Goal: Share content: Share content

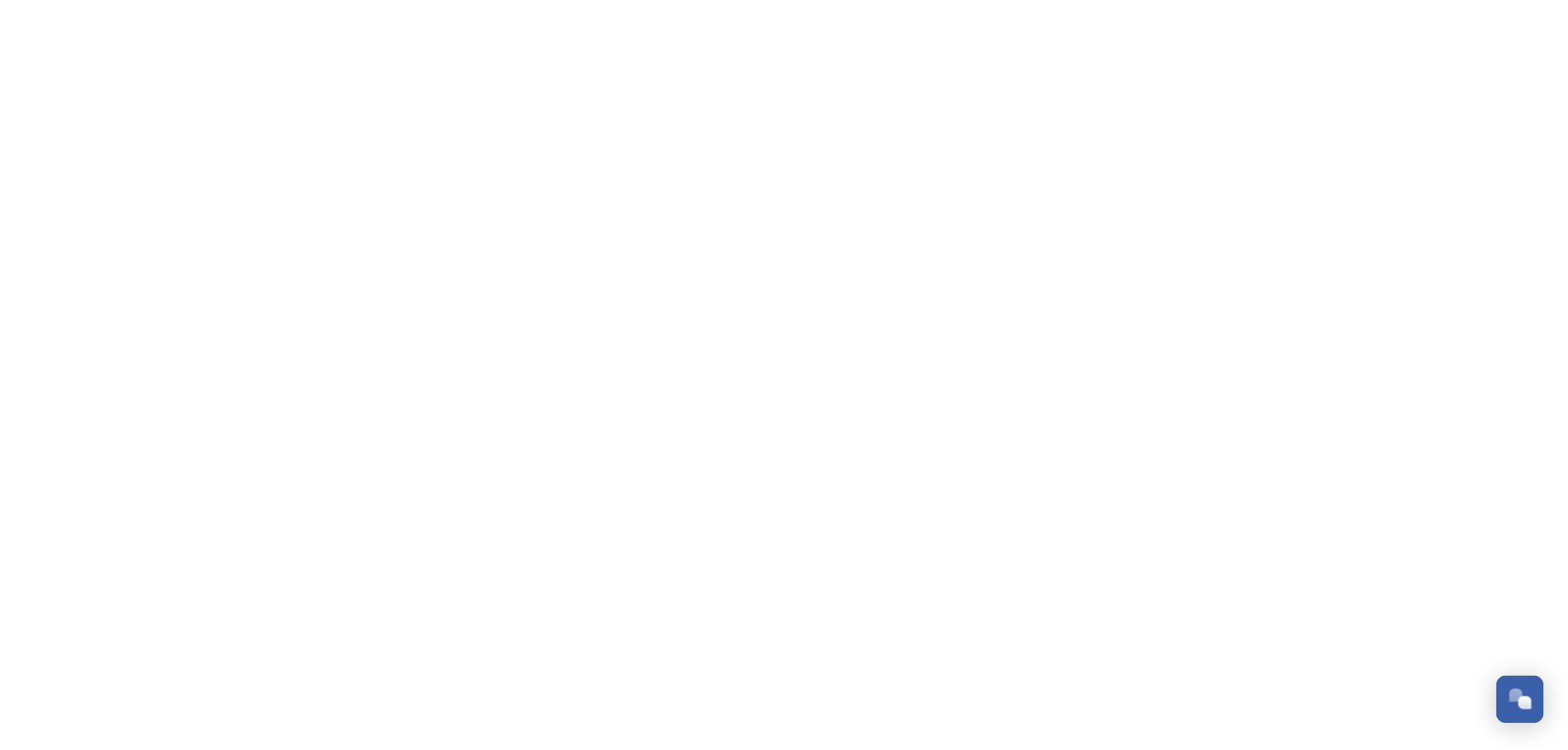
scroll to position [586, 0]
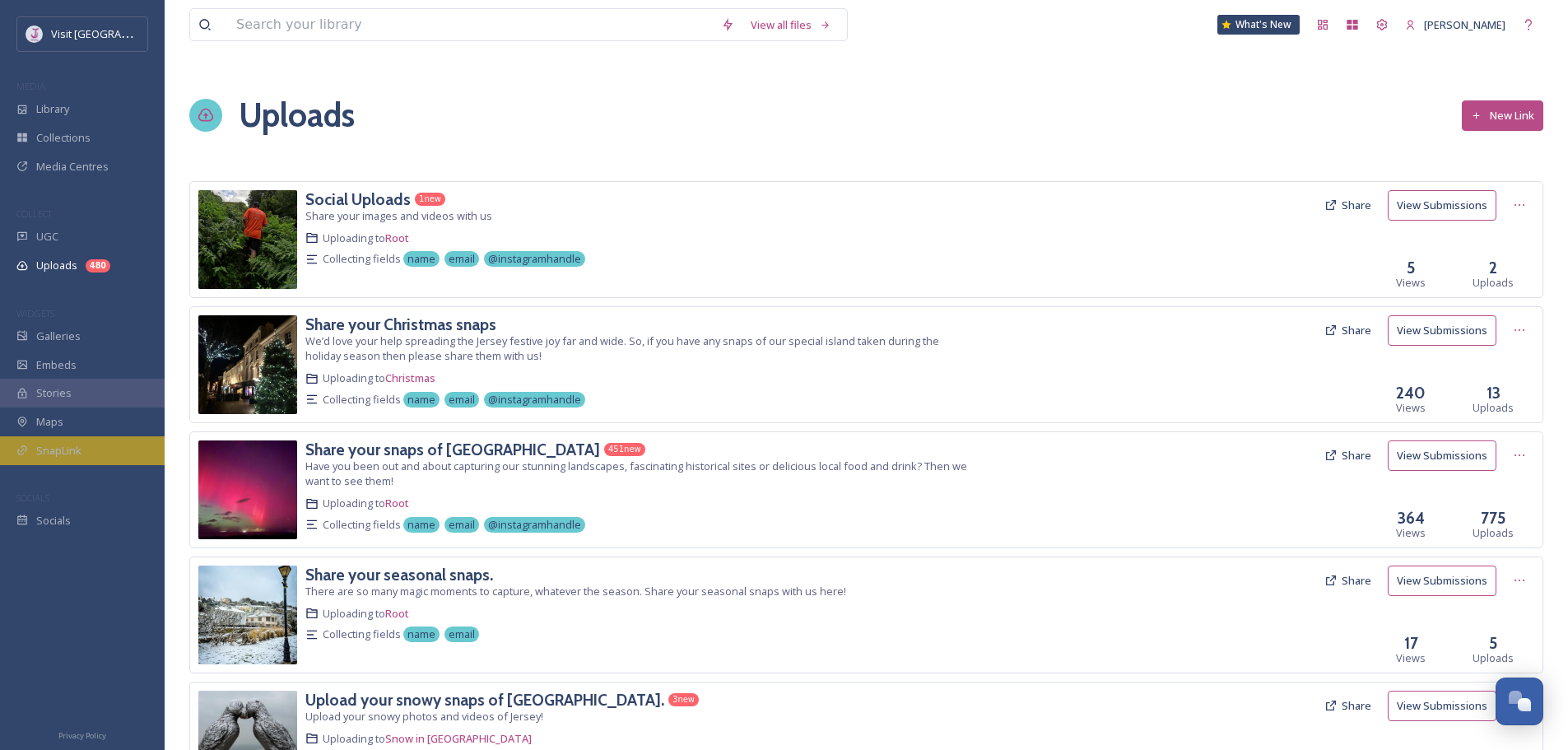
click at [64, 437] on div "SnapLink" at bounding box center [82, 451] width 165 height 29
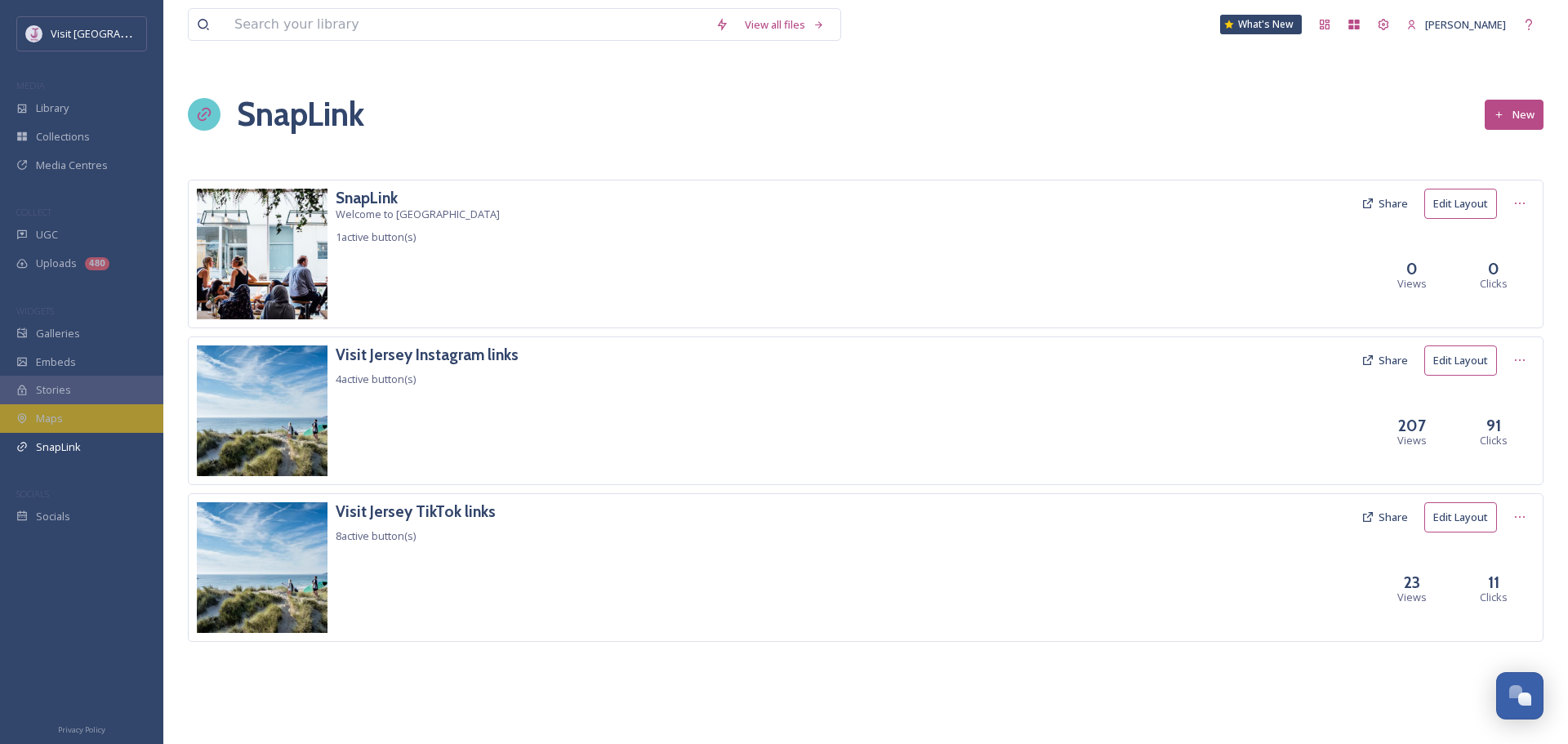
click at [78, 427] on div "Maps" at bounding box center [82, 418] width 164 height 28
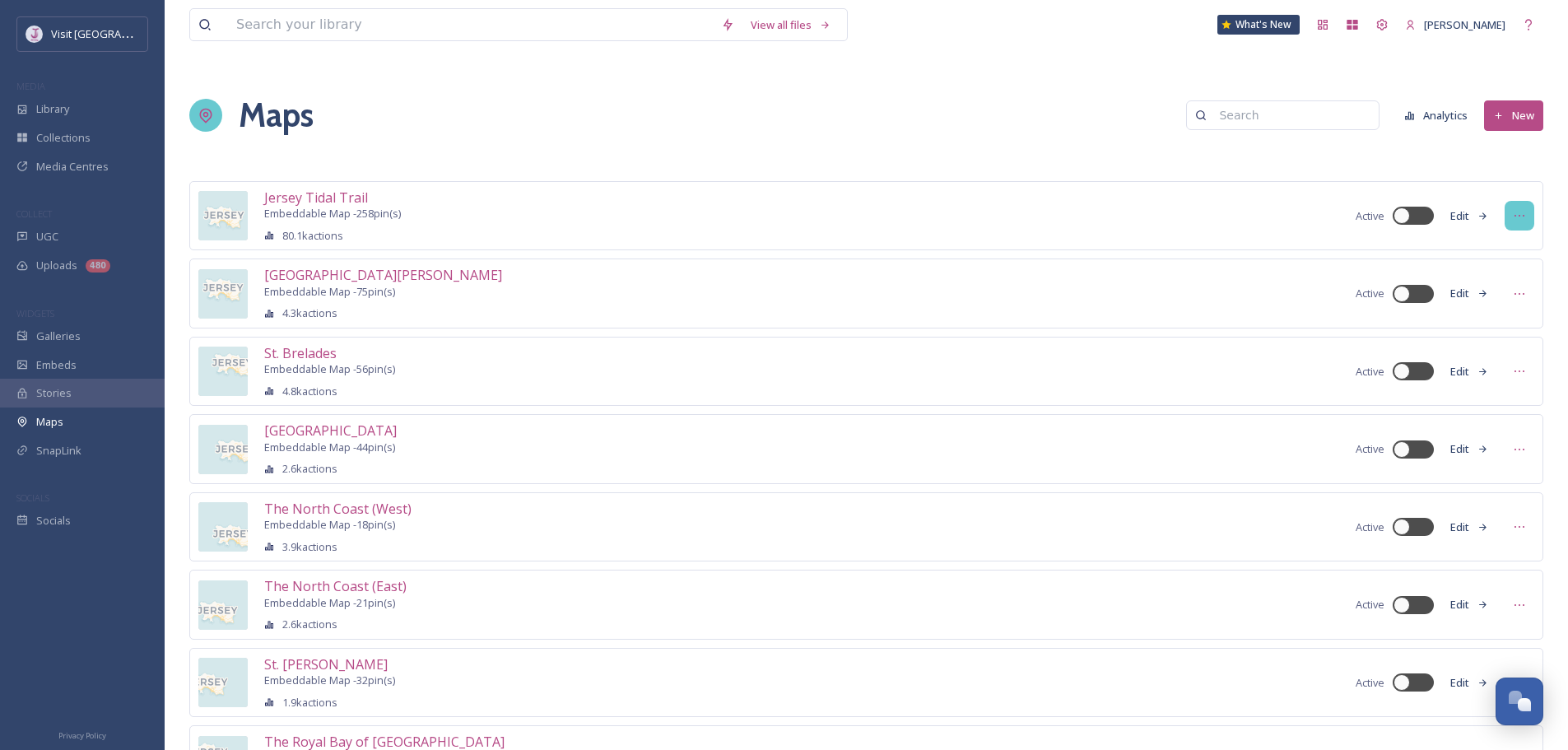
click at [1520, 219] on icon at bounding box center [1520, 216] width 13 height 13
click at [1497, 307] on span "Duplicate Map" at bounding box center [1490, 307] width 70 height 13
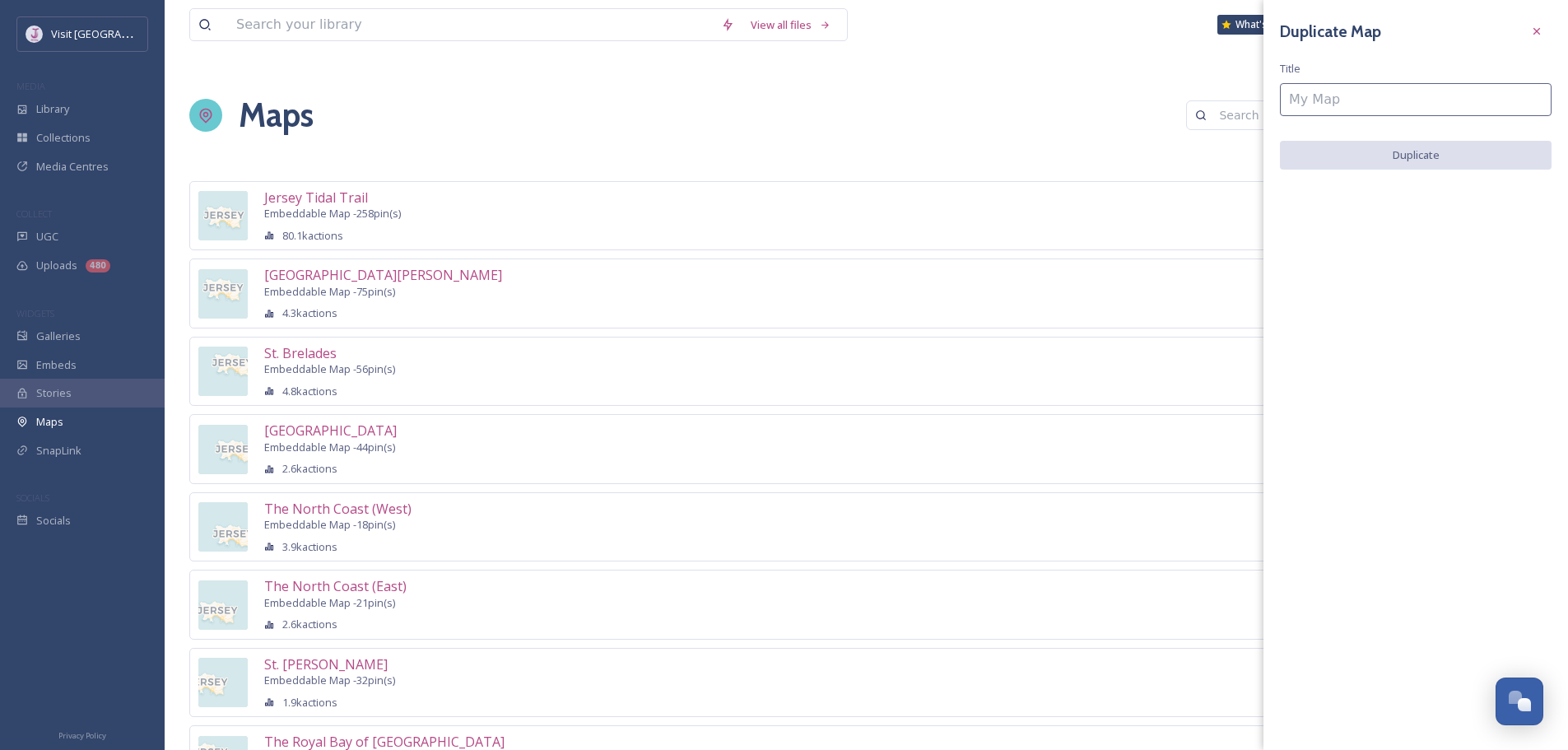
click at [1405, 101] on input at bounding box center [1416, 99] width 272 height 33
type input "For beginners"
click at [1412, 152] on button "Duplicate" at bounding box center [1416, 156] width 272 height 30
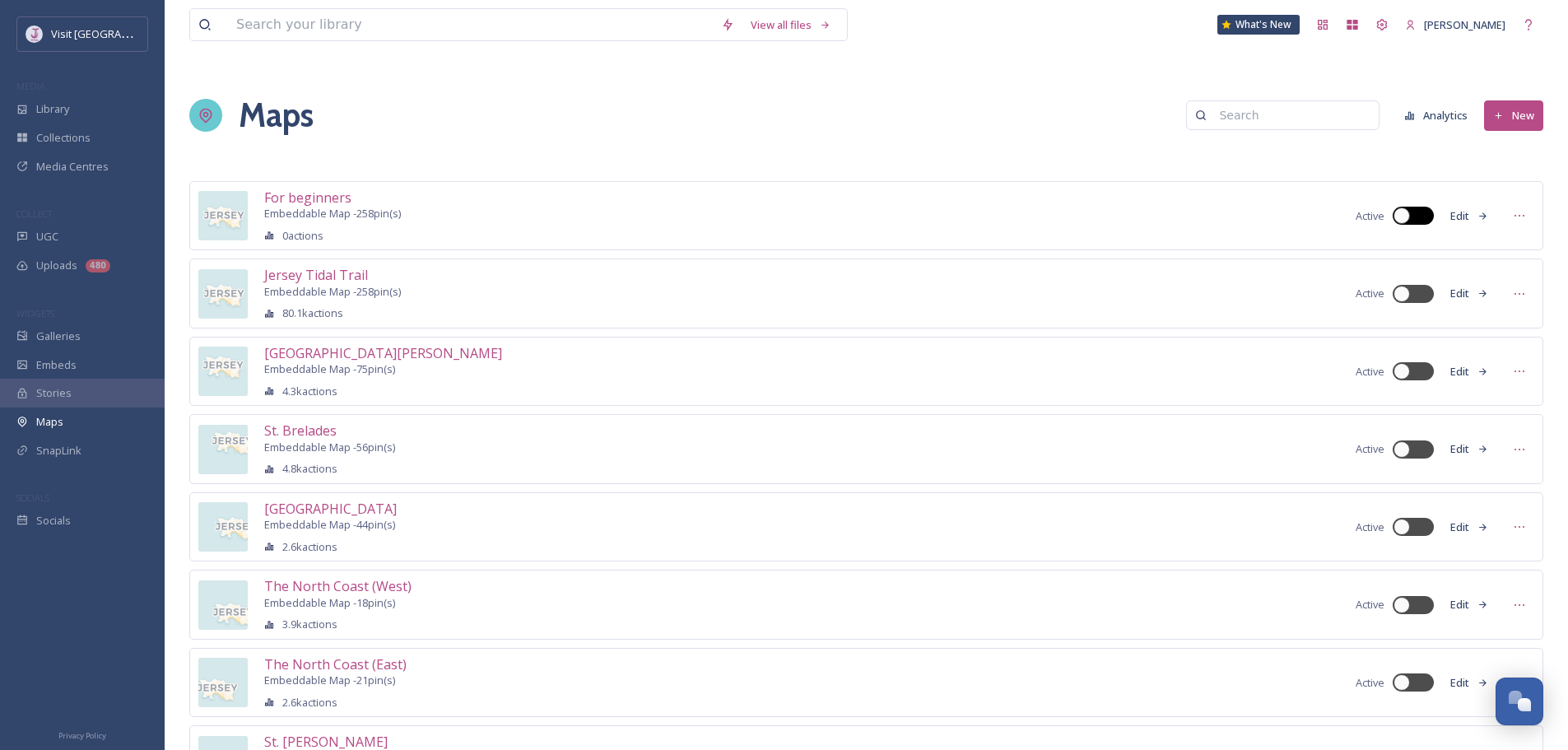
click at [1415, 214] on div at bounding box center [1413, 216] width 41 height 18
checkbox input "true"
click at [1396, 288] on div at bounding box center [1402, 294] width 17 height 17
click at [1420, 290] on div at bounding box center [1425, 294] width 17 height 17
checkbox input "false"
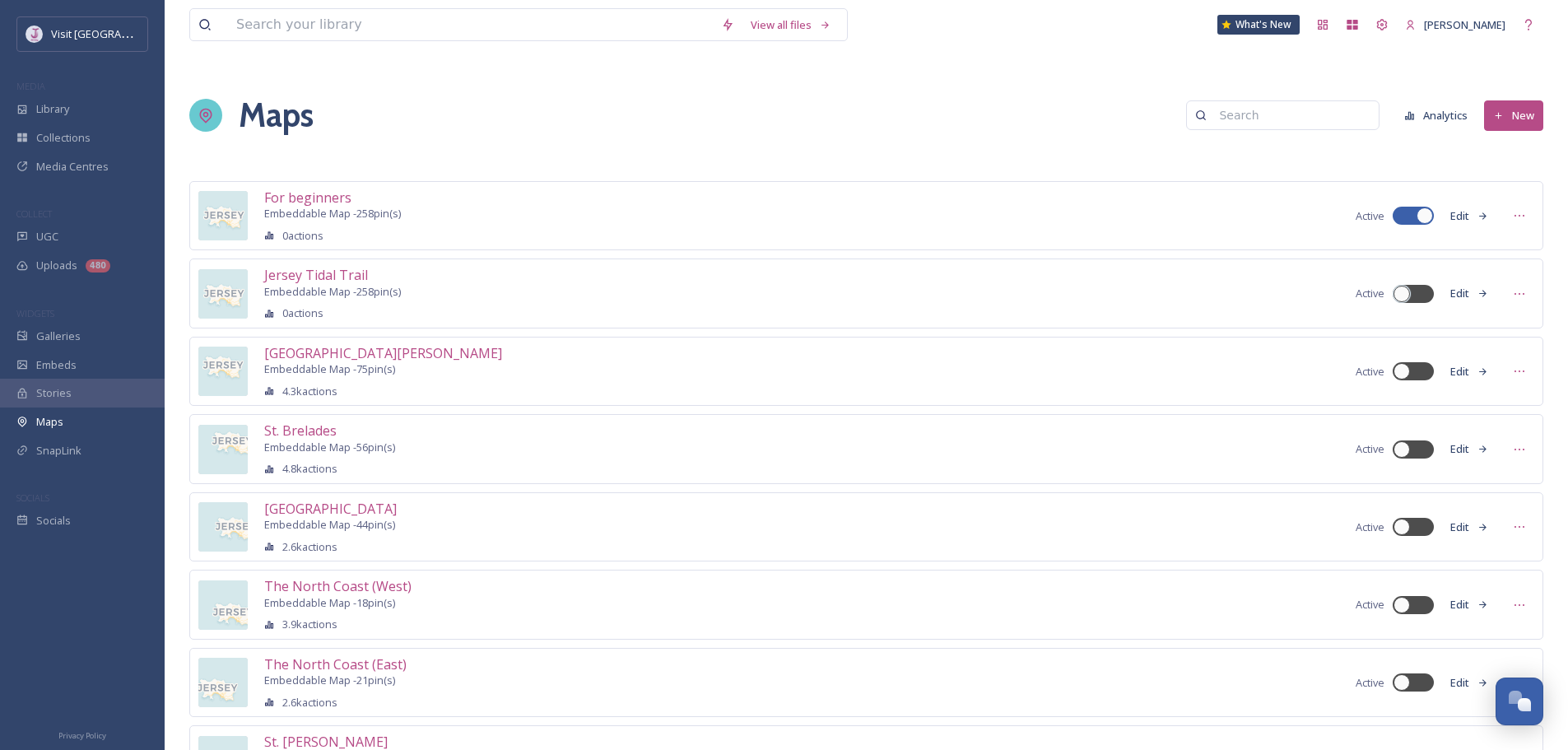
click at [1410, 214] on div at bounding box center [1406, 216] width 12 height 8
checkbox input "false"
click at [264, 312] on icon at bounding box center [269, 314] width 10 height 10
click at [292, 313] on span "0 actions" at bounding box center [303, 313] width 41 height 13
click at [336, 275] on span "Jersey Tidal Trail" at bounding box center [315, 275] width 103 height 18
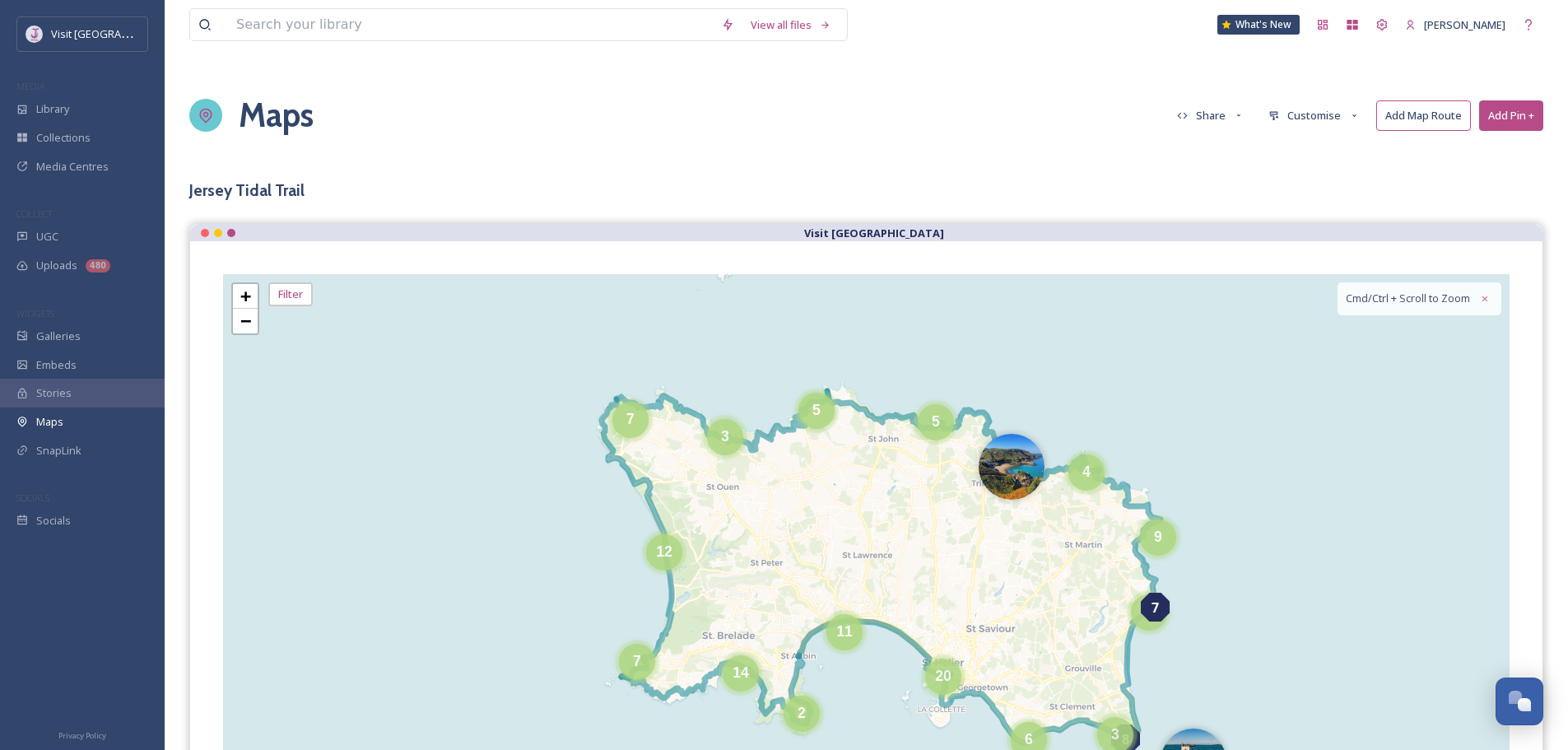
click at [1223, 120] on button "Share" at bounding box center [1211, 115] width 84 height 29
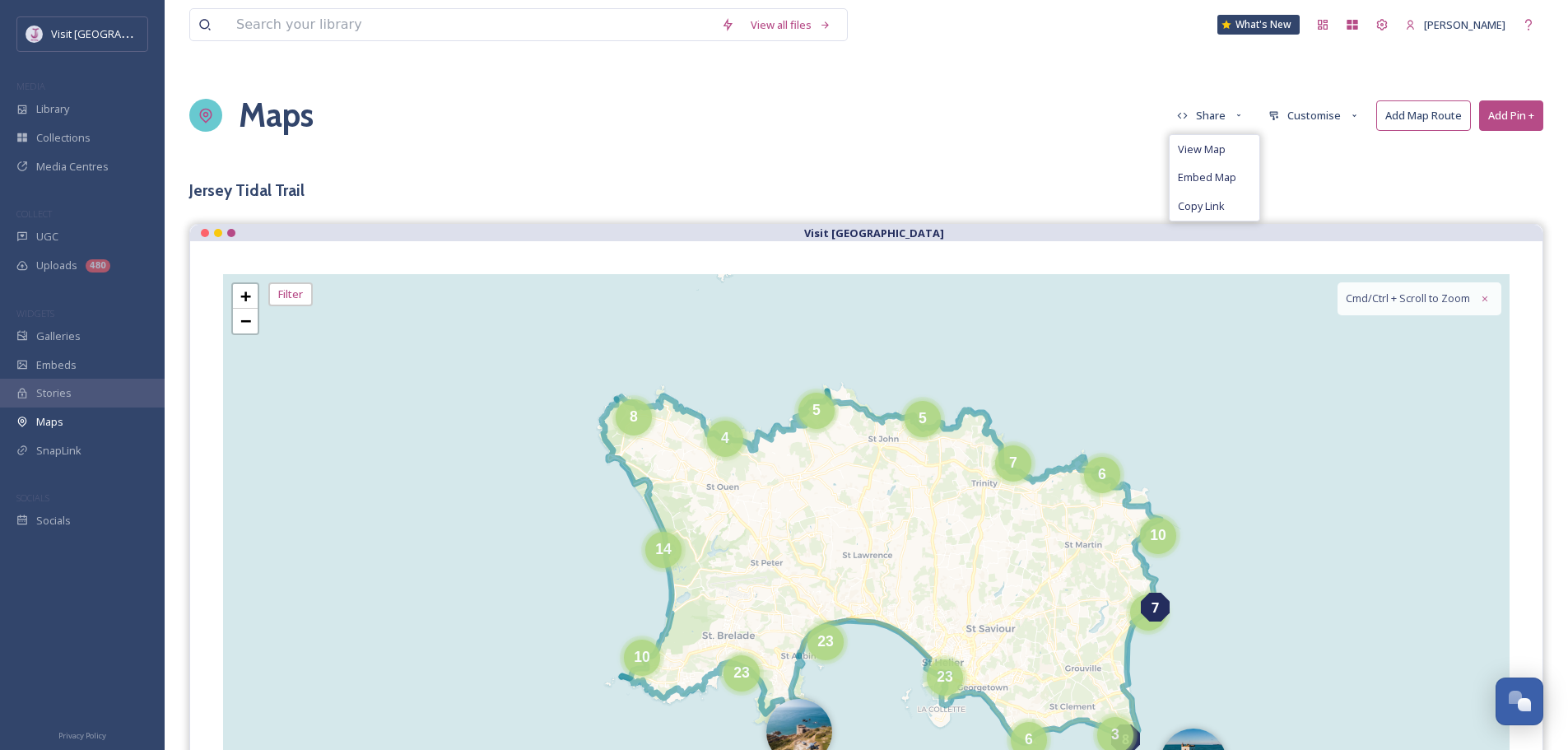
click at [1223, 120] on button "Share" at bounding box center [1211, 115] width 84 height 29
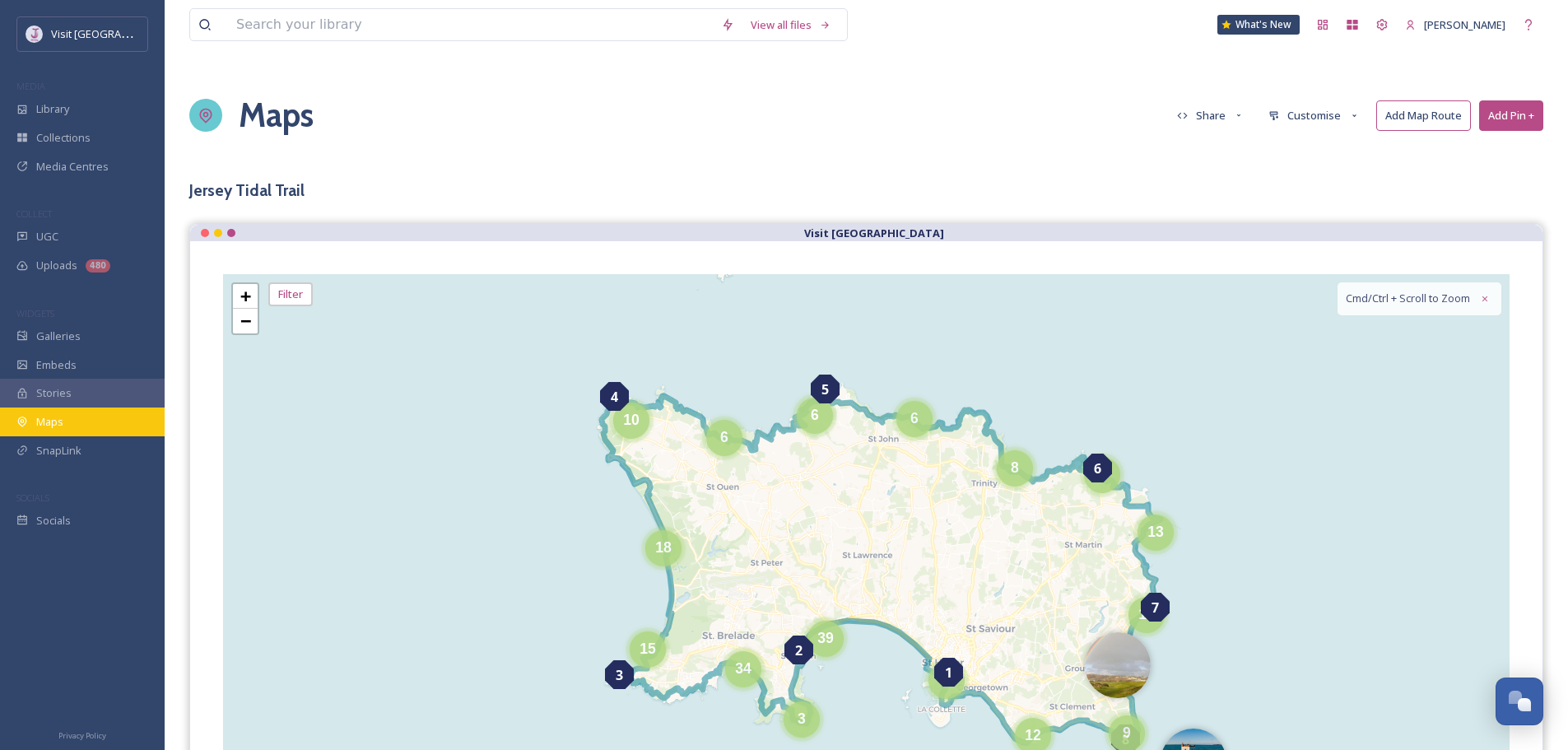
click at [59, 420] on span "Maps" at bounding box center [50, 421] width 27 height 13
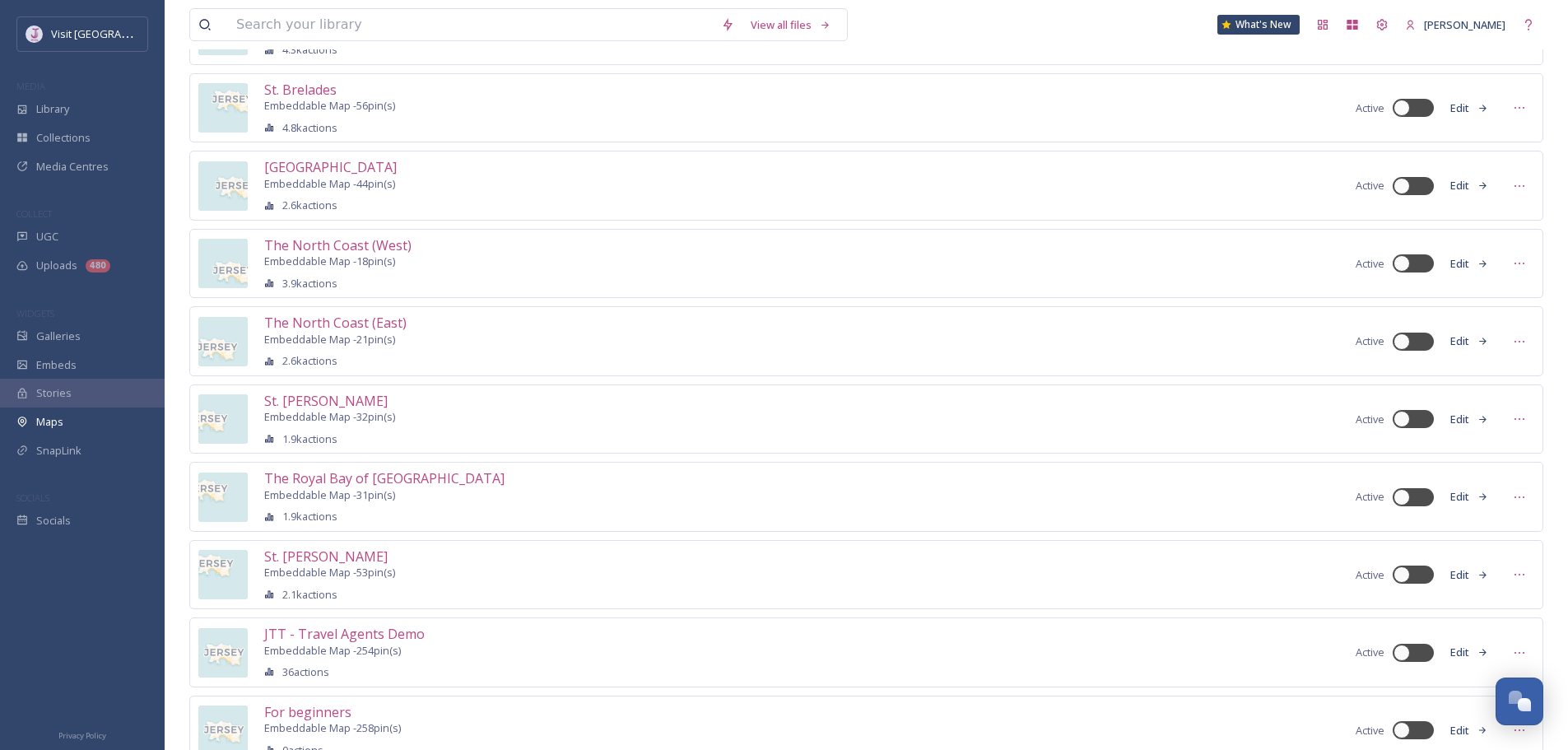
scroll to position [319, 0]
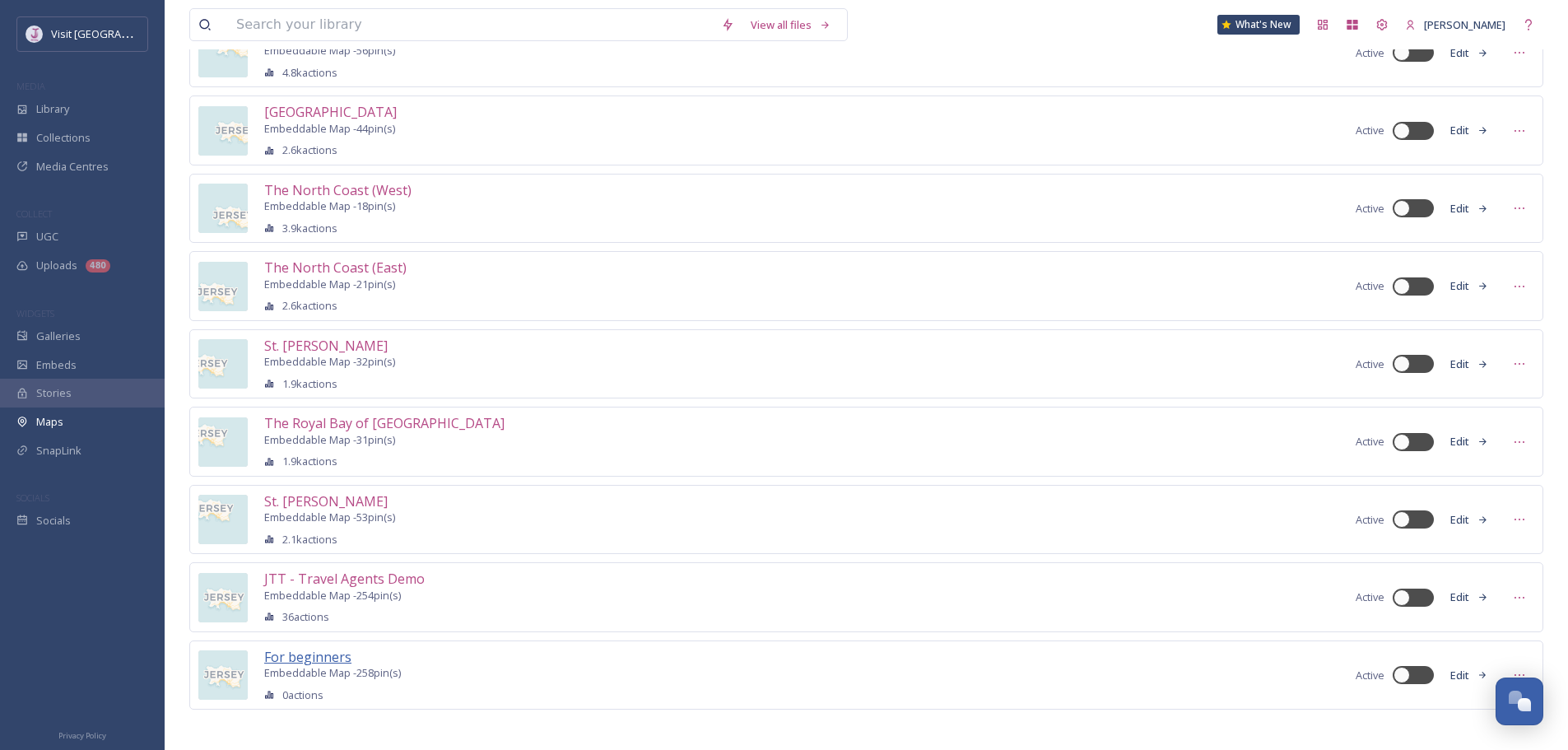
click at [302, 647] on span "For beginners" at bounding box center [308, 657] width 87 height 18
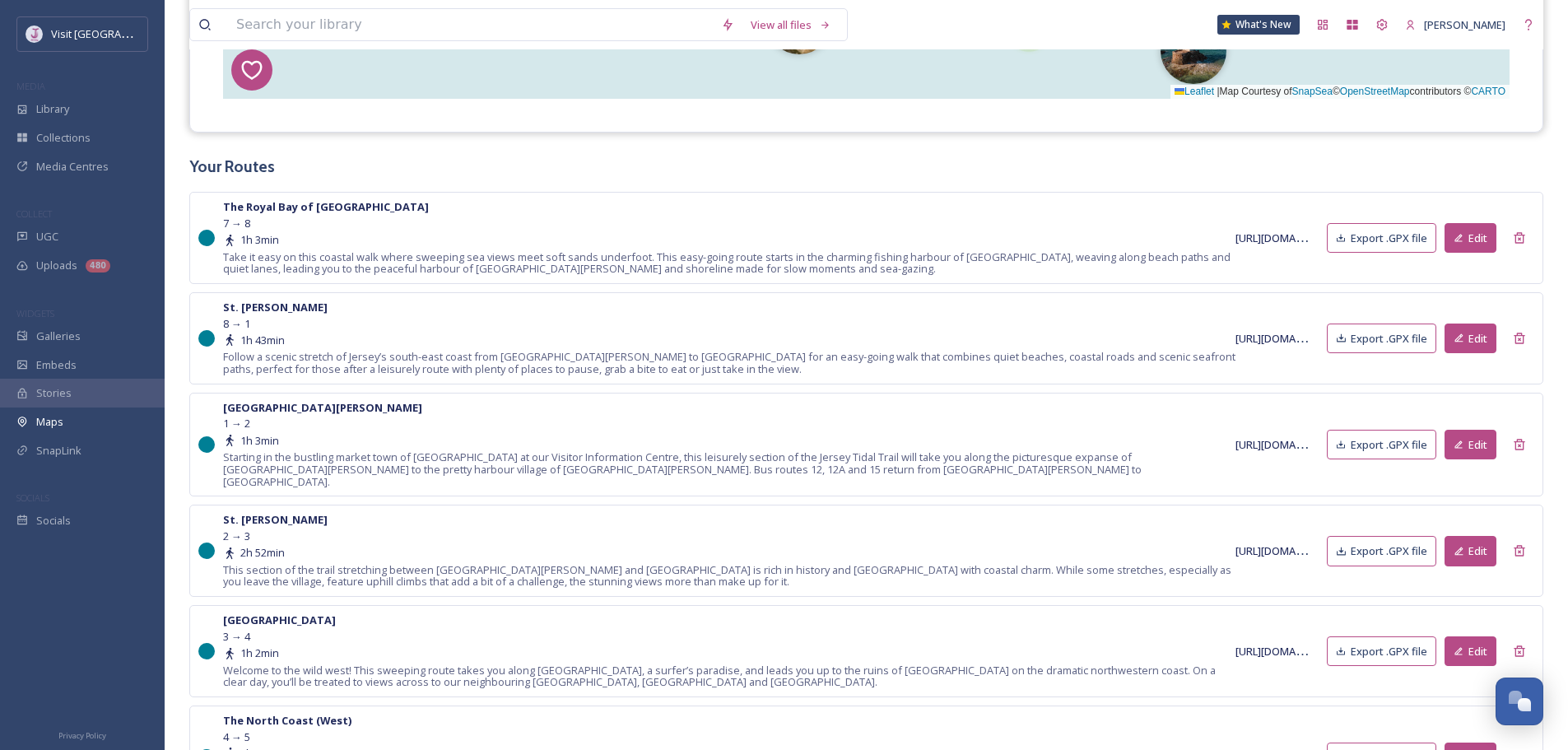
scroll to position [741, 0]
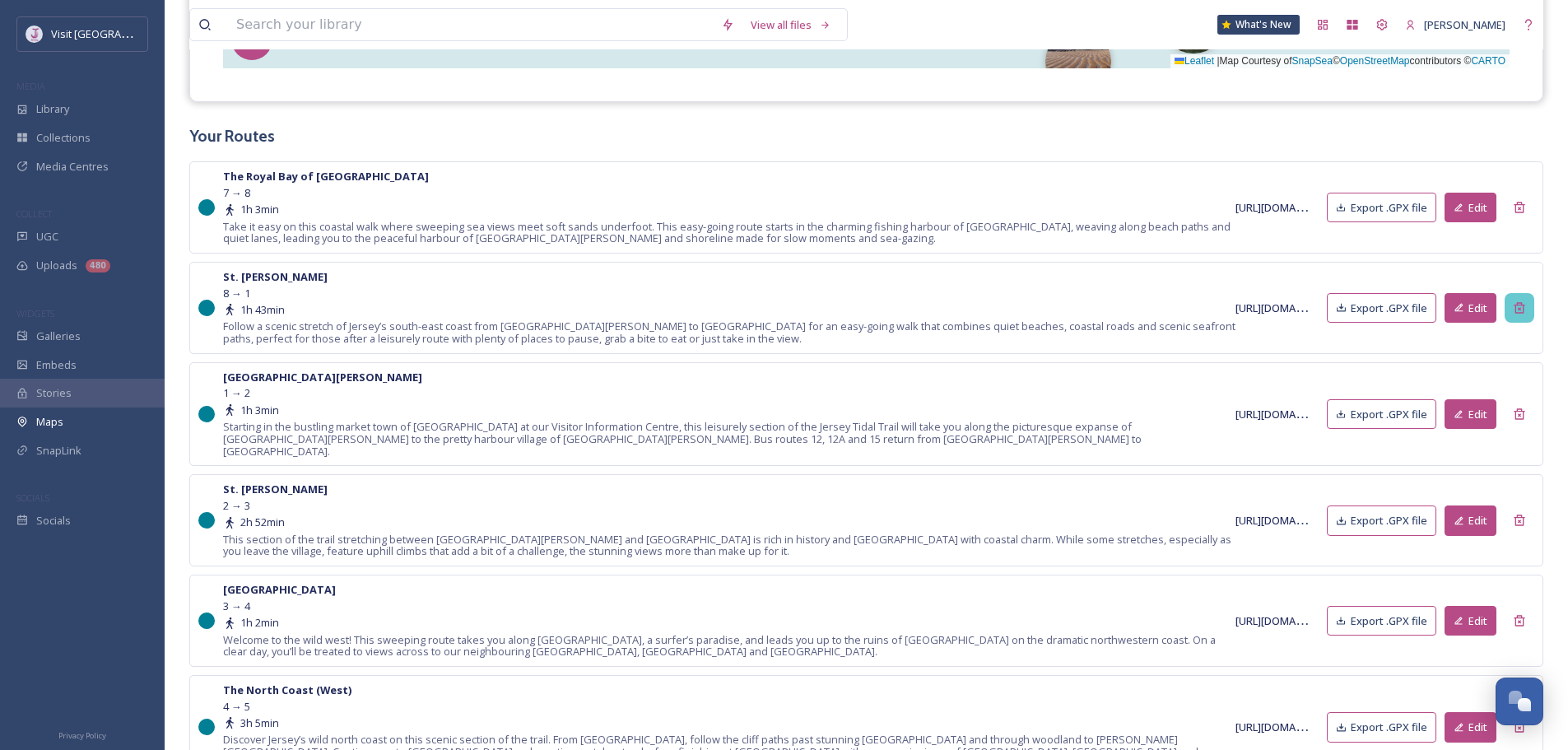
click at [1520, 307] on icon at bounding box center [1520, 308] width 13 height 13
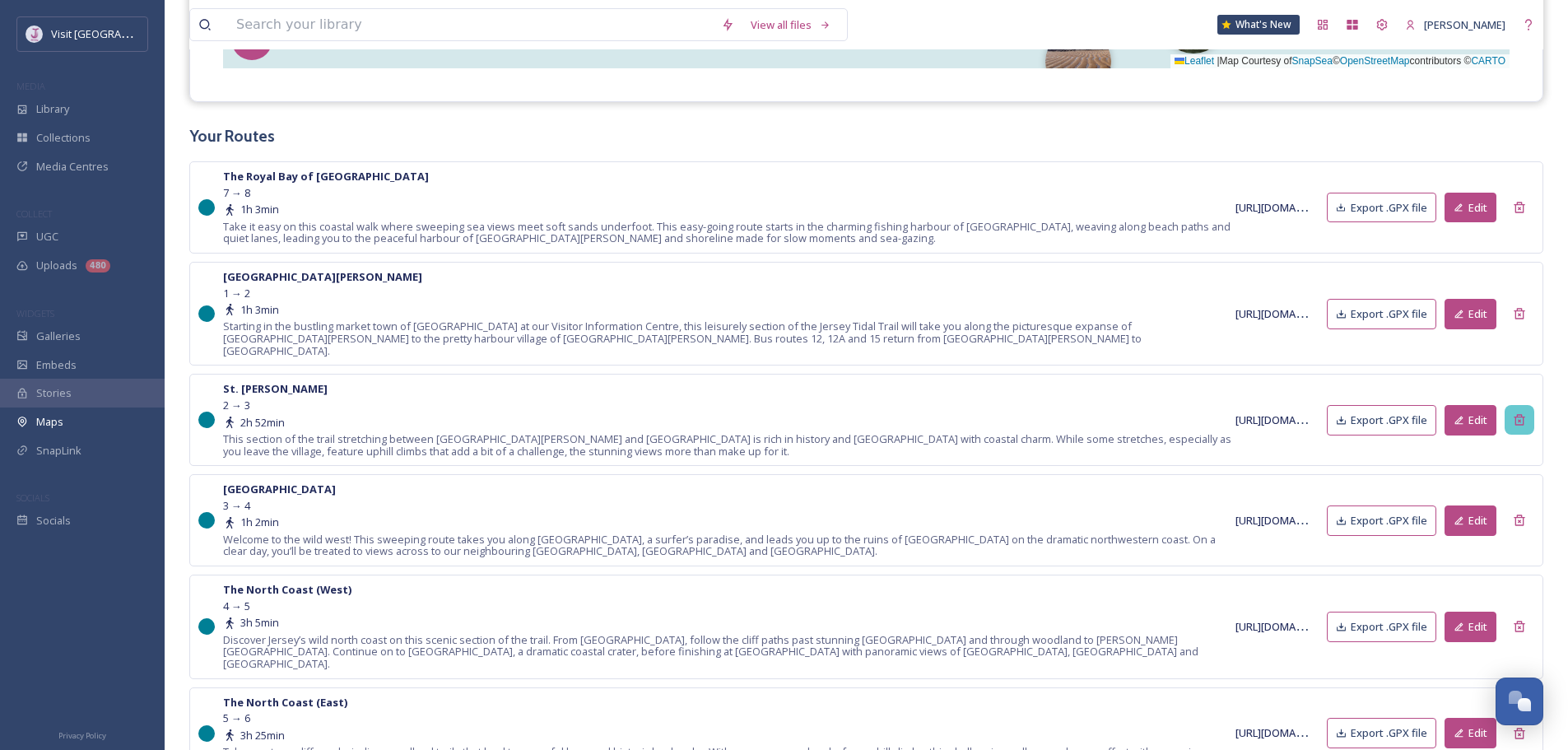
click at [1523, 415] on icon at bounding box center [1519, 420] width 11 height 11
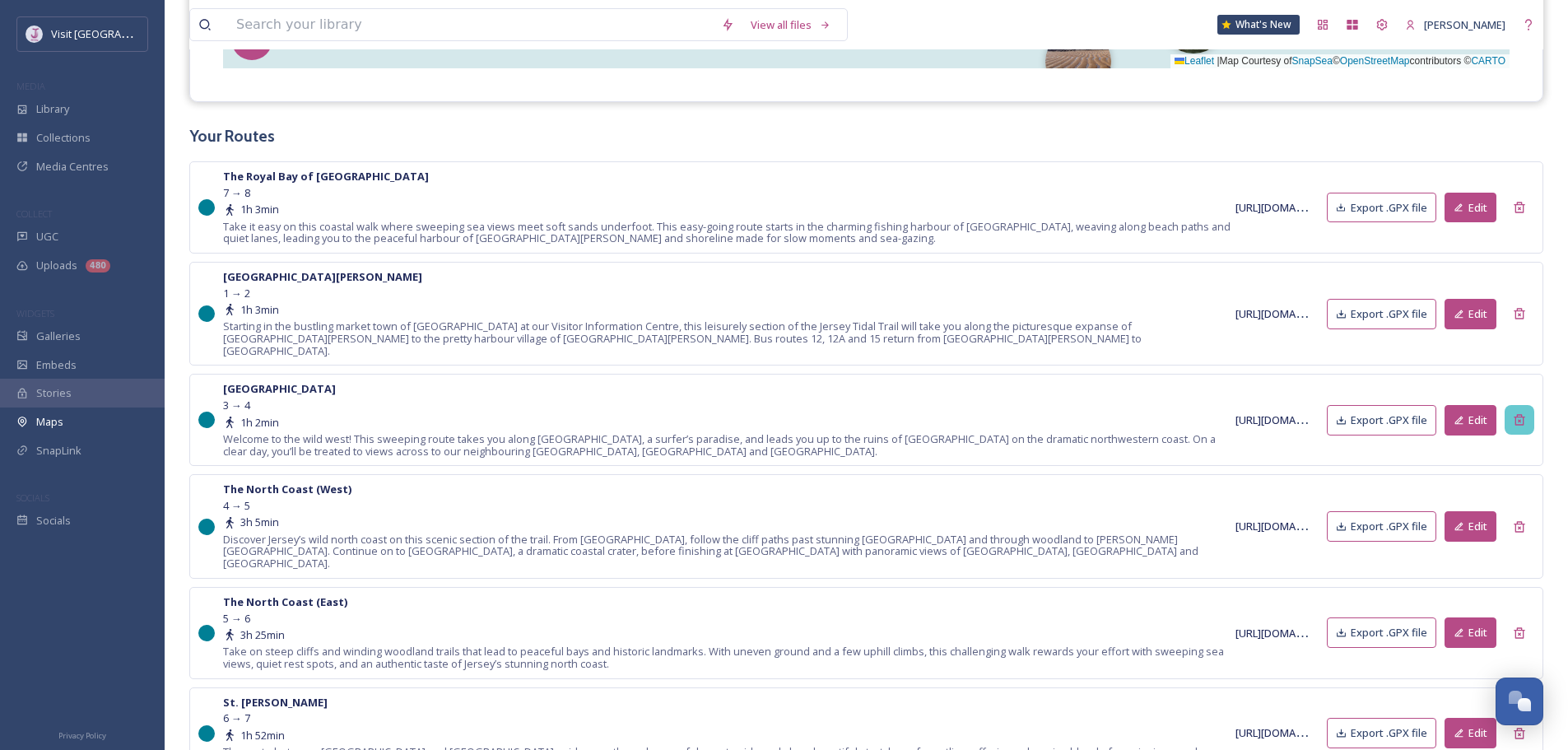
click at [1523, 413] on icon at bounding box center [1520, 420] width 13 height 13
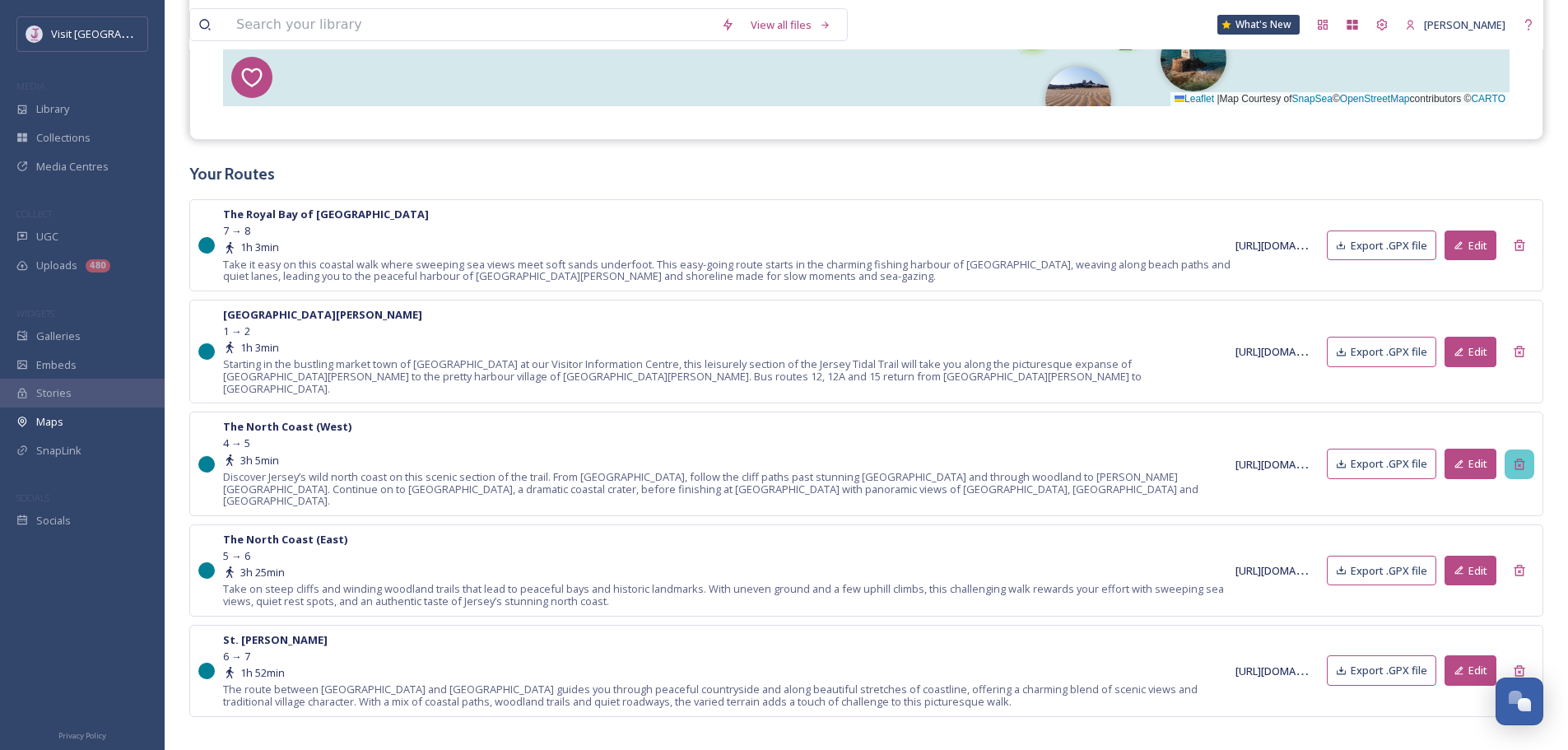
click at [1523, 458] on icon at bounding box center [1519, 463] width 11 height 11
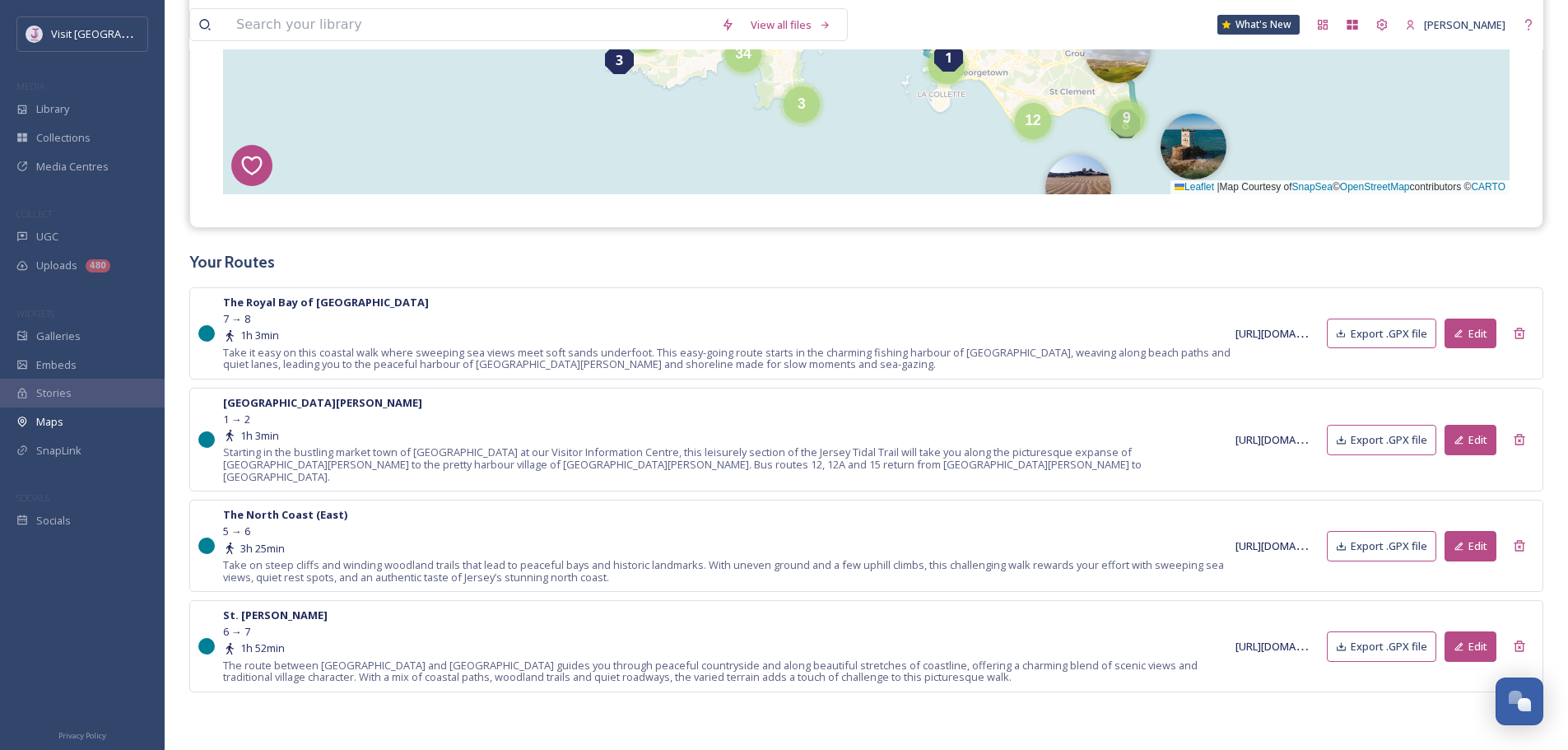
scroll to position [602, 0]
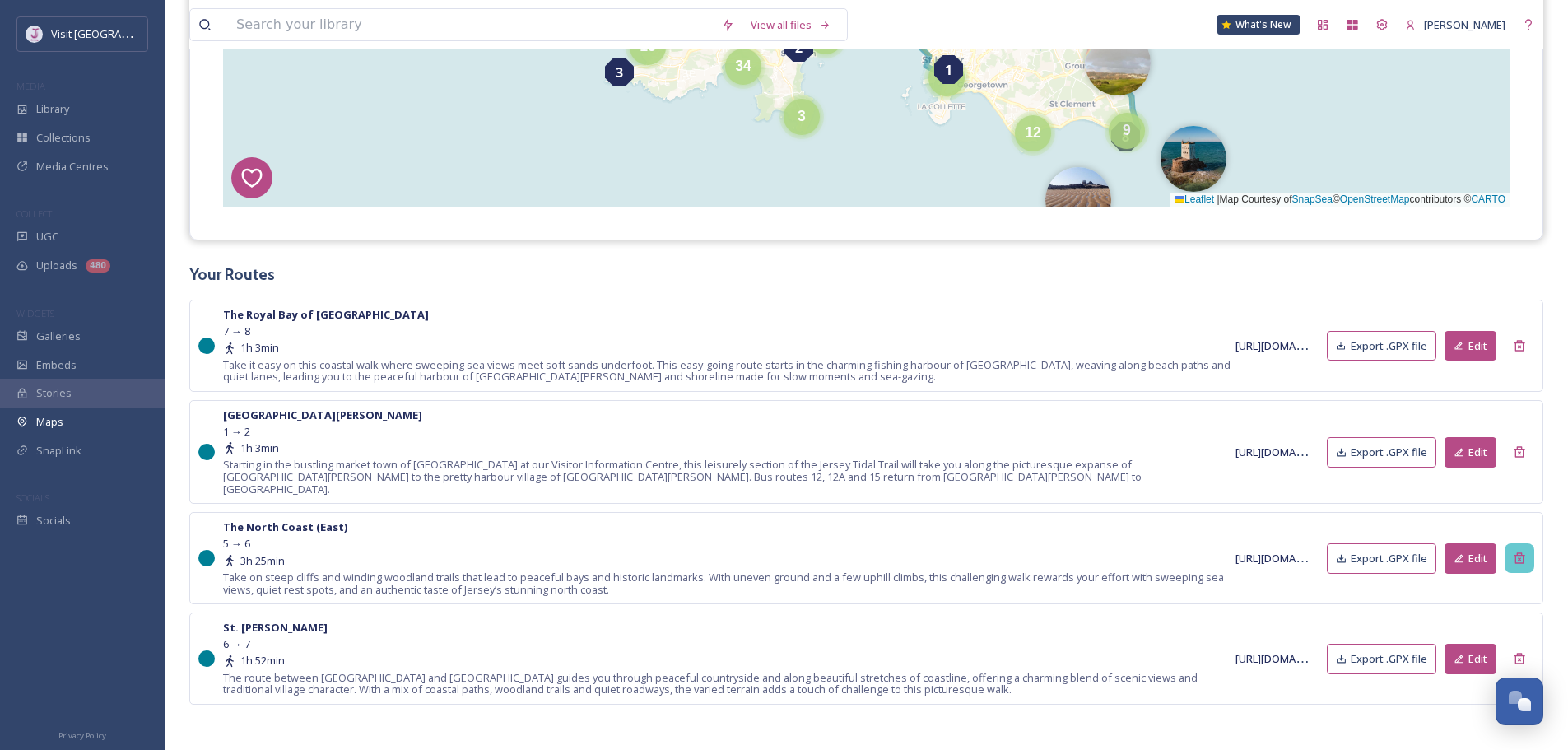
click at [1522, 552] on icon at bounding box center [1520, 558] width 13 height 13
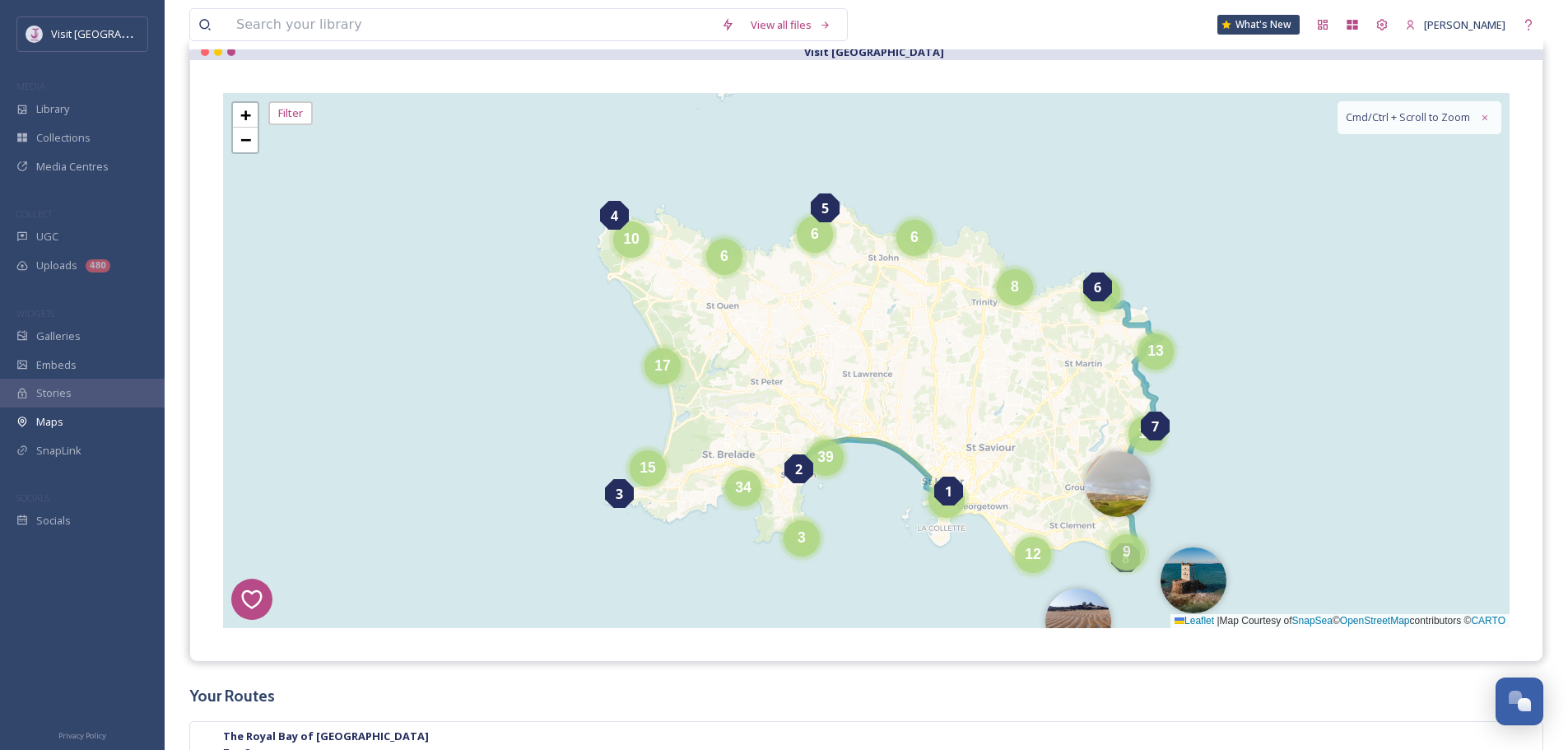
scroll to position [329, 0]
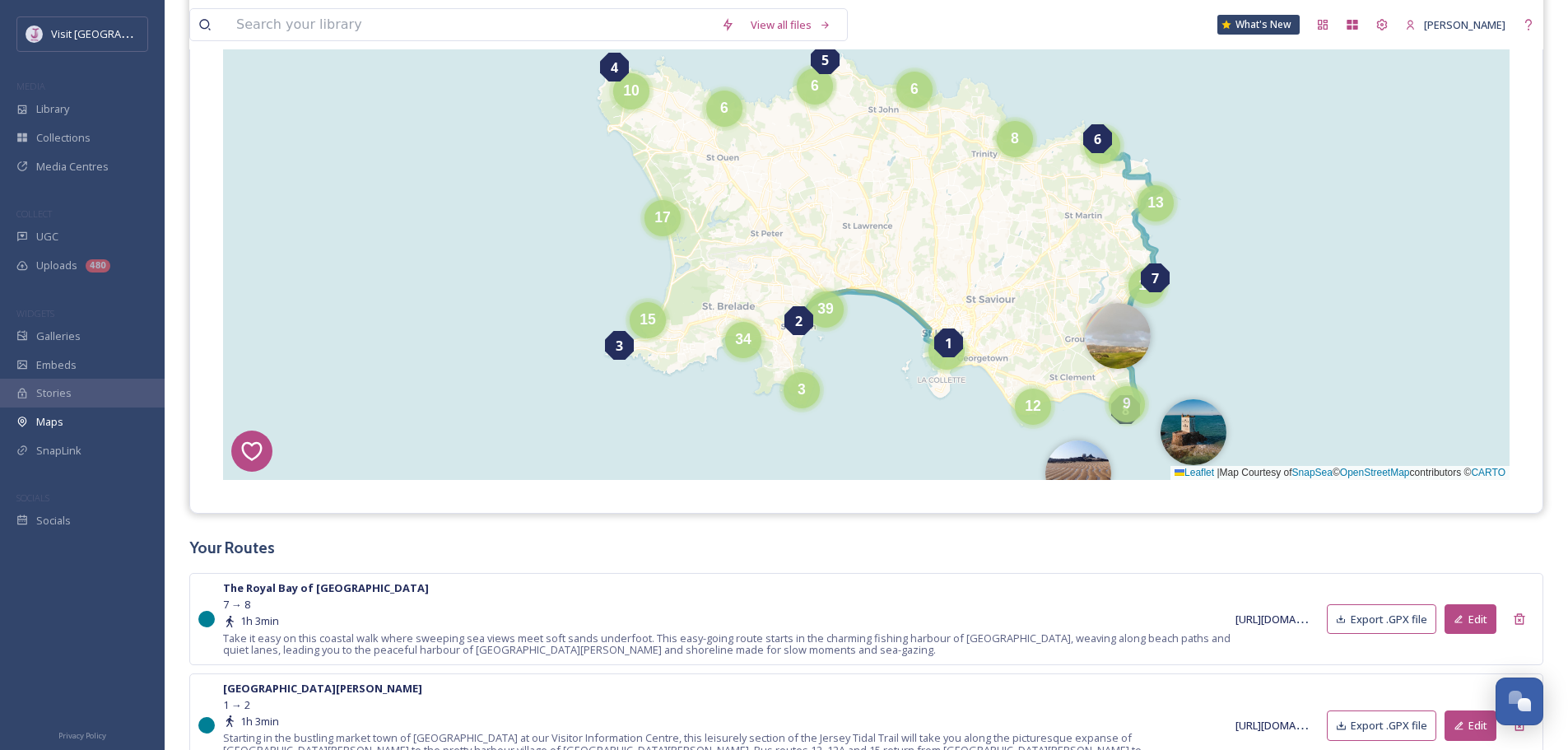
click at [882, 425] on div "7 8 6 1 4 3 2 5 6 6 6 8 10 17 12 6 13 15 3 9 6 19 39 34 43 + − Leaflet | Map Co…" at bounding box center [866, 212] width 1287 height 535
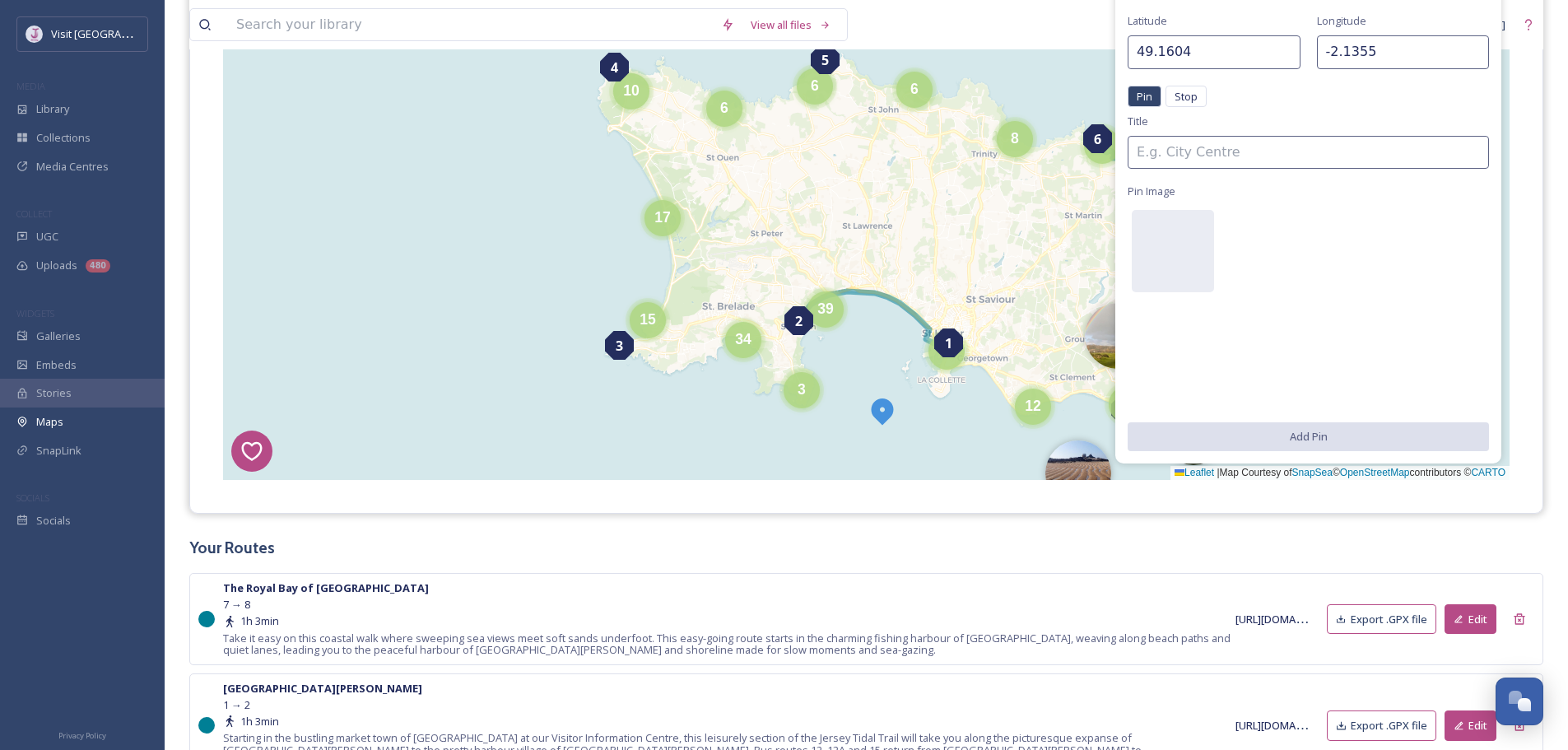
click at [913, 404] on div "7 8 6 1 4 3 2 5 6 6 6 8 10 17 12 6 13 15 3 9 6 19 39 34 43 + − Leaflet | Map Co…" at bounding box center [866, 212] width 1287 height 535
type input "49.1665"
type input "-2.1228"
click at [1561, 65] on div "View all files What's New [PERSON_NAME] Maps Share Customise Add Map Route Add …" at bounding box center [866, 303] width 1404 height 1264
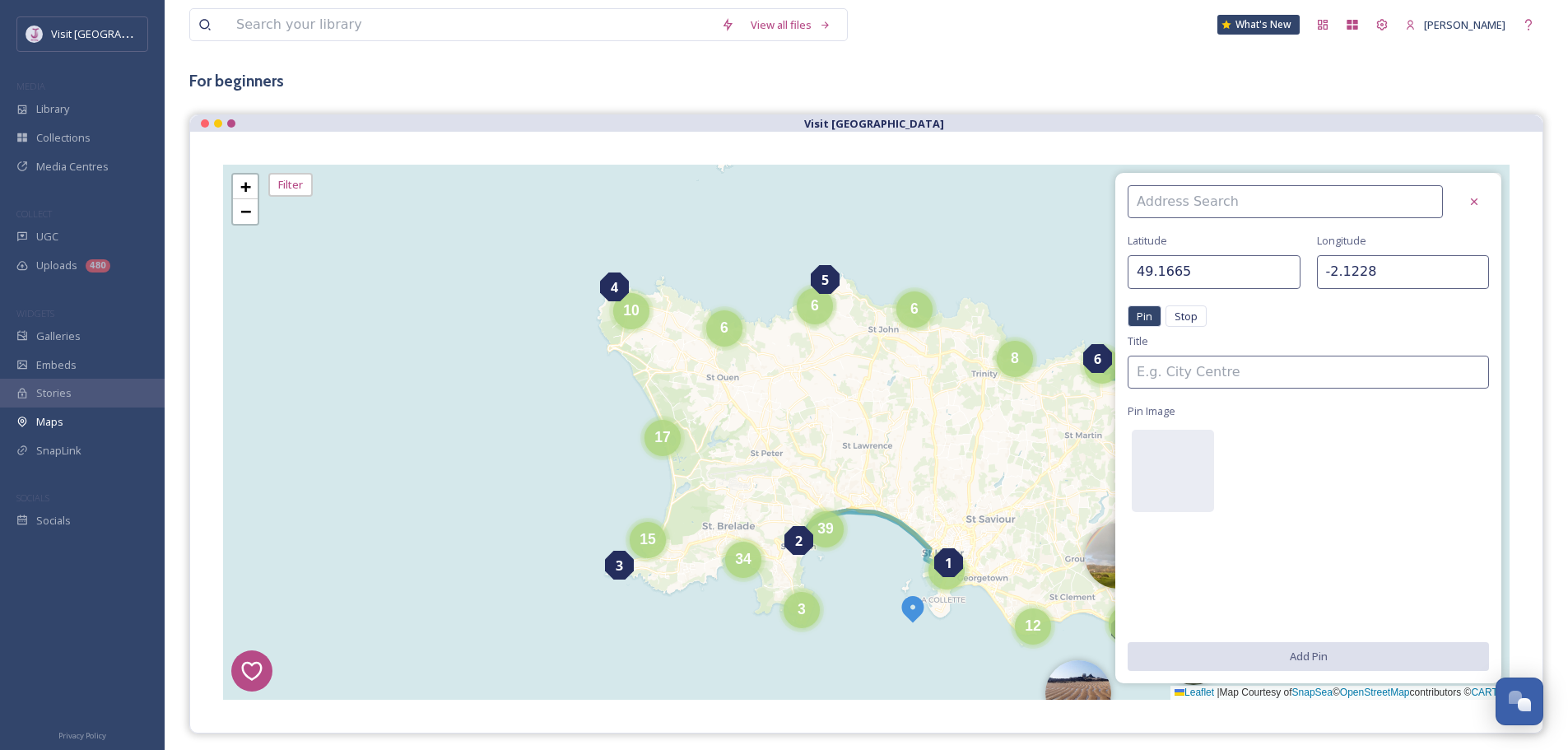
scroll to position [82, 0]
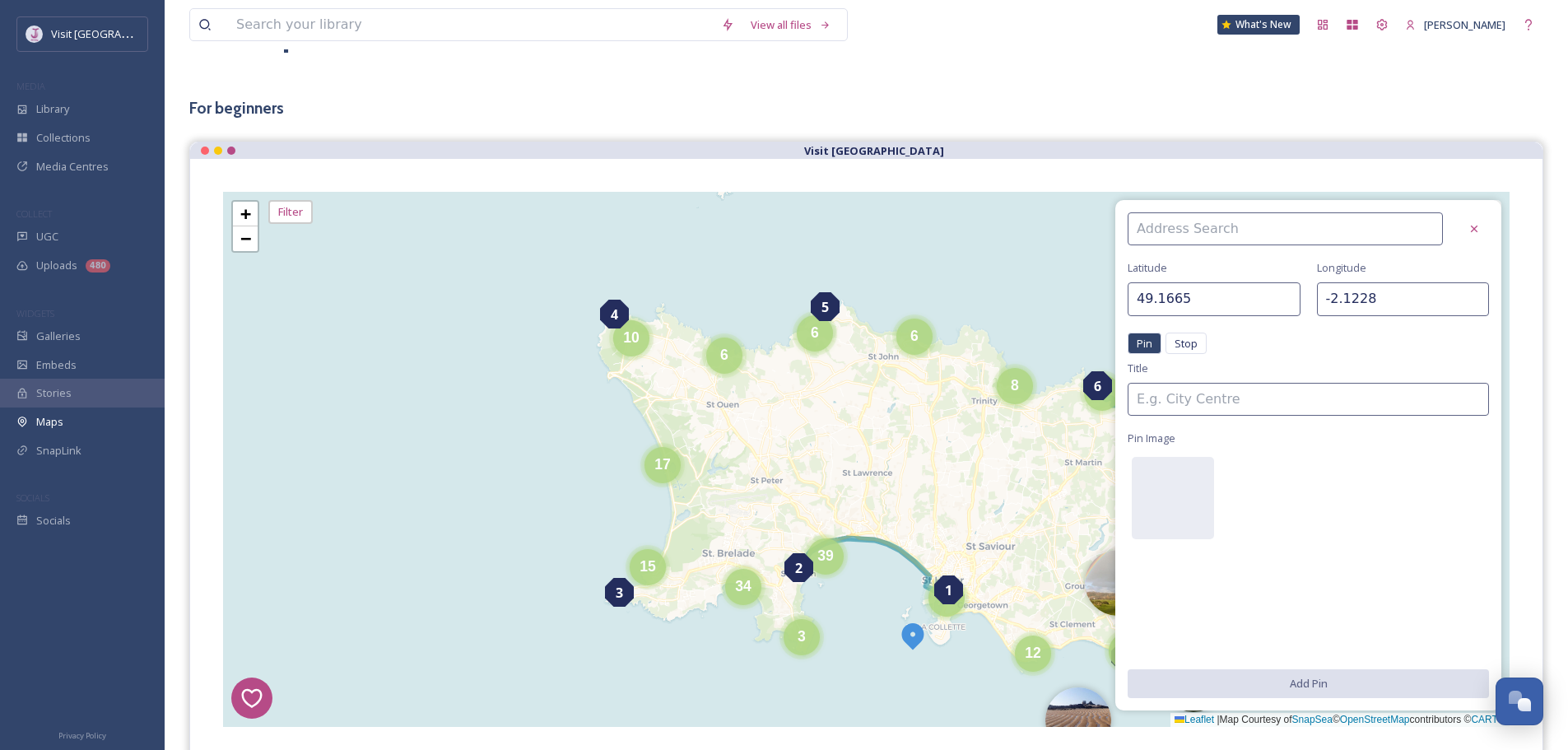
click at [1475, 226] on icon at bounding box center [1475, 229] width 13 height 13
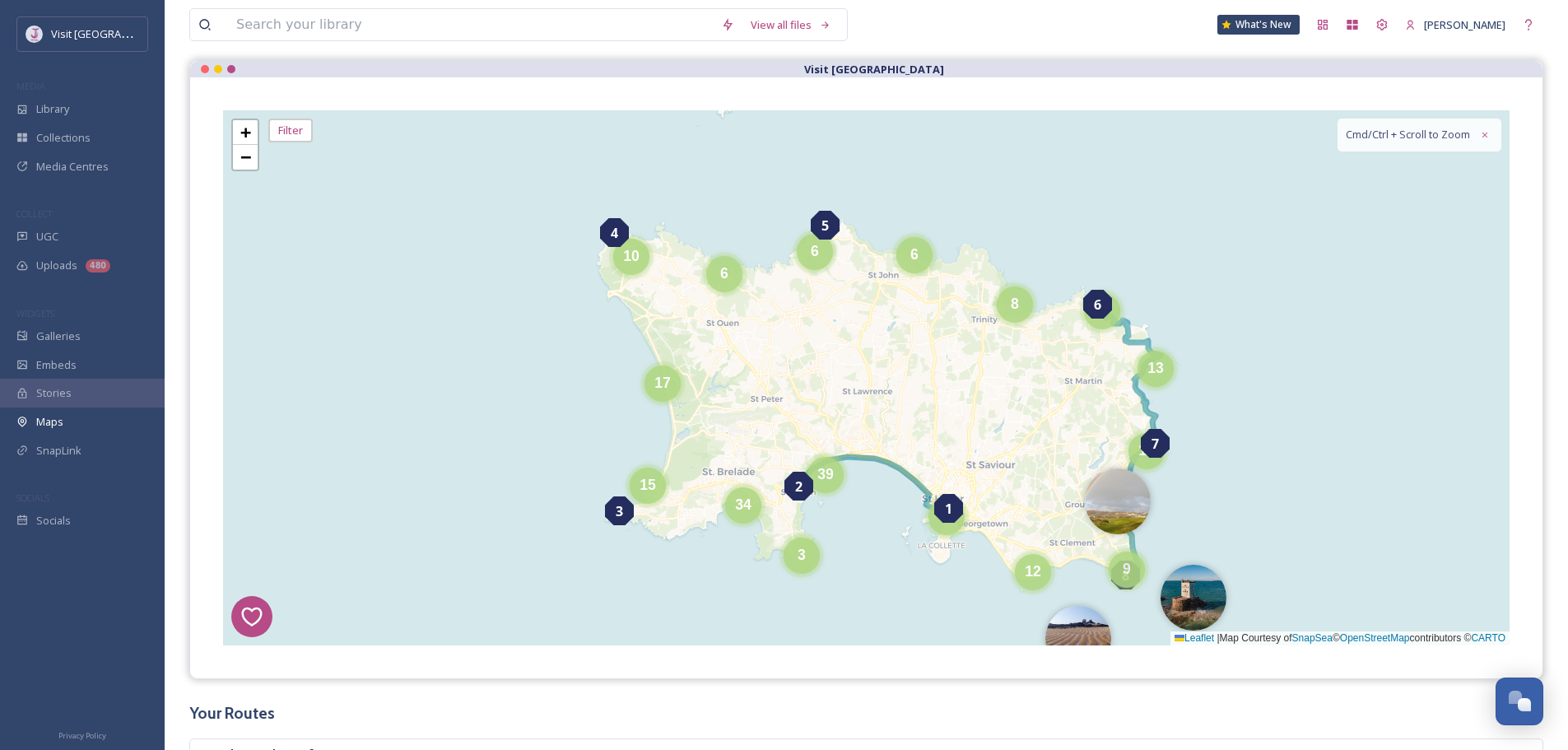
scroll to position [165, 0]
click at [245, 130] on span "+" at bounding box center [246, 131] width 11 height 20
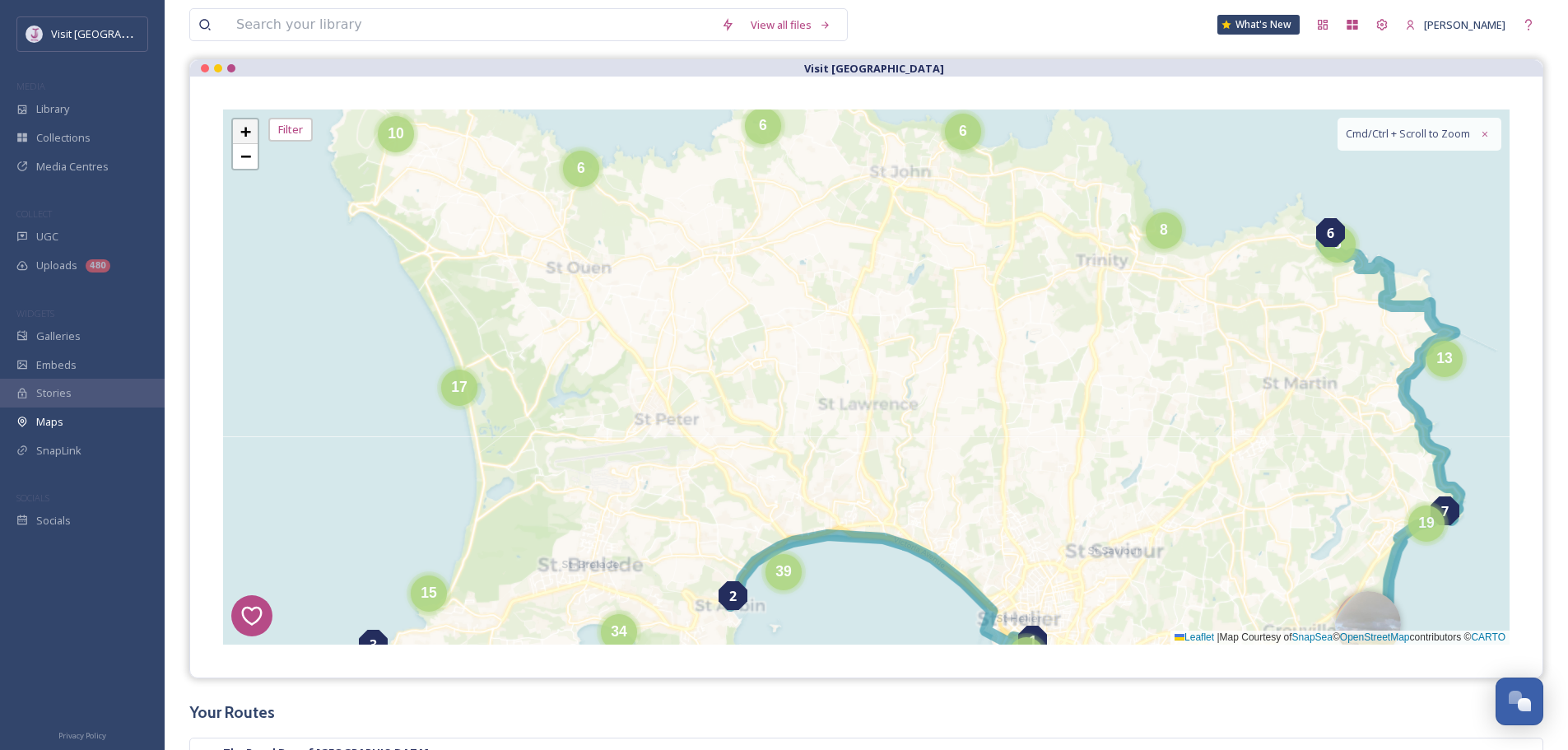
click at [245, 130] on span "+" at bounding box center [246, 131] width 11 height 20
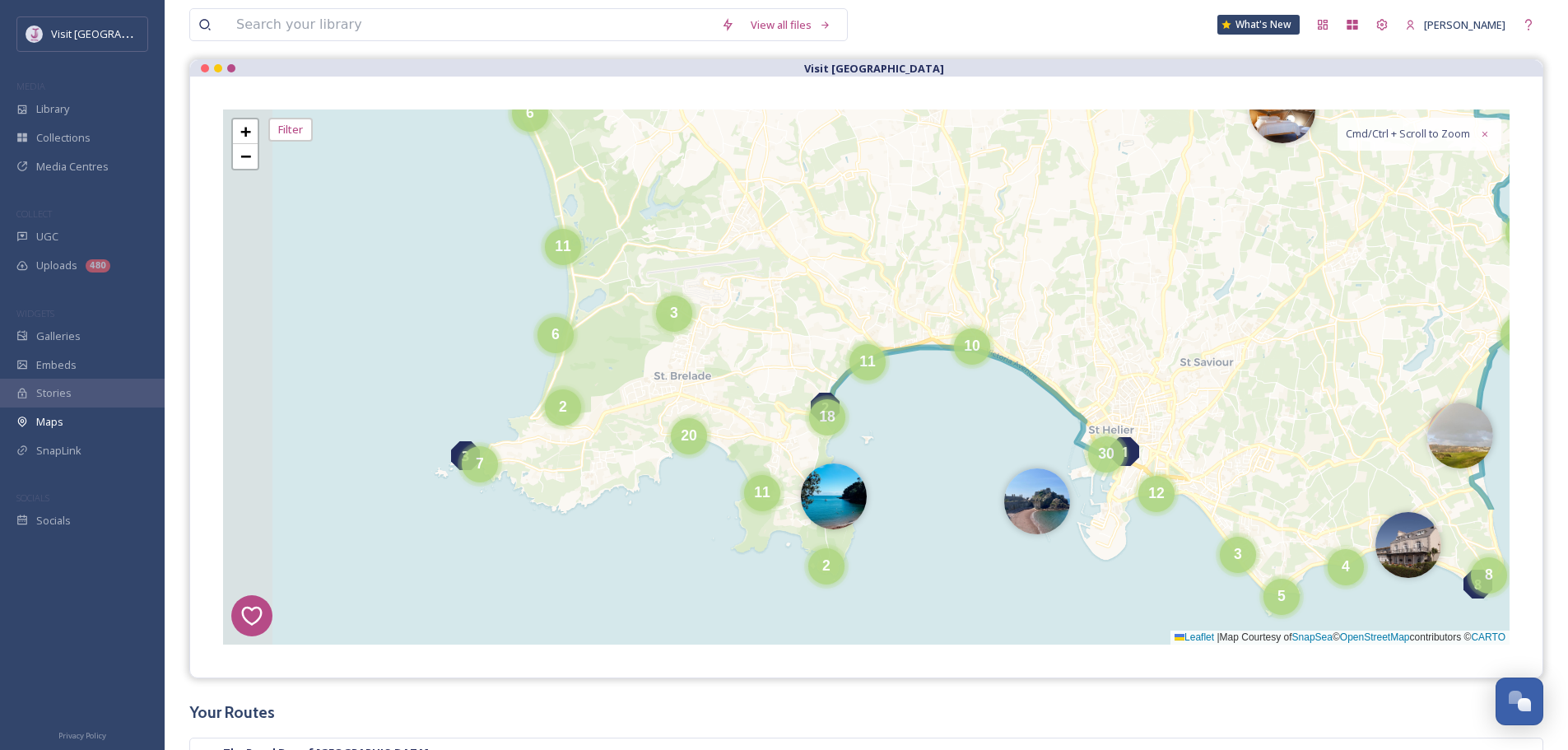
drag, startPoint x: 663, startPoint y: 329, endPoint x: 718, endPoint y: 203, distance: 137.5
click at [718, 203] on div "7 8 6 1 4 3 2 5 6 5 2 4 6 19 4 9 5 6 5 4 6 11 2 6 7 3 11 20 2 3 4 5 8 11 18 10 …" at bounding box center [866, 377] width 1287 height 535
click at [837, 498] on img at bounding box center [834, 492] width 66 height 66
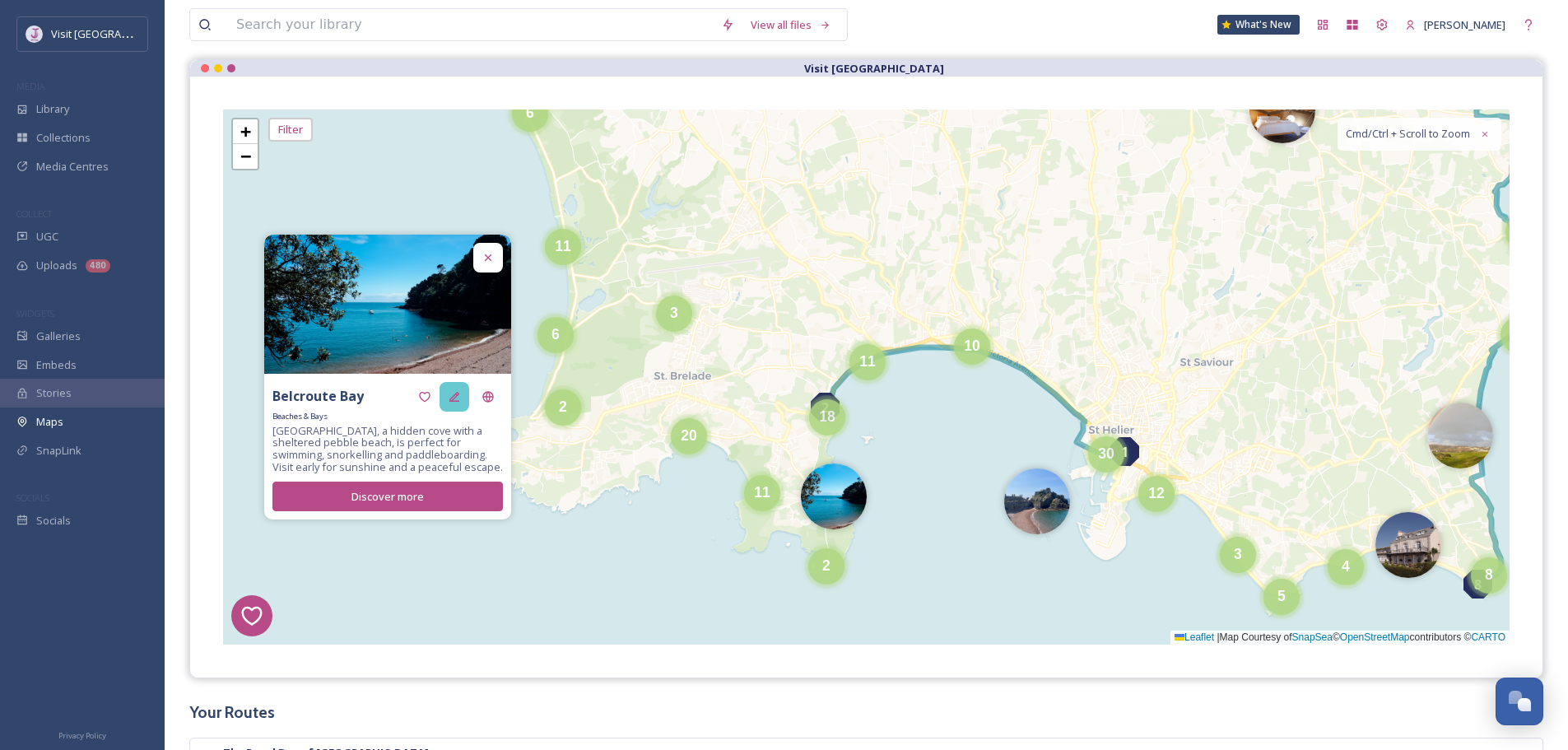
click at [456, 396] on icon at bounding box center [454, 397] width 10 height 10
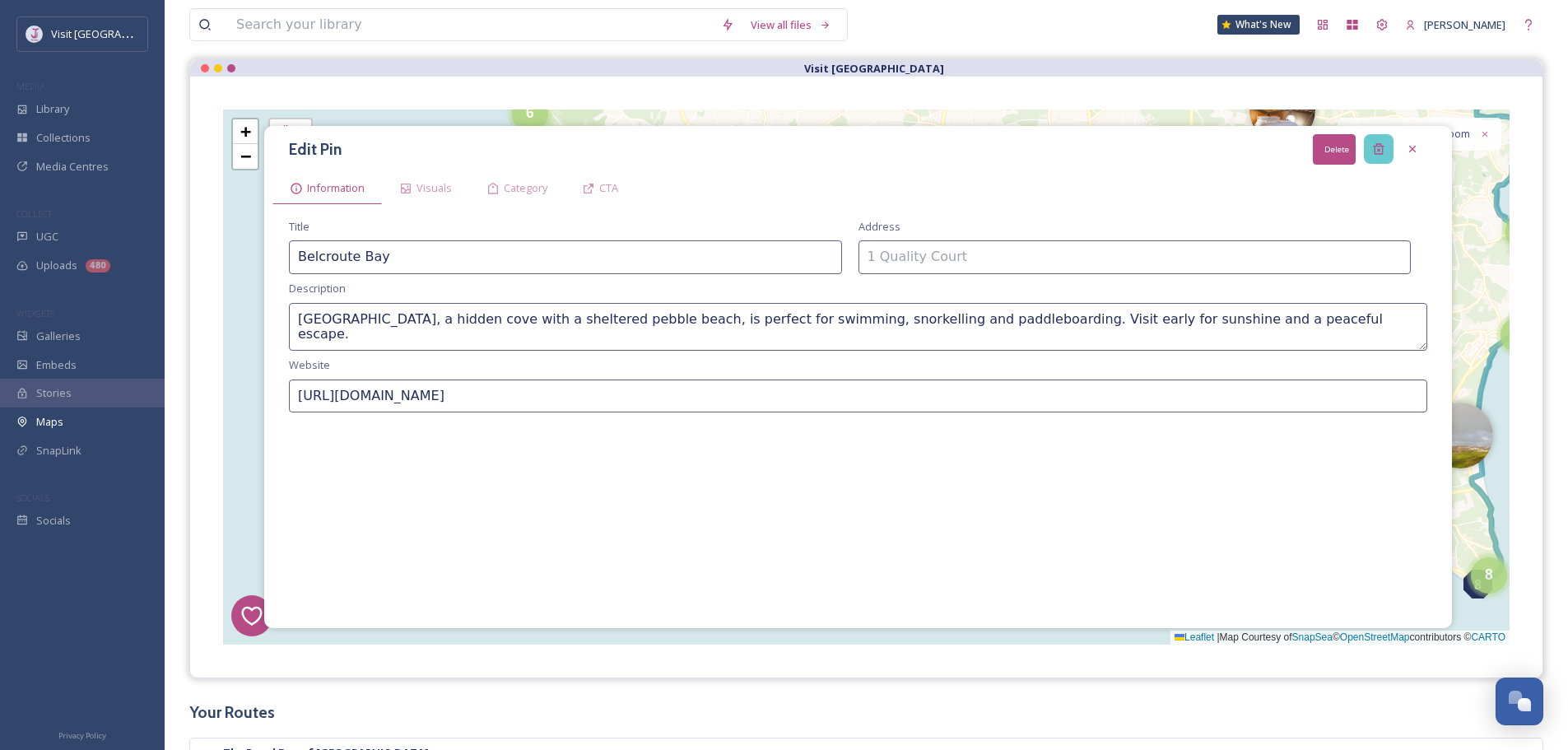
click at [1381, 143] on icon at bounding box center [1380, 149] width 13 height 13
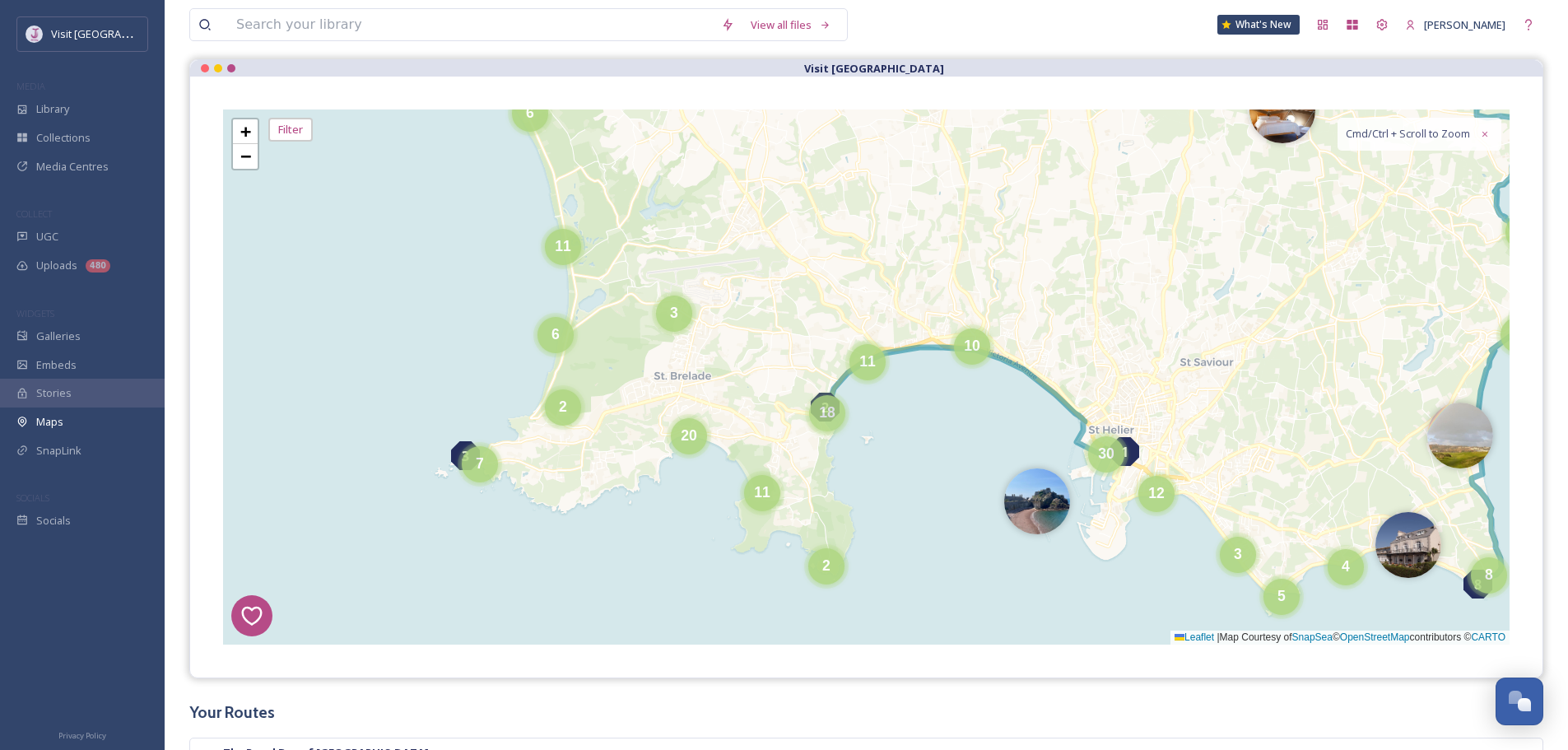
click at [831, 406] on span "18" at bounding box center [828, 413] width 17 height 17
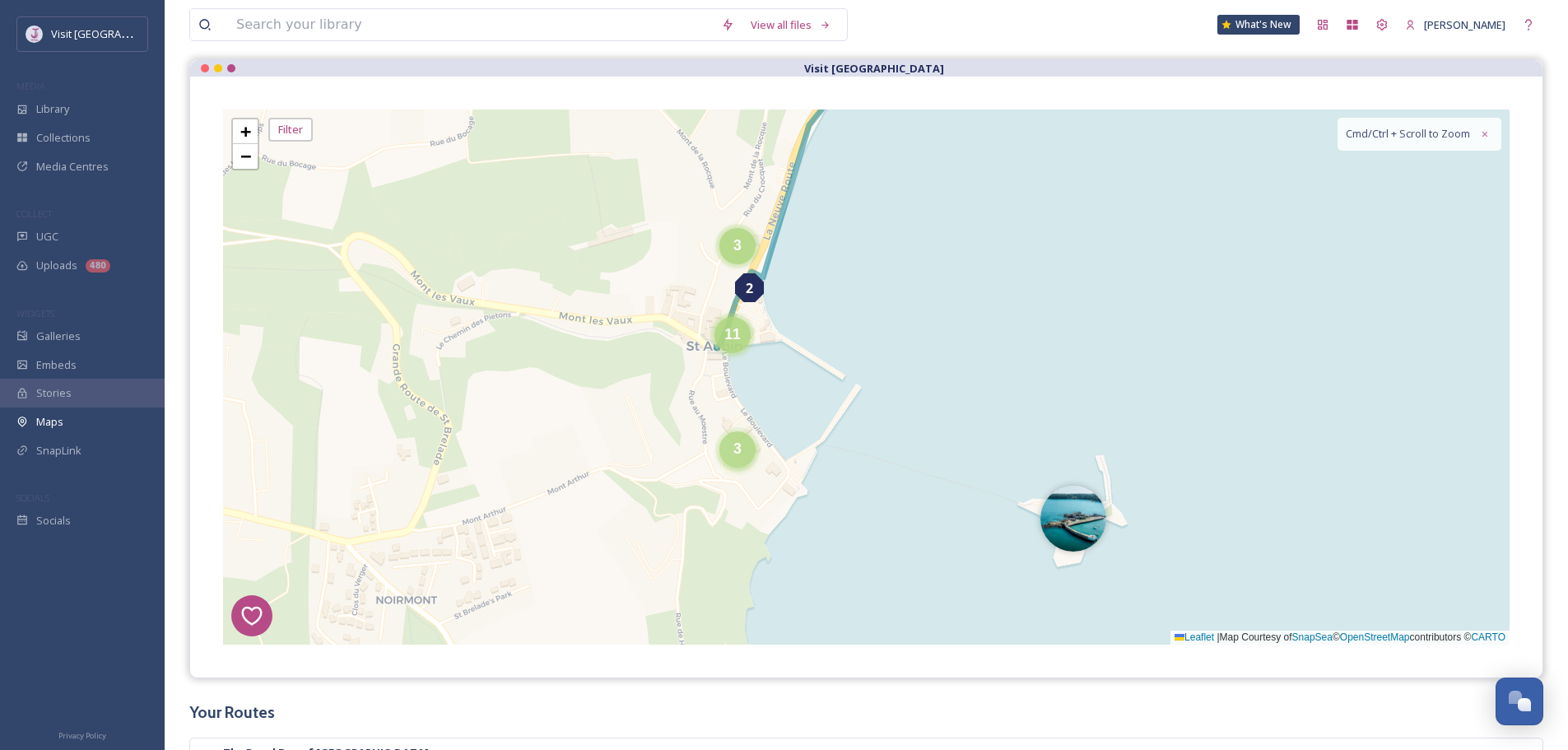
click at [731, 452] on div "3" at bounding box center [737, 449] width 36 height 36
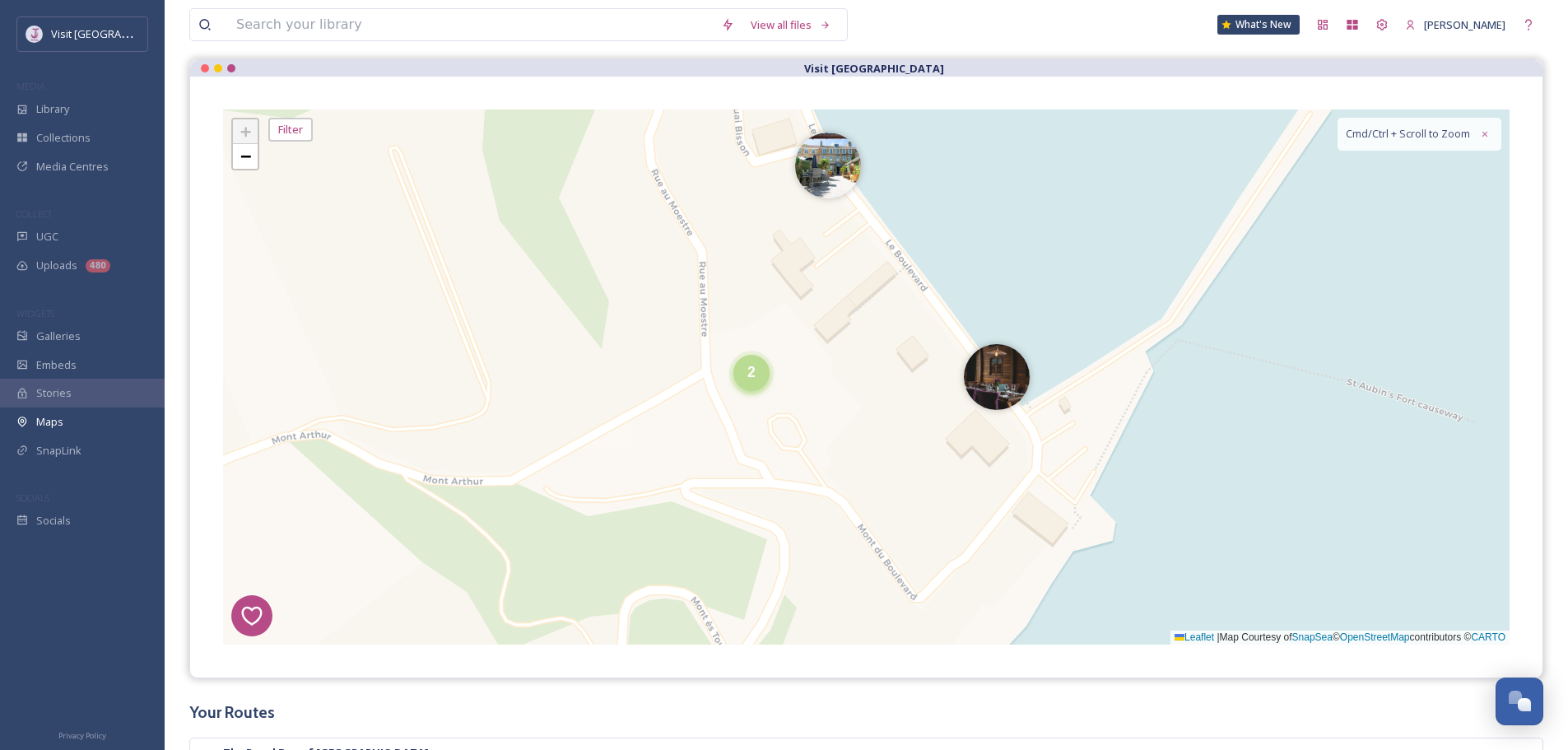
click at [749, 373] on span "2" at bounding box center [752, 372] width 8 height 17
click at [238, 152] on link "−" at bounding box center [245, 156] width 24 height 24
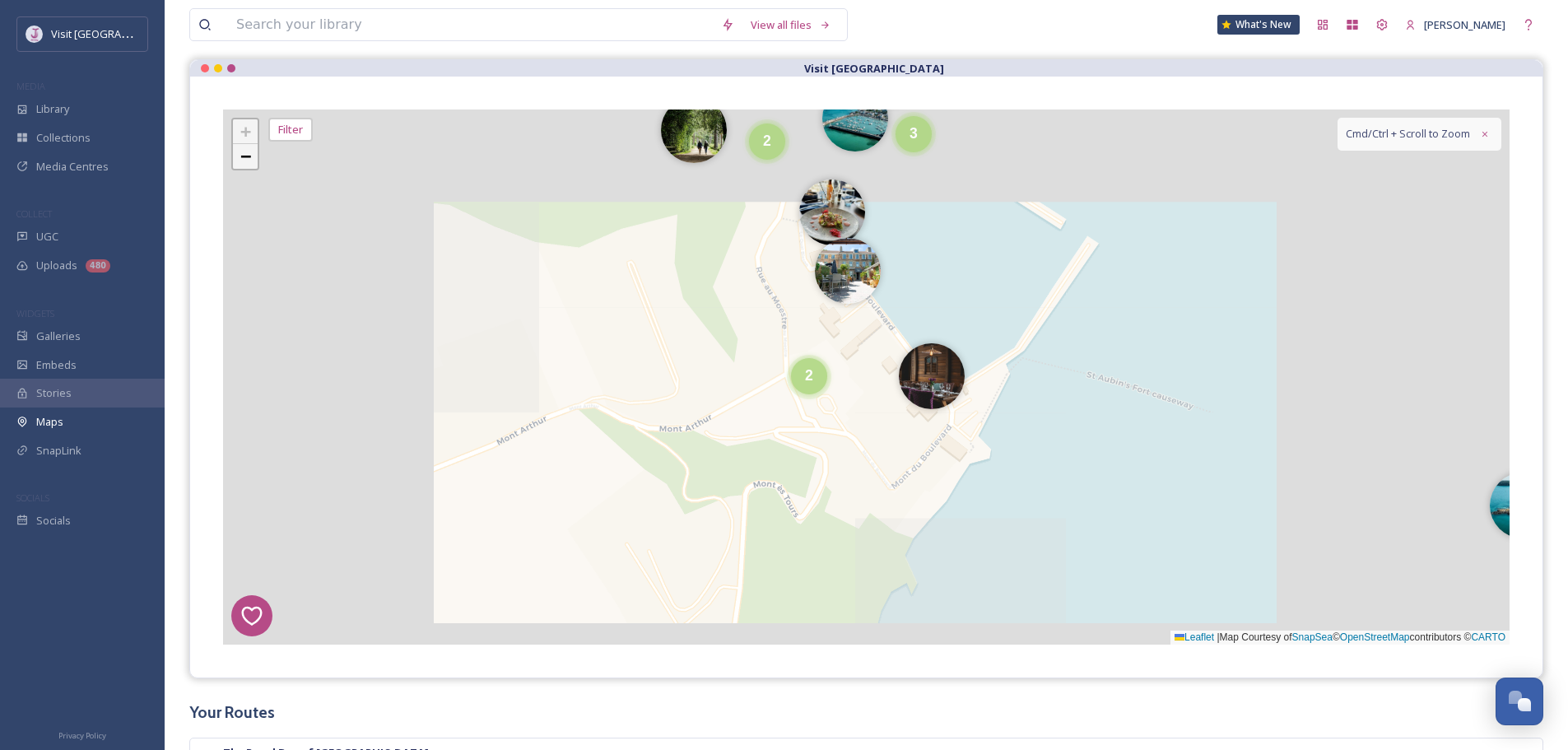
click at [238, 152] on link "−" at bounding box center [245, 156] width 24 height 24
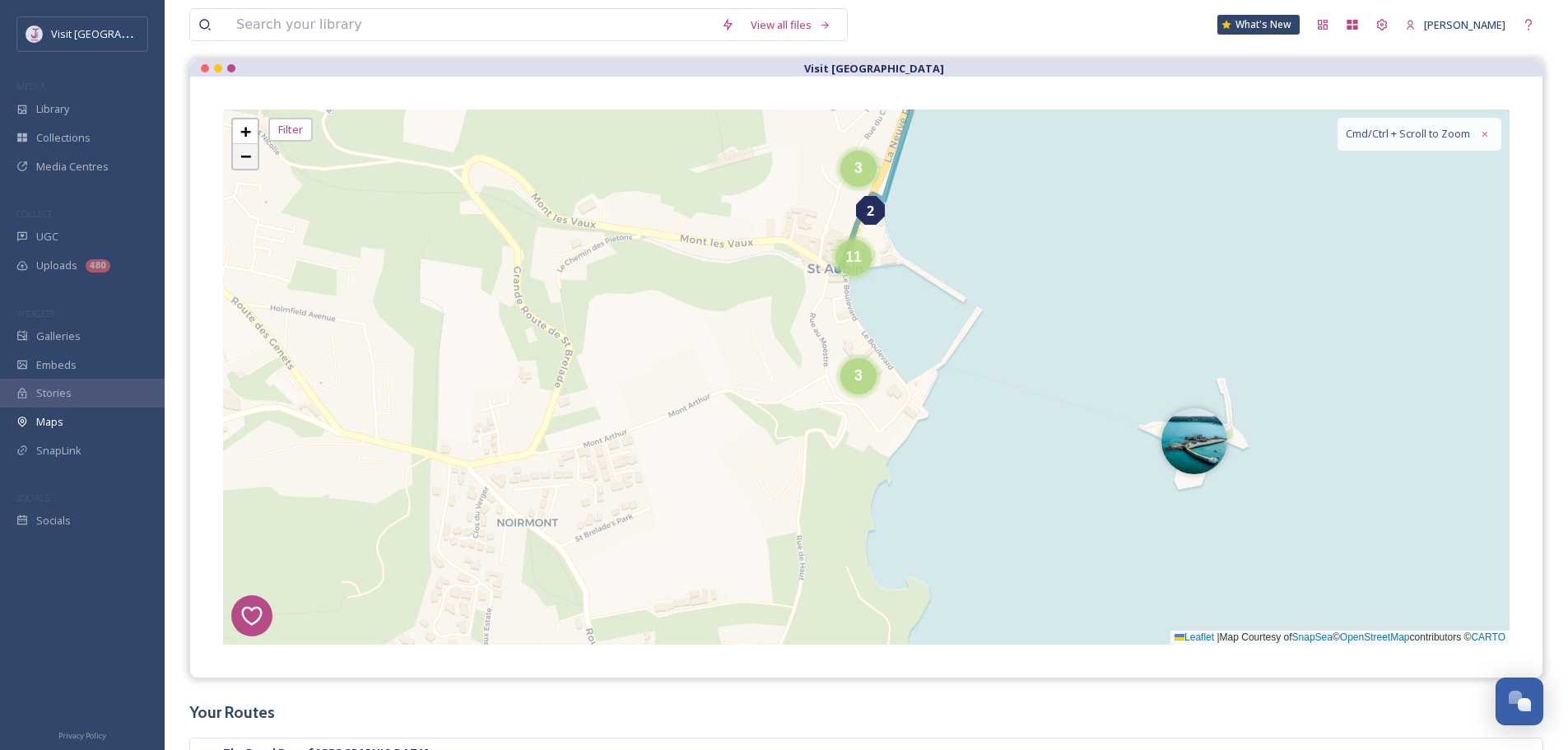
click at [241, 152] on span "−" at bounding box center [246, 156] width 11 height 20
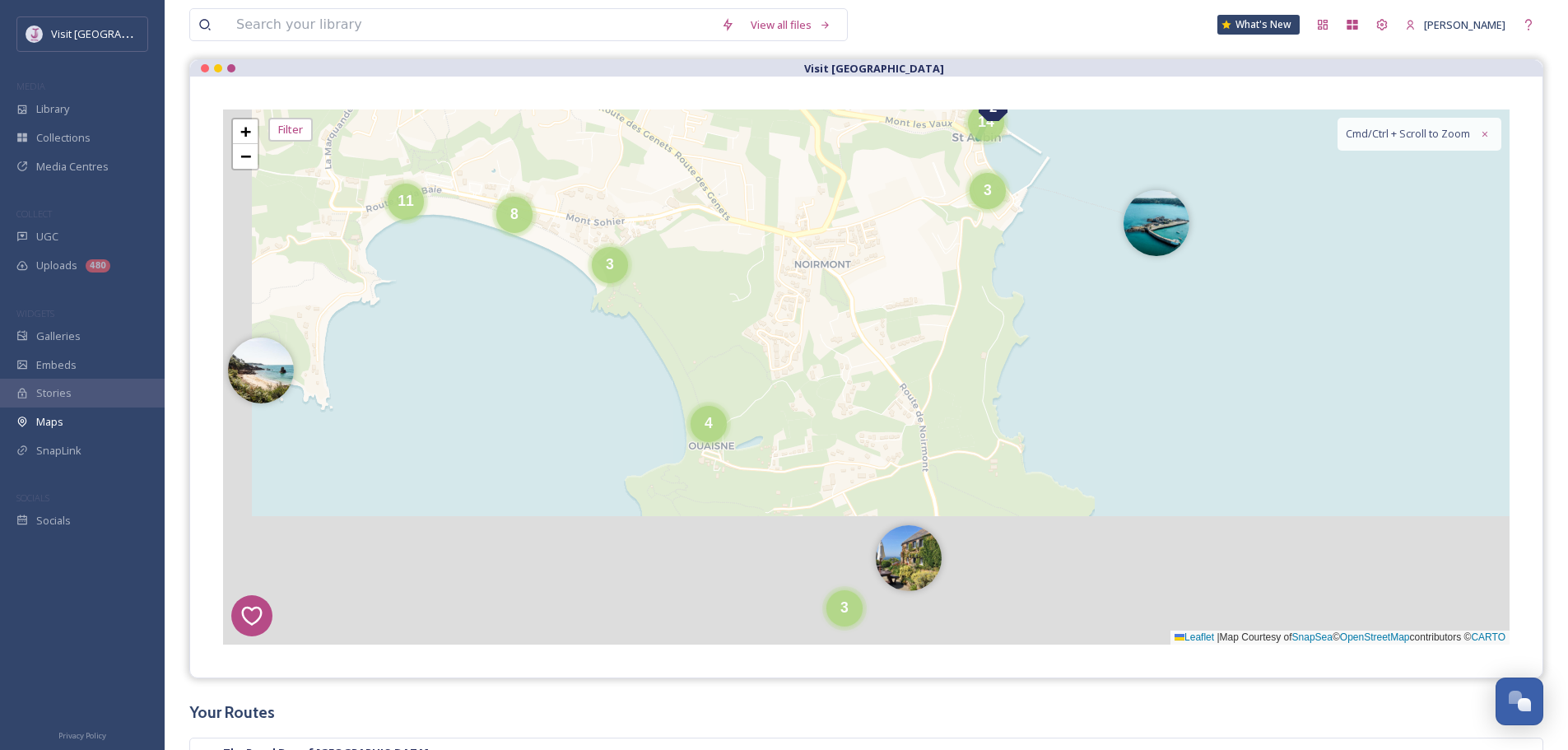
drag, startPoint x: 623, startPoint y: 436, endPoint x: 792, endPoint y: 198, distance: 291.9
click at [781, 188] on div "7 8 6 1 4 3 2 5 6 2 4 2 5 2 4 3 3 3 4 11 8 2 2 4 3 7 3 14 2 2 2 3 4 8 4 2 4 3 6…" at bounding box center [866, 377] width 1287 height 535
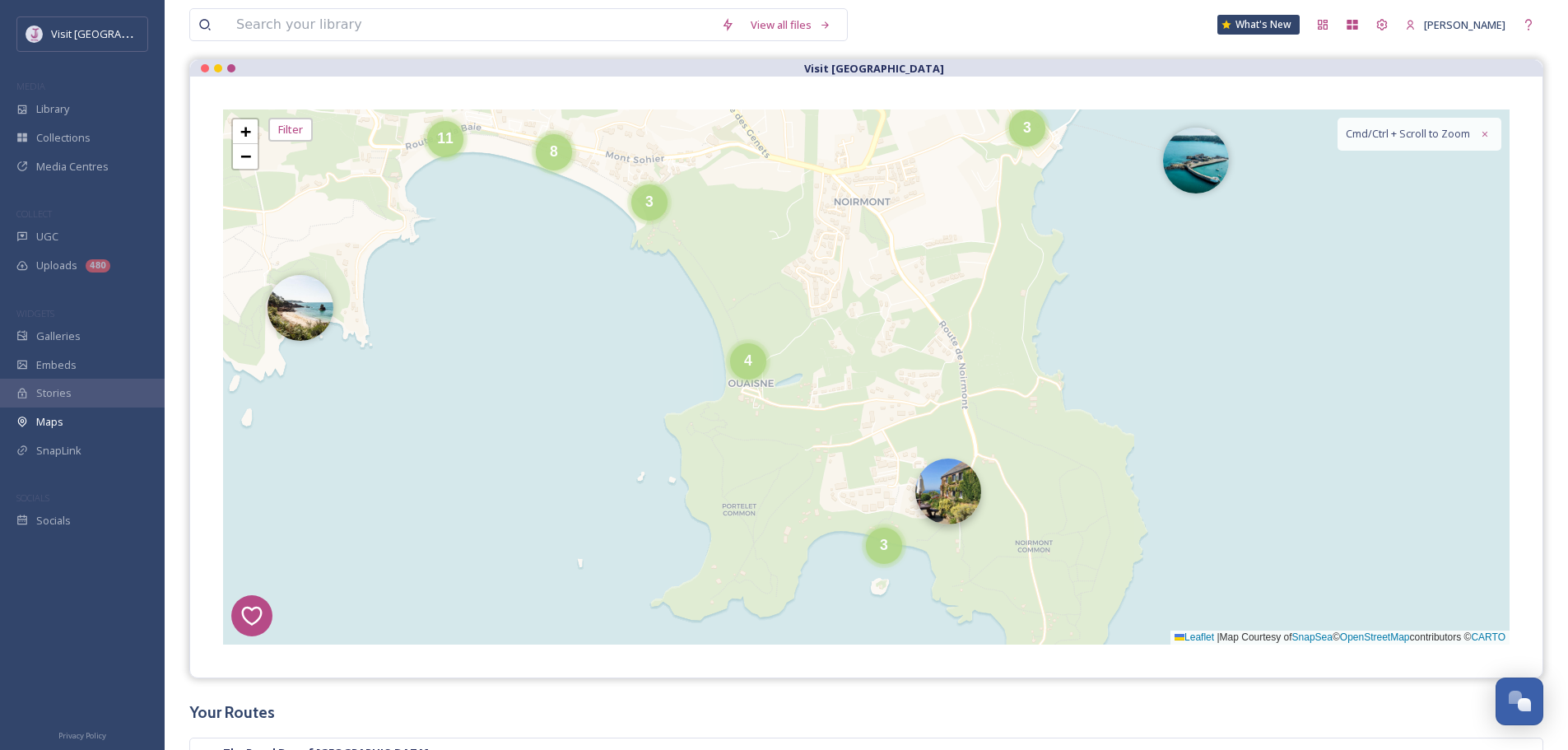
click at [943, 470] on img at bounding box center [948, 491] width 66 height 66
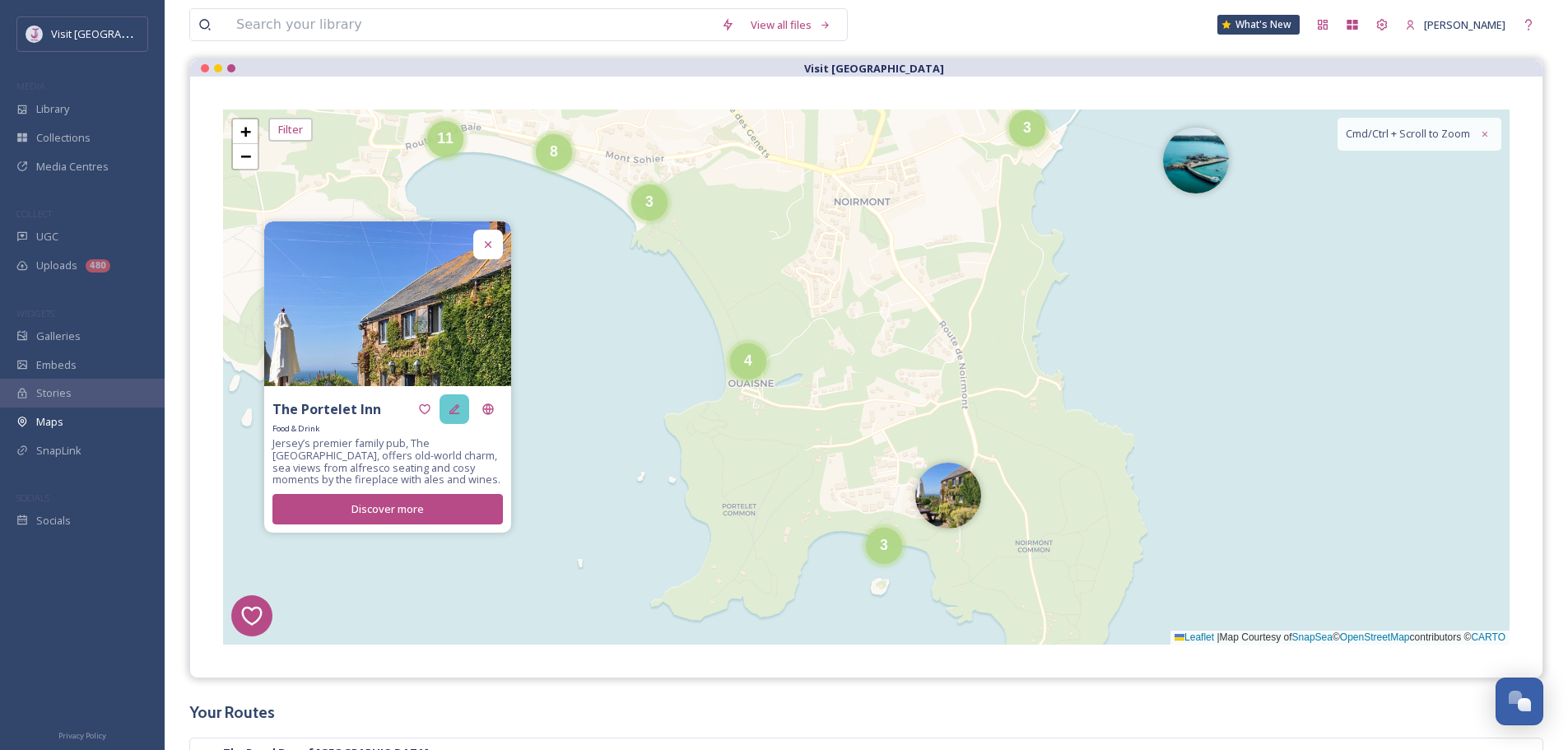
click at [463, 412] on div at bounding box center [454, 409] width 29 height 29
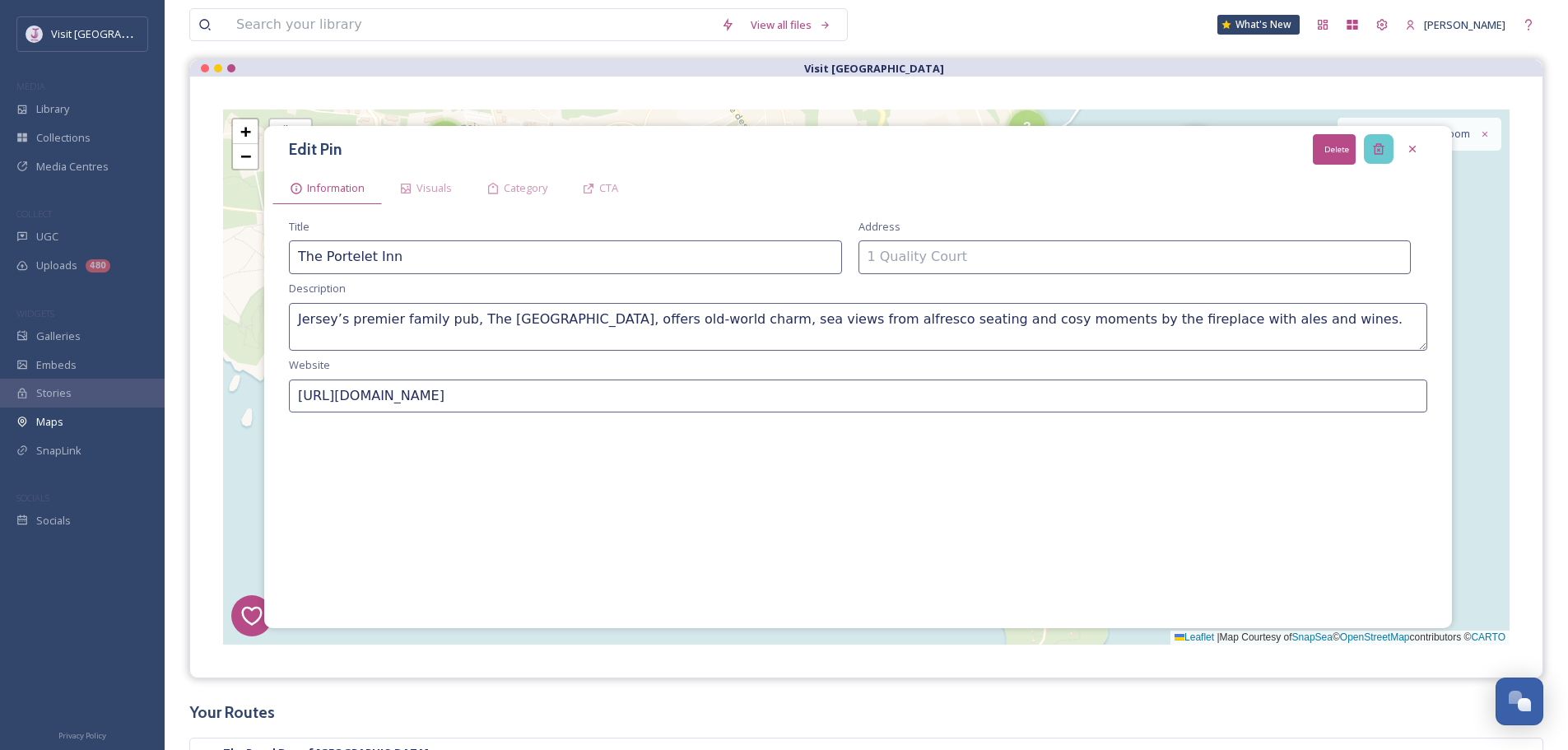
click at [1375, 148] on icon at bounding box center [1378, 149] width 11 height 11
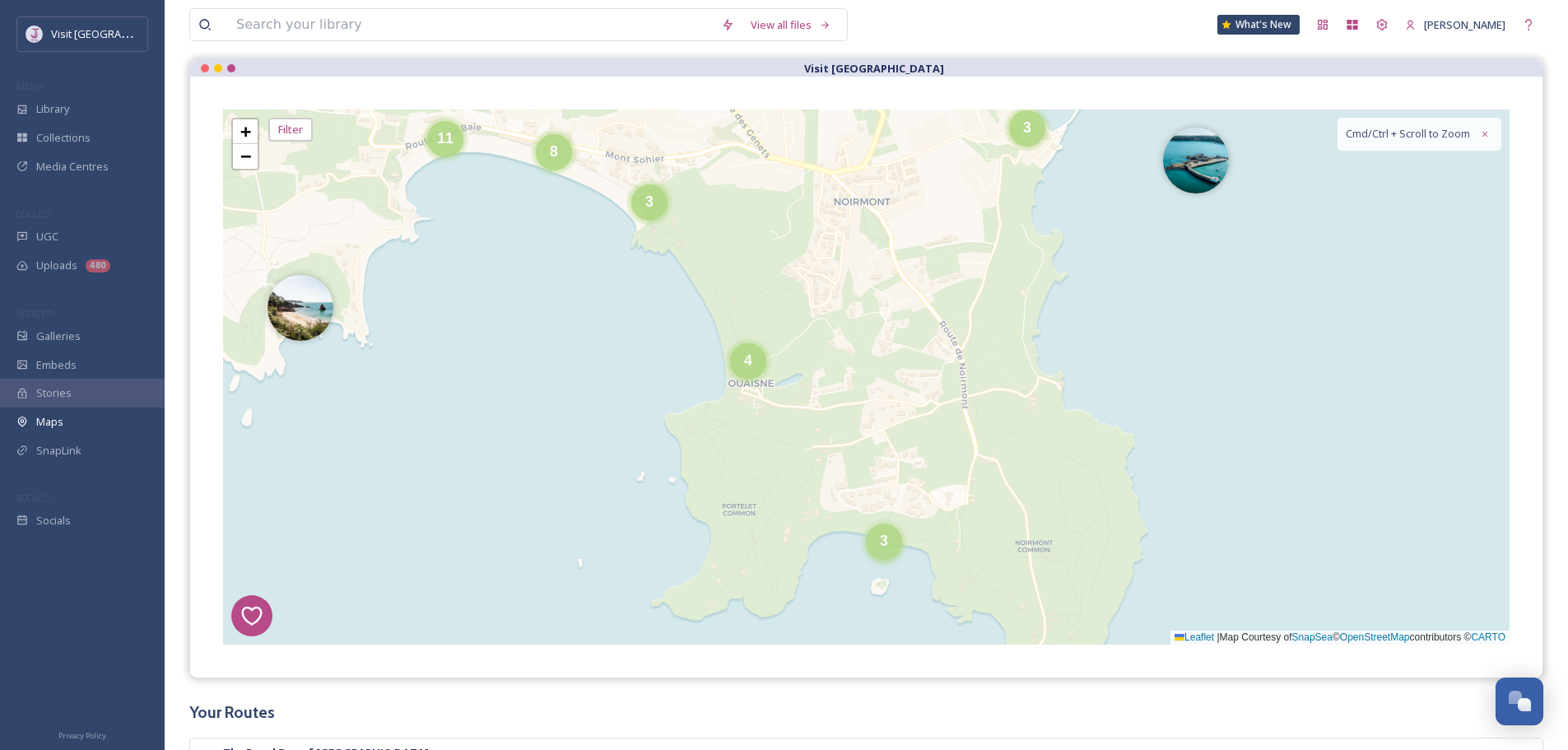
click at [893, 542] on div "3" at bounding box center [884, 541] width 36 height 36
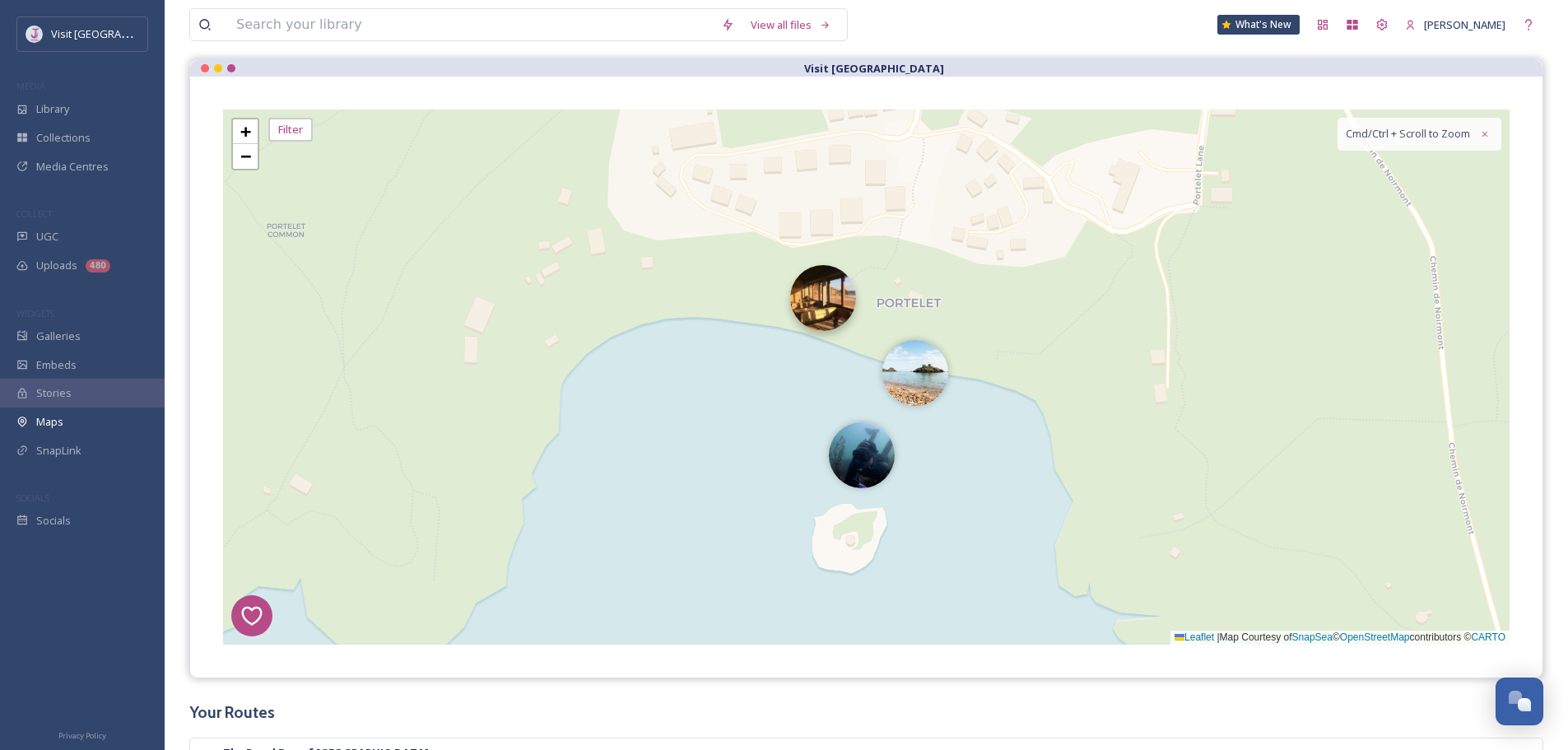
click at [841, 292] on img at bounding box center [824, 298] width 66 height 66
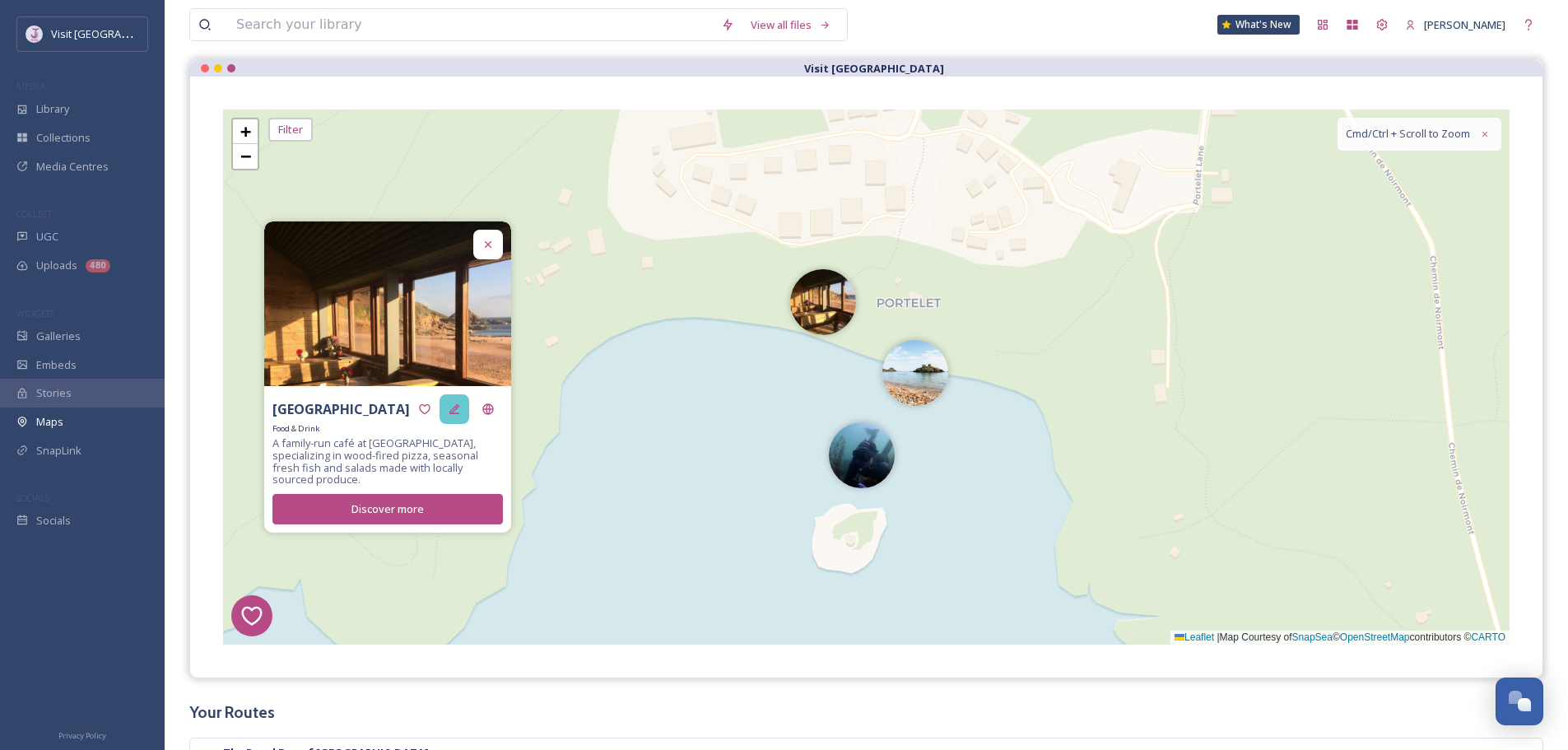
click at [465, 415] on div at bounding box center [454, 409] width 29 height 29
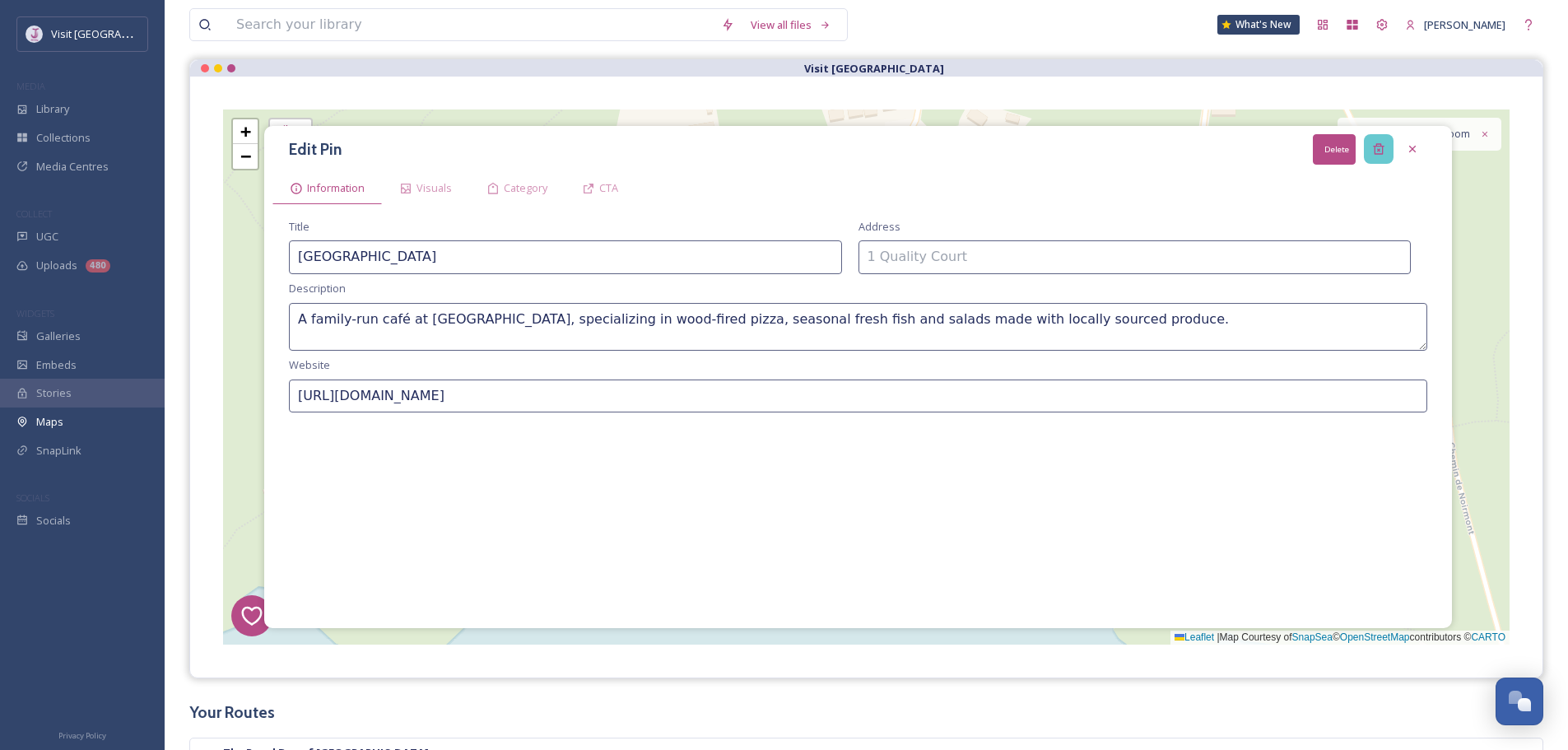
click at [1380, 150] on icon at bounding box center [1380, 149] width 13 height 13
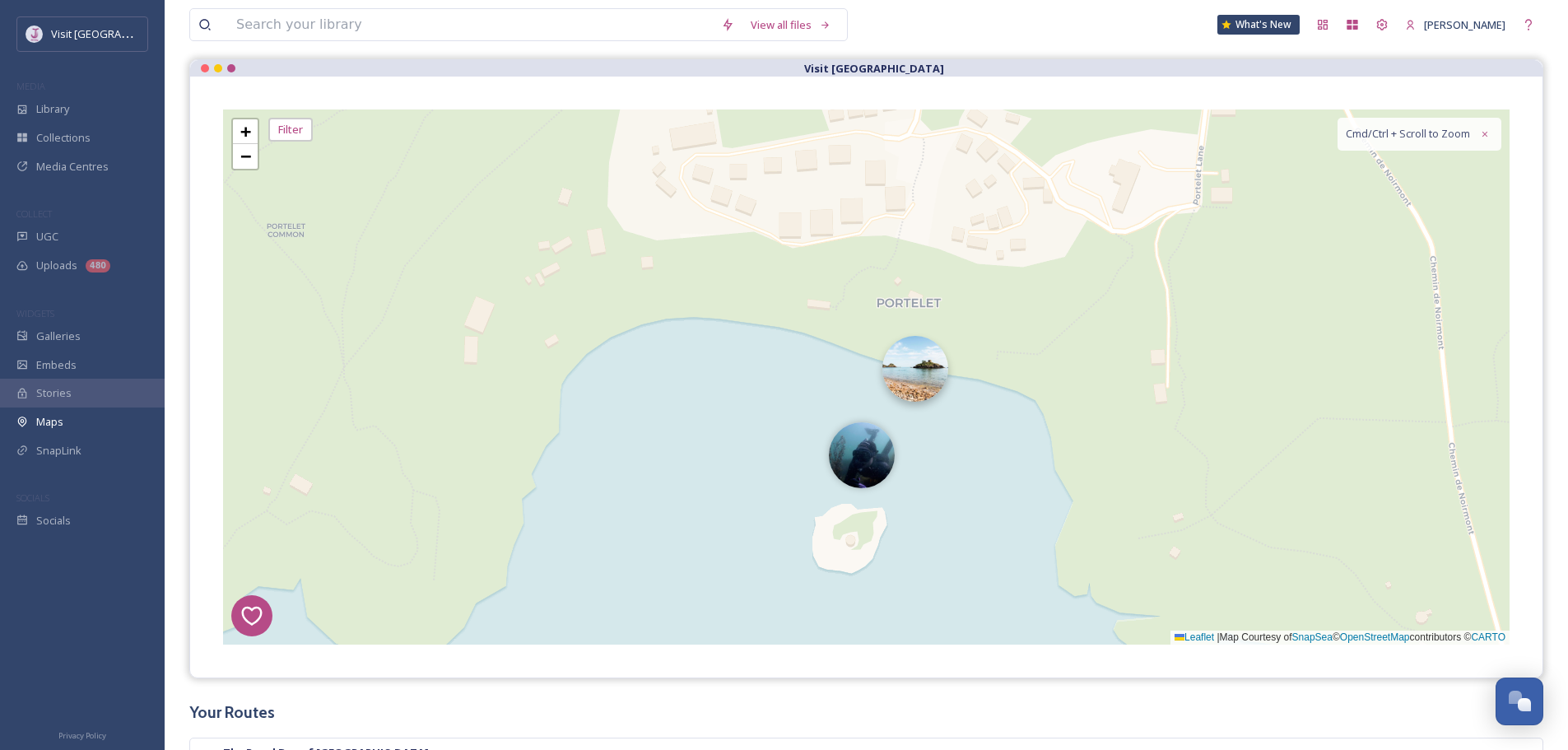
click at [925, 378] on img at bounding box center [915, 368] width 66 height 66
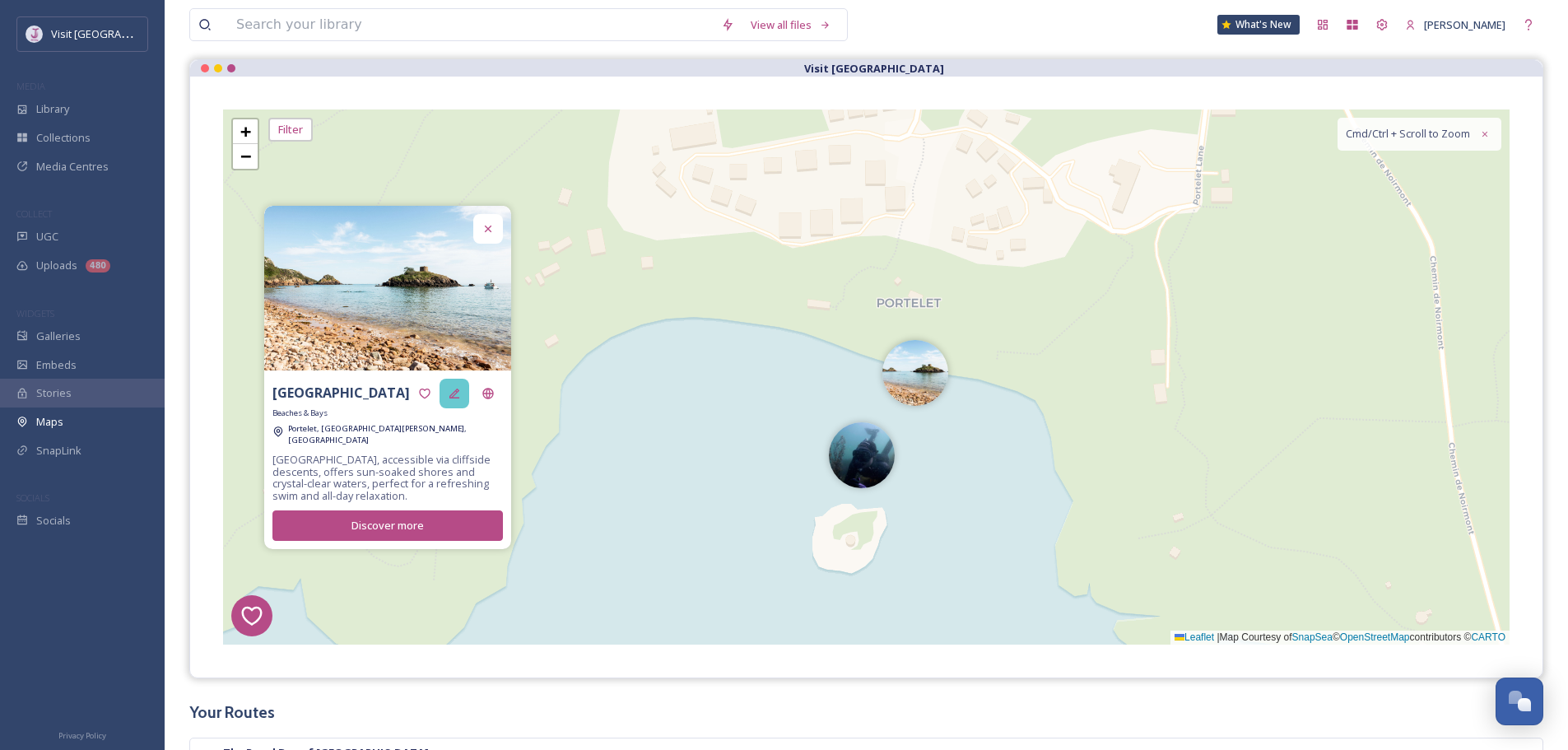
click at [463, 400] on div at bounding box center [454, 393] width 29 height 29
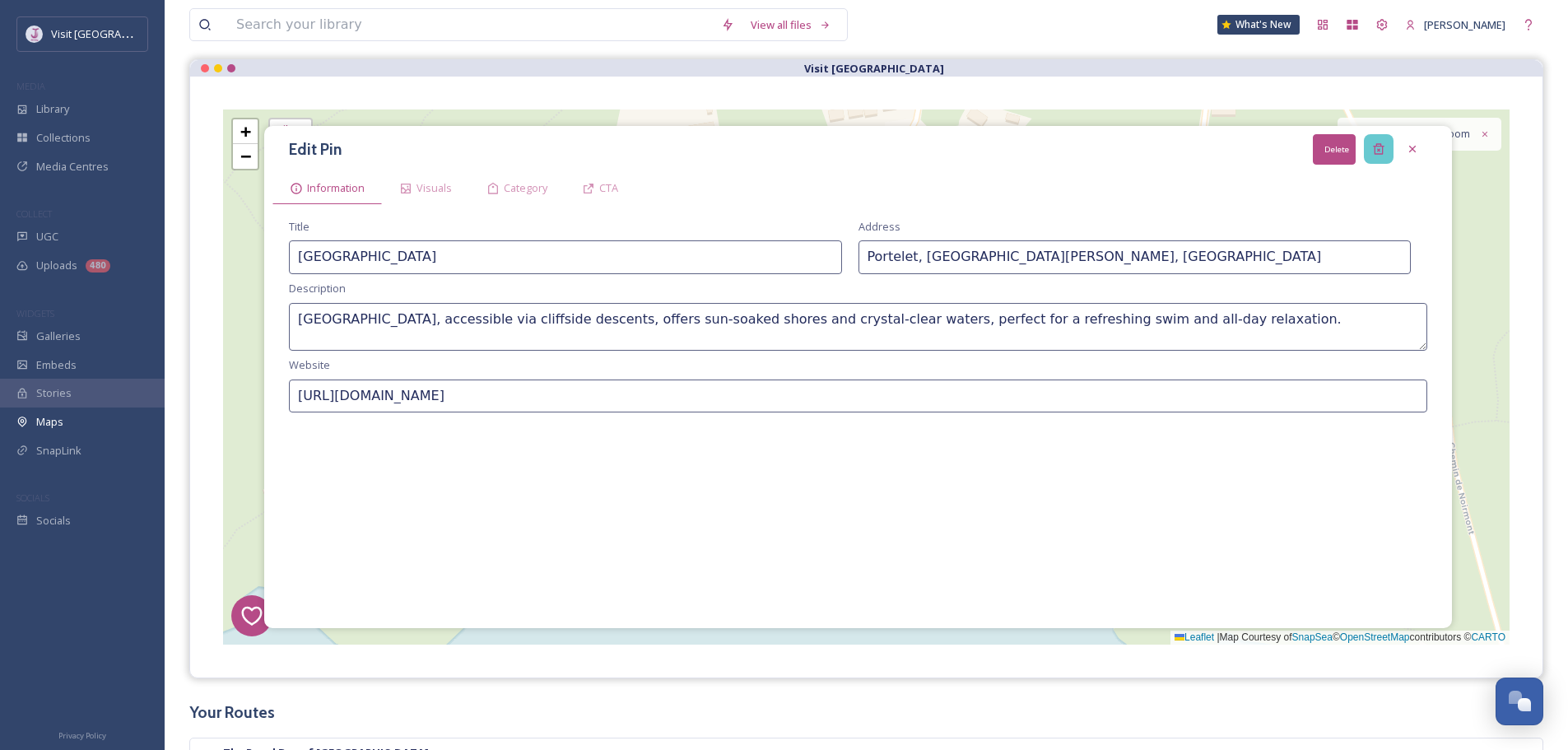
click at [1381, 147] on icon at bounding box center [1380, 149] width 13 height 13
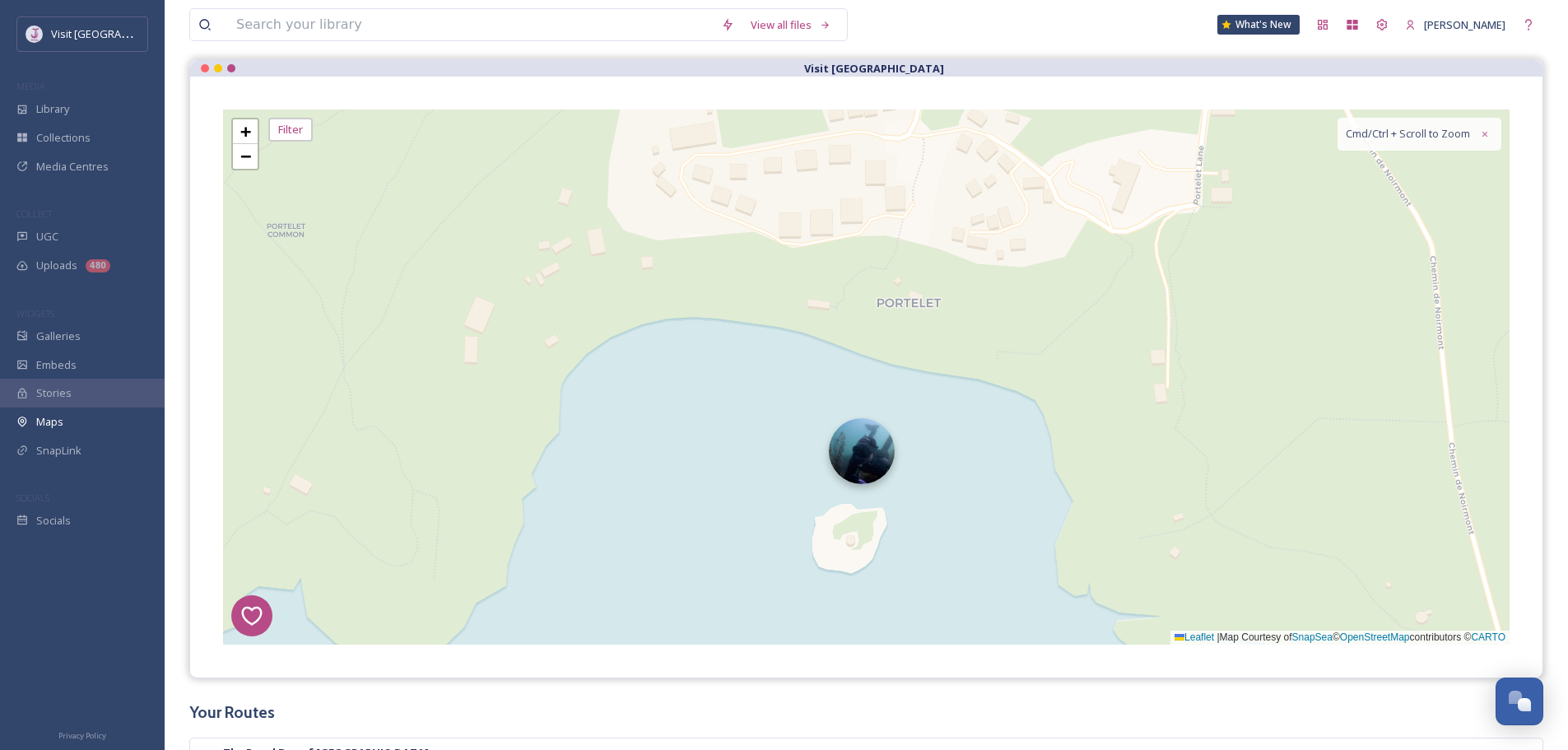
click at [877, 455] on img at bounding box center [862, 451] width 66 height 66
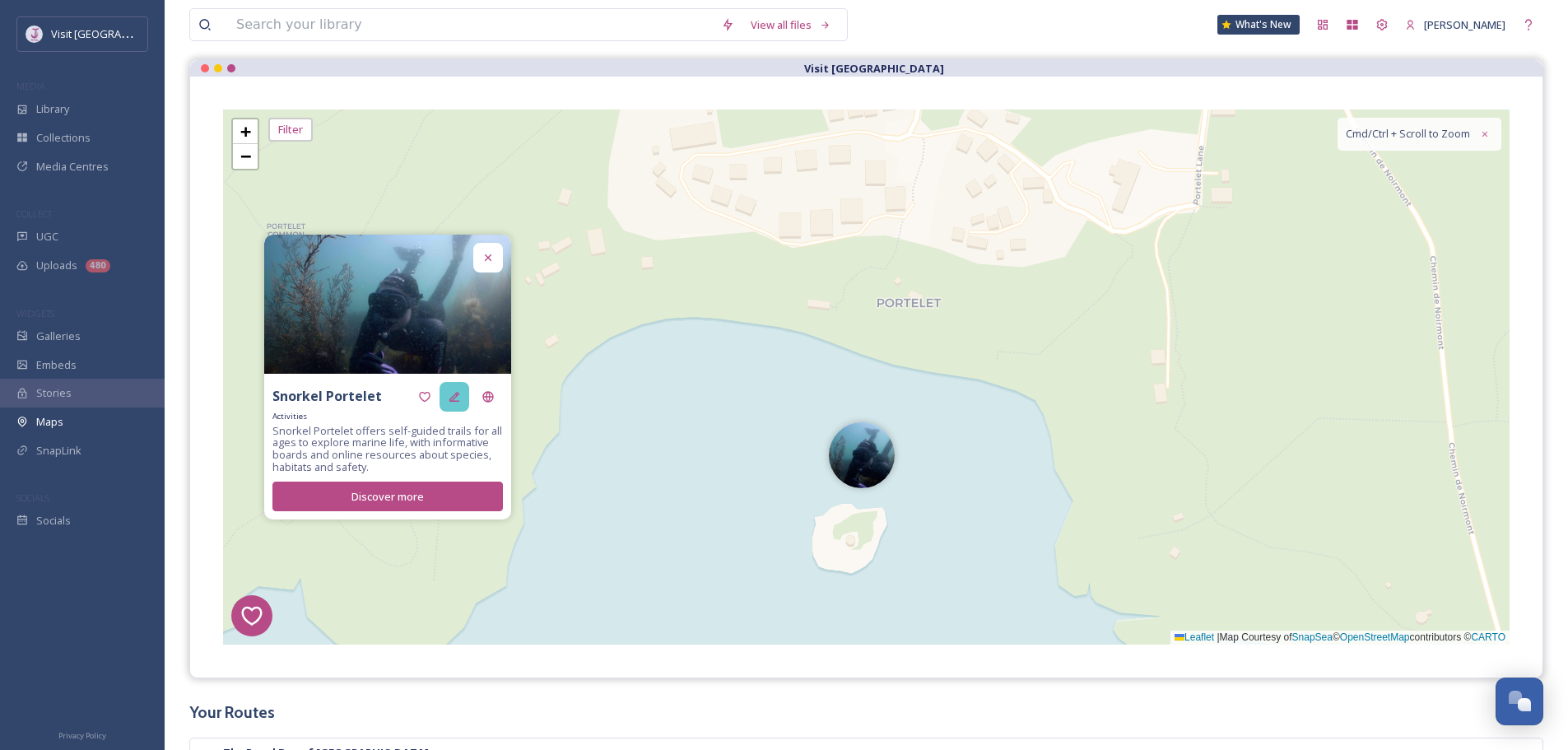
click at [453, 404] on div at bounding box center [454, 396] width 29 height 29
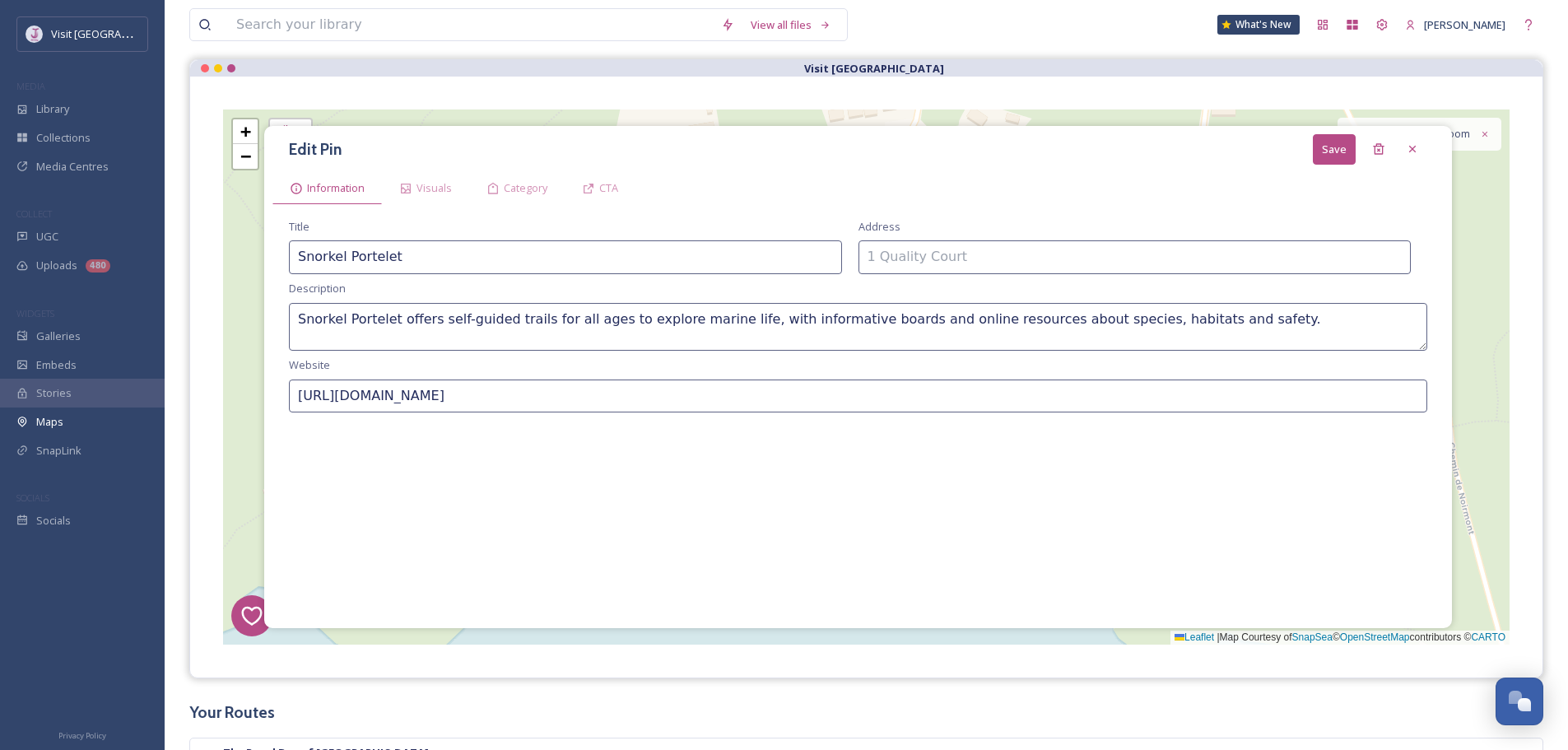
click at [1394, 141] on div "Edit Pin Save" at bounding box center [858, 150] width 1172 height 30
click at [1384, 145] on icon at bounding box center [1380, 149] width 13 height 13
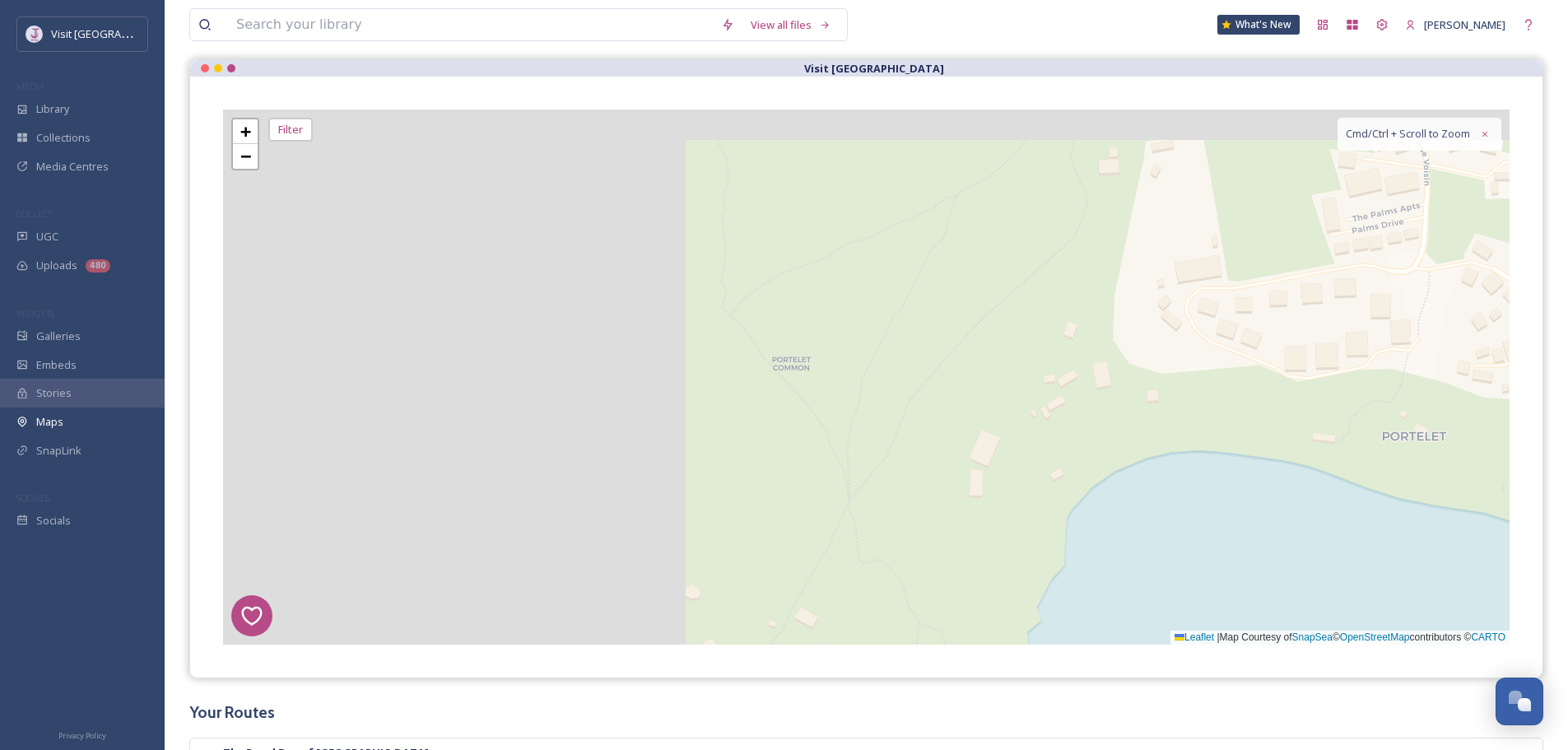
drag, startPoint x: 709, startPoint y: 325, endPoint x: 1232, endPoint y: 425, distance: 532.5
click at [1255, 457] on div "7 8 6 1 4 3 2 5 6 2 + − Leaflet | Map Courtesy of SnapSea © OpenStreetMap contr…" at bounding box center [866, 377] width 1287 height 535
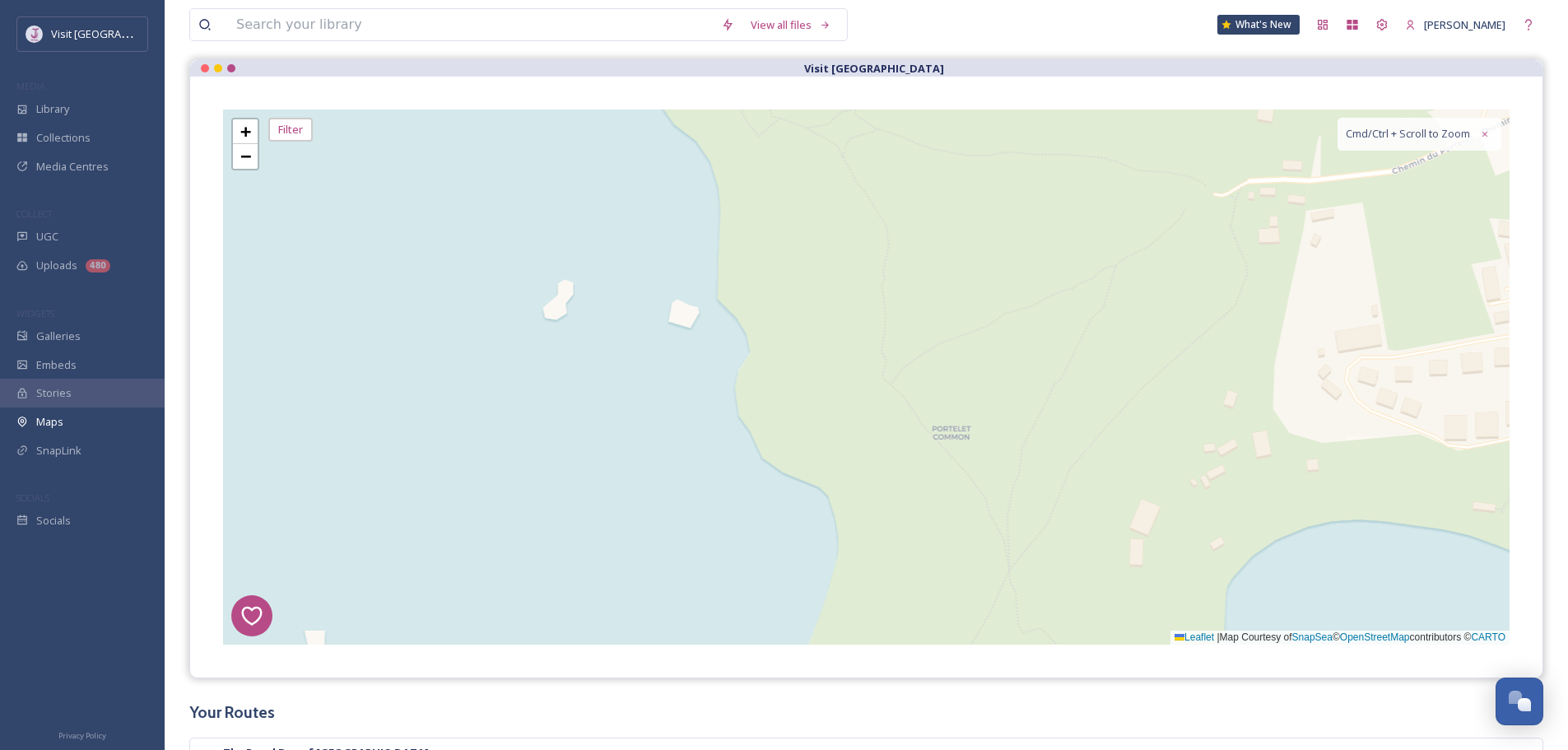
drag, startPoint x: 921, startPoint y: 343, endPoint x: 936, endPoint y: 349, distance: 16.2
click at [929, 356] on div "7 8 6 1 4 3 2 5 6 2 + − Leaflet | Map Courtesy of SnapSea © OpenStreetMap contr…" at bounding box center [866, 377] width 1287 height 535
click at [252, 168] on link "−" at bounding box center [245, 156] width 24 height 24
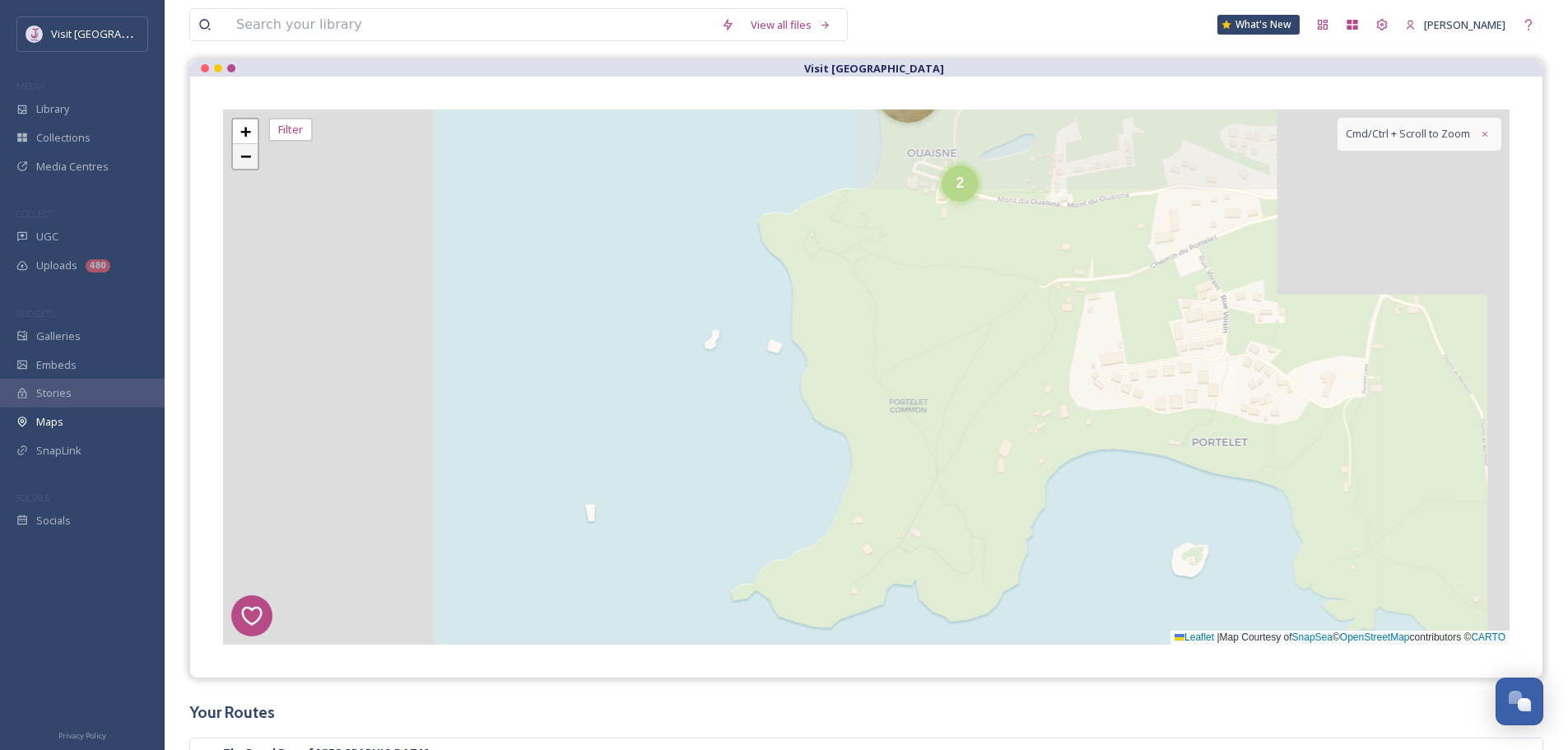
click at [251, 159] on span "−" at bounding box center [246, 156] width 11 height 20
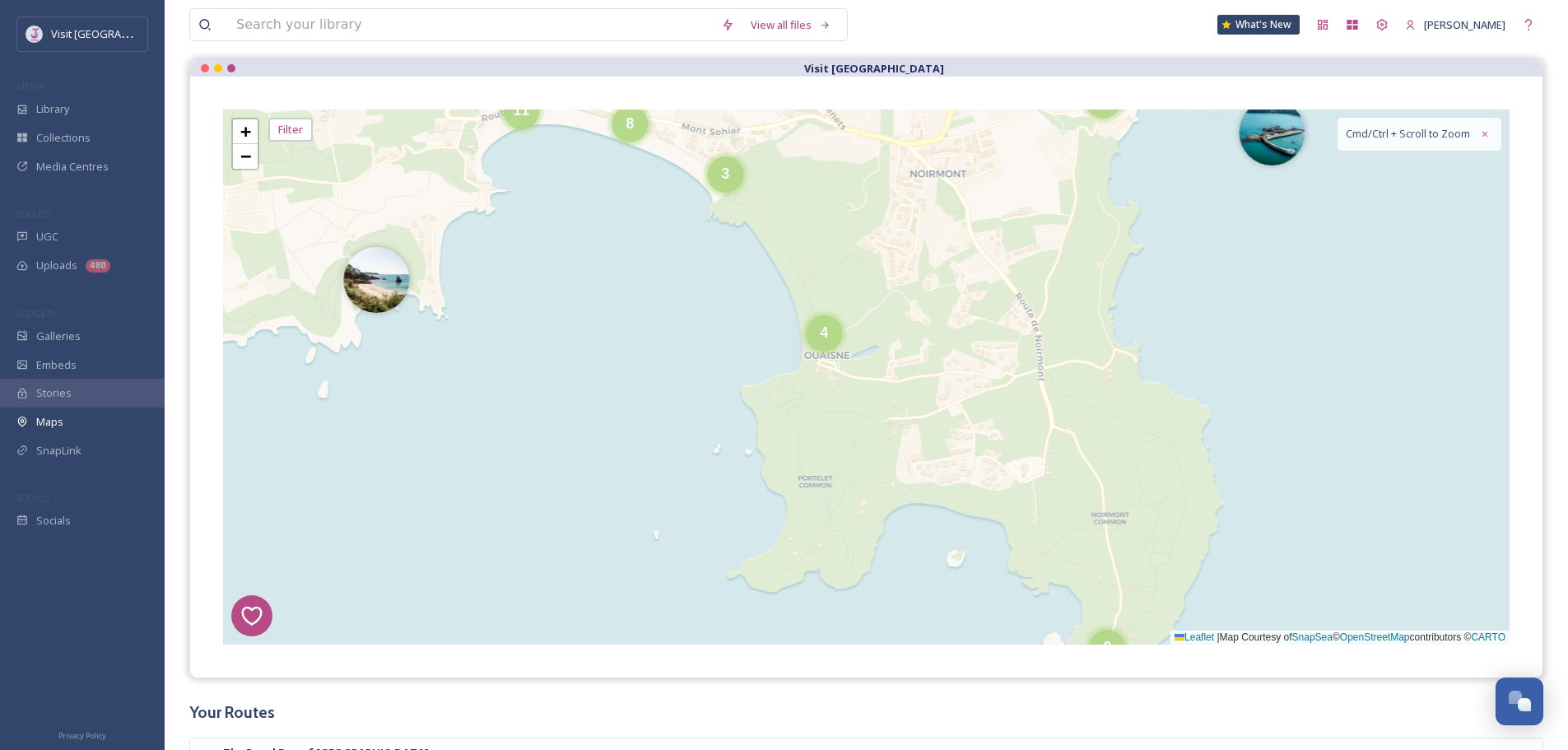
drag, startPoint x: 851, startPoint y: 303, endPoint x: 760, endPoint y: 407, distance: 138.2
click at [760, 407] on div "7 8 6 1 4 3 2 5 6 2 5 2 4 3 4 11 8 2 3 7 3 14 2 2 2 3 4 8 4 2 4 3 6 10 + − Leaf…" at bounding box center [866, 377] width 1287 height 535
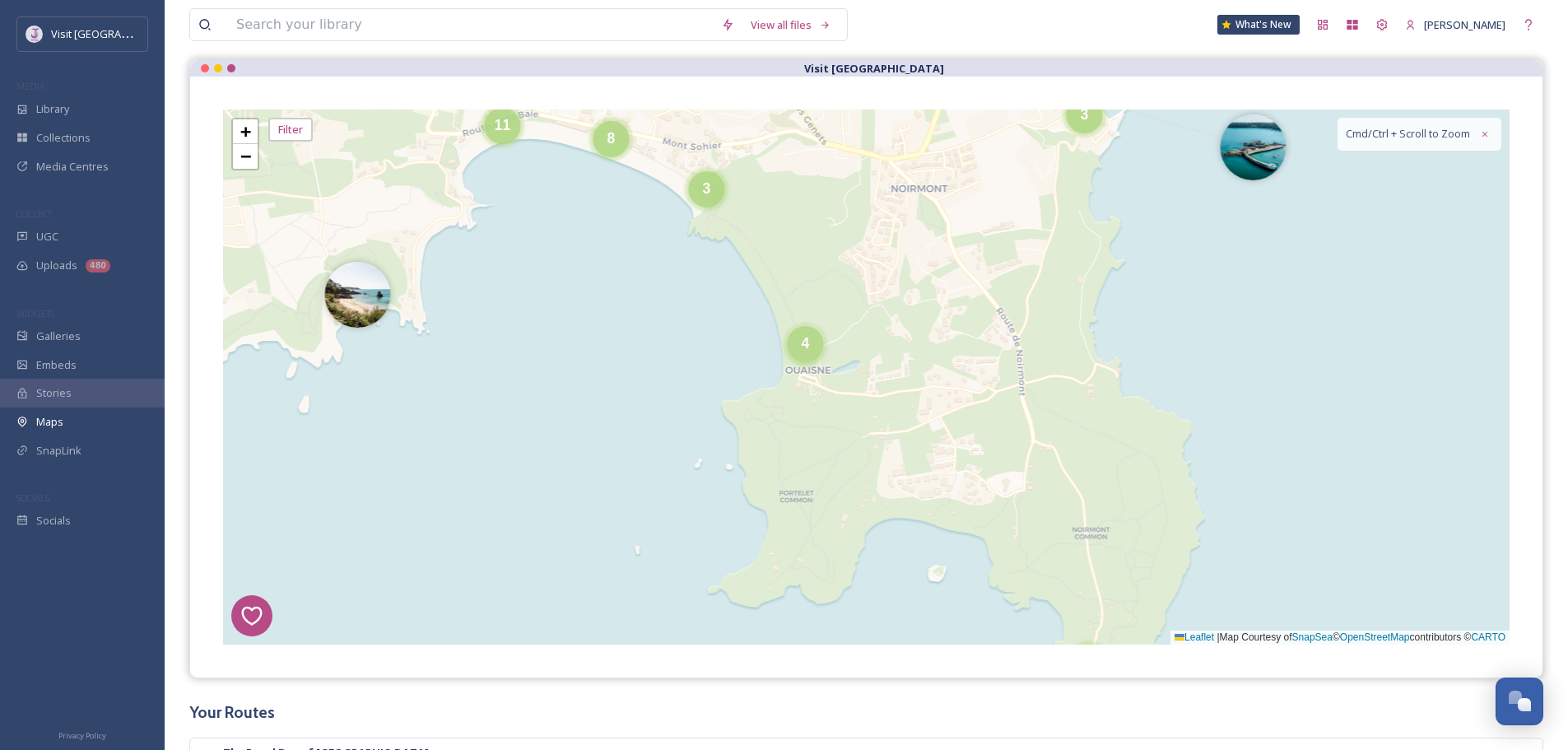
click at [815, 351] on div "4" at bounding box center [805, 344] width 36 height 36
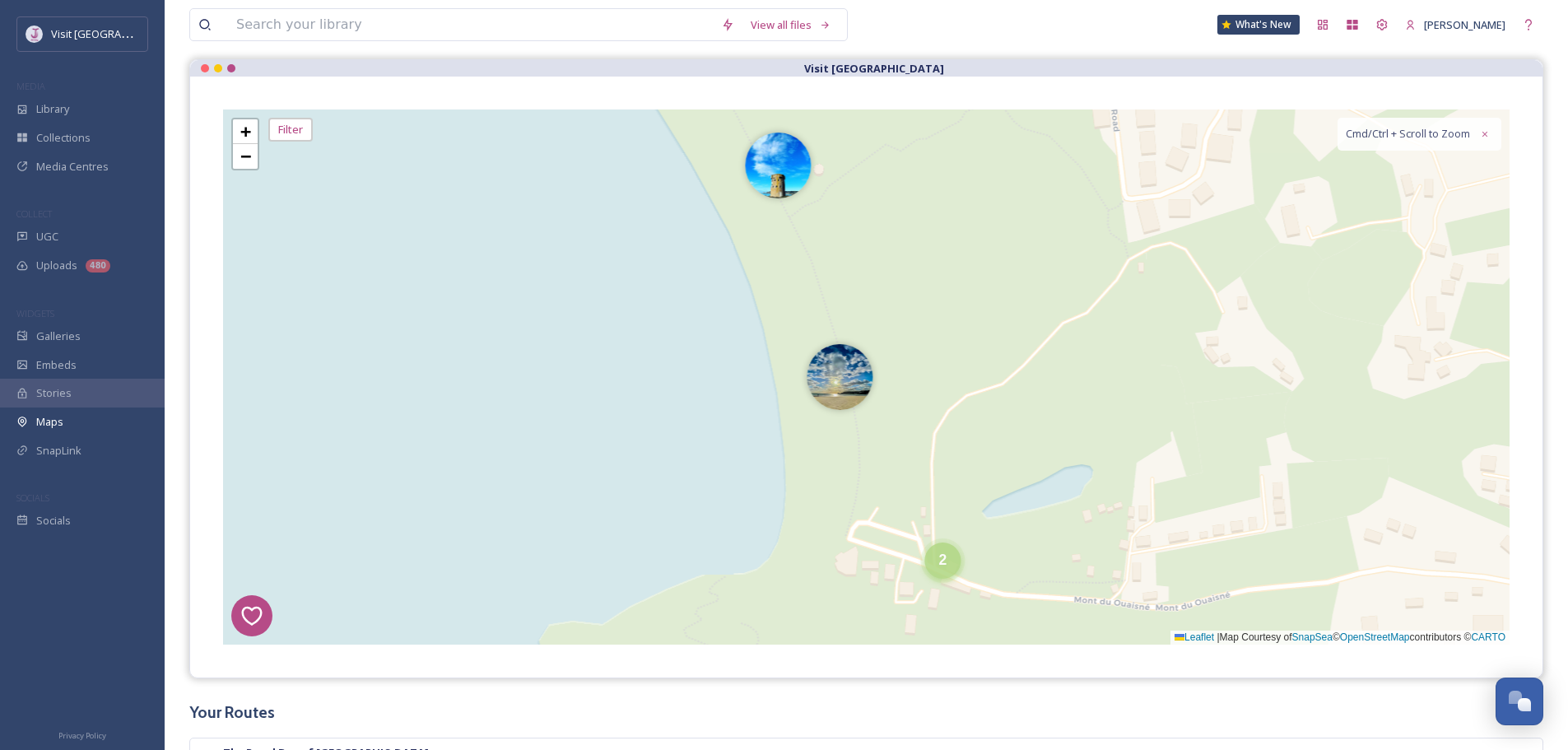
click at [936, 562] on div "2" at bounding box center [942, 560] width 36 height 36
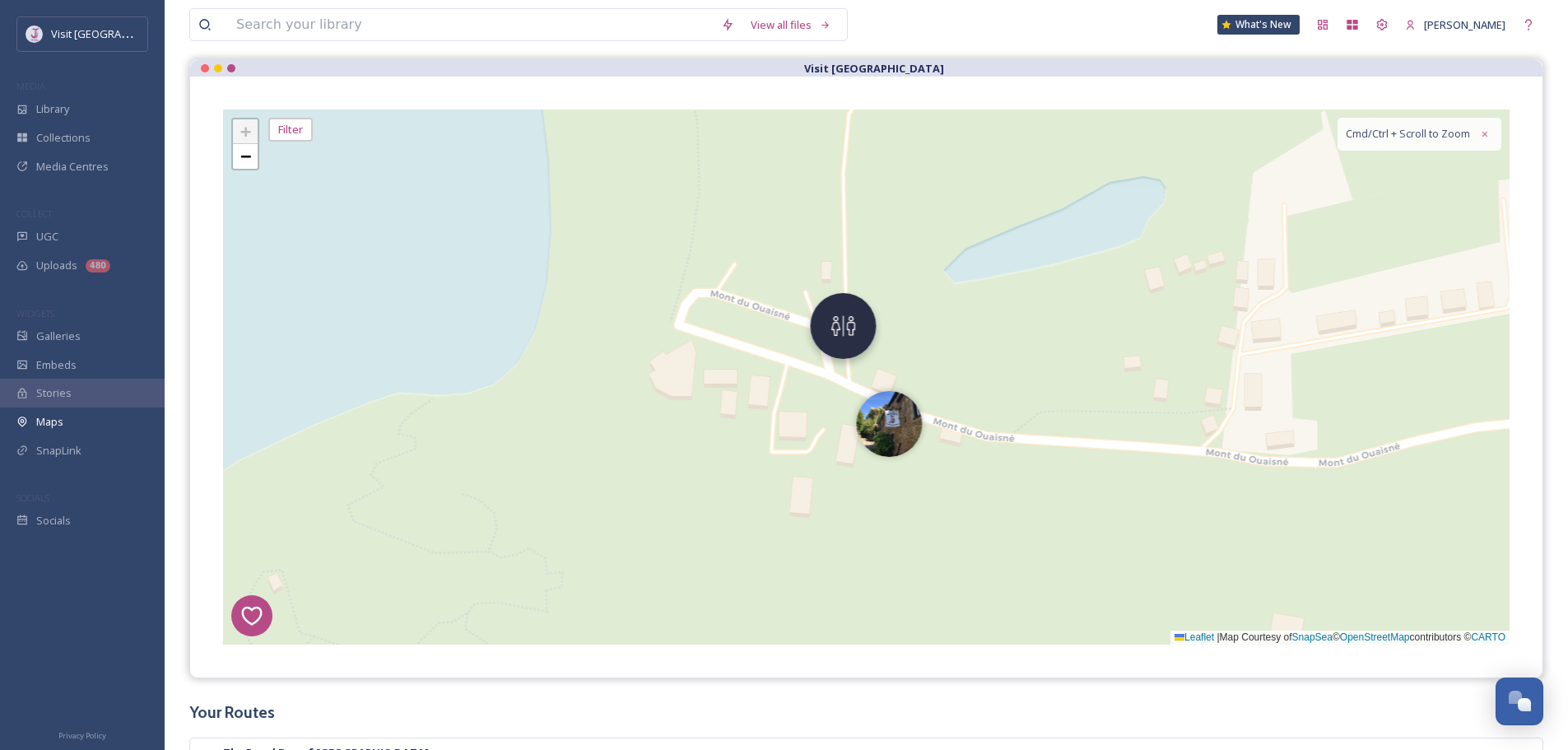
click at [847, 335] on img at bounding box center [843, 325] width 66 height 66
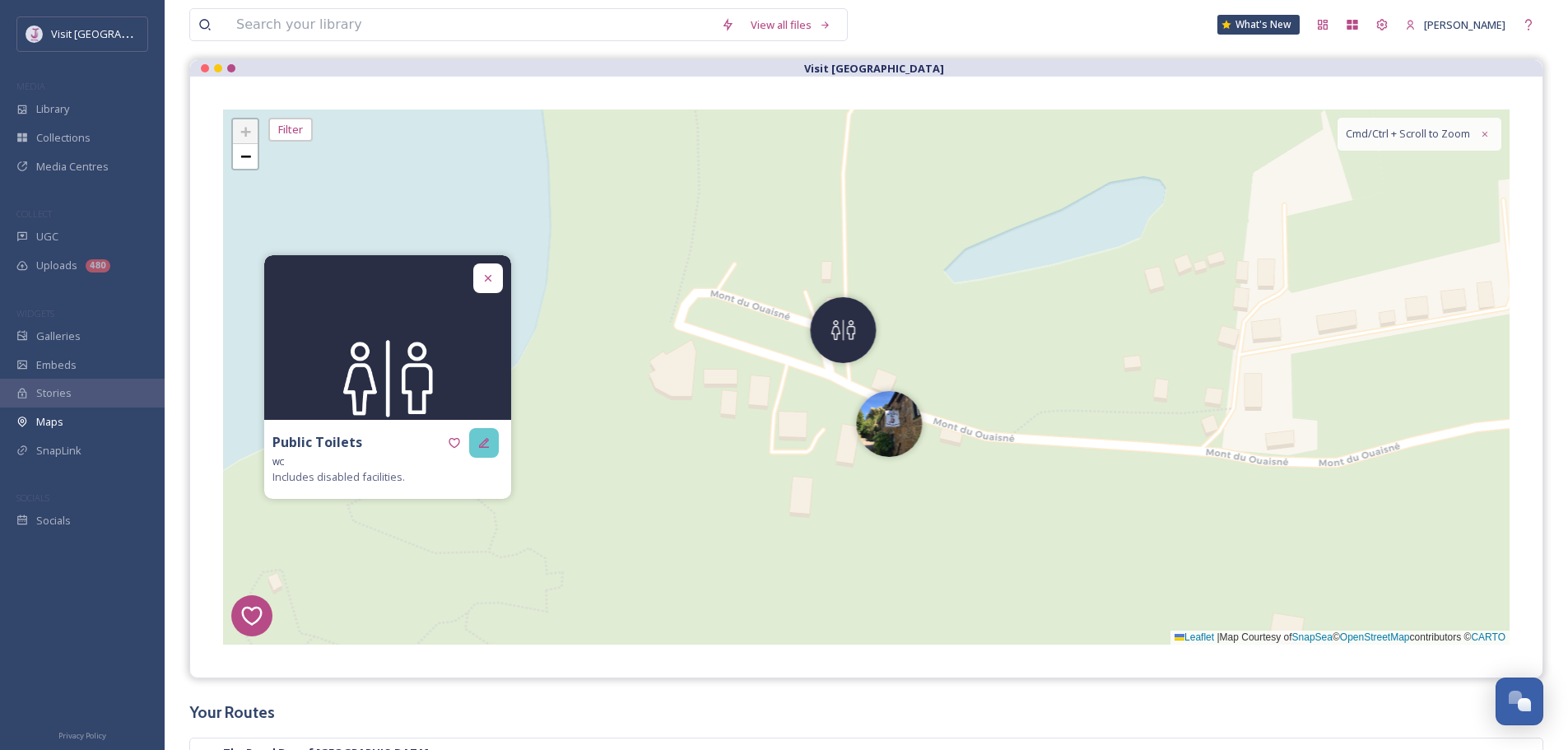
click at [495, 443] on div at bounding box center [484, 442] width 29 height 29
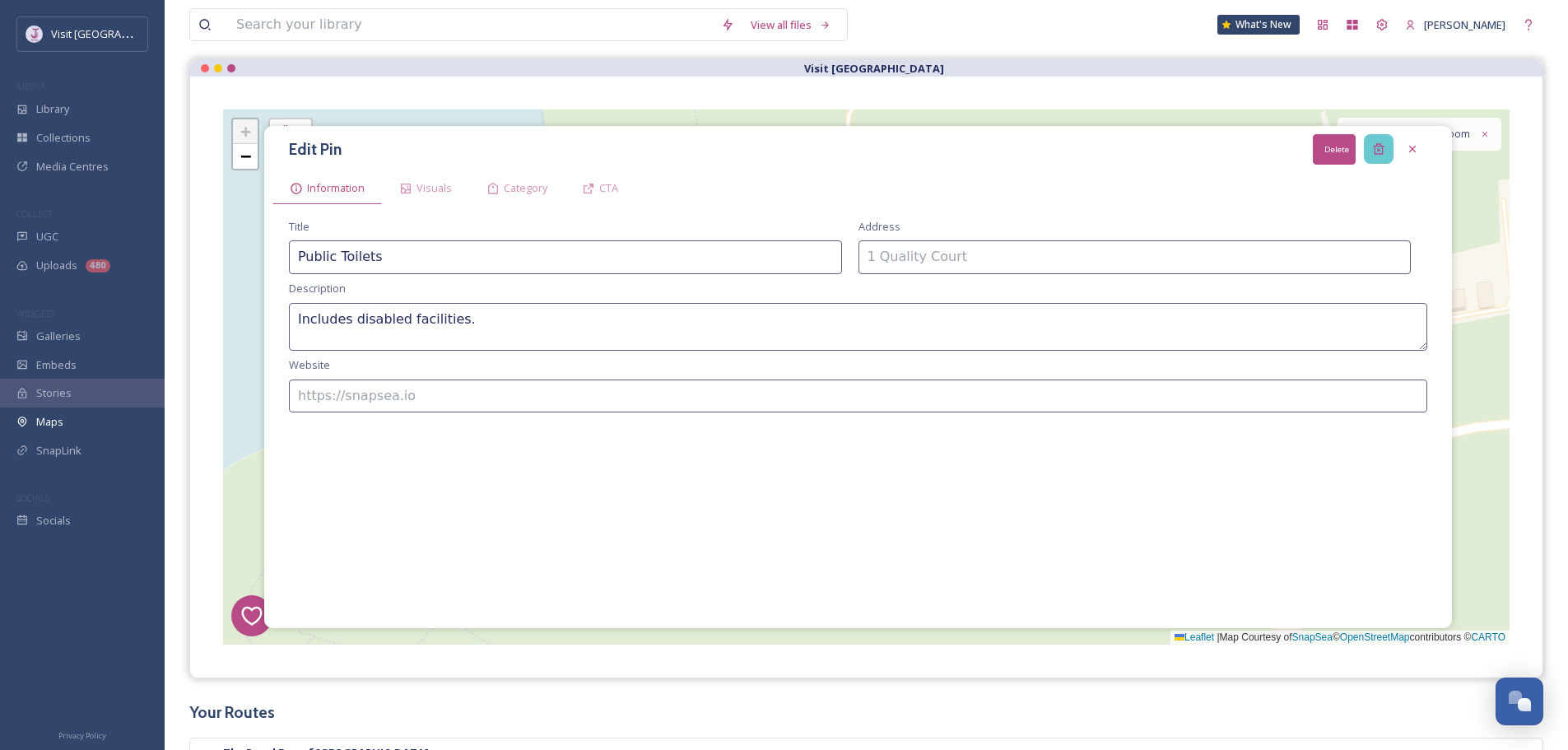
click at [1390, 151] on div "Delete" at bounding box center [1379, 149] width 29 height 29
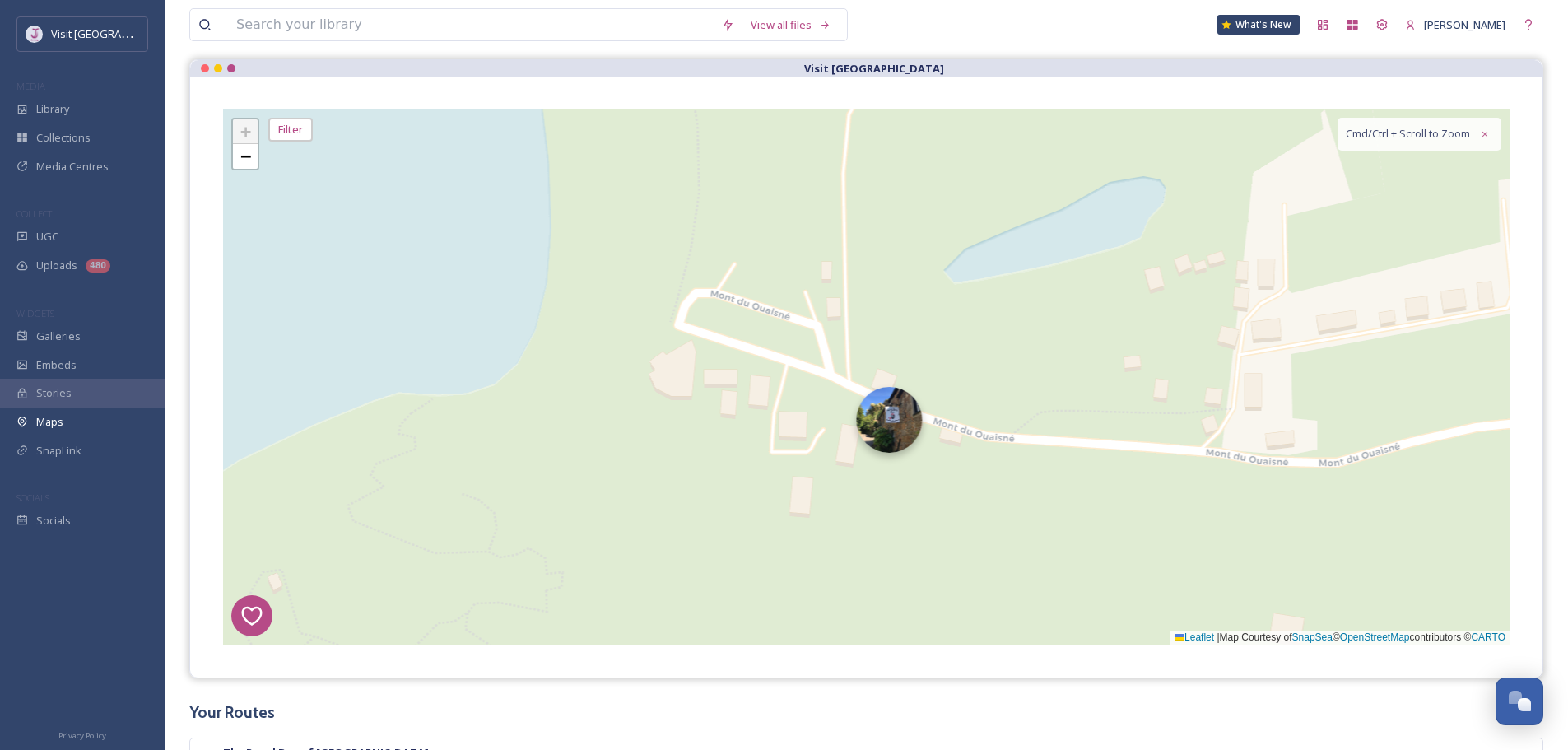
click at [903, 430] on img at bounding box center [889, 420] width 66 height 66
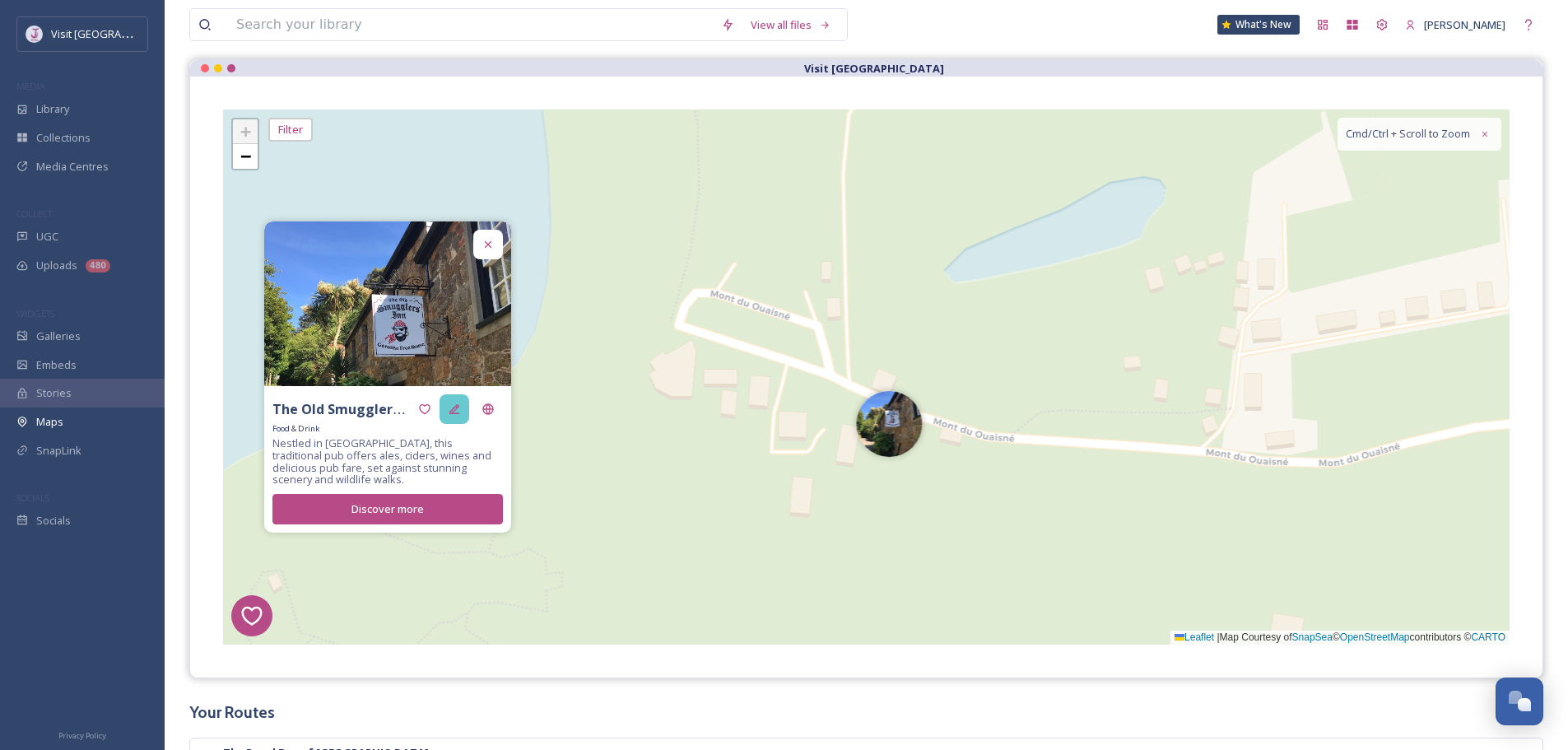
click at [457, 412] on icon at bounding box center [454, 409] width 13 height 13
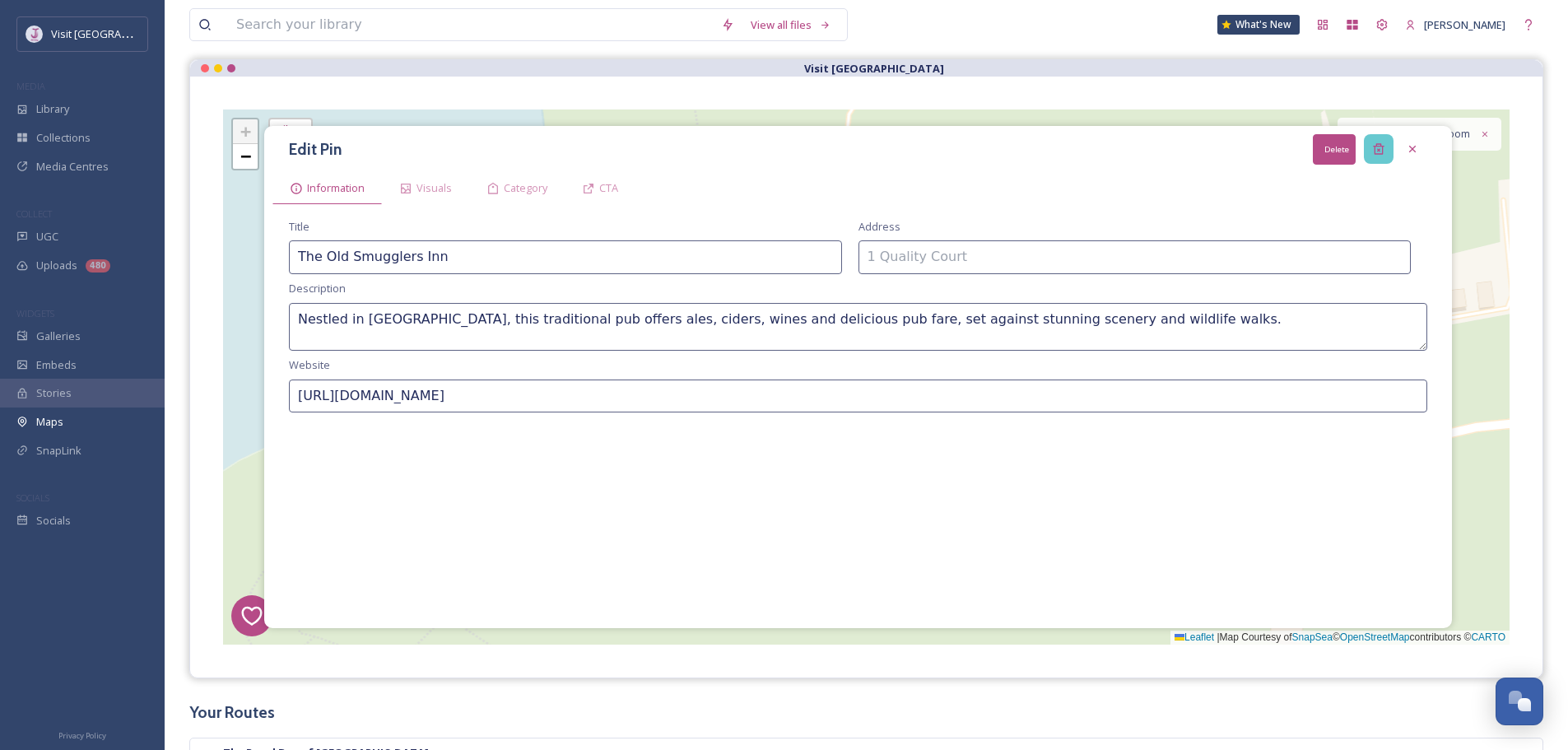
click at [1391, 148] on div "Delete" at bounding box center [1379, 149] width 29 height 29
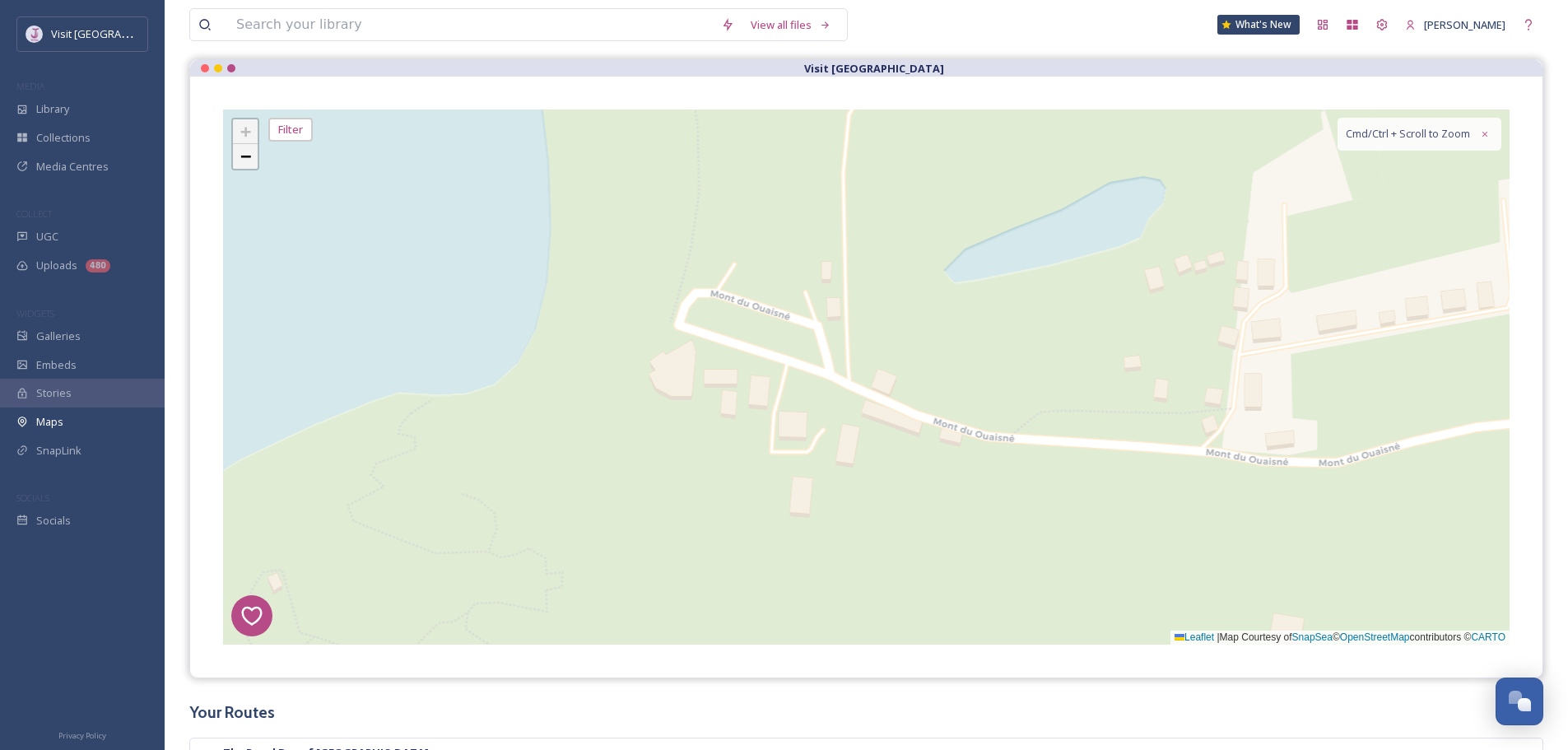
click at [257, 151] on link "−" at bounding box center [245, 156] width 24 height 24
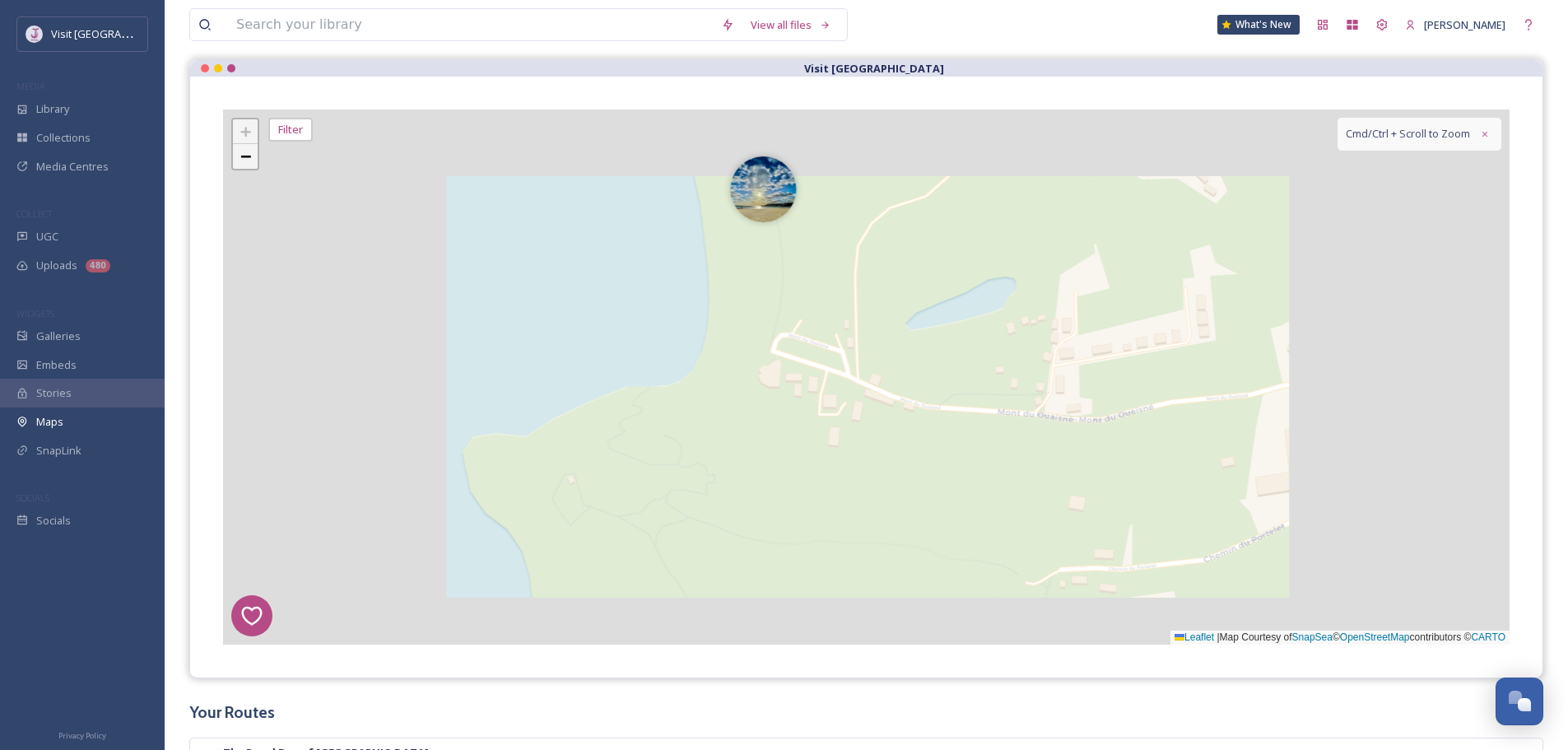
click at [257, 151] on link "−" at bounding box center [245, 156] width 24 height 24
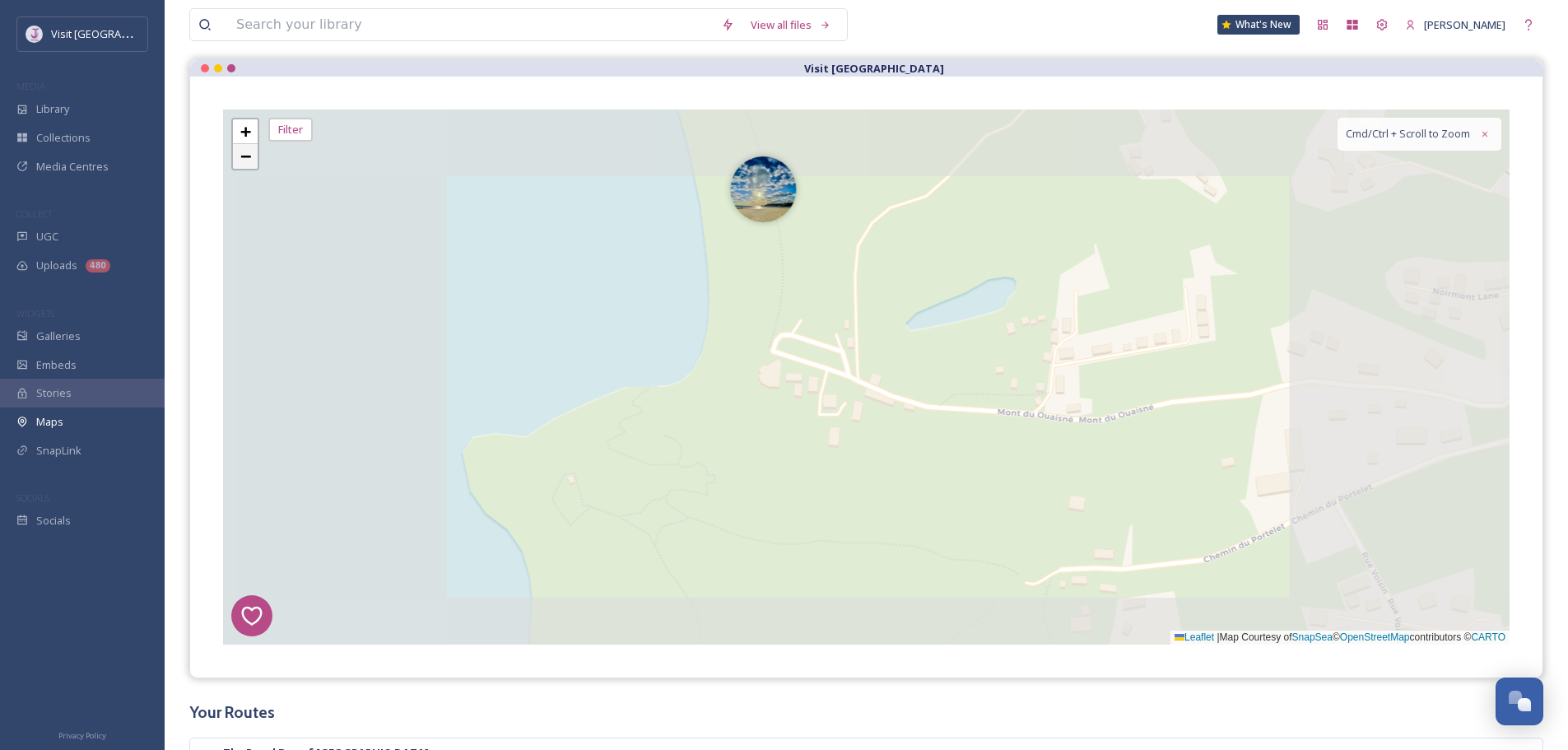
click at [257, 151] on link "−" at bounding box center [245, 156] width 24 height 24
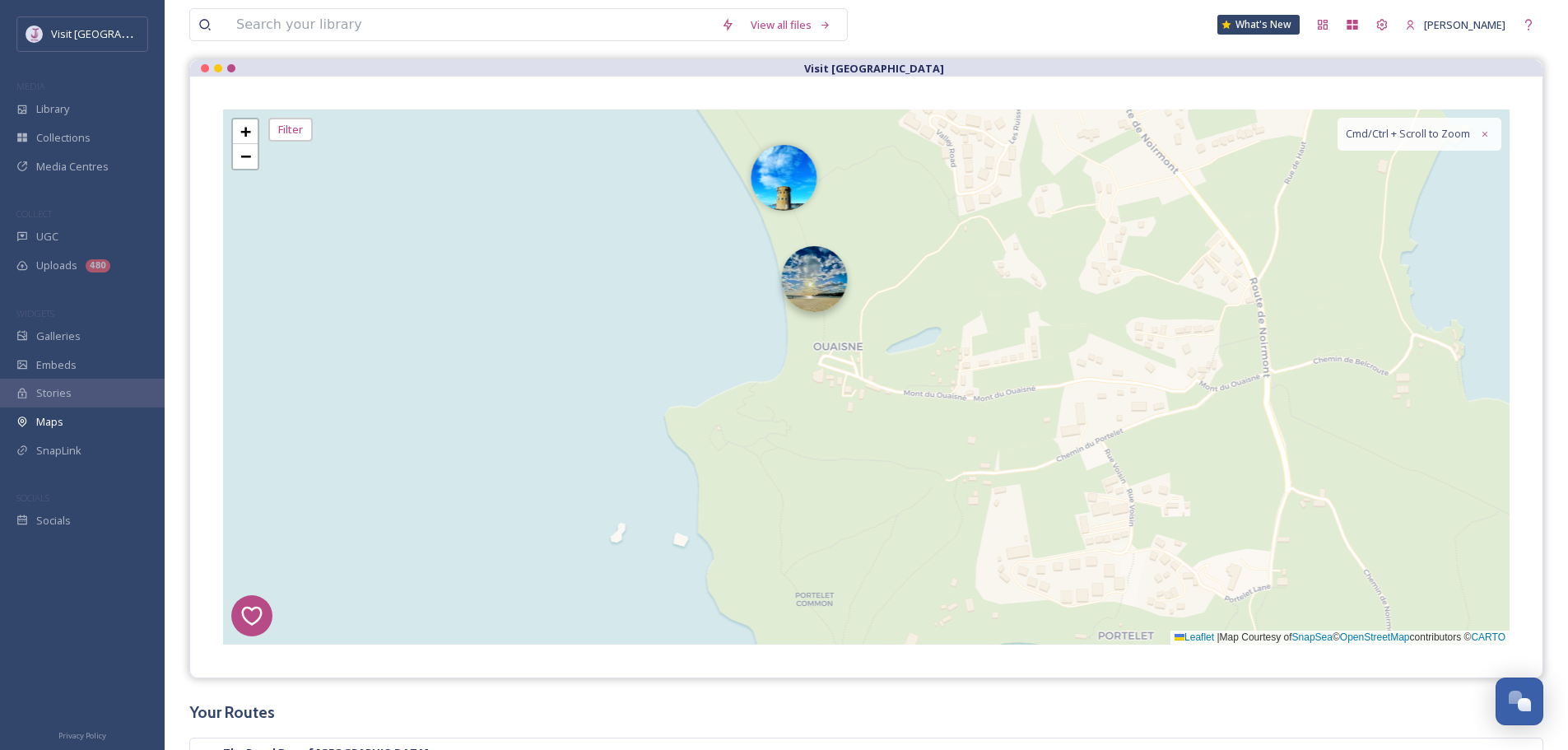
click at [811, 288] on img at bounding box center [814, 279] width 66 height 66
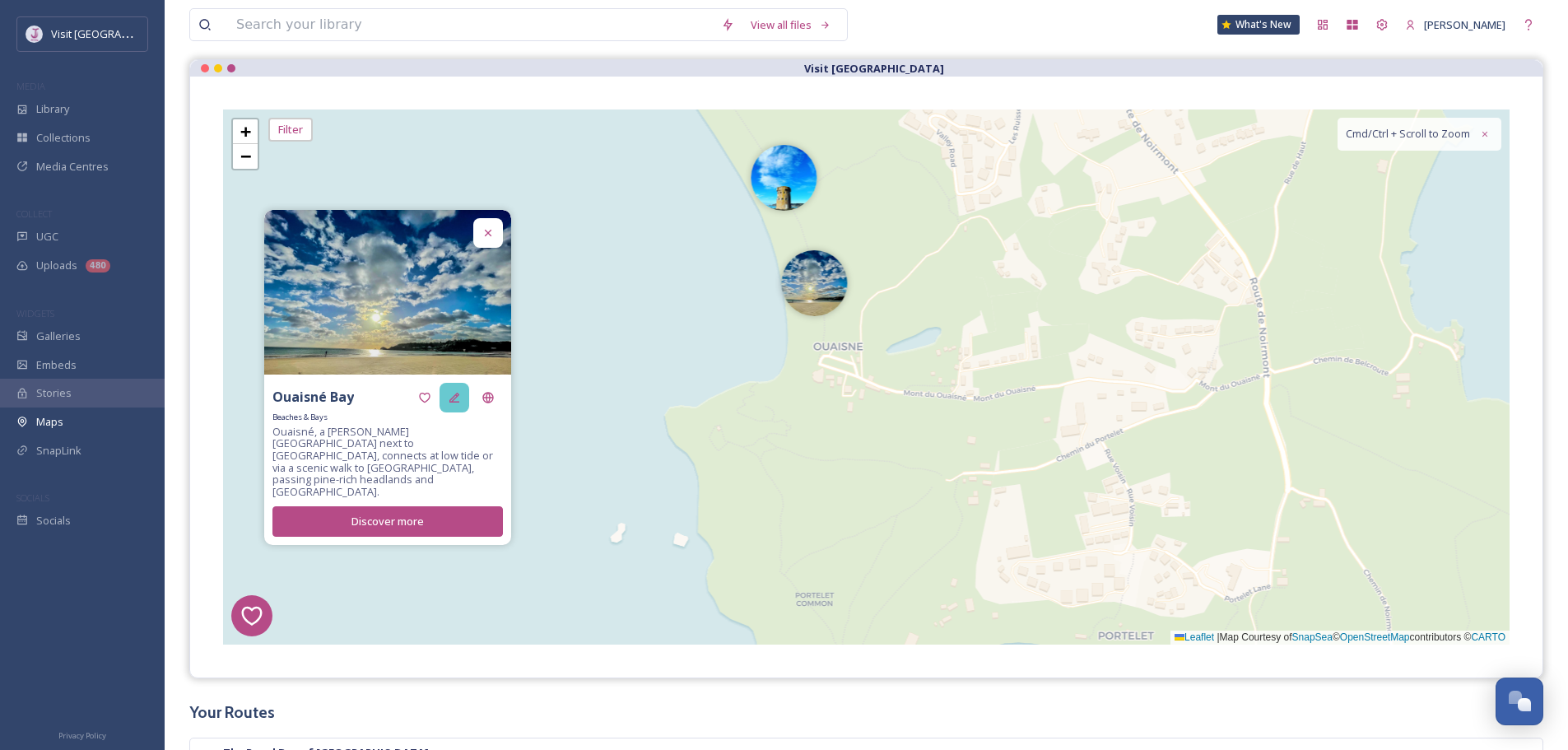
click at [445, 412] on div at bounding box center [454, 397] width 29 height 29
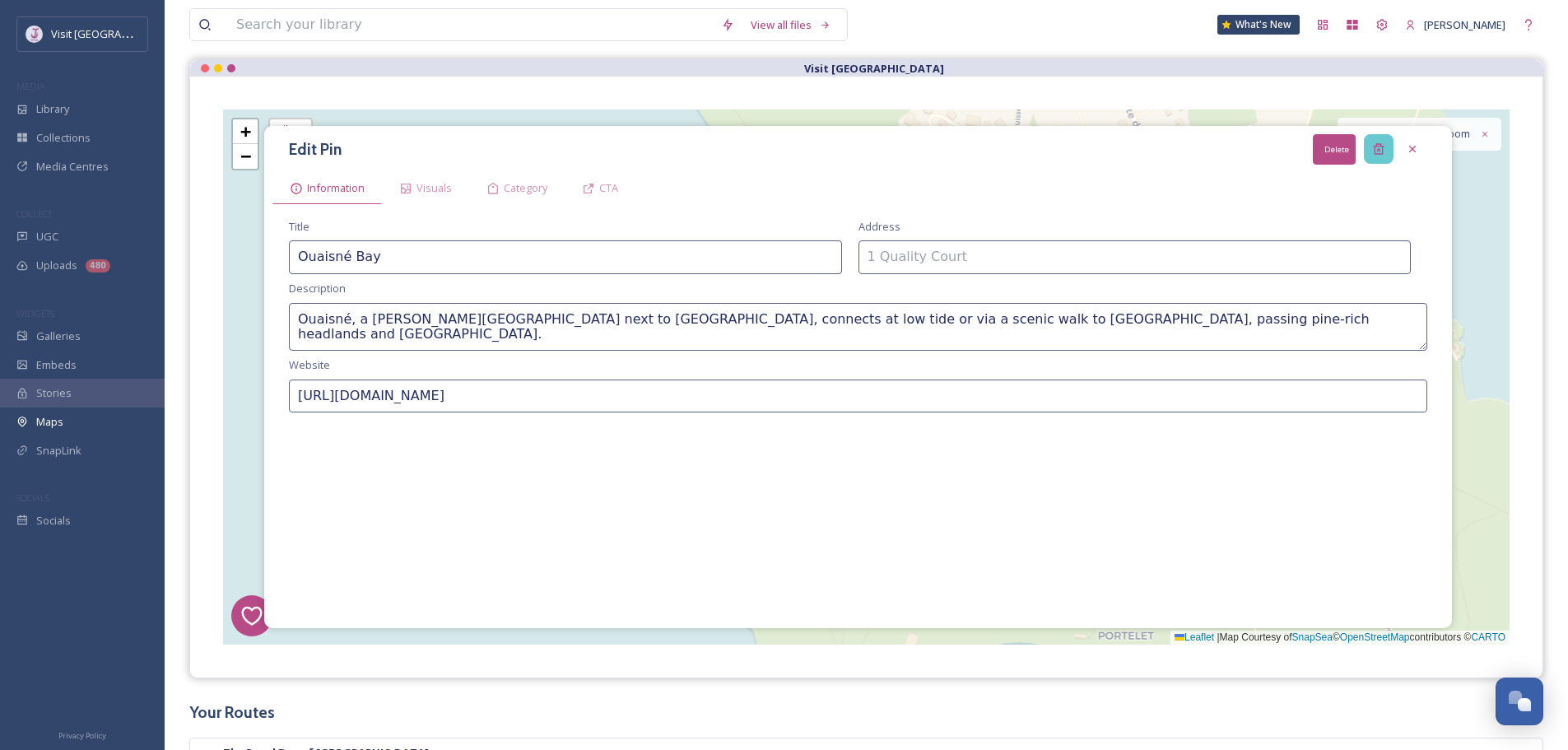
click at [1381, 154] on icon at bounding box center [1378, 149] width 11 height 11
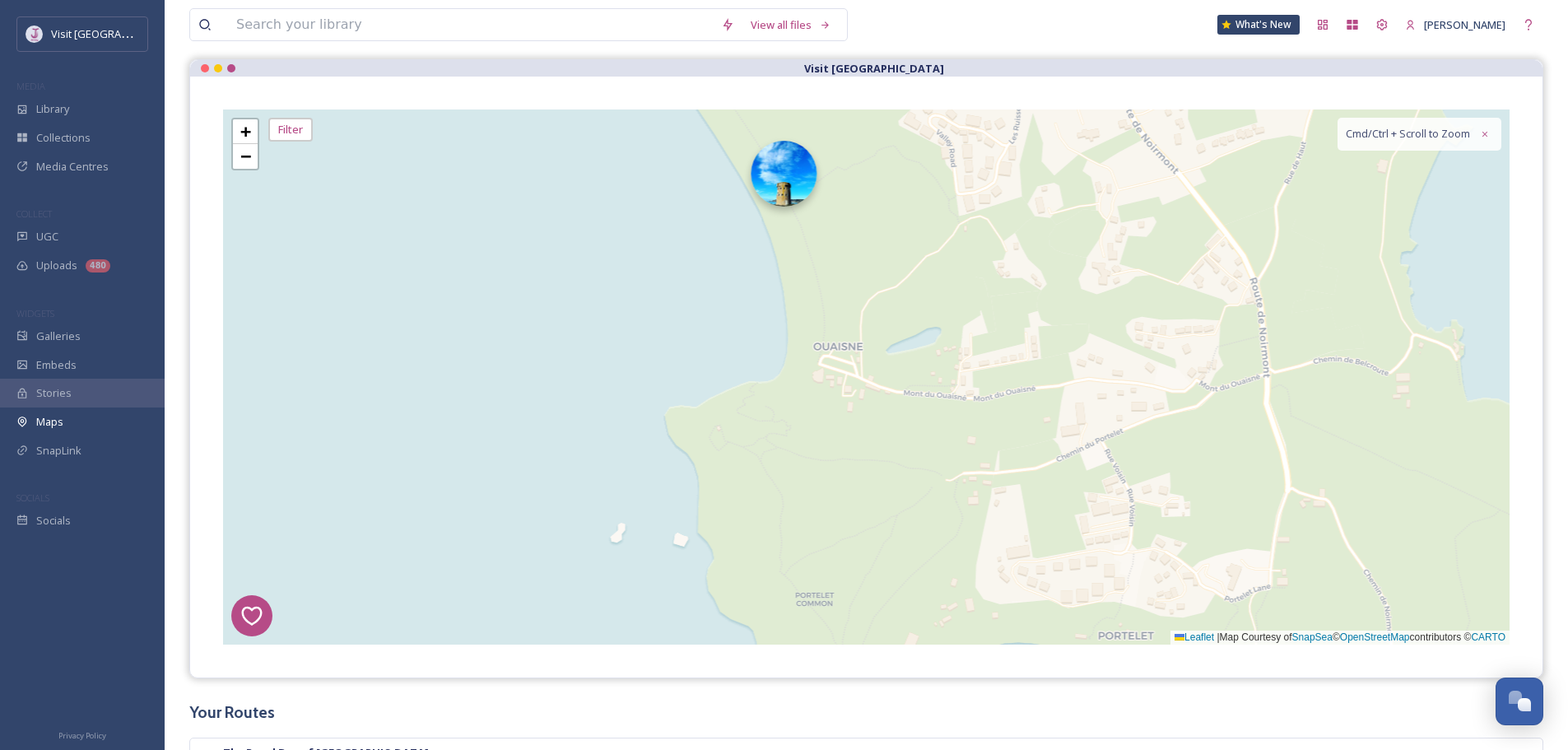
click at [765, 188] on img at bounding box center [784, 173] width 66 height 66
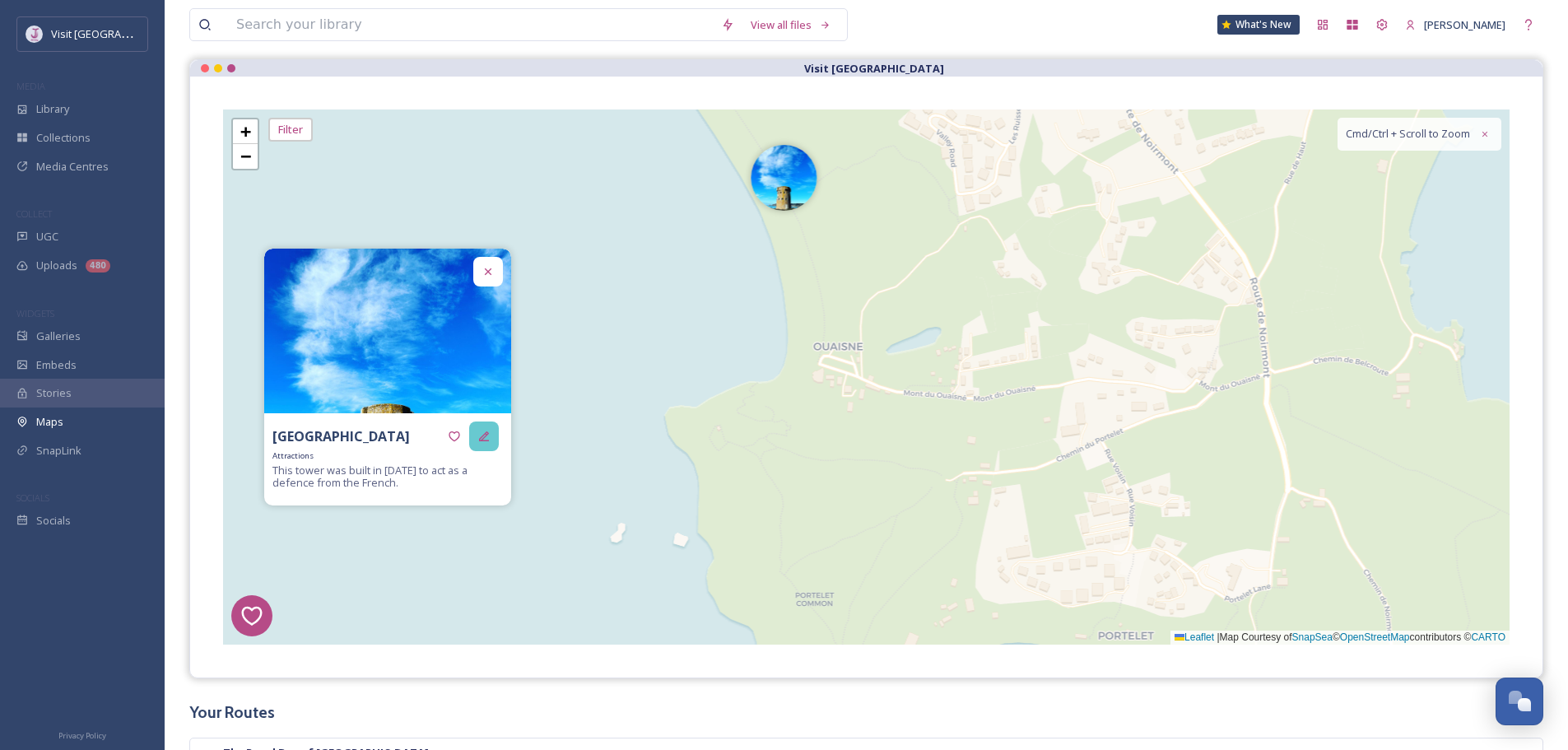
click at [477, 435] on div at bounding box center [484, 436] width 29 height 29
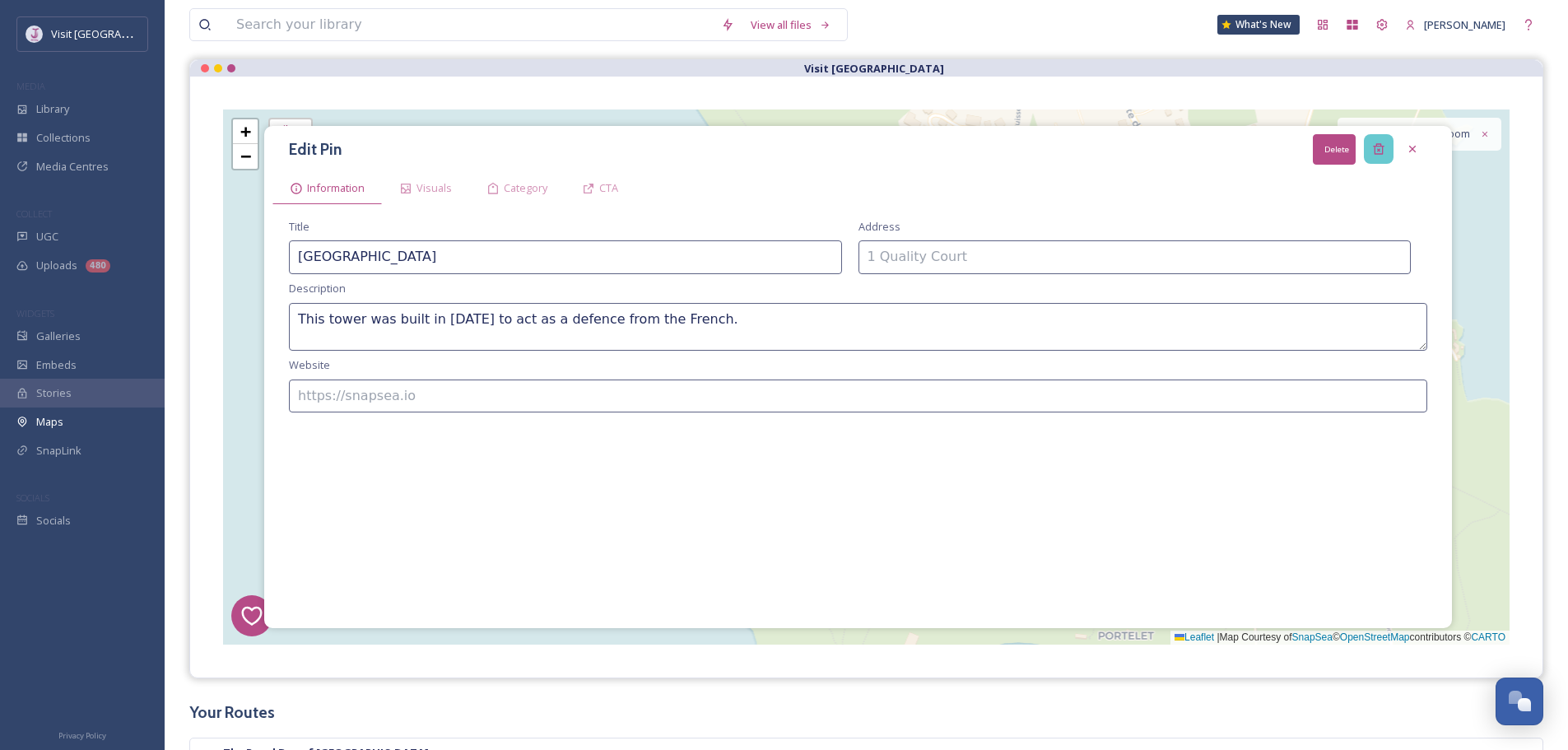
click at [1389, 142] on div "Delete" at bounding box center [1379, 149] width 29 height 29
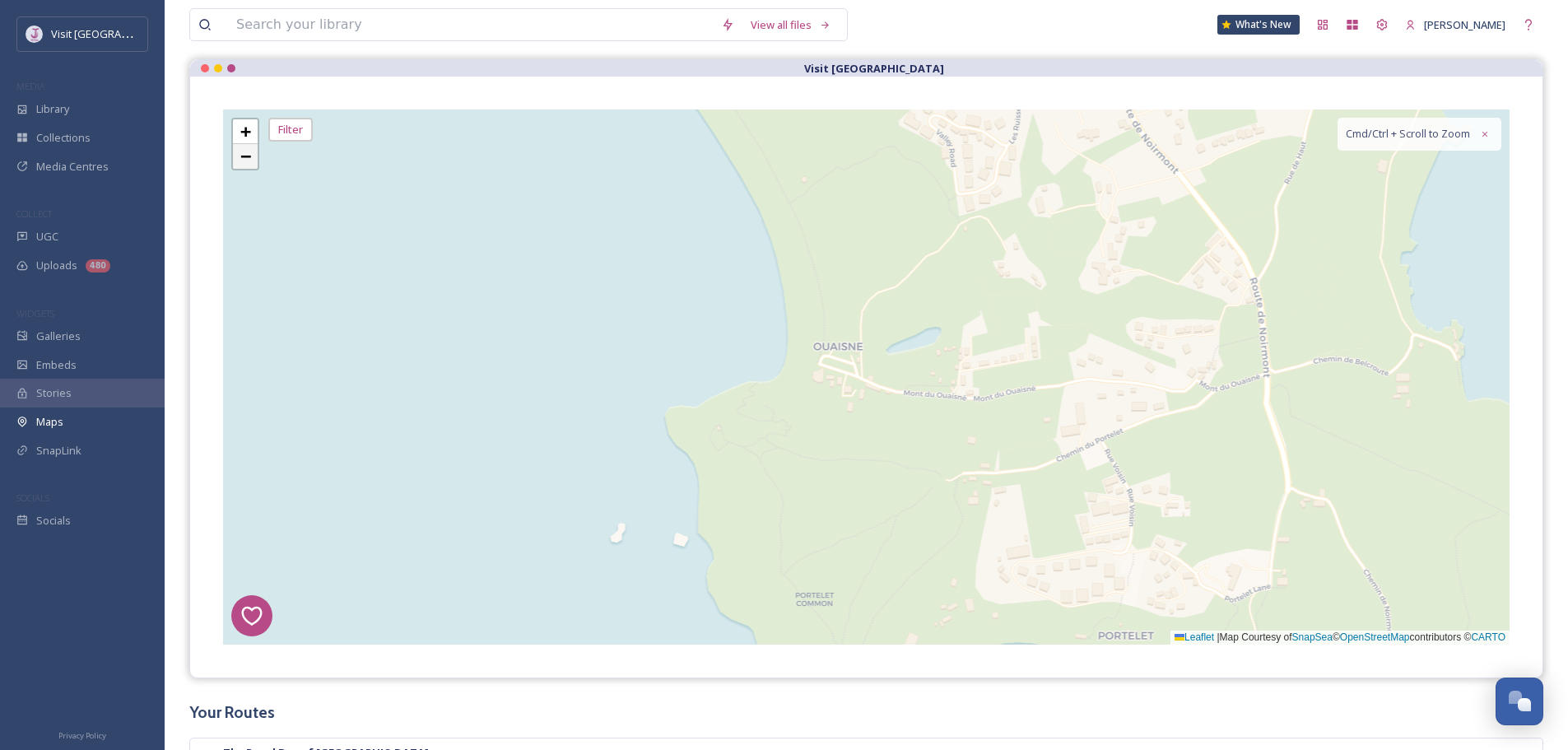
click at [246, 146] on link "−" at bounding box center [245, 156] width 24 height 24
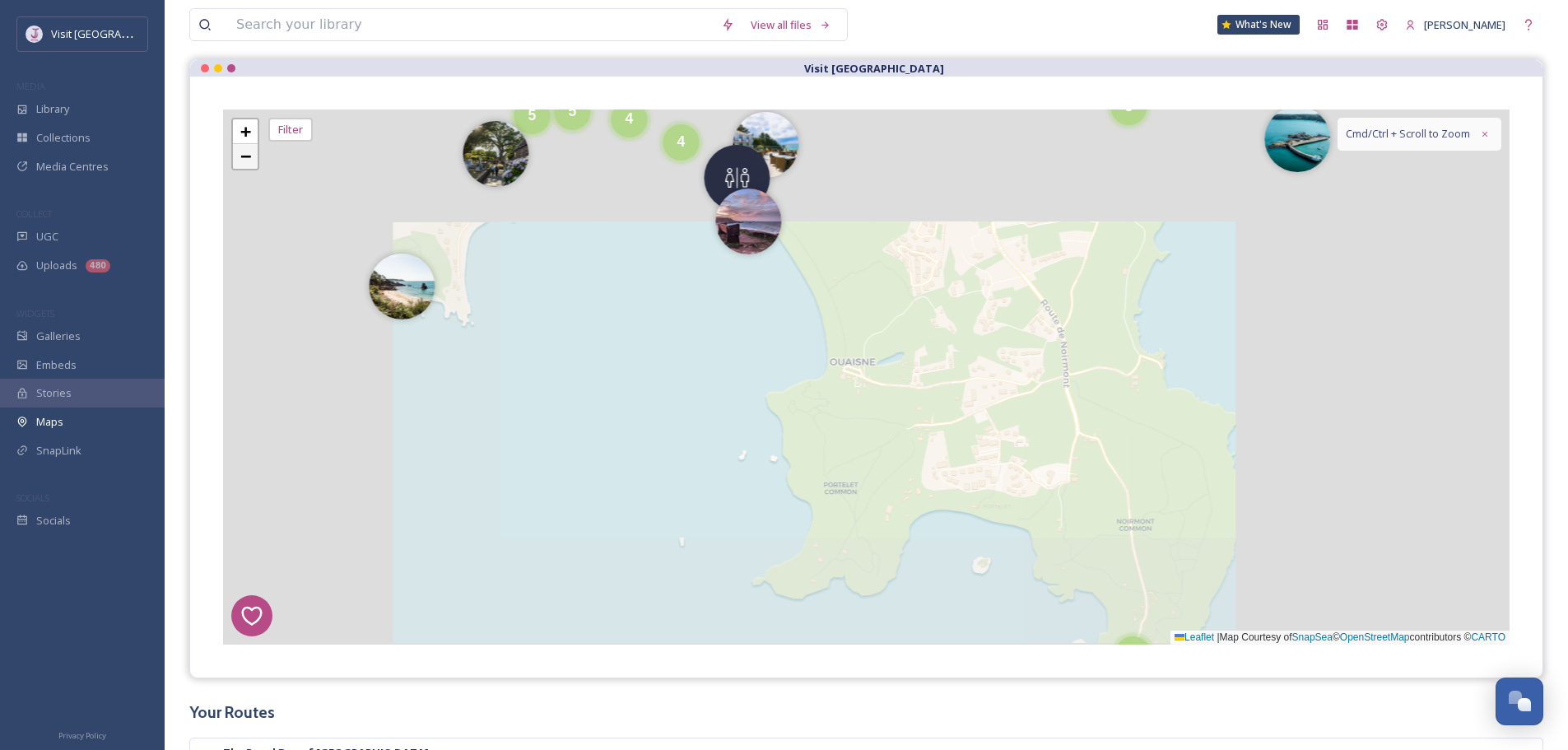
click at [246, 146] on link "−" at bounding box center [245, 156] width 24 height 24
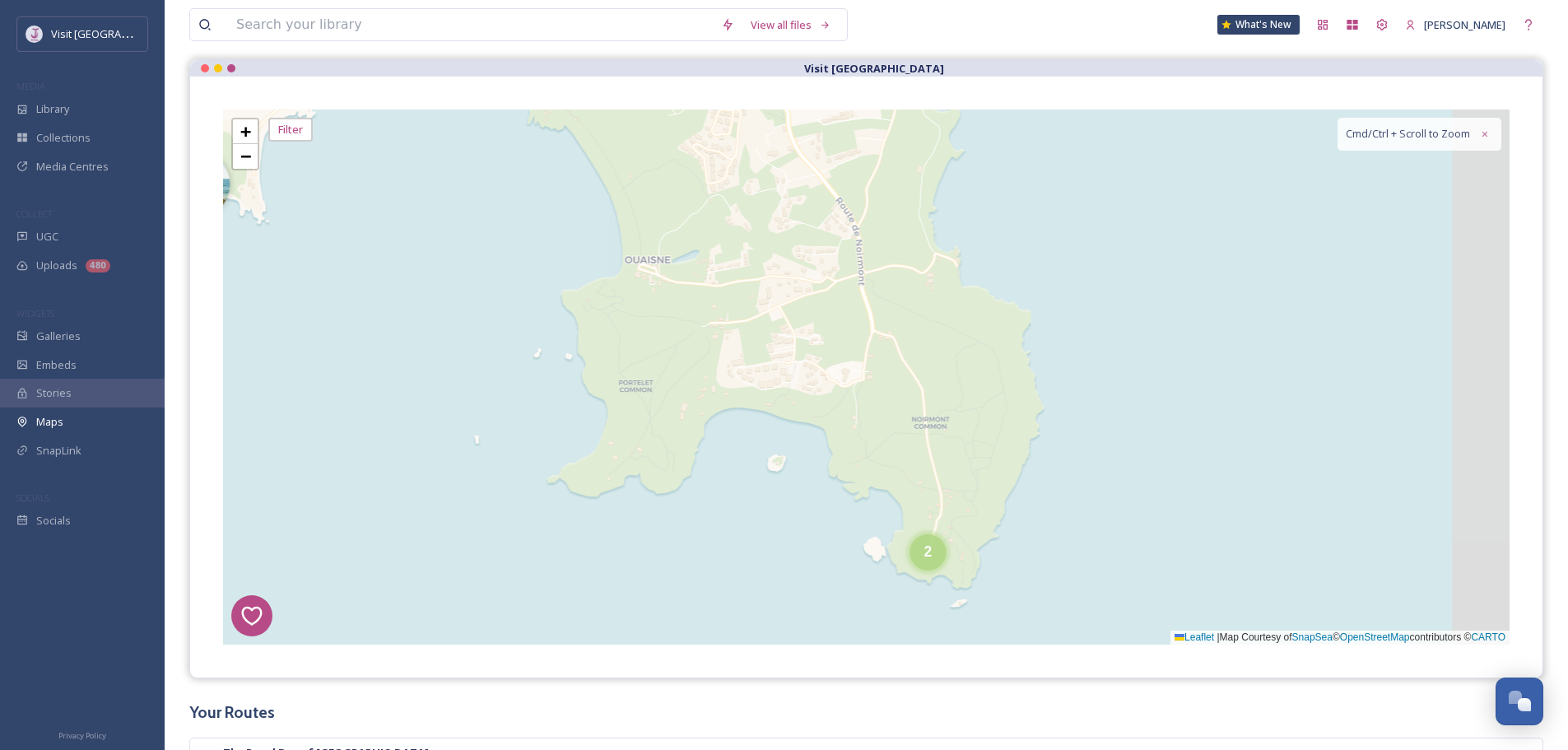
drag, startPoint x: 958, startPoint y: 406, endPoint x: 757, endPoint y: 324, distance: 217.1
click at [757, 324] on div "7 8 6 1 4 3 2 5 6 2 5 2 4 3 3 11 8 2 2 3 7 3 14 2 2 2 3 4 8 4 2 4 3 6 10 + − Le…" at bounding box center [866, 377] width 1287 height 535
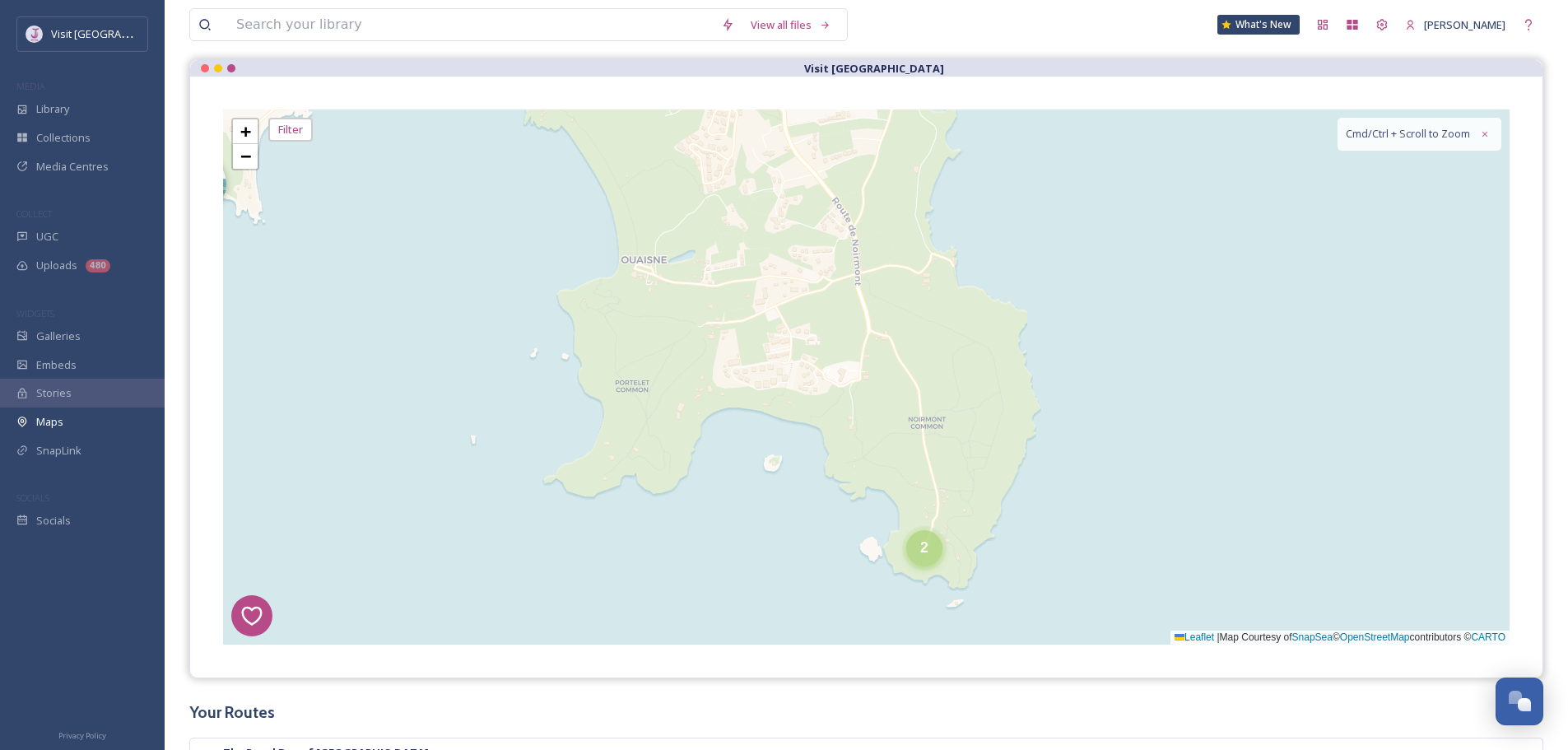
click at [924, 559] on div "2" at bounding box center [924, 547] width 36 height 36
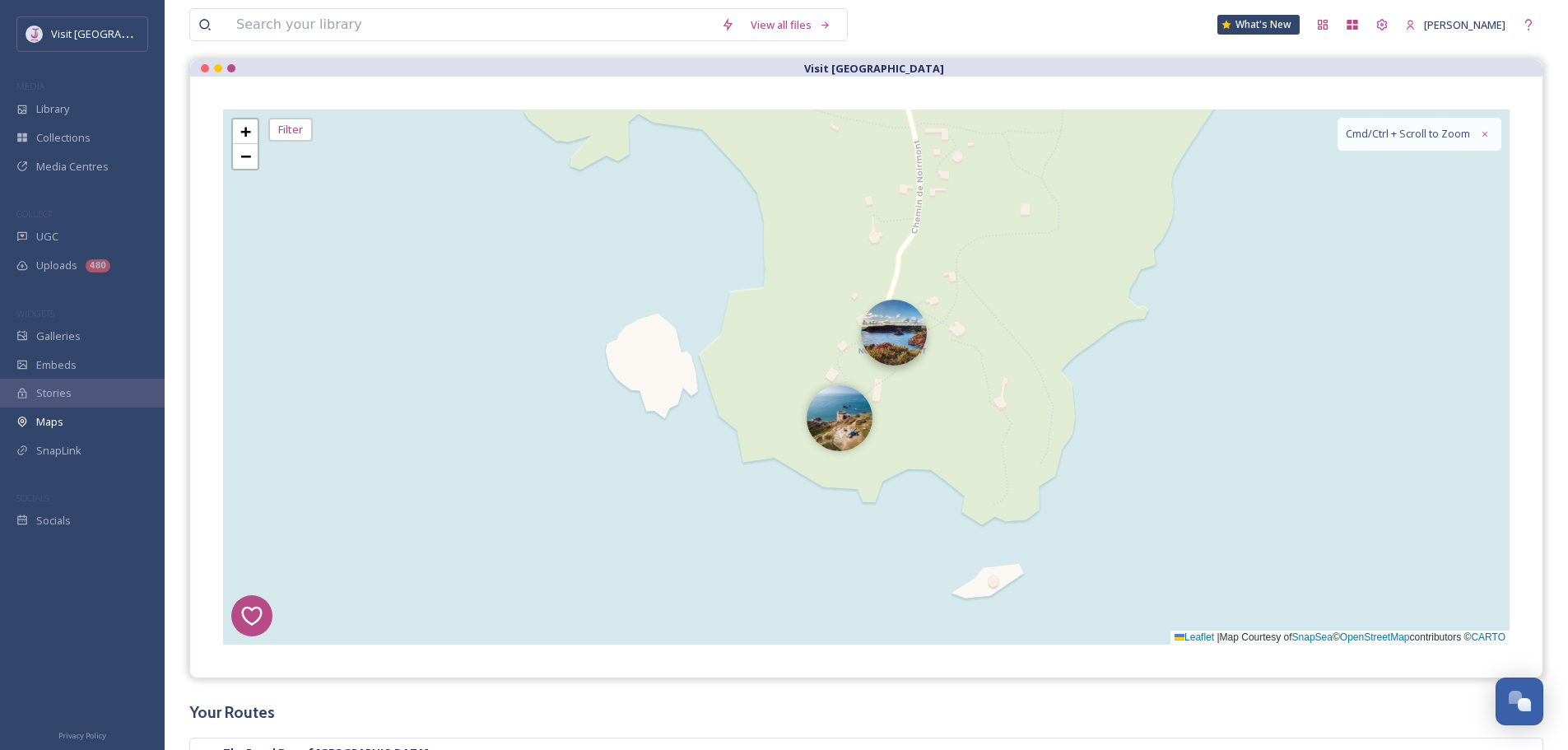
click at [898, 335] on img at bounding box center [894, 332] width 66 height 66
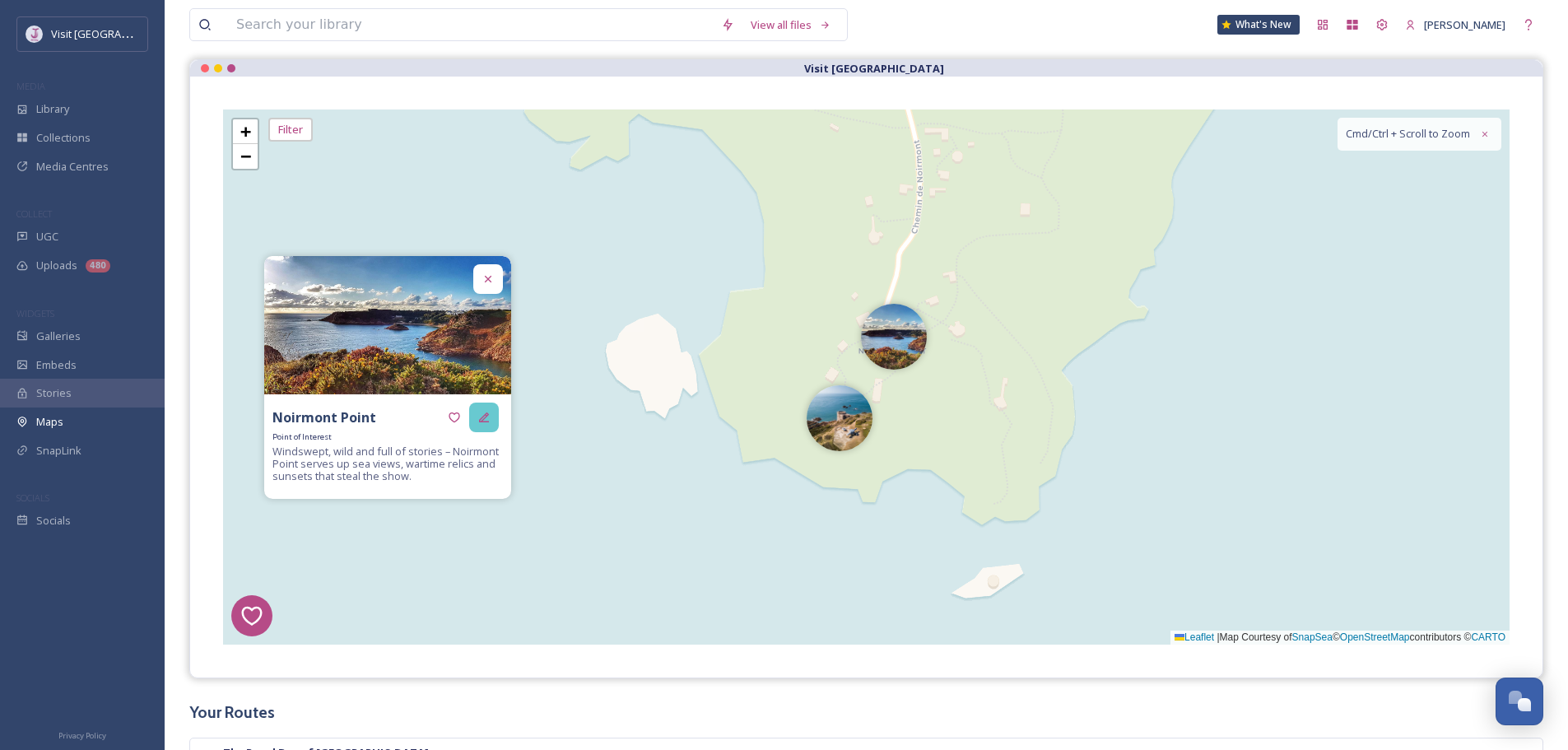
click at [480, 411] on icon at bounding box center [485, 417] width 13 height 13
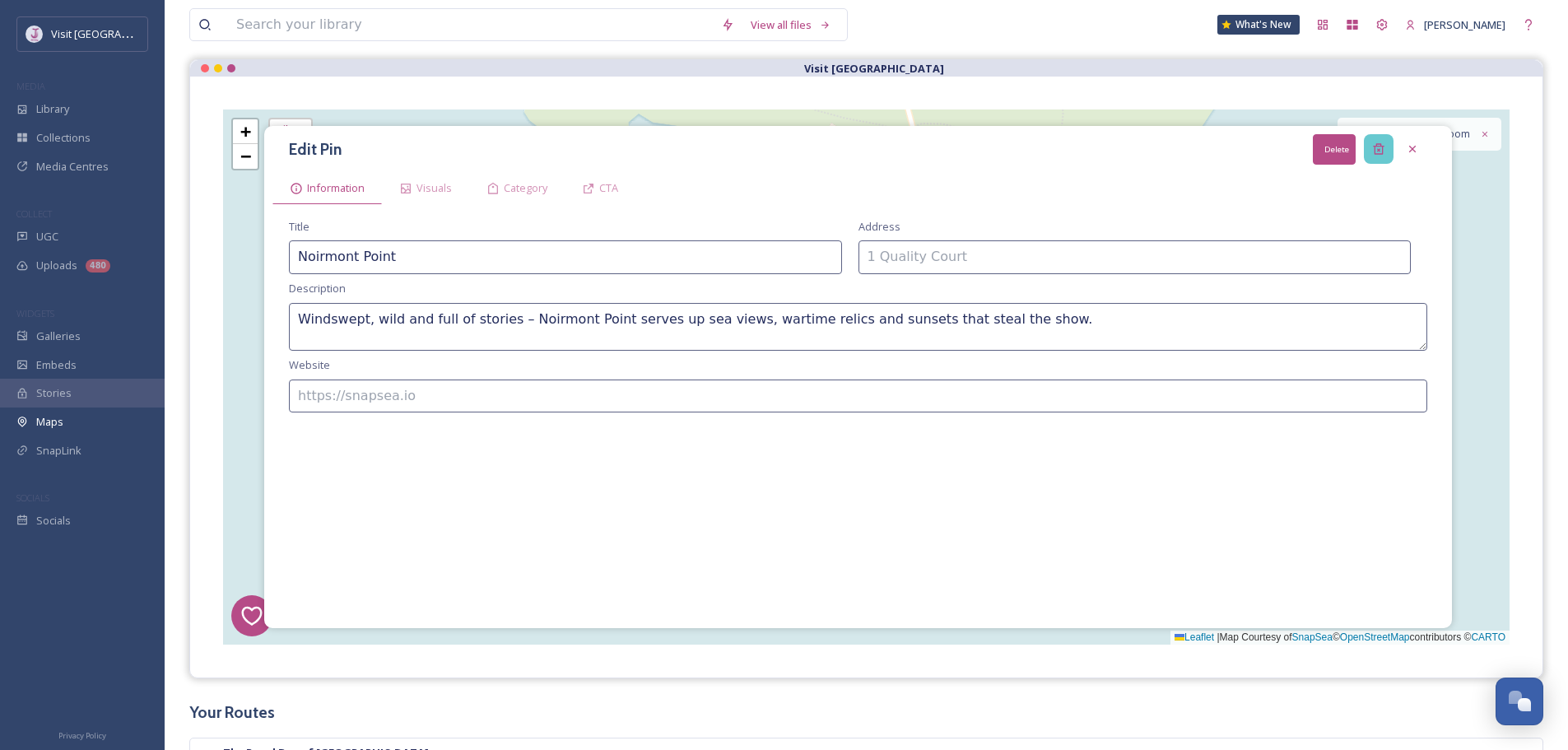
click at [1376, 146] on icon at bounding box center [1378, 149] width 11 height 11
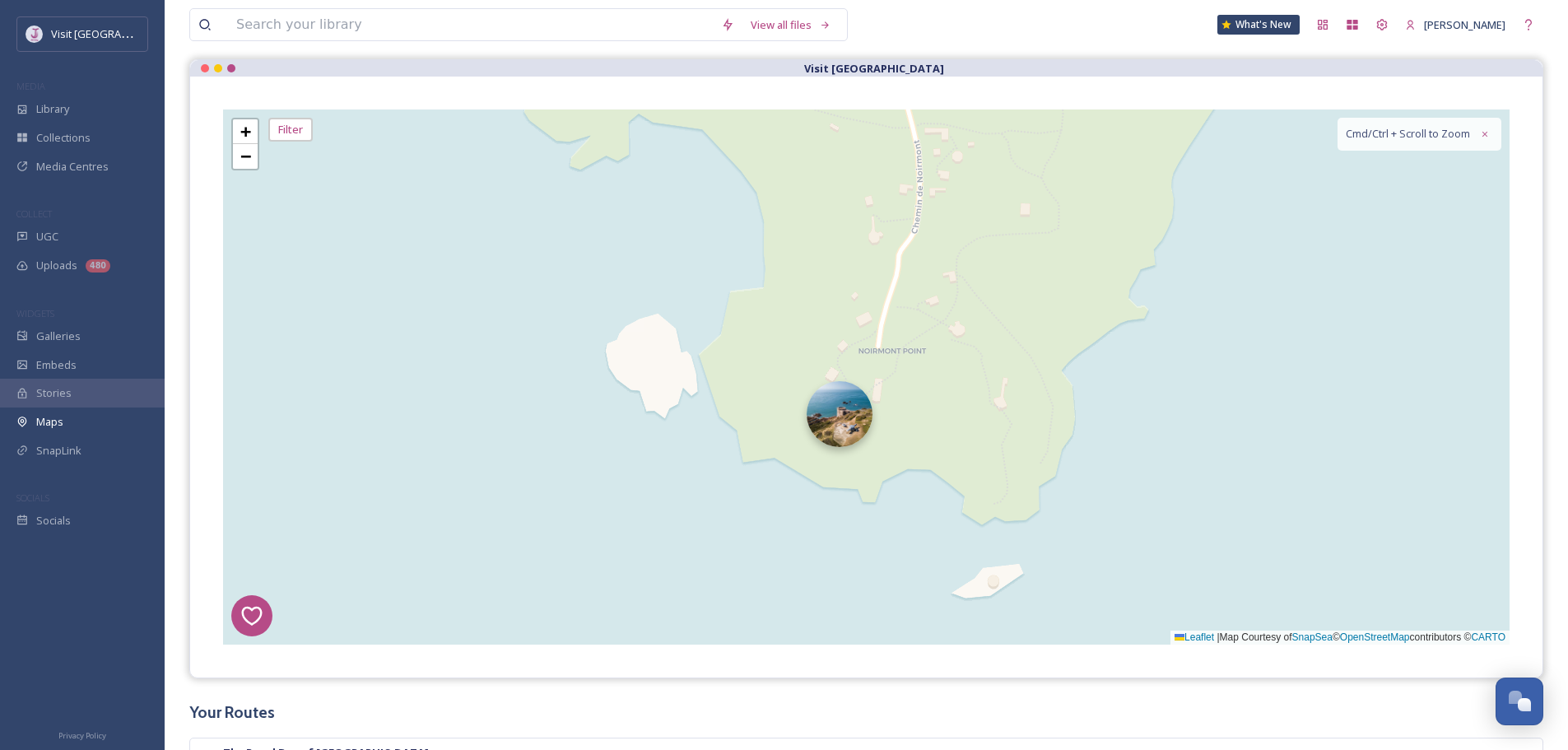
click at [830, 436] on img at bounding box center [840, 414] width 66 height 66
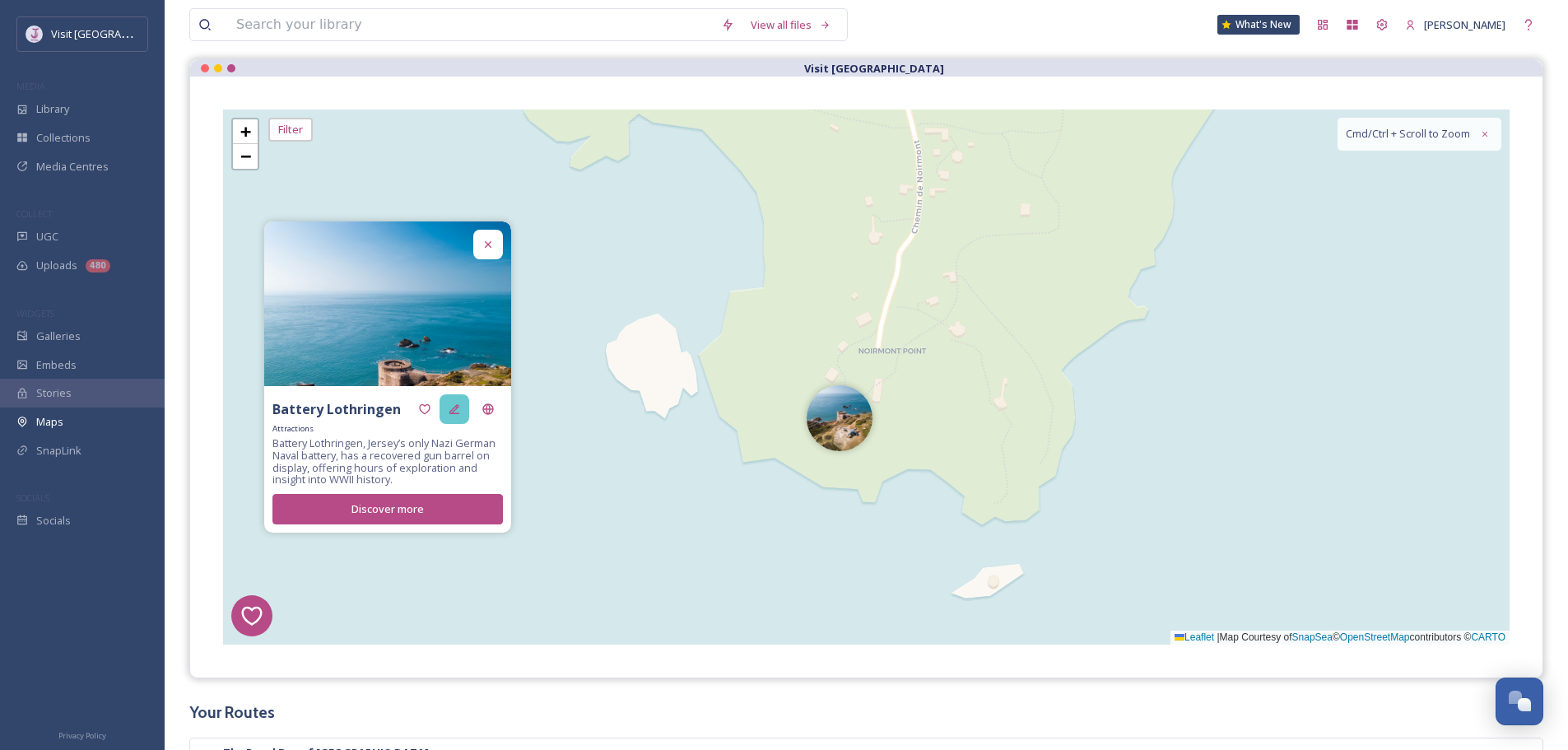
click at [461, 399] on div at bounding box center [454, 409] width 29 height 29
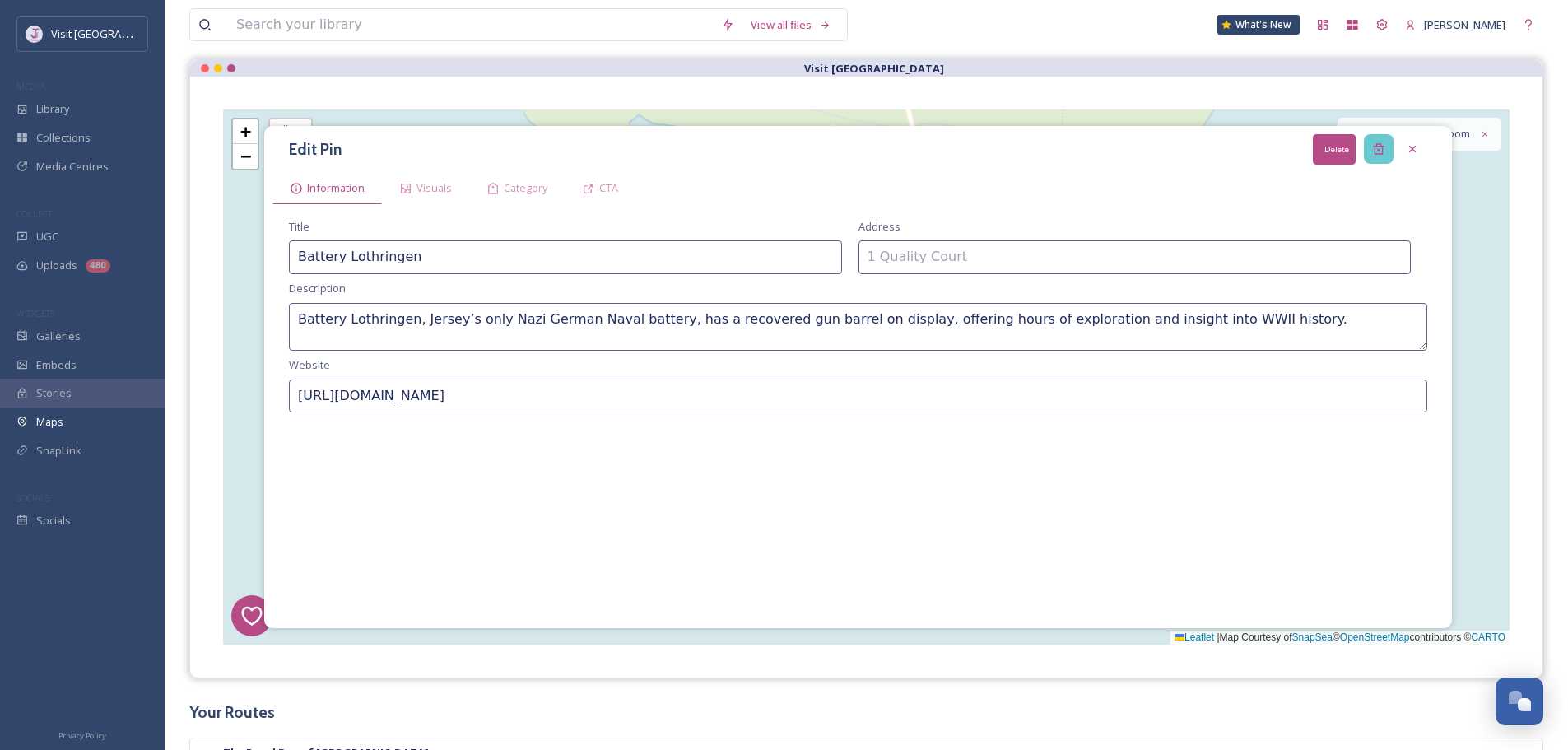
click at [1380, 151] on icon at bounding box center [1380, 149] width 13 height 13
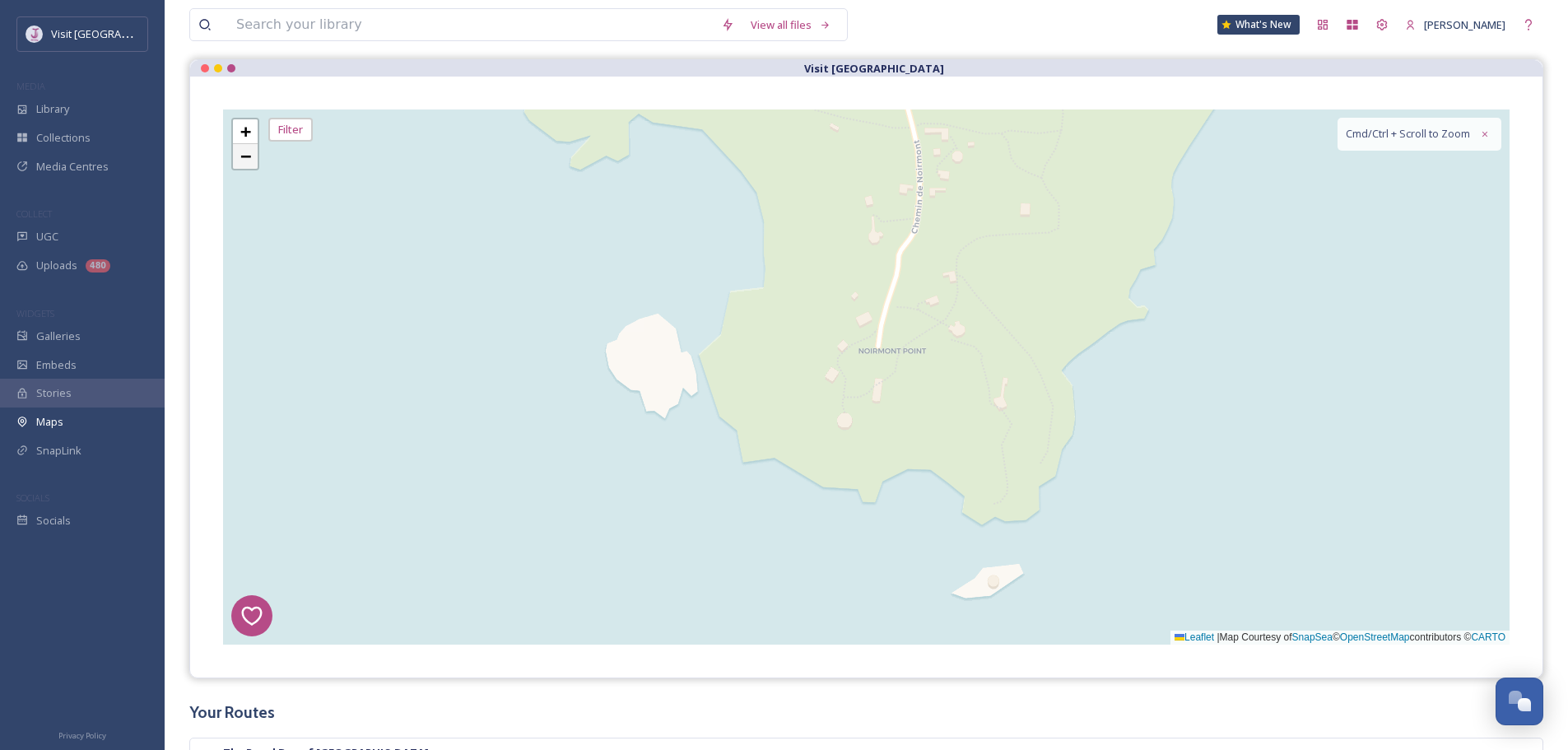
click at [252, 166] on link "−" at bounding box center [245, 156] width 24 height 24
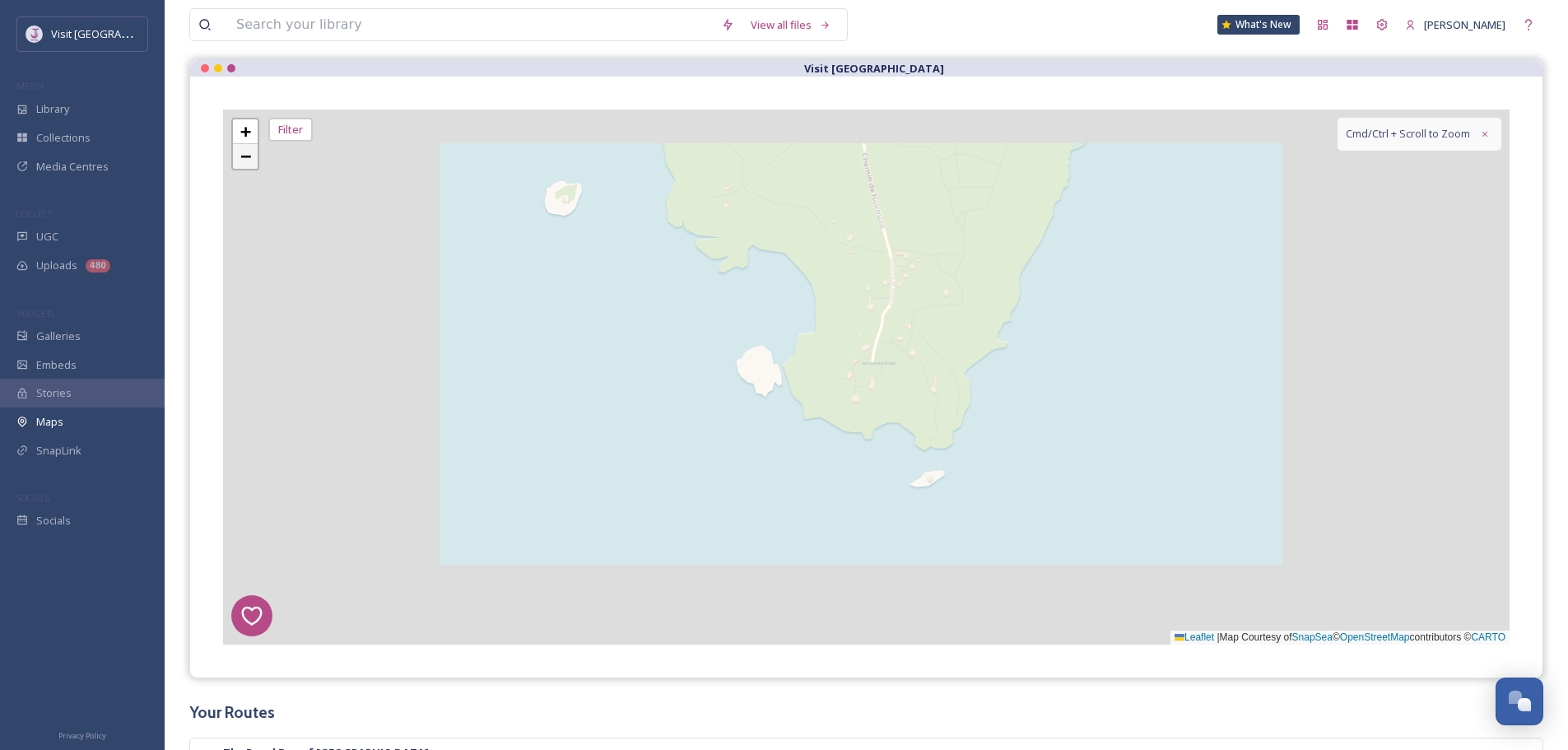
click at [252, 166] on link "−" at bounding box center [245, 156] width 24 height 24
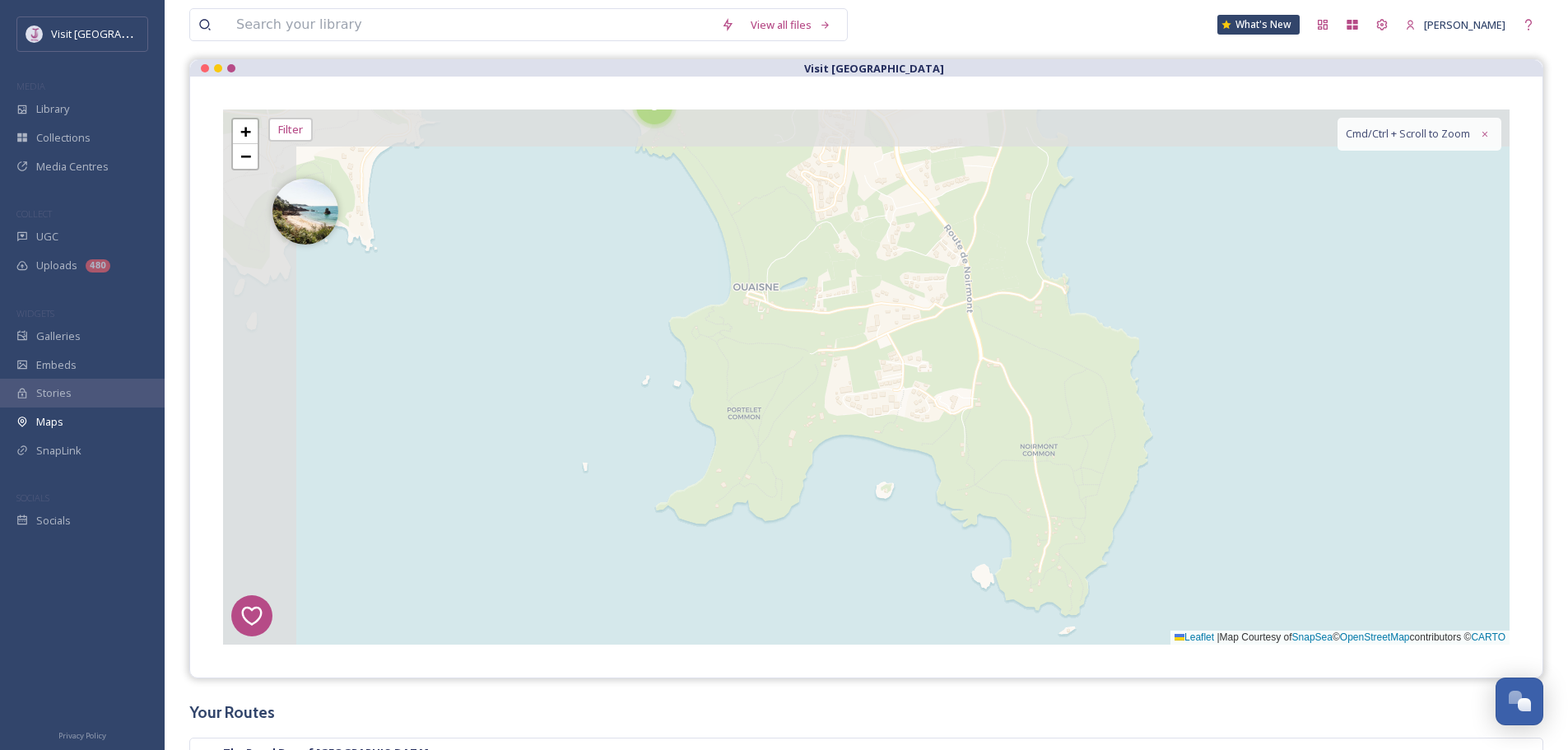
drag, startPoint x: 537, startPoint y: 239, endPoint x: 714, endPoint y: 445, distance: 271.6
click at [708, 442] on div "7 8 6 1 4 3 2 5 6 2 2 4 3 11 8 2 4 3 3 14 2 4 8 4 2 4 3 6 10 + − Leaflet | Map …" at bounding box center [866, 377] width 1287 height 535
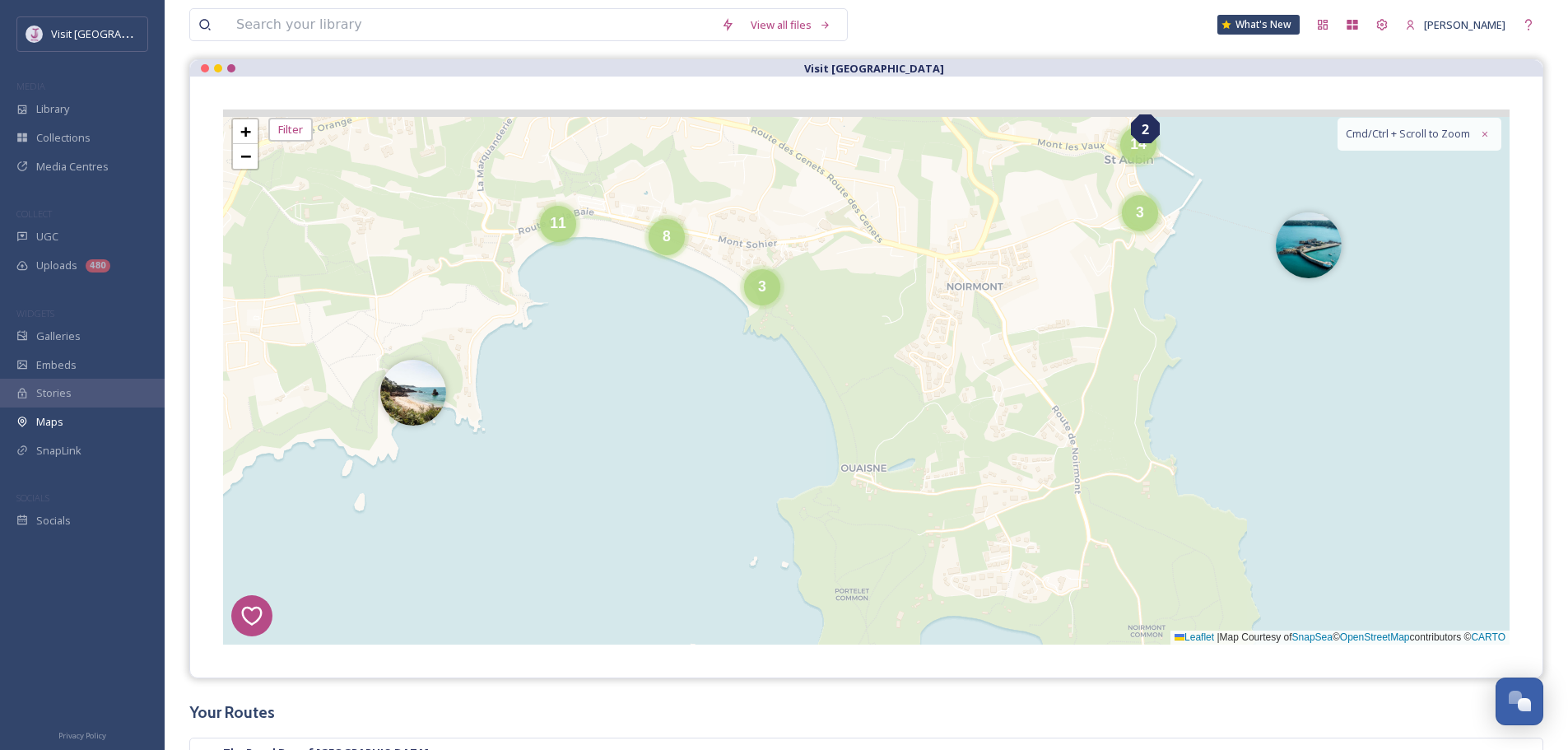
drag, startPoint x: 598, startPoint y: 251, endPoint x: 688, endPoint y: 434, distance: 203.9
click at [688, 434] on div "7 8 6 1 4 3 2 5 6 2 2 4 3 11 8 2 3 3 14 2 4 8 4 2 4 3 6 10 5 3 7 2 2 3 + − Leaf…" at bounding box center [866, 377] width 1287 height 535
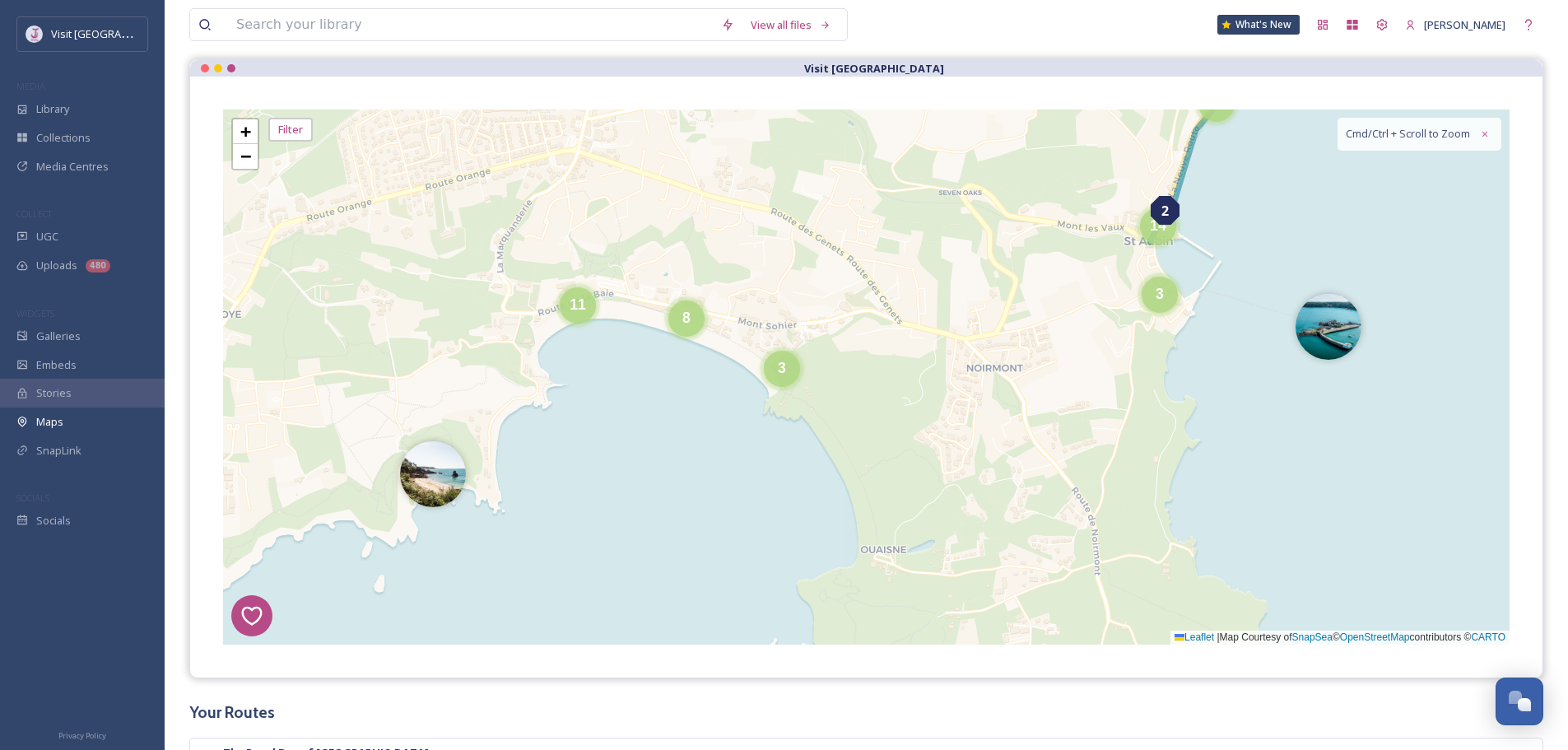
drag, startPoint x: 672, startPoint y: 367, endPoint x: 698, endPoint y: 372, distance: 26.5
click at [673, 370] on div "7 8 6 1 4 3 2 5 6 2 2 4 3 11 8 3 3 14 2 4 8 4 2 4 3 6 10 5 3 7 2 2 3 2 4 + − Le…" at bounding box center [866, 377] width 1287 height 535
click at [781, 378] on div "3" at bounding box center [782, 368] width 36 height 36
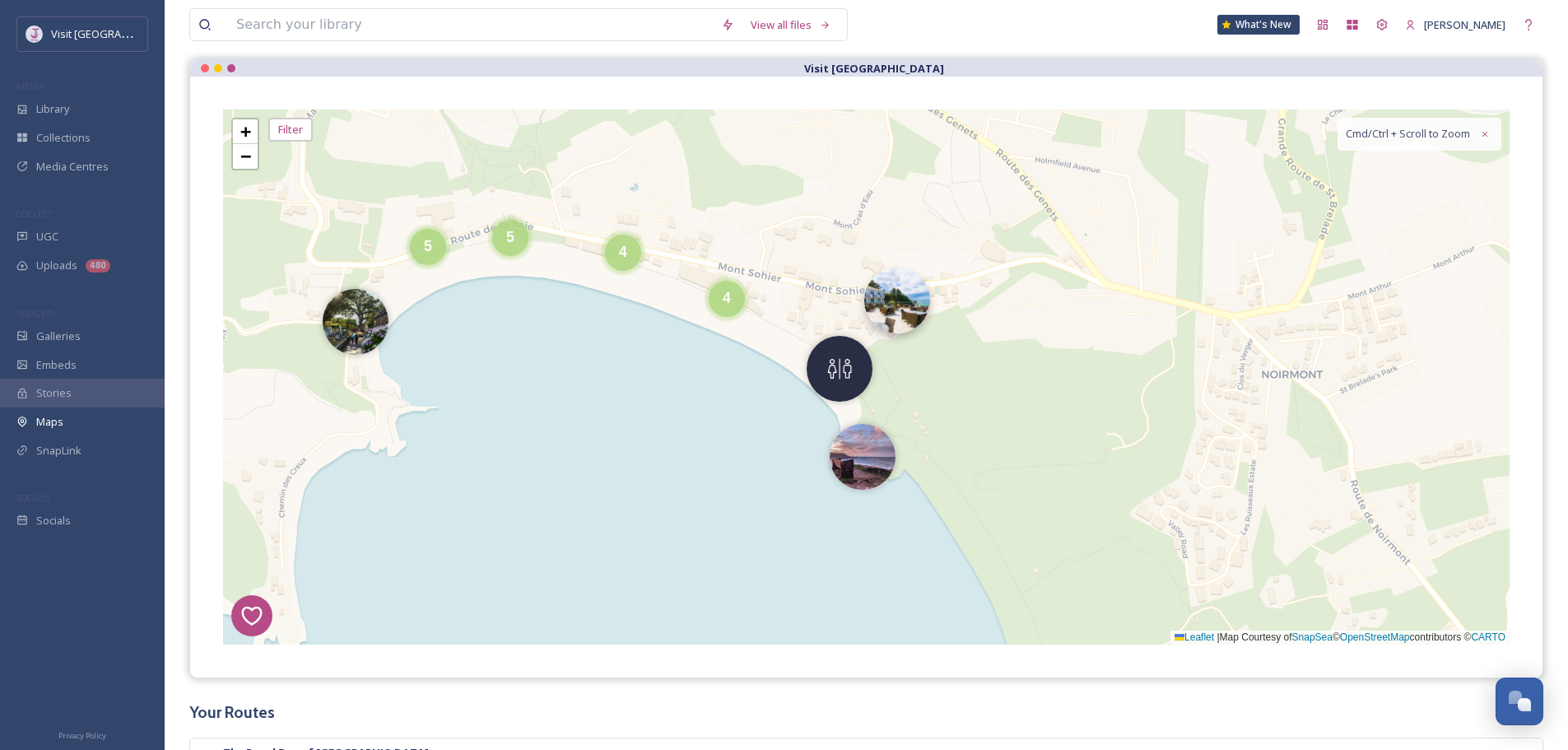
click at [893, 314] on img at bounding box center [898, 300] width 66 height 66
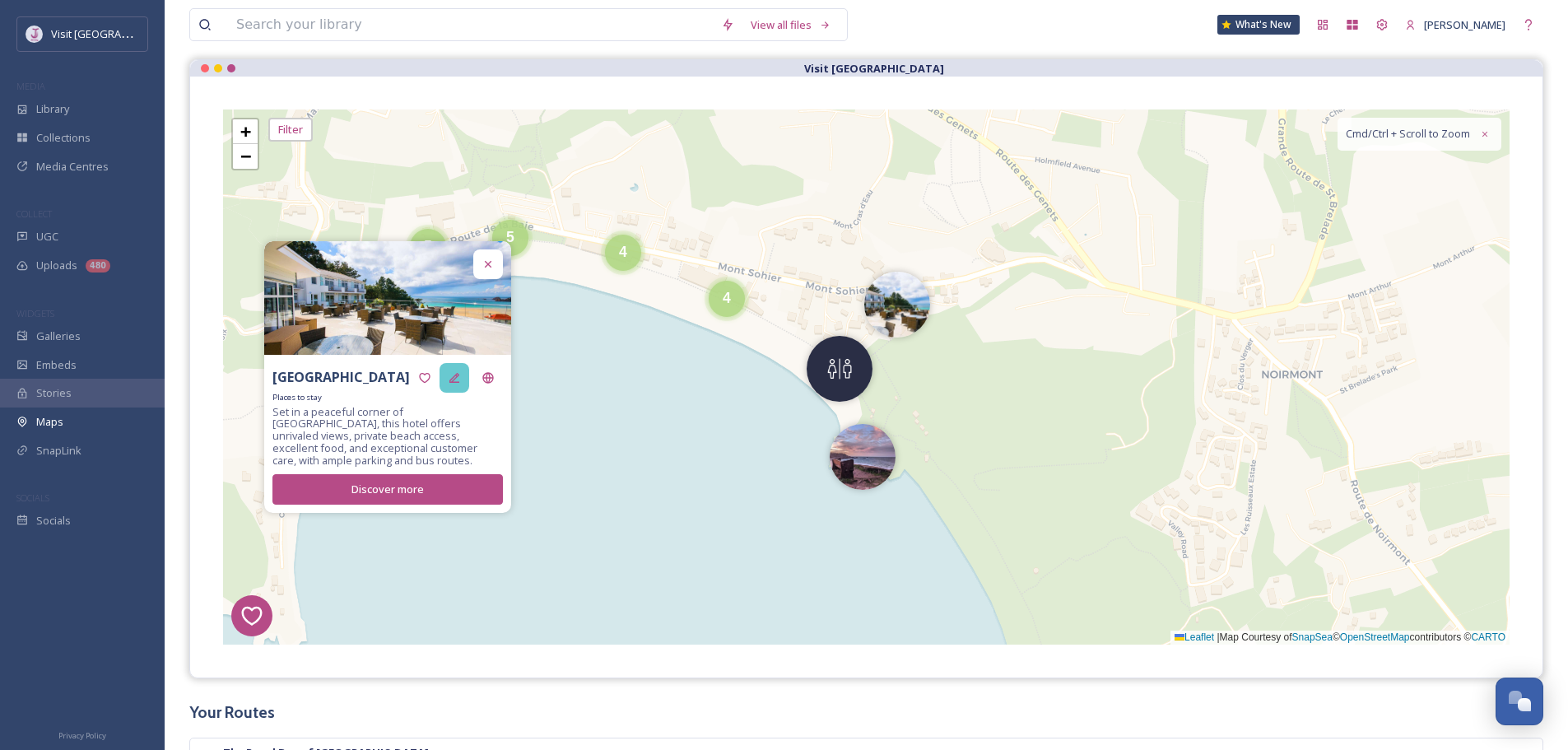
click at [459, 373] on icon at bounding box center [454, 378] width 13 height 13
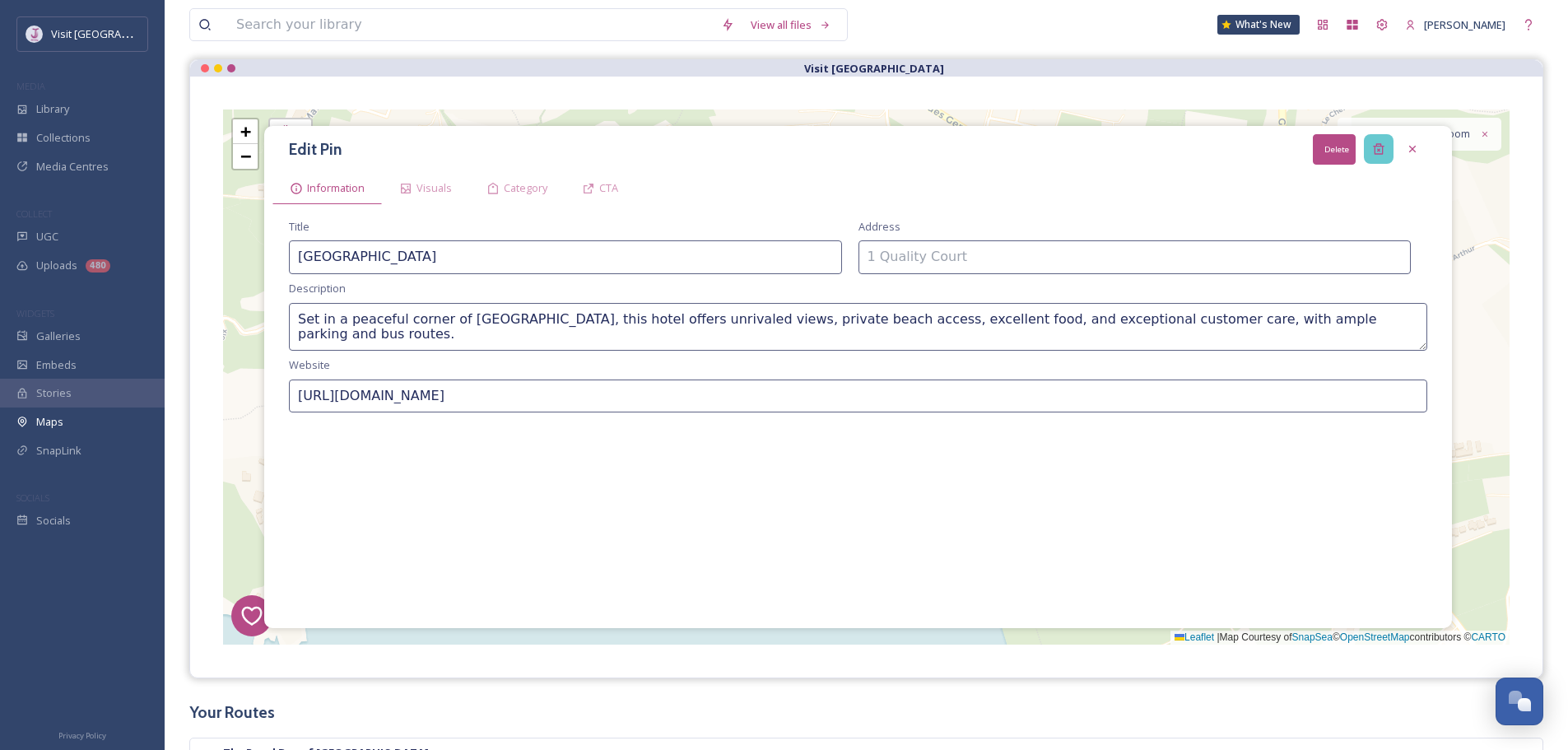
click at [1375, 135] on div "Delete" at bounding box center [1379, 149] width 29 height 29
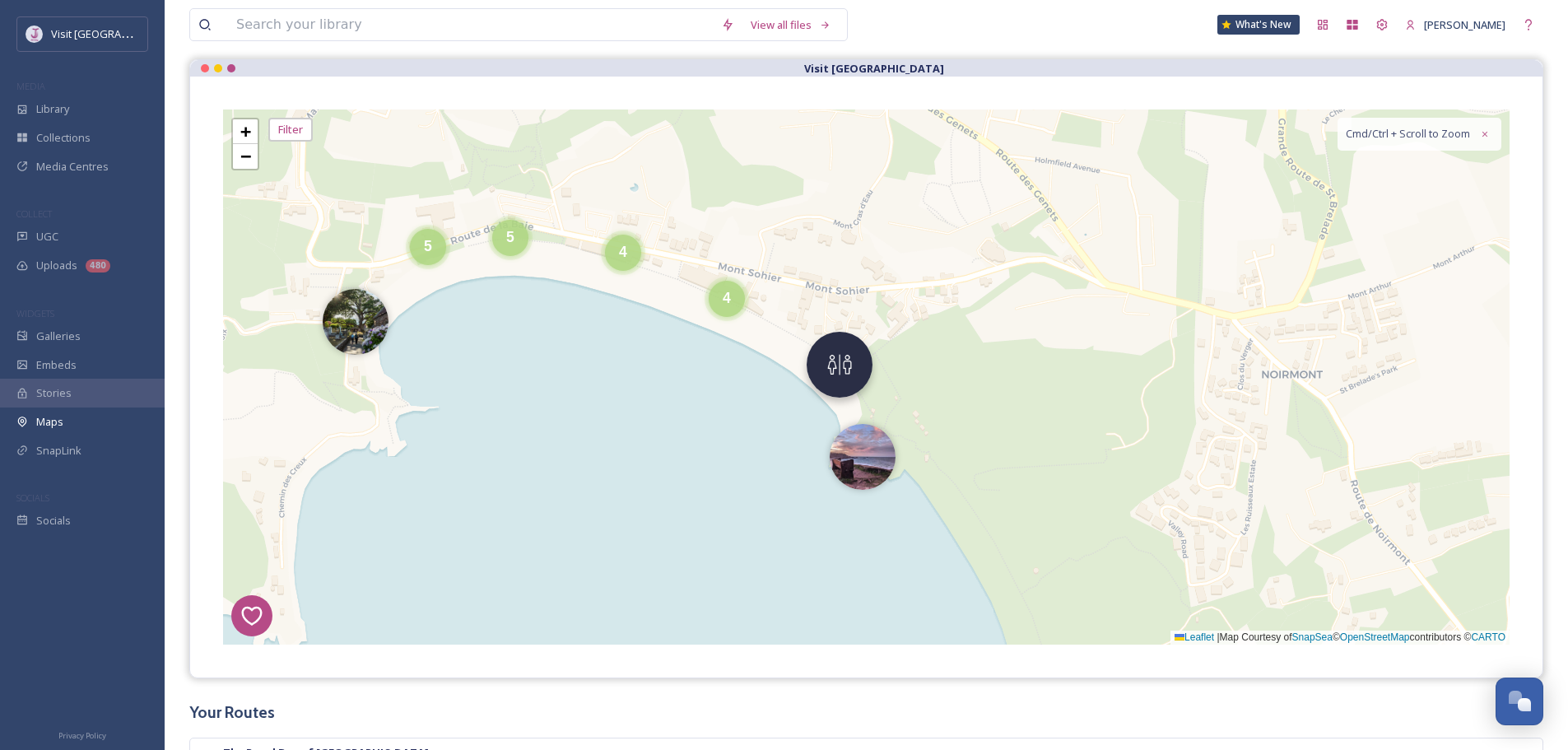
click at [818, 377] on img at bounding box center [840, 364] width 66 height 66
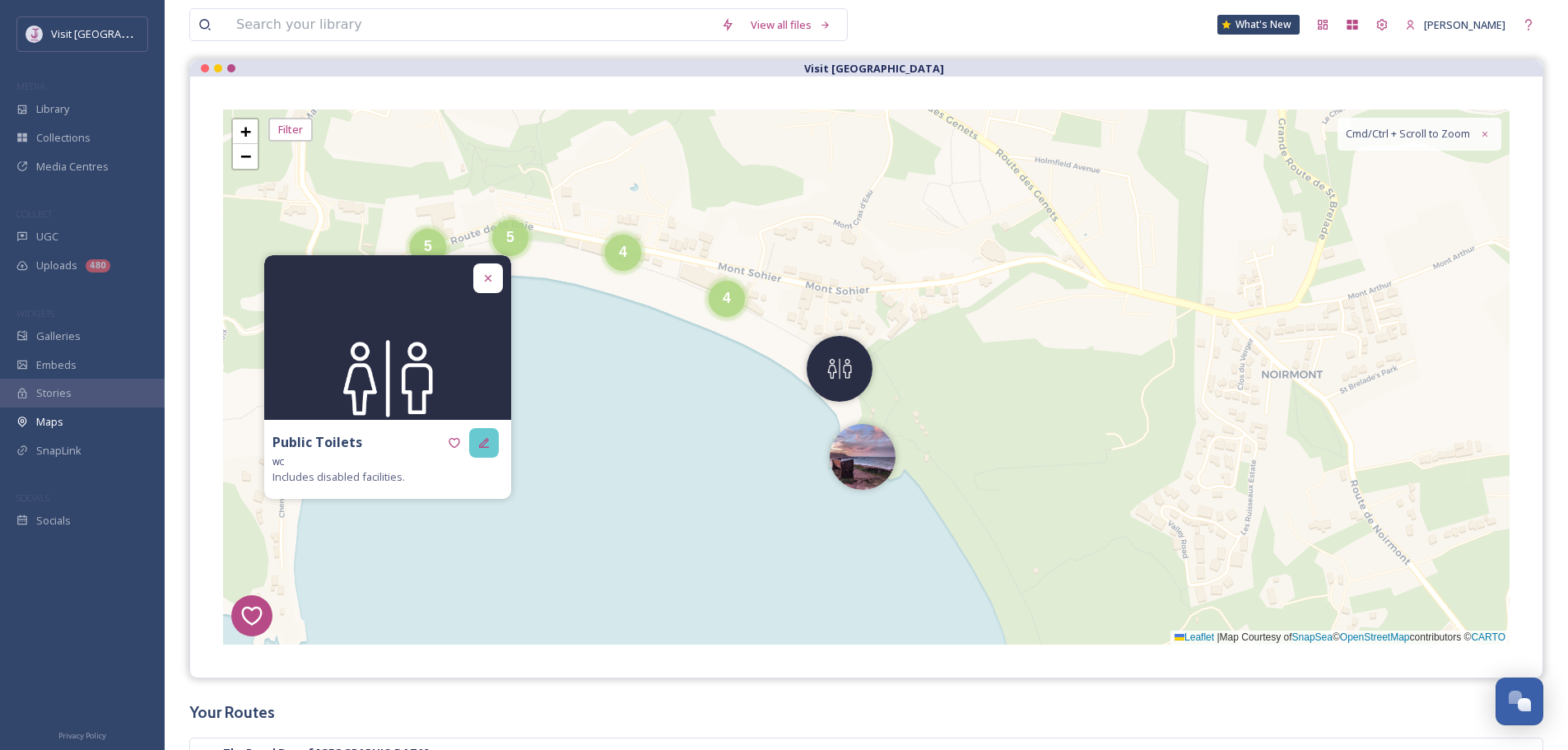
click at [484, 437] on icon at bounding box center [485, 443] width 13 height 13
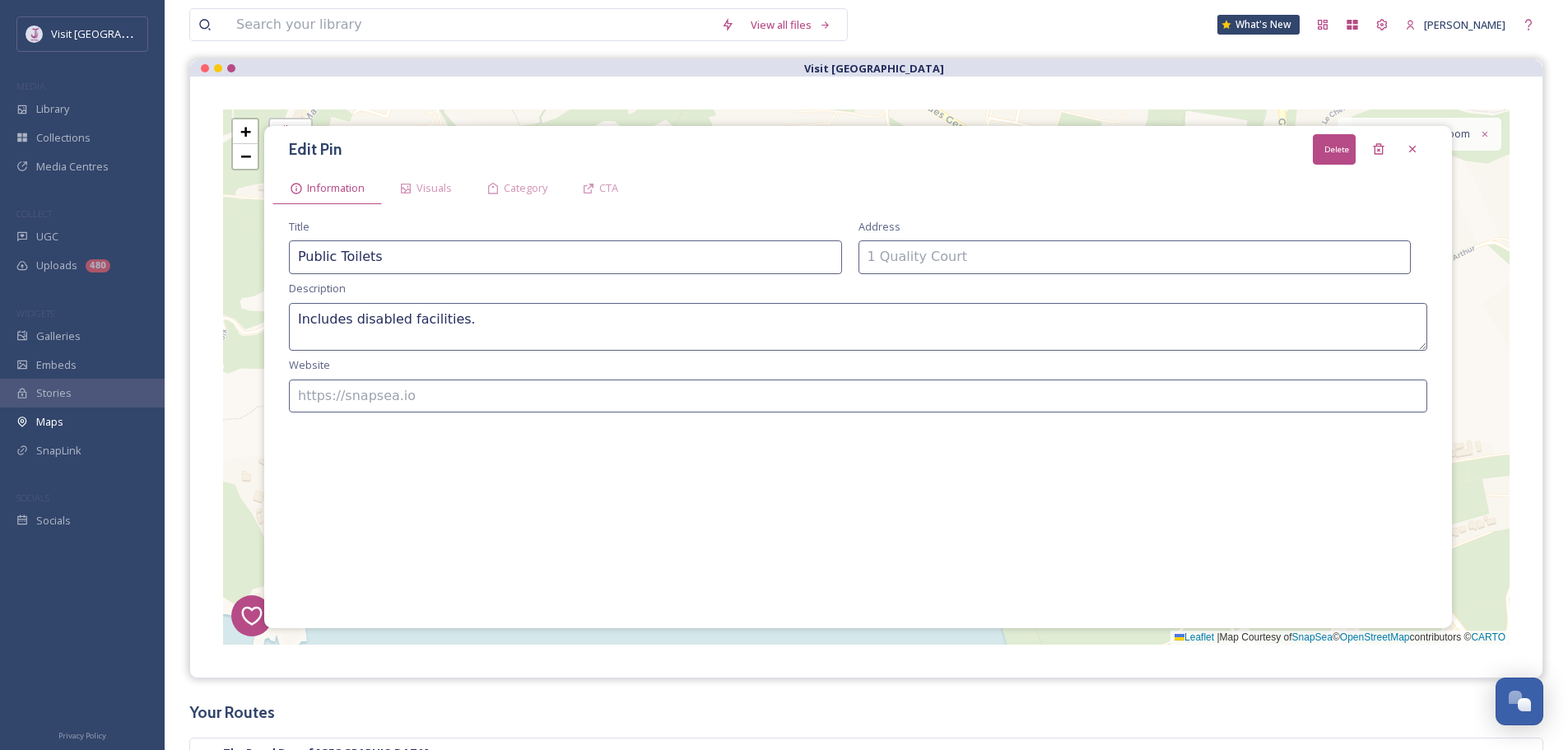
drag, startPoint x: 1376, startPoint y: 151, endPoint x: 1361, endPoint y: 168, distance: 22.7
click at [1375, 151] on icon at bounding box center [1380, 149] width 13 height 13
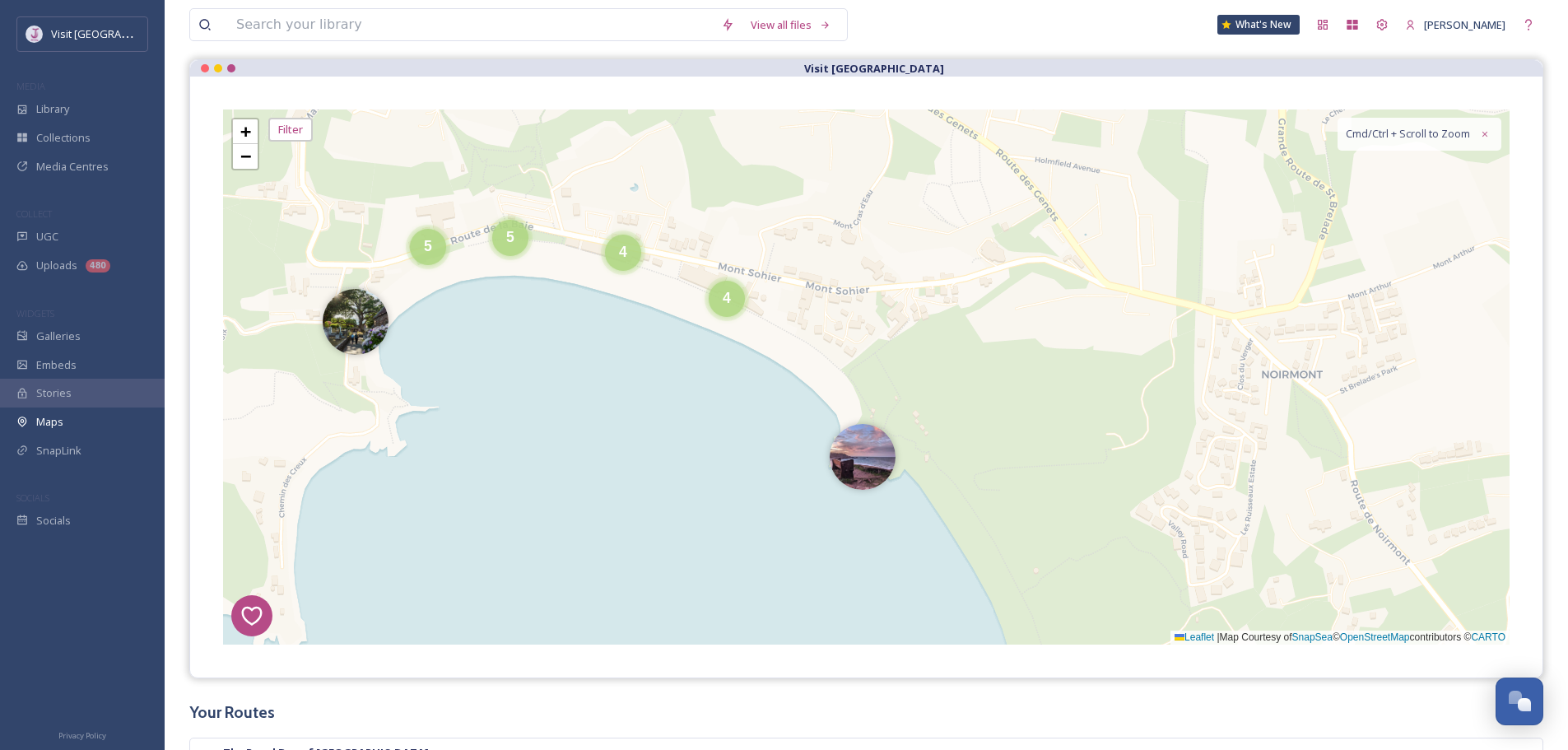
drag, startPoint x: 856, startPoint y: 459, endPoint x: 826, endPoint y: 462, distance: 30.1
click at [854, 459] on img at bounding box center [863, 457] width 66 height 66
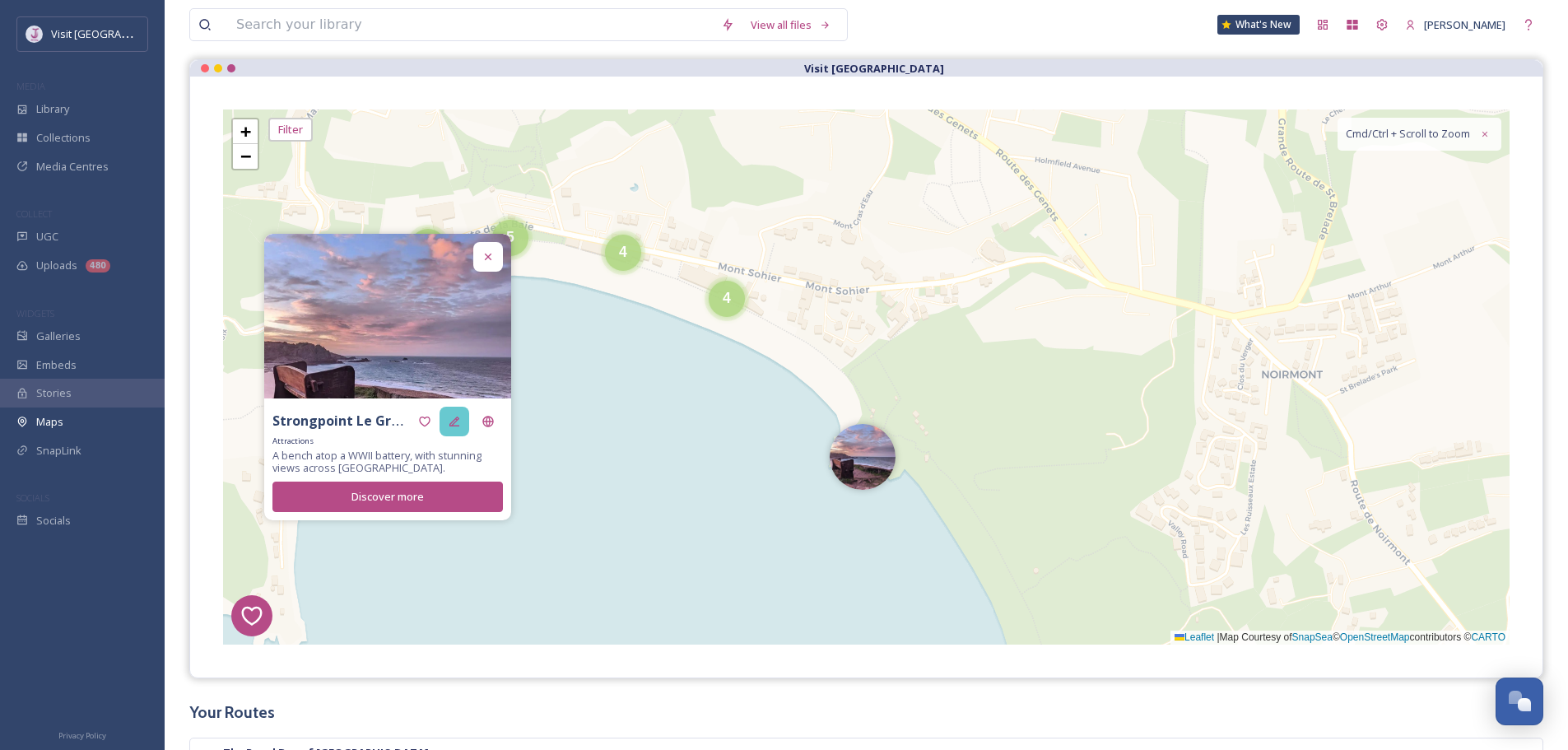
click at [458, 425] on icon at bounding box center [454, 421] width 10 height 10
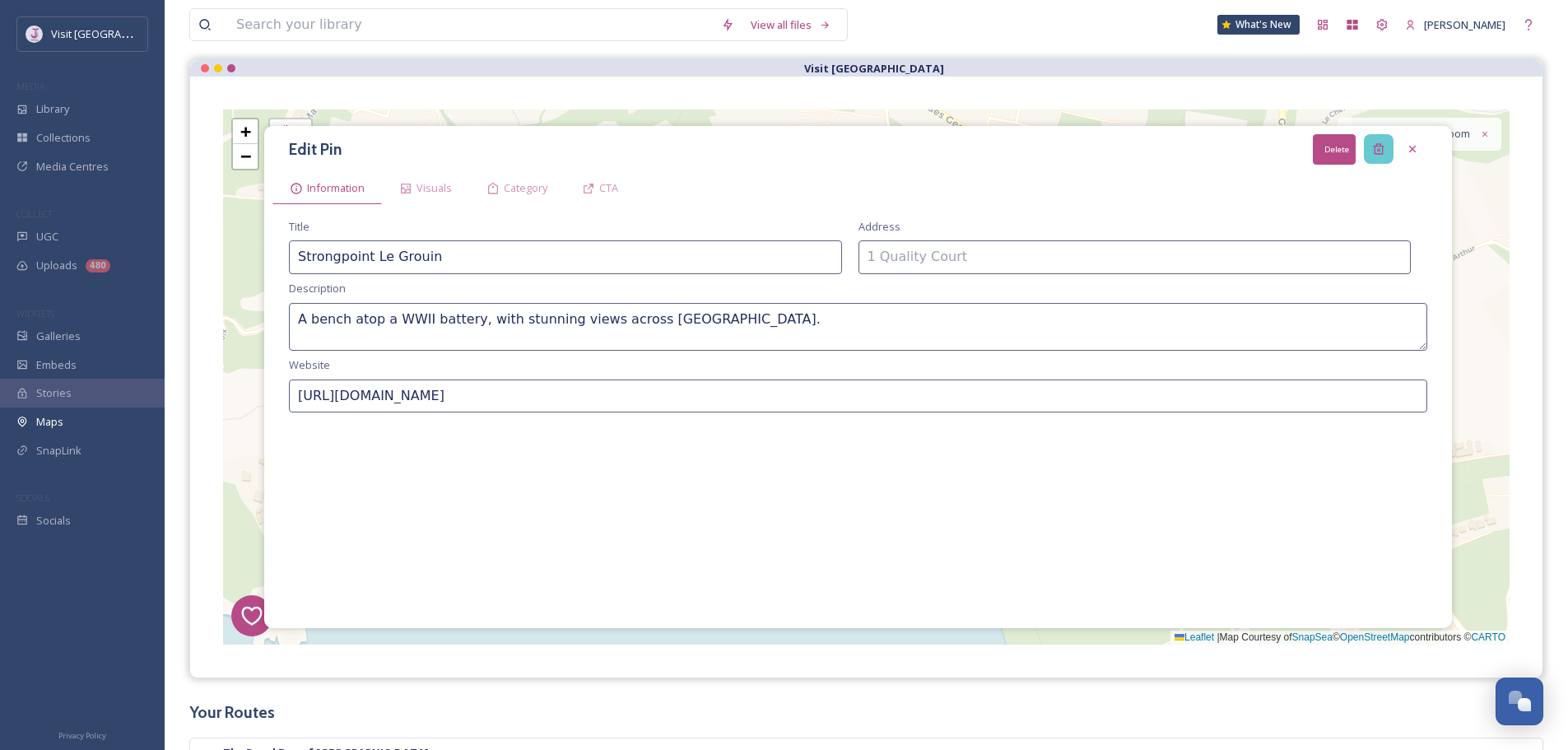
click at [1376, 155] on icon at bounding box center [1378, 149] width 11 height 11
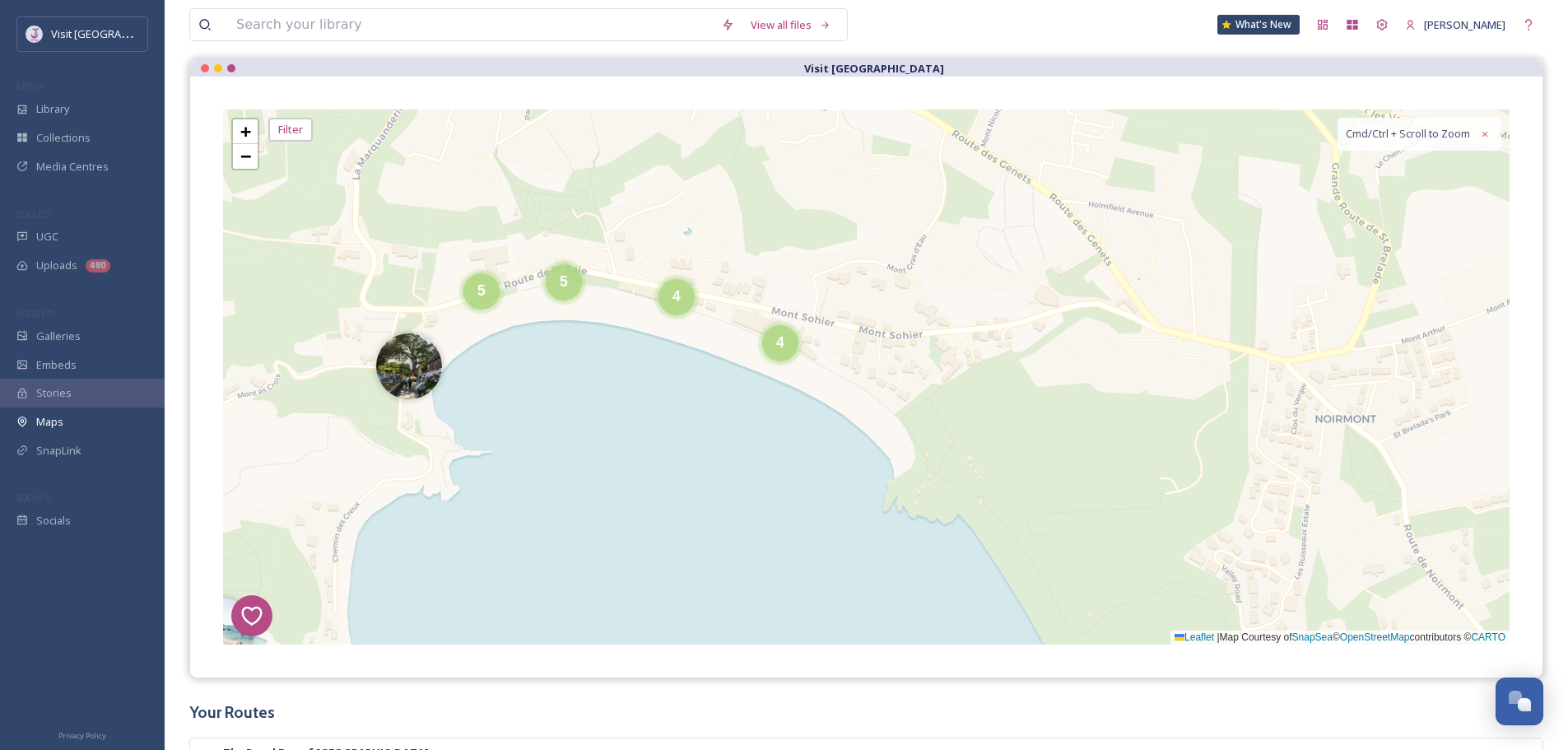
drag, startPoint x: 840, startPoint y: 308, endPoint x: 887, endPoint y: 378, distance: 84.3
click at [948, 374] on div "7 8 6 1 4 3 2 5 6 4 4 4 5 2 3 3 2 11 4 3 3 5 + − Leaflet | Map Courtesy of Snap…" at bounding box center [866, 377] width 1287 height 535
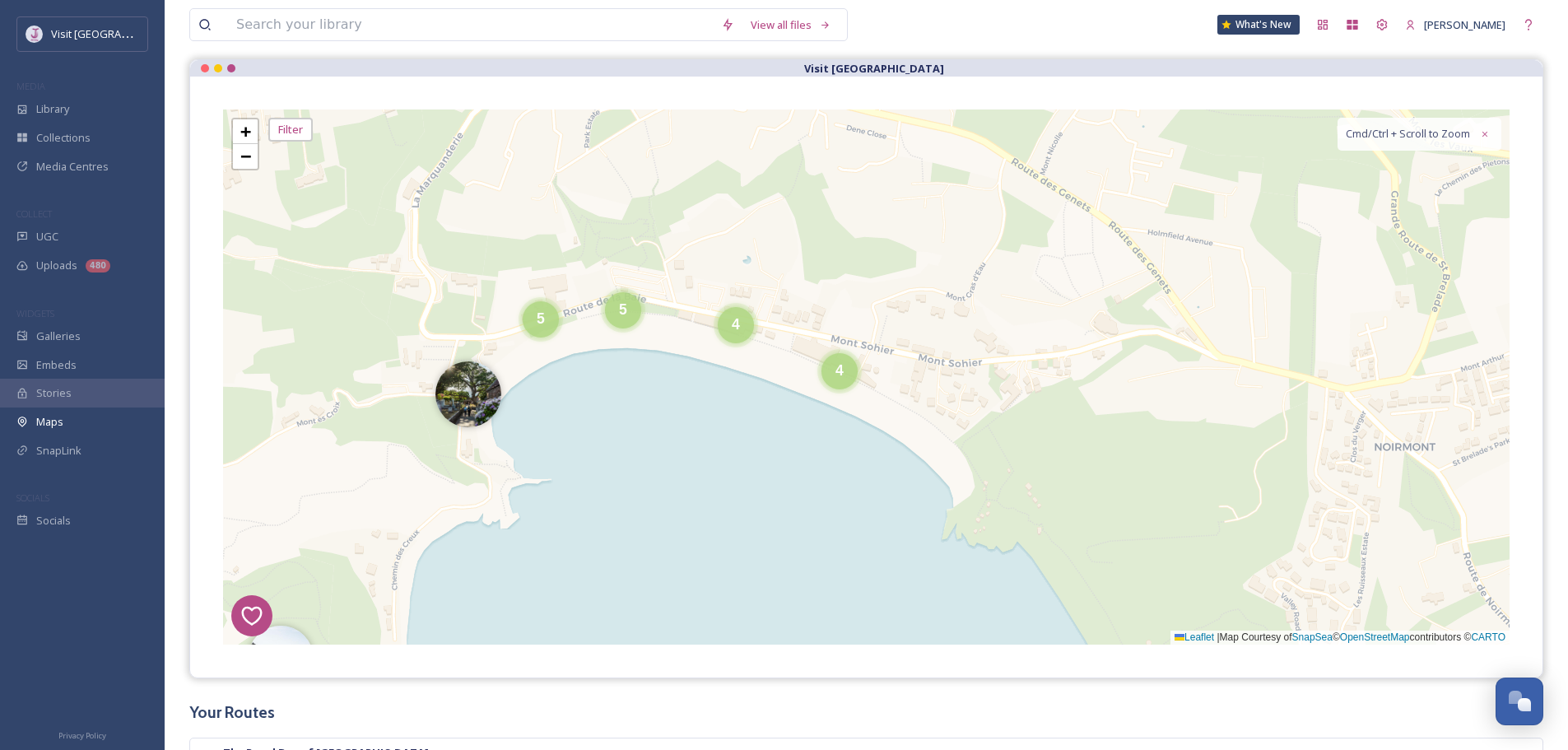
drag, startPoint x: 845, startPoint y: 372, endPoint x: 755, endPoint y: 374, distance: 90.0
click at [842, 372] on div "4" at bounding box center [840, 371] width 36 height 36
click at [831, 362] on div "4" at bounding box center [837, 367] width 36 height 36
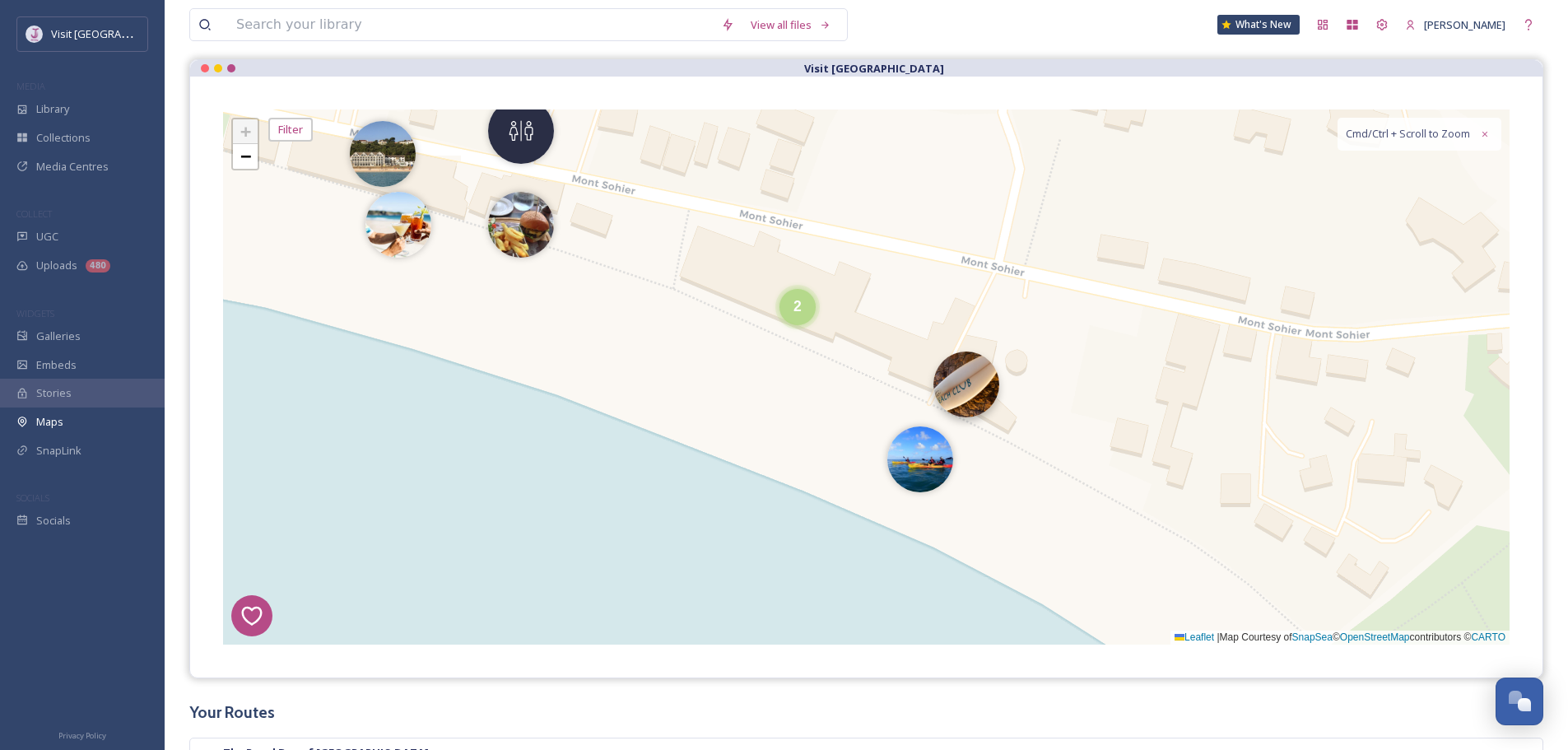
click at [978, 378] on img at bounding box center [967, 384] width 66 height 66
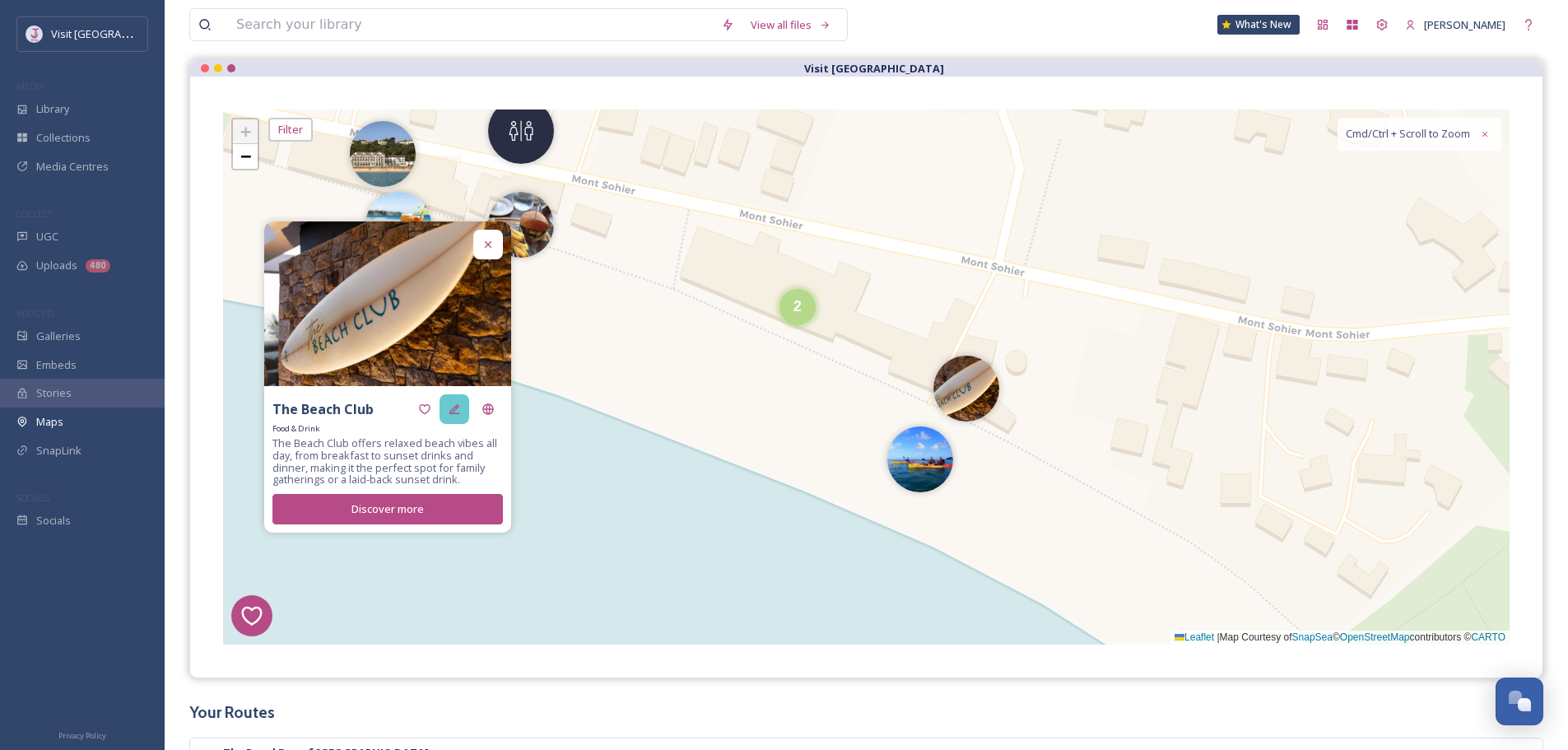
click at [456, 406] on icon at bounding box center [454, 409] width 13 height 13
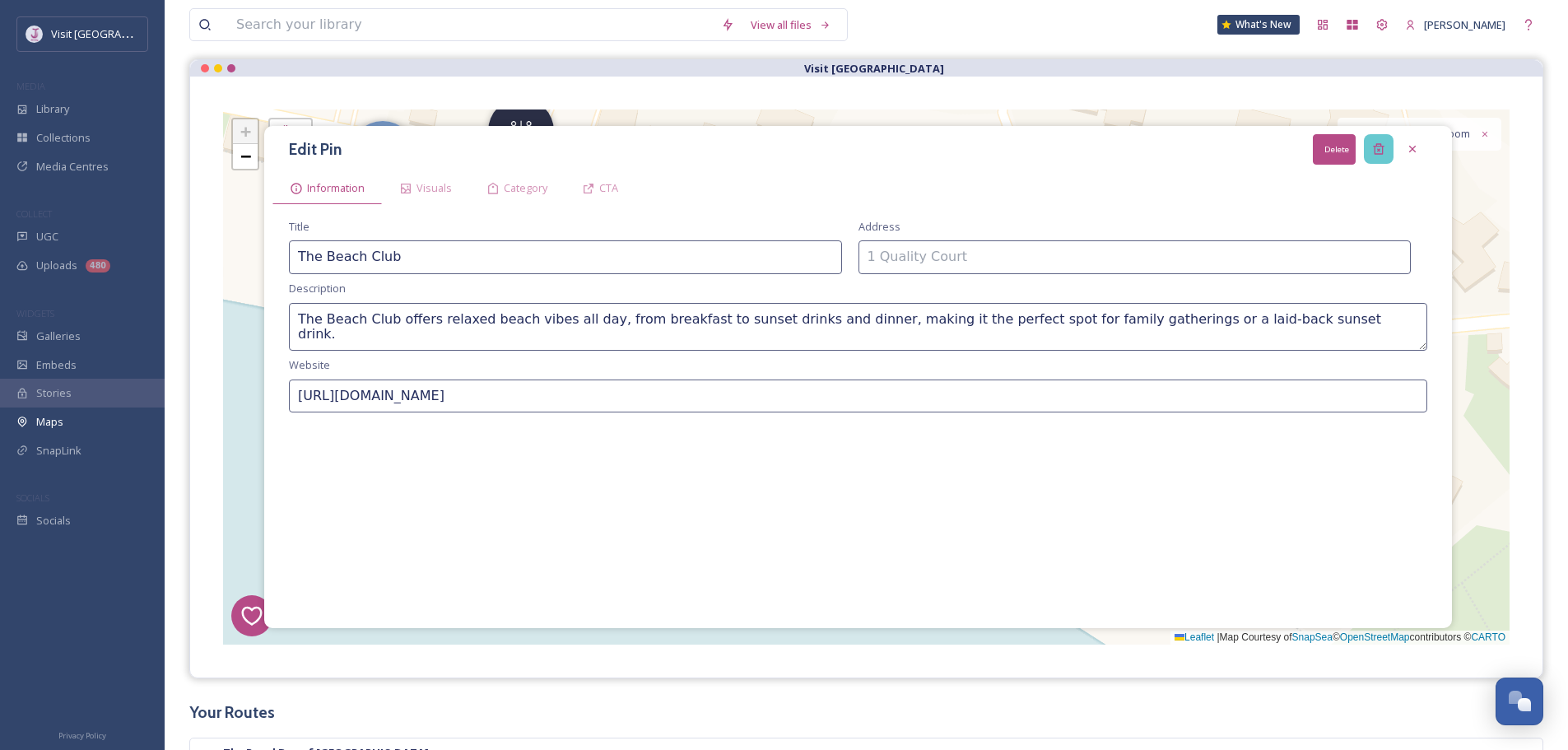
drag, startPoint x: 1381, startPoint y: 154, endPoint x: 1216, endPoint y: 272, distance: 202.9
click at [1380, 154] on icon at bounding box center [1378, 149] width 11 height 11
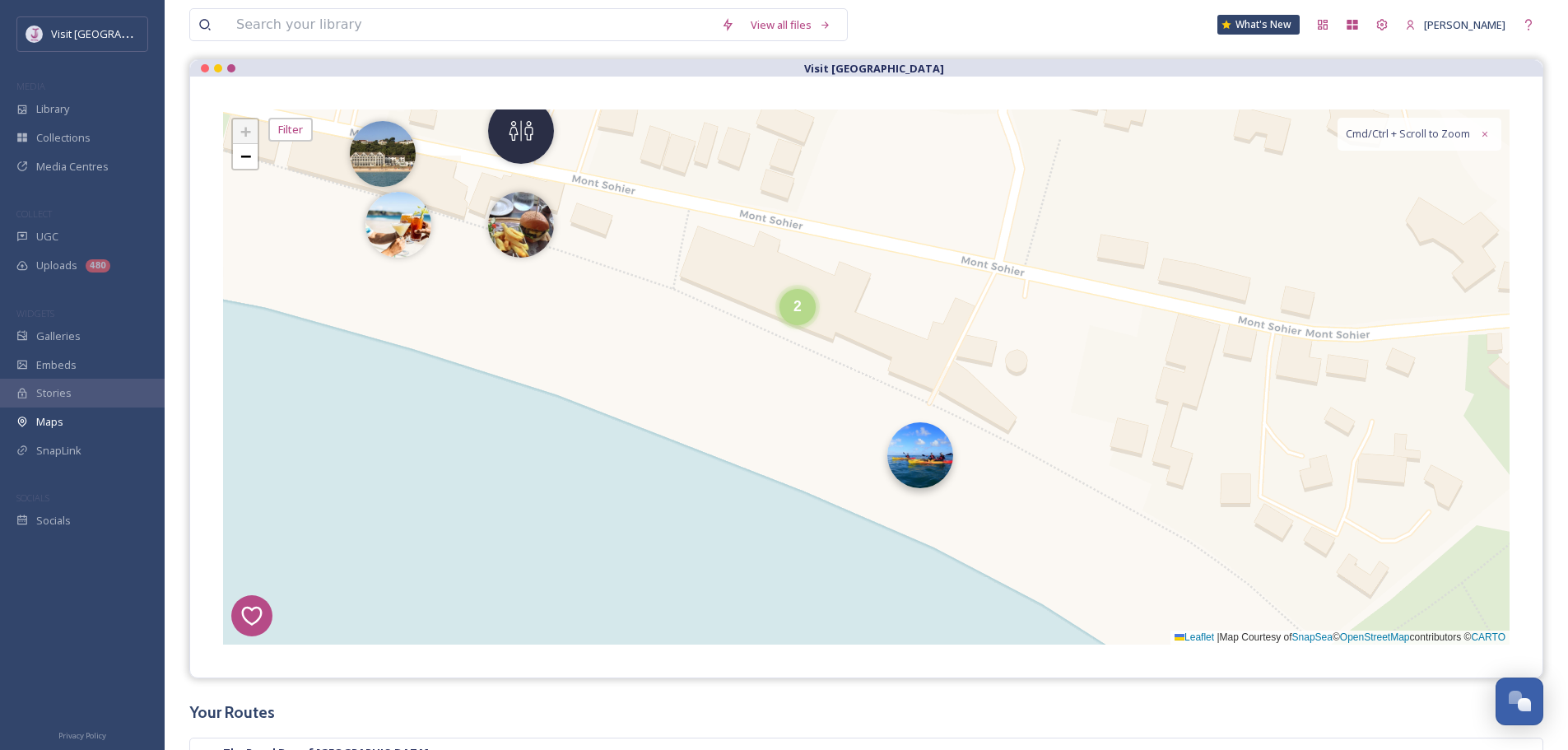
click at [923, 457] on img at bounding box center [920, 455] width 66 height 66
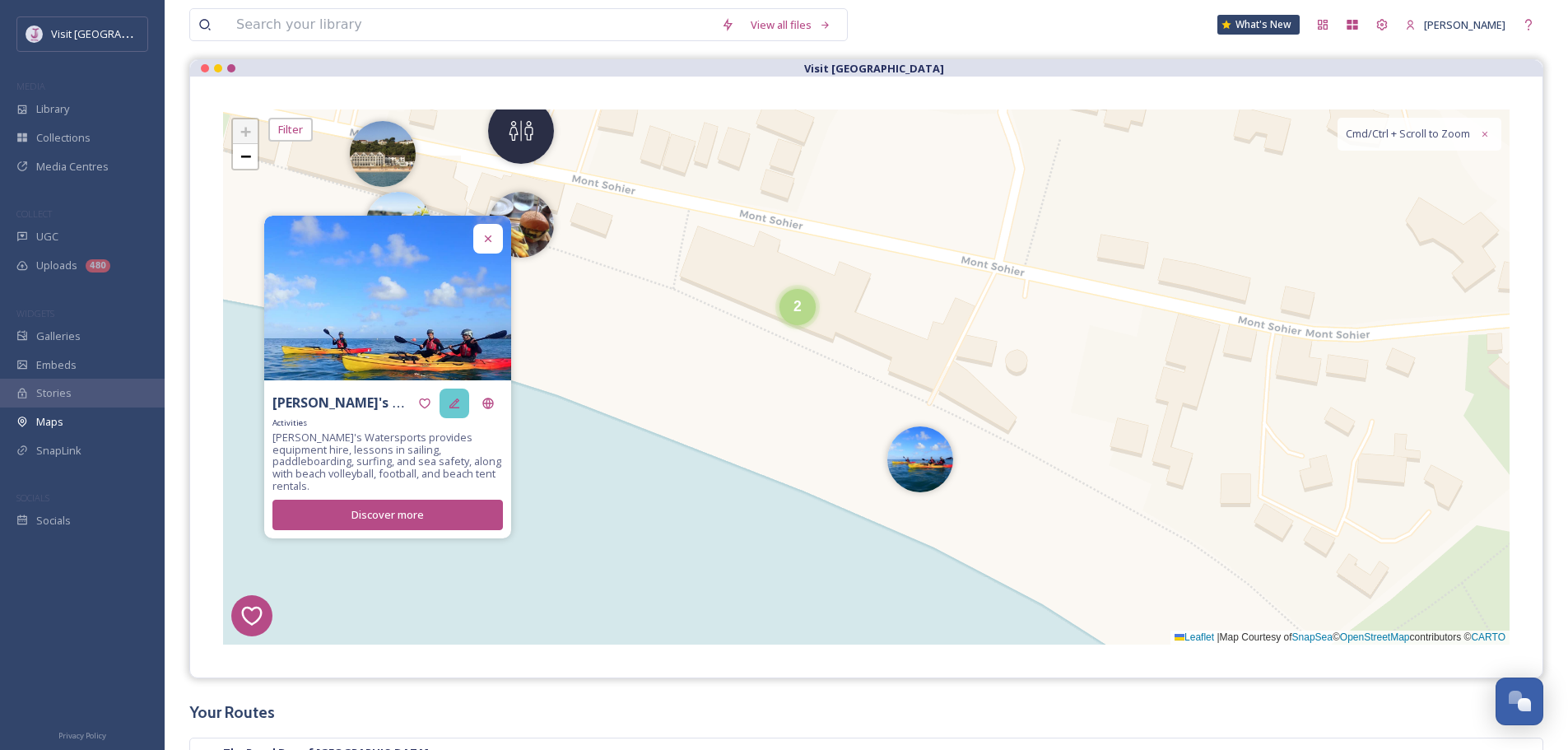
click at [456, 409] on icon at bounding box center [454, 404] width 13 height 13
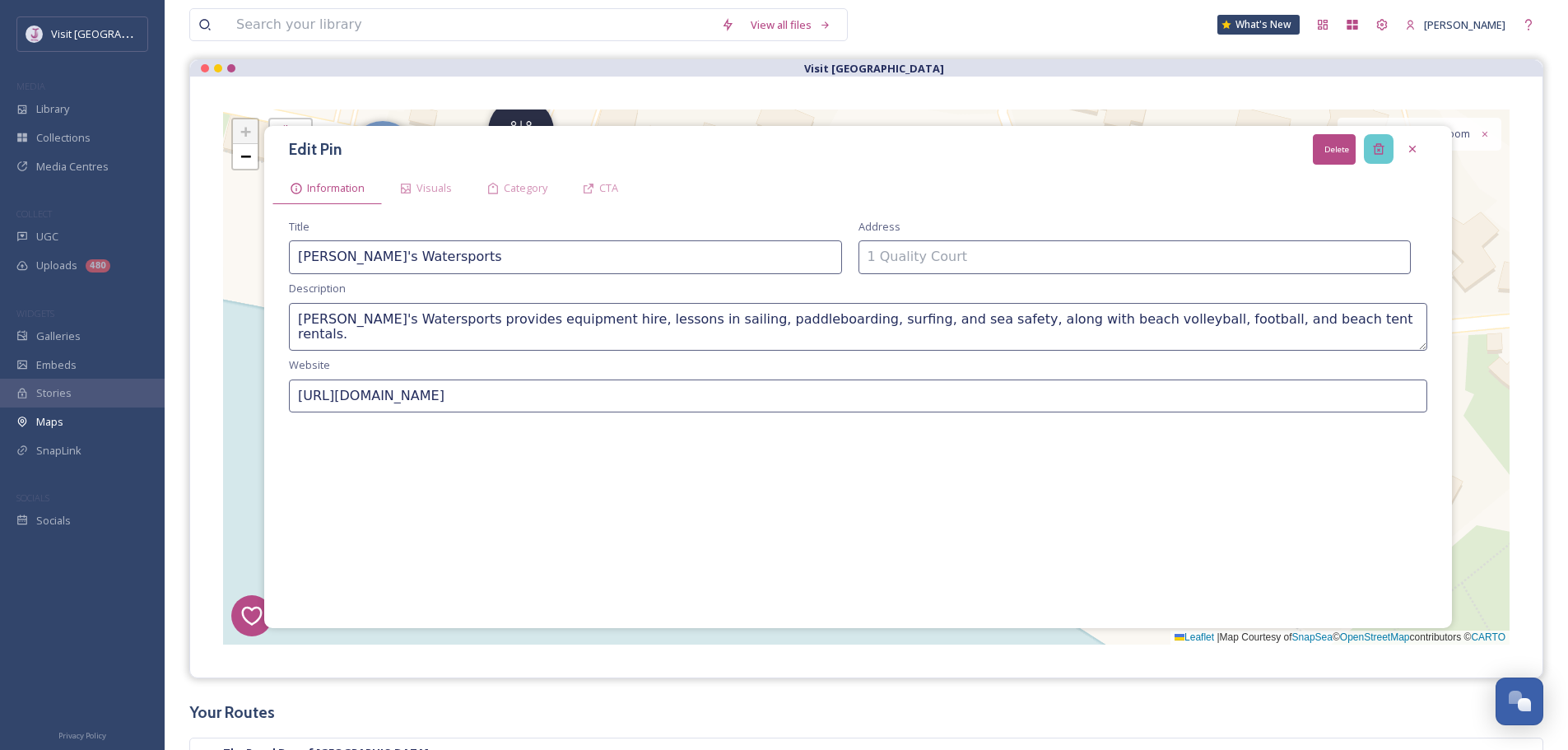
drag, startPoint x: 1390, startPoint y: 148, endPoint x: 1166, endPoint y: 189, distance: 227.7
click at [1389, 148] on div "Delete" at bounding box center [1379, 149] width 29 height 29
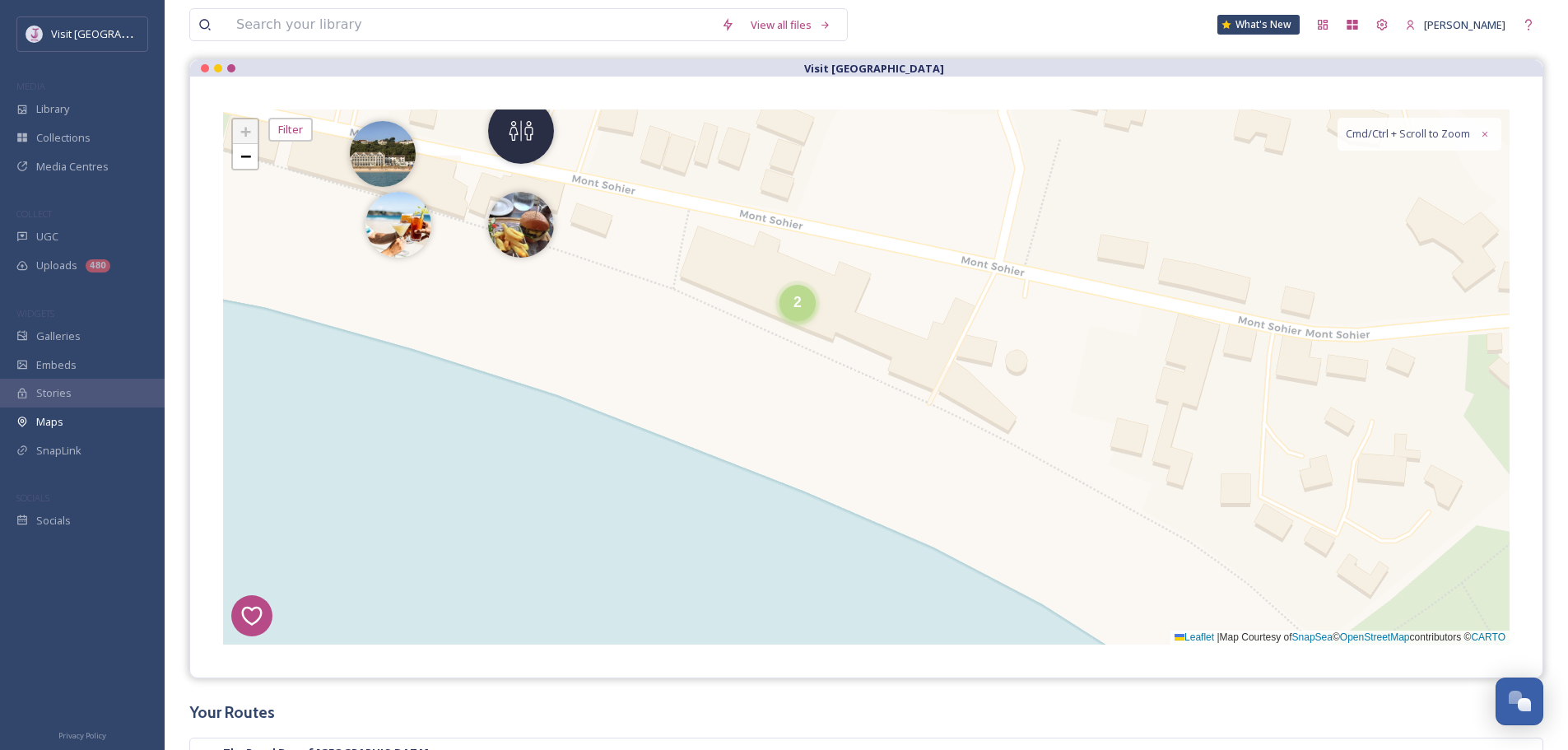
click at [799, 298] on span "2" at bounding box center [797, 302] width 8 height 17
click at [833, 312] on img at bounding box center [826, 311] width 66 height 66
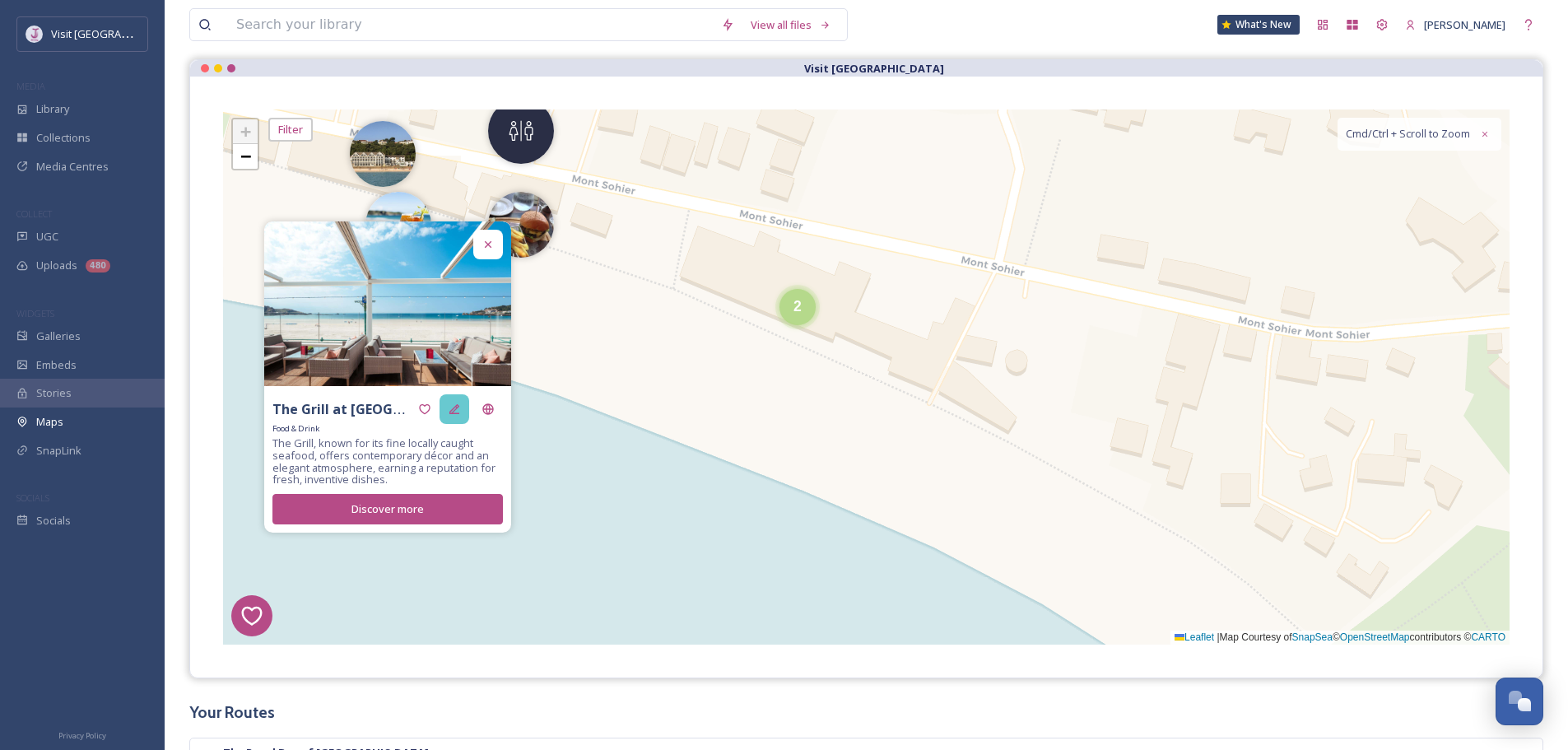
click at [448, 394] on div at bounding box center [454, 409] width 29 height 29
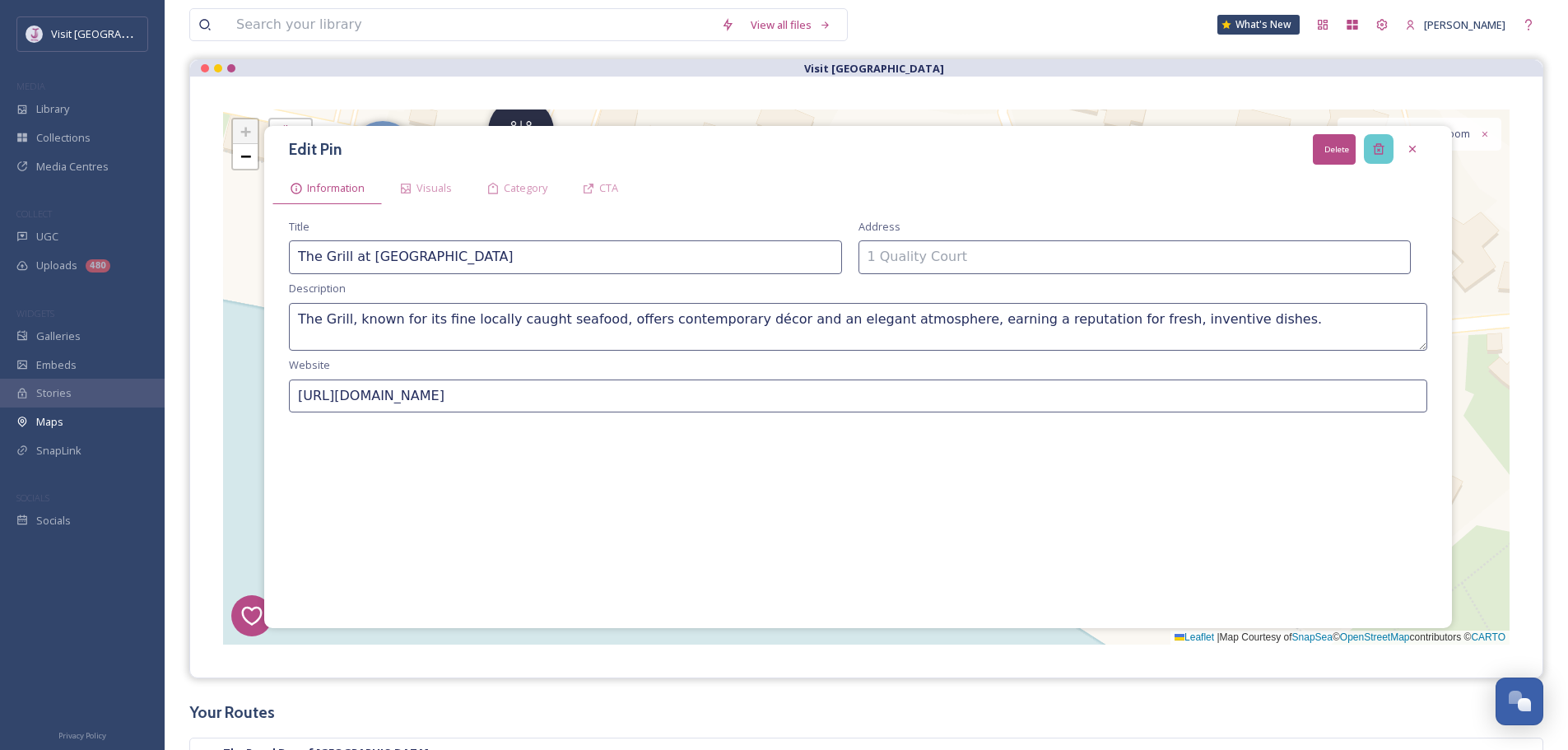
click at [1381, 142] on icon at bounding box center [1380, 149] width 13 height 13
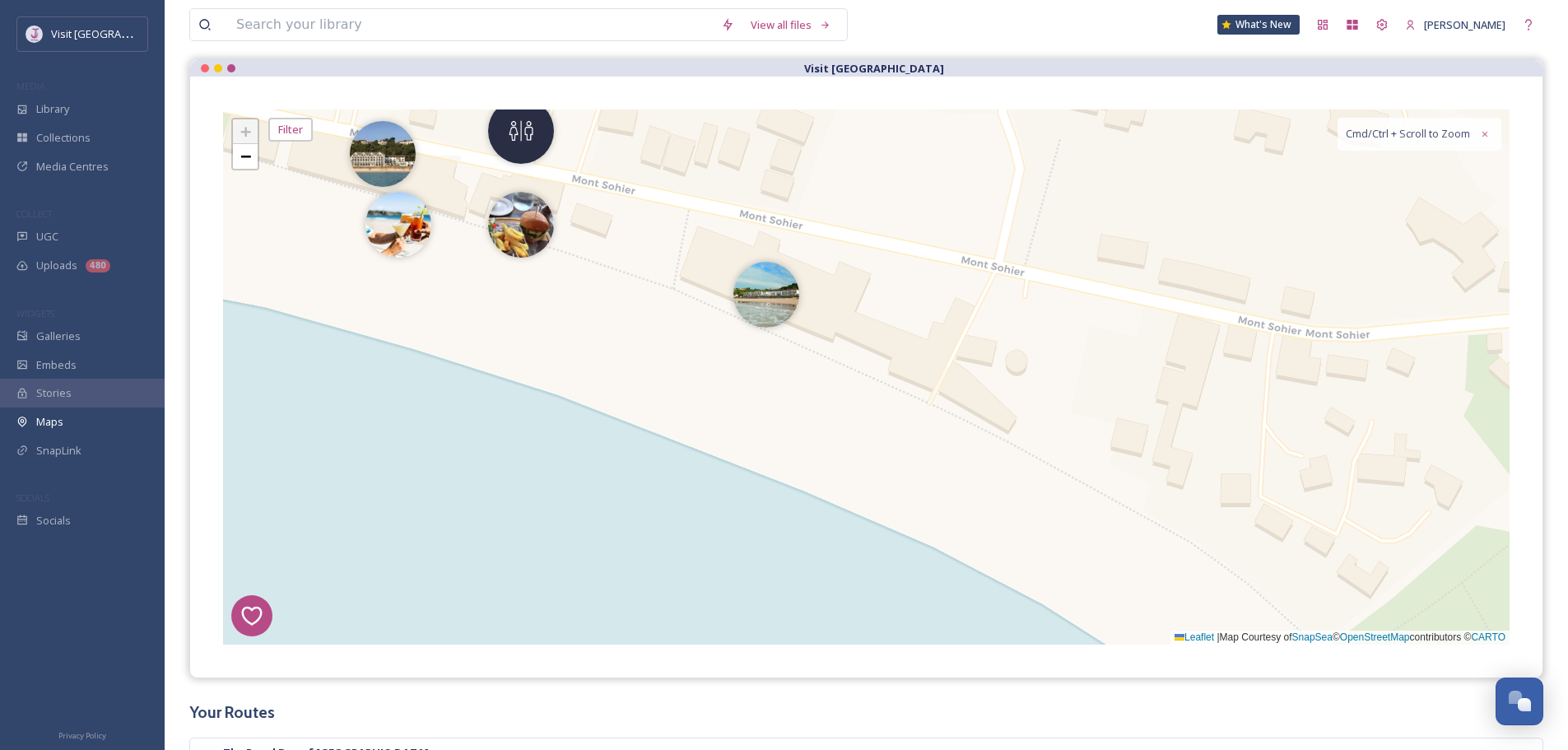
drag, startPoint x: 777, startPoint y: 314, endPoint x: 721, endPoint y: 318, distance: 56.1
click at [778, 314] on img at bounding box center [766, 294] width 66 height 66
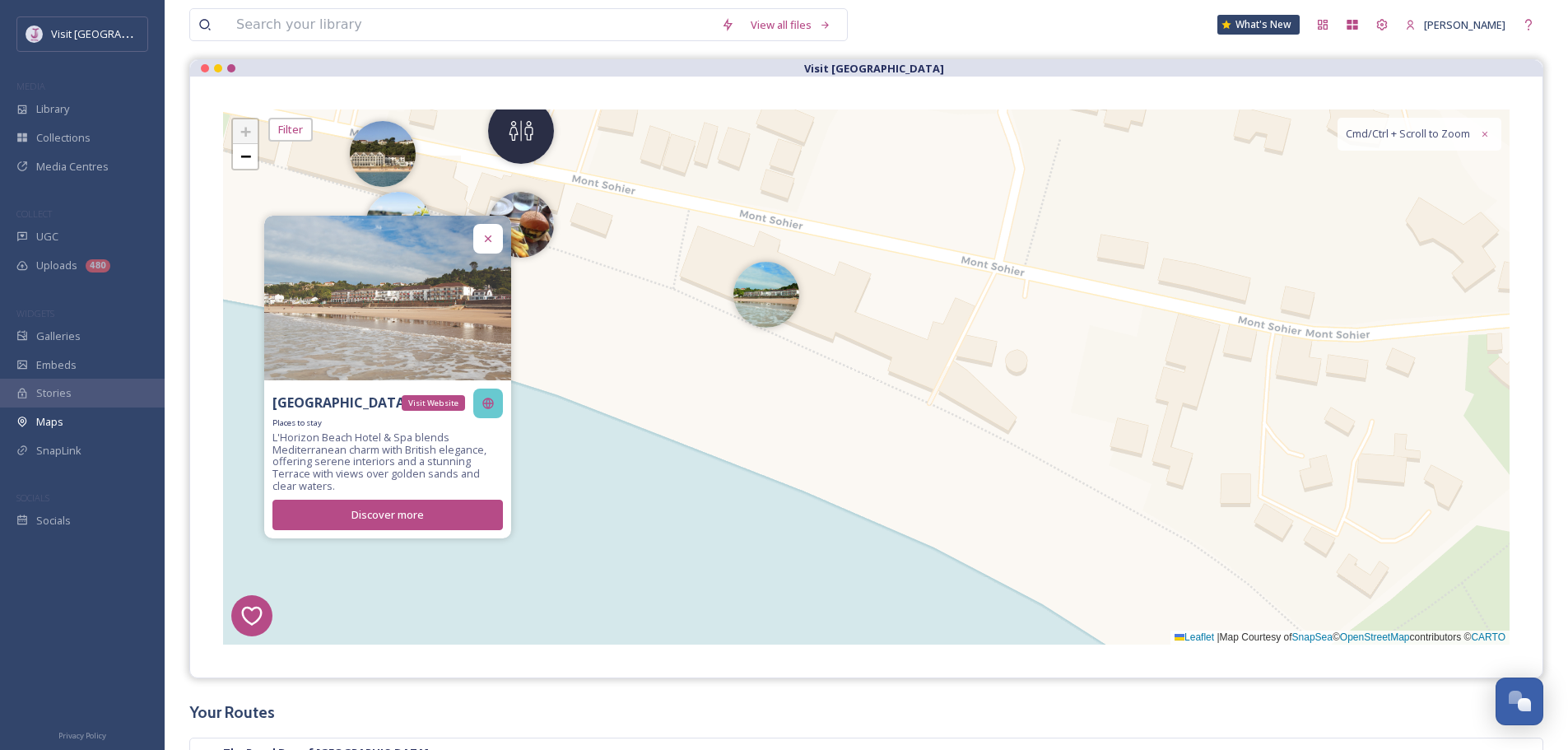
click at [451, 397] on div "Visit Website" at bounding box center [433, 403] width 63 height 16
click at [453, 406] on icon at bounding box center [454, 404] width 10 height 10
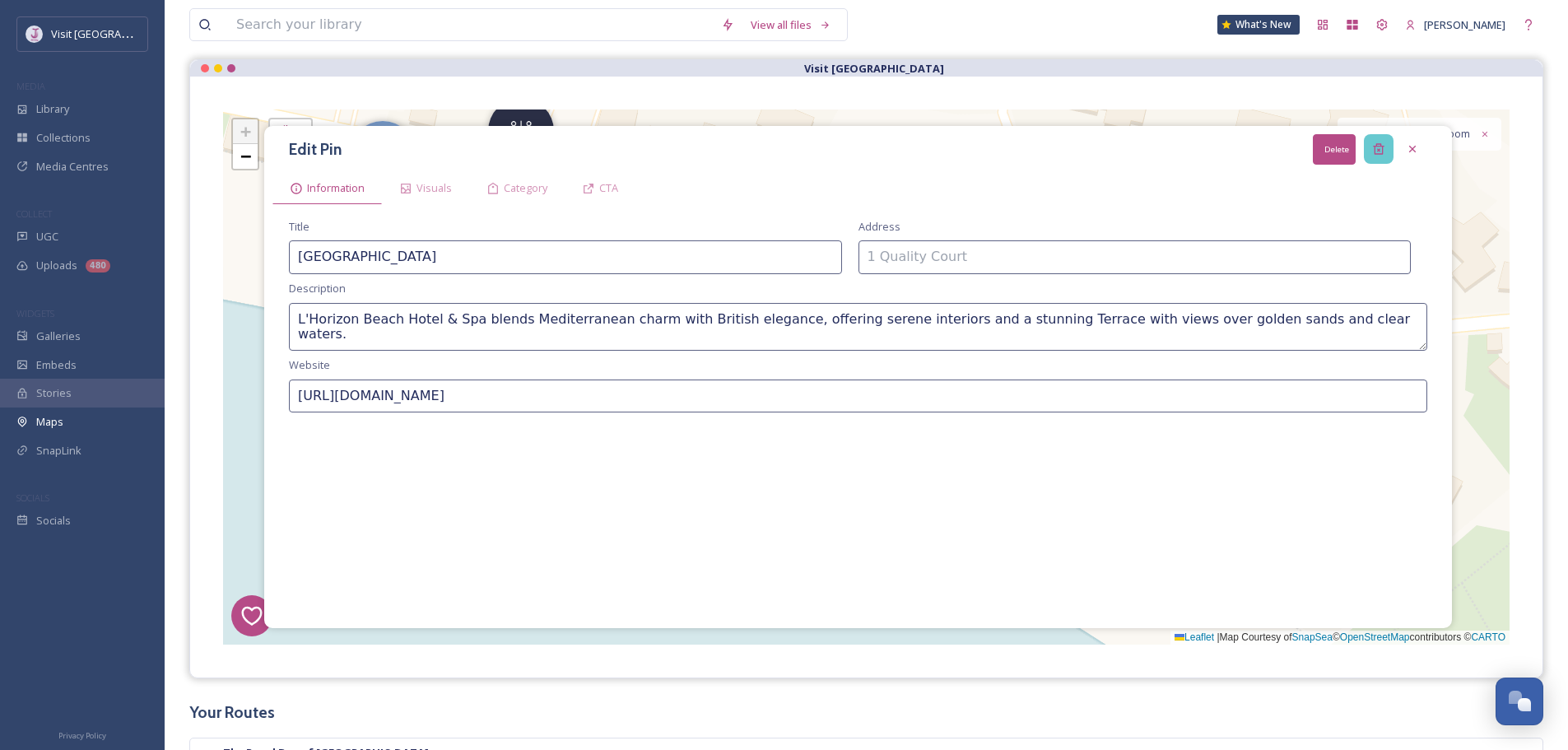
click at [1375, 150] on icon at bounding box center [1378, 149] width 11 height 11
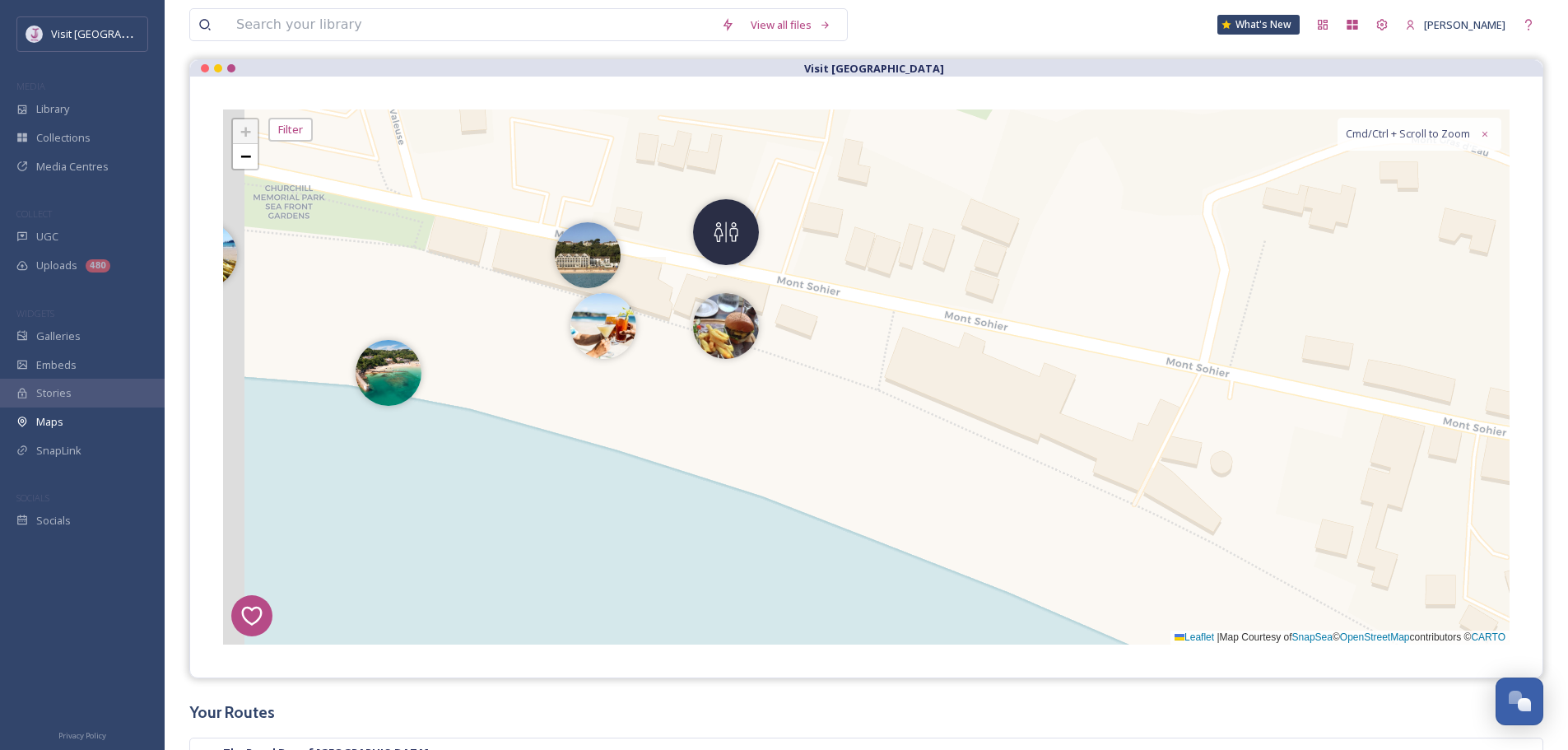
drag, startPoint x: 892, startPoint y: 255, endPoint x: 1090, endPoint y: 406, distance: 249.0
click at [1174, 436] on div "7 8 6 1 4 3 2 5 6 2 2 + − Leaflet | Map Courtesy of SnapSea © OpenStreetMap con…" at bounding box center [866, 377] width 1287 height 535
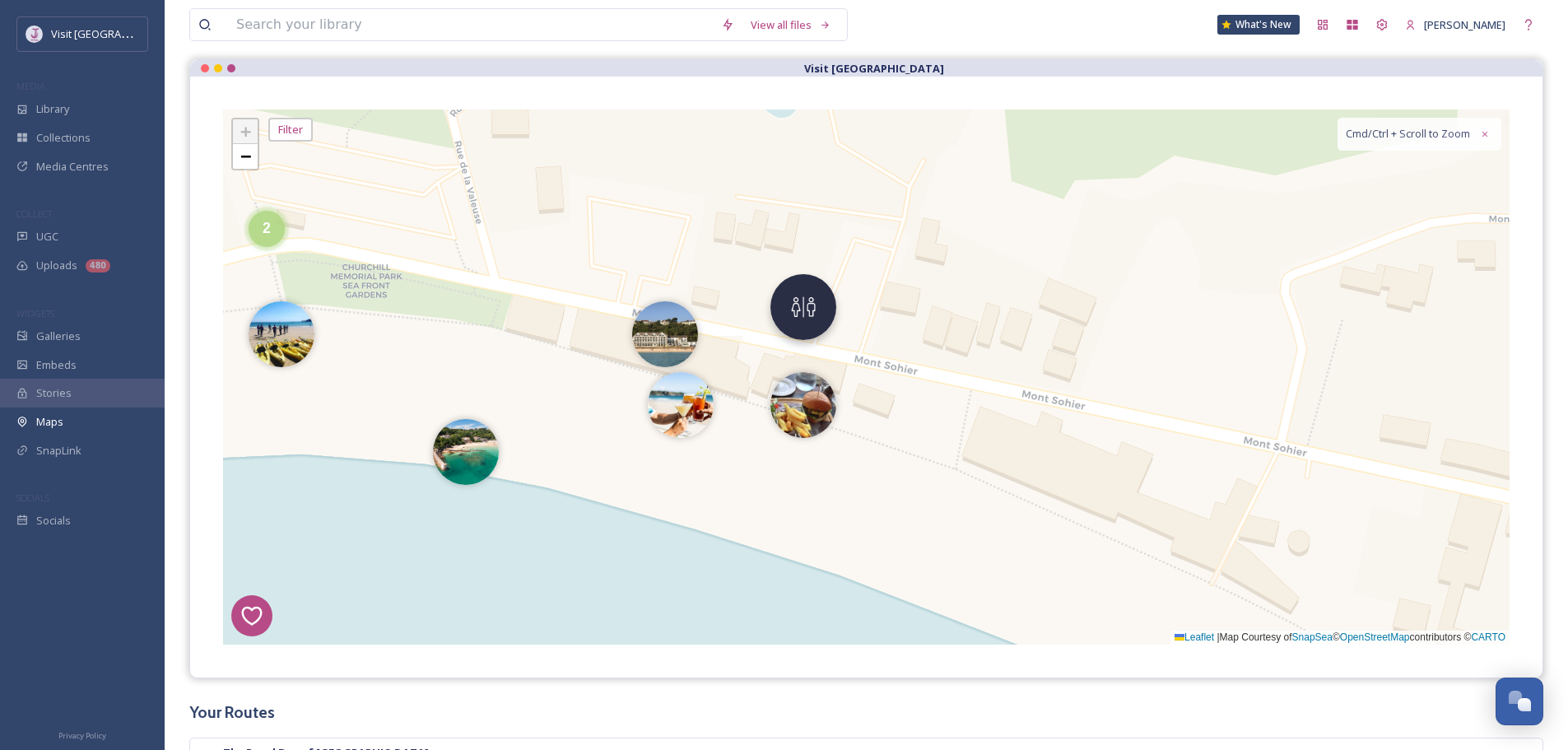
click at [797, 300] on img at bounding box center [803, 307] width 66 height 66
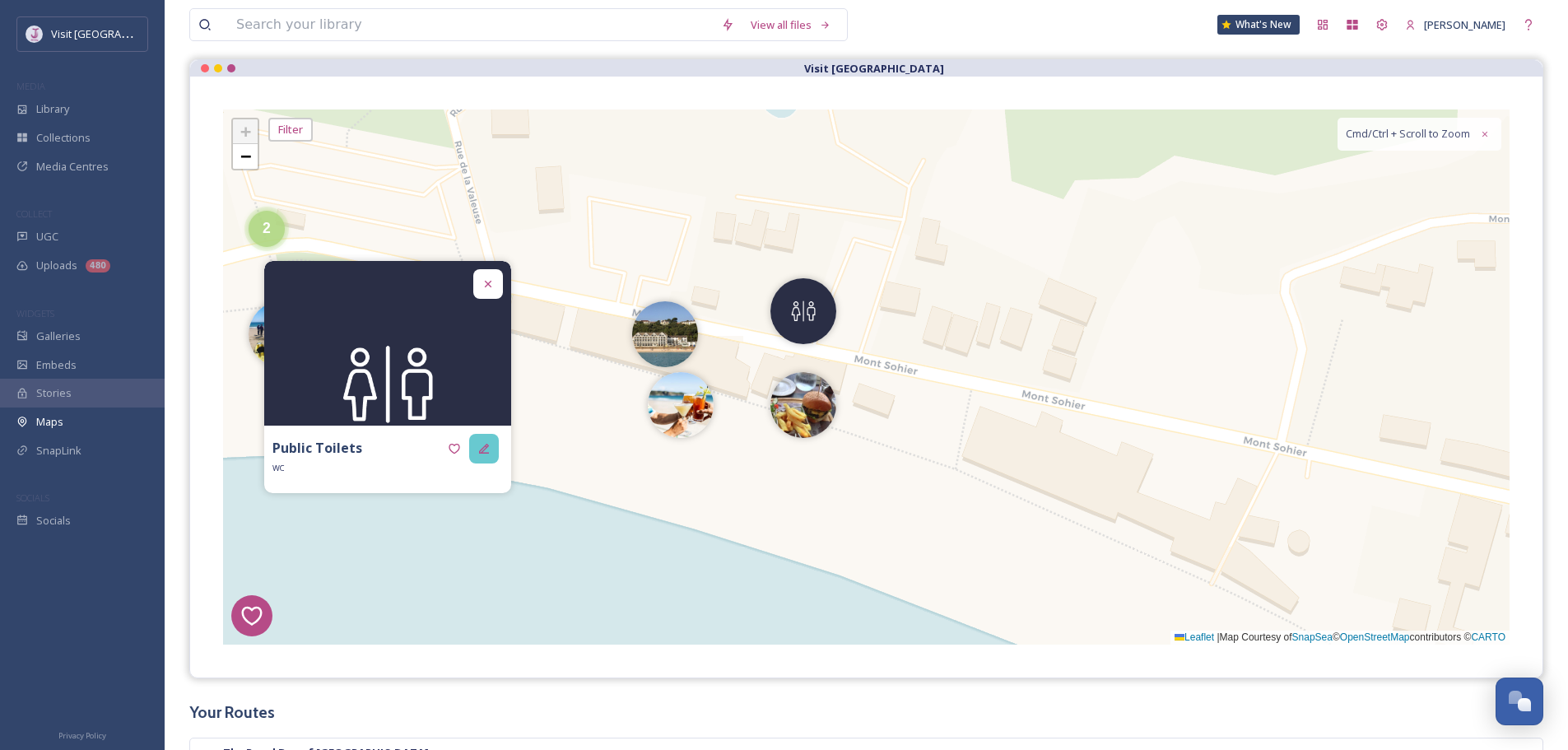
click at [483, 445] on icon at bounding box center [485, 449] width 13 height 13
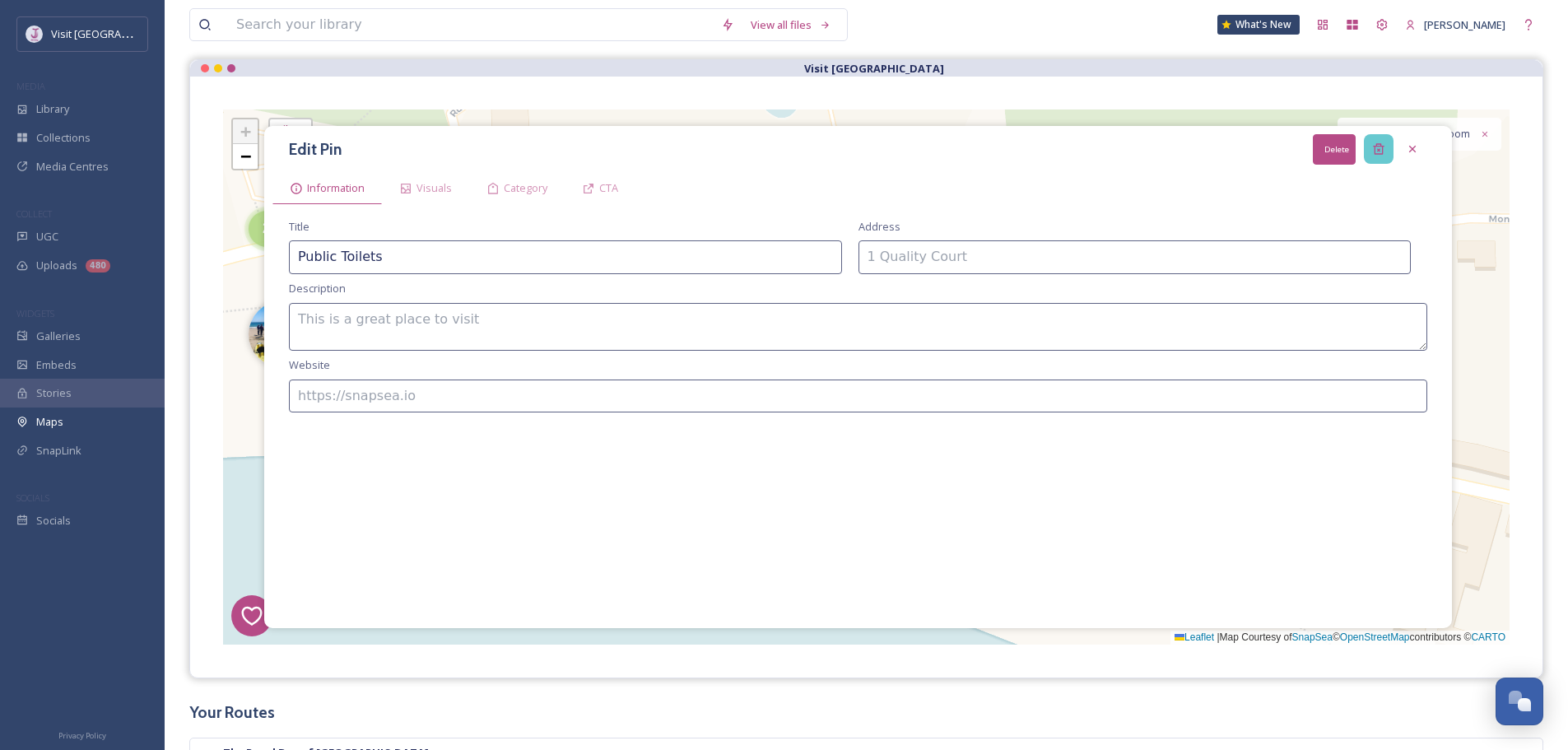
click at [1369, 148] on div "Delete" at bounding box center [1379, 149] width 29 height 29
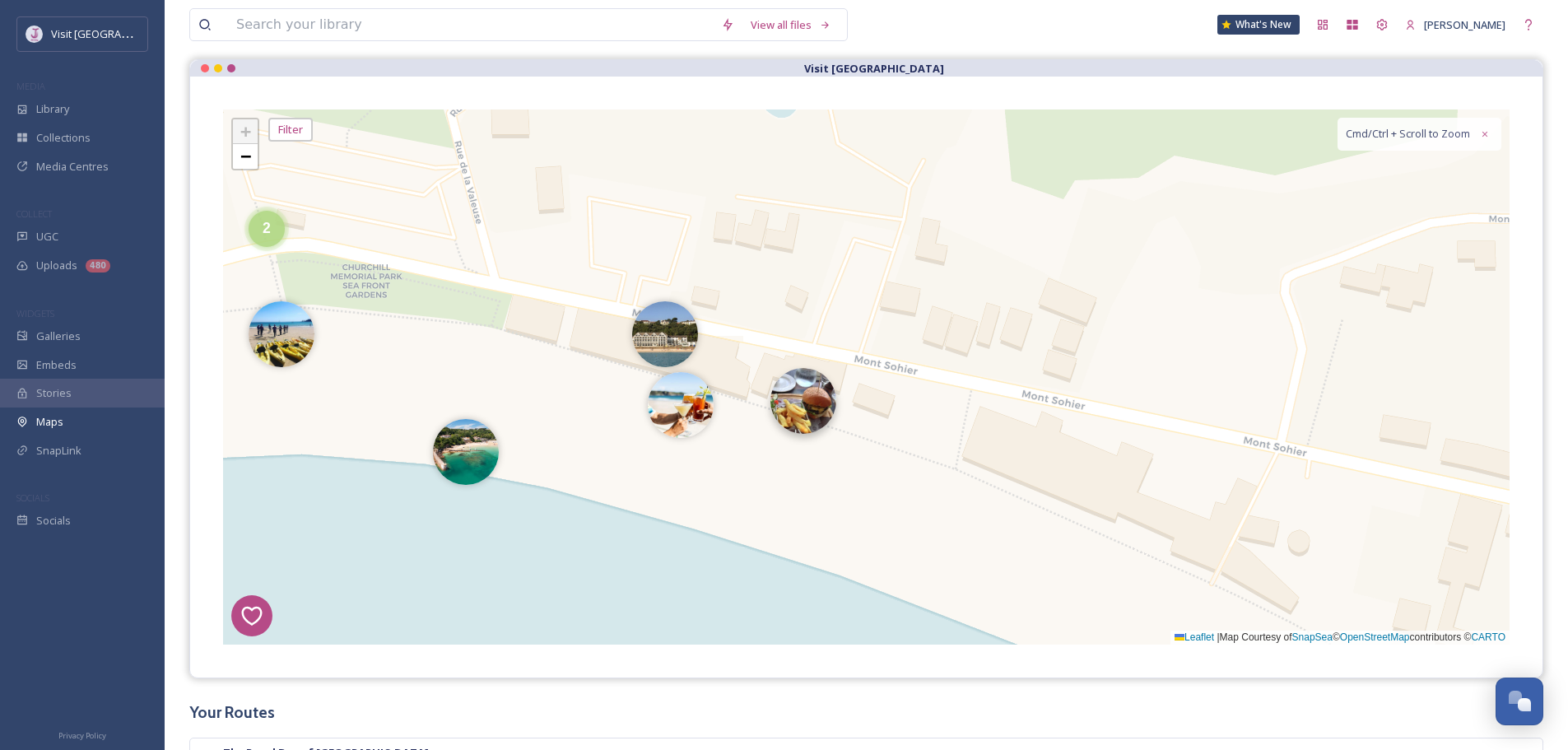
click at [813, 400] on img at bounding box center [803, 400] width 66 height 66
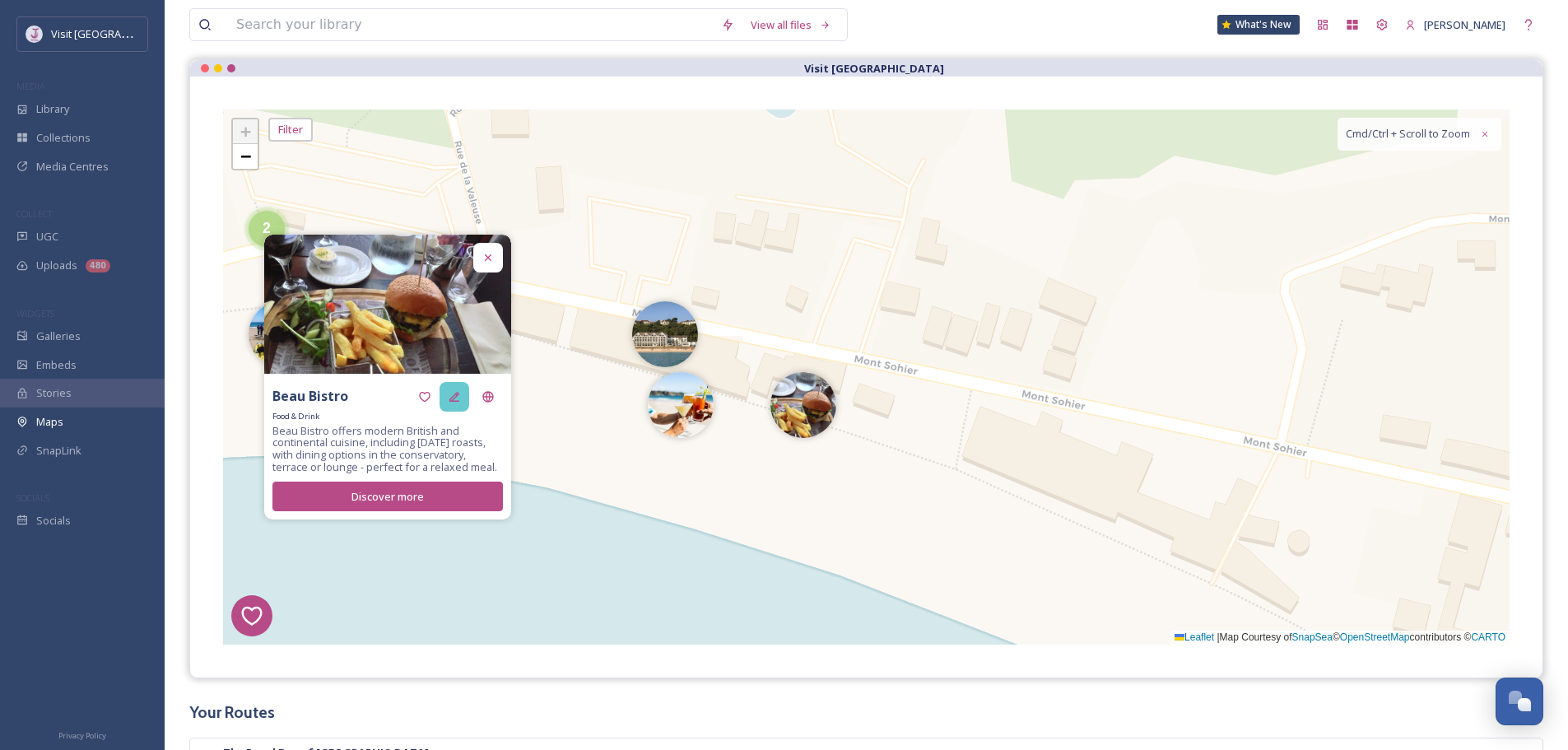
click at [460, 390] on icon at bounding box center [454, 397] width 13 height 13
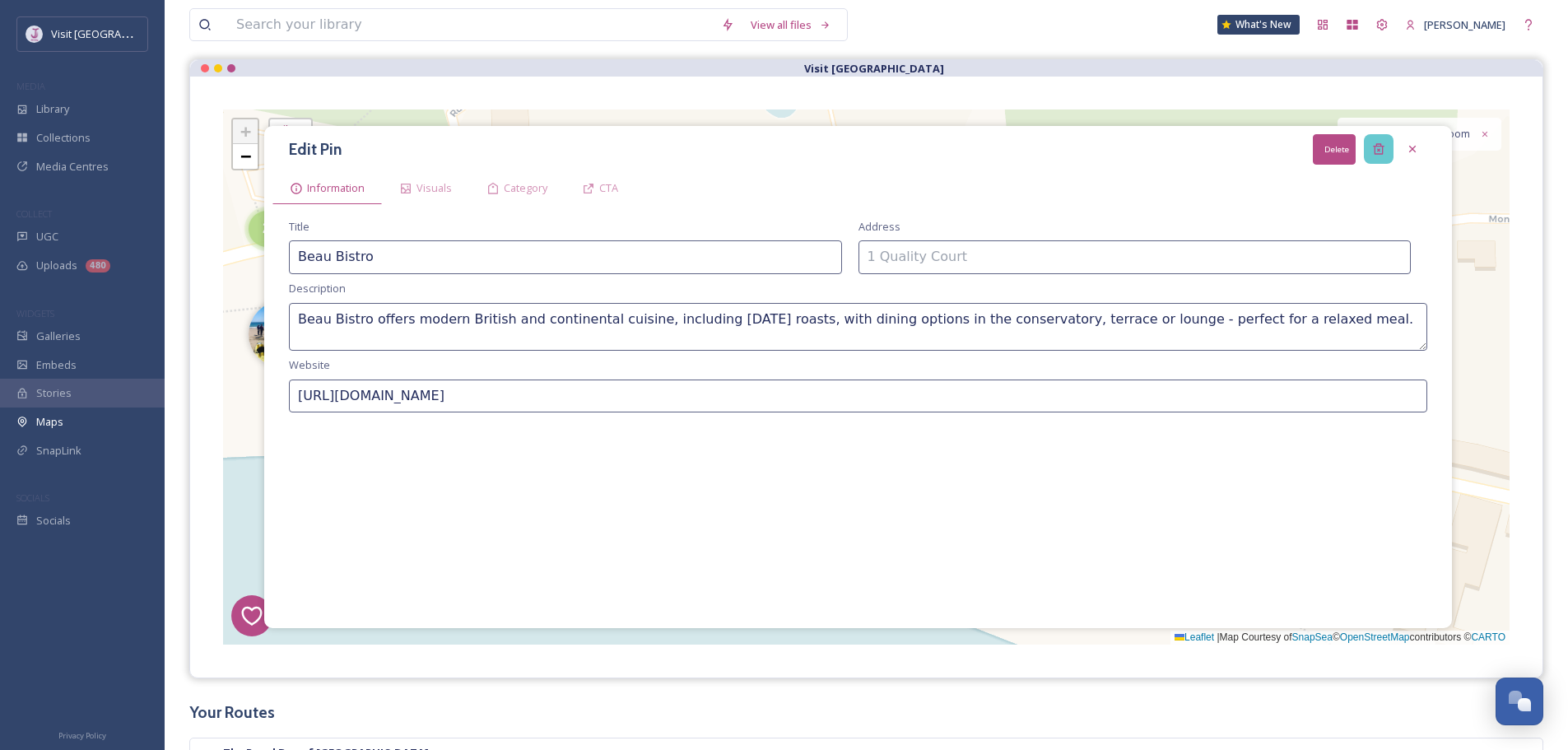
click at [1383, 144] on icon at bounding box center [1380, 149] width 13 height 13
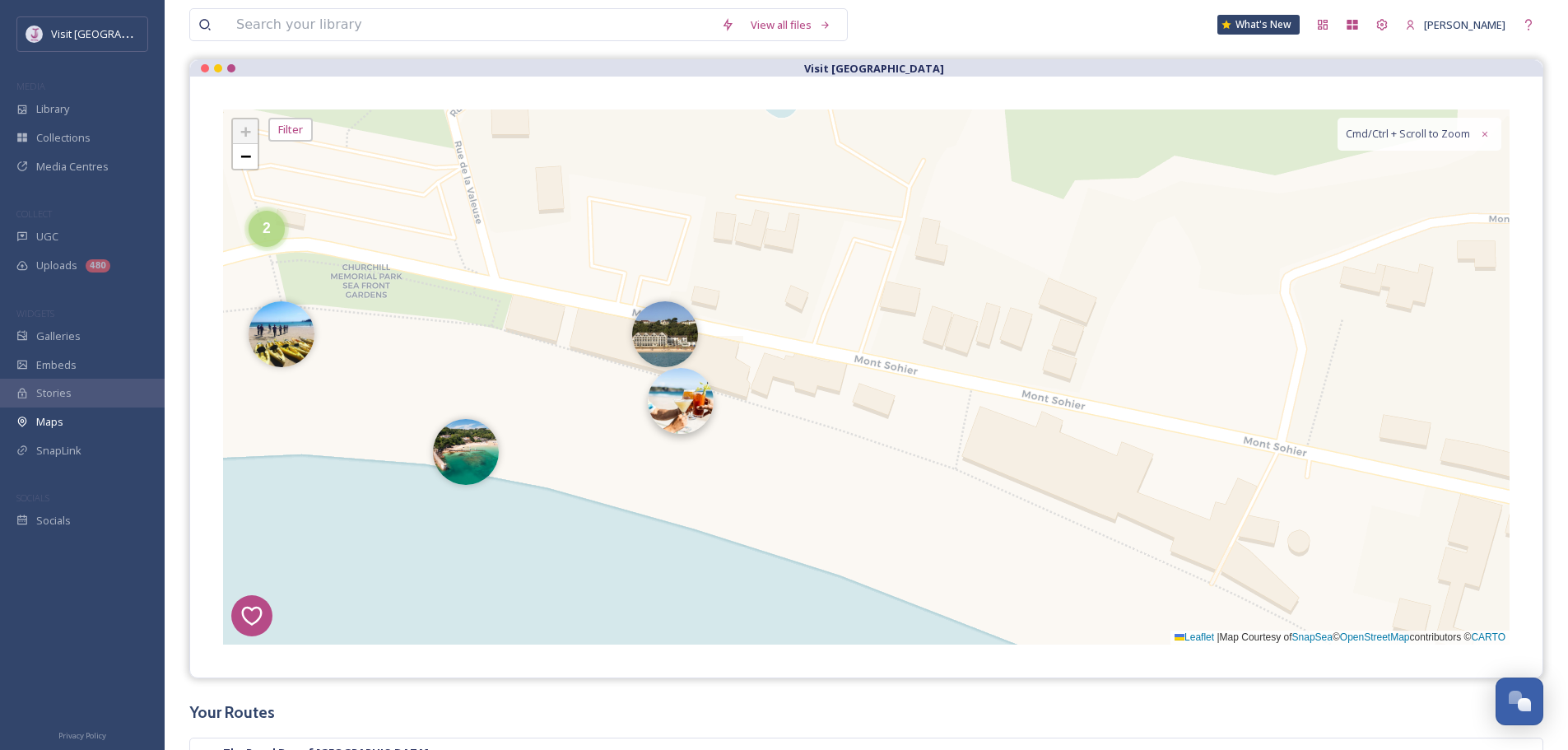
click at [674, 384] on img at bounding box center [681, 400] width 66 height 66
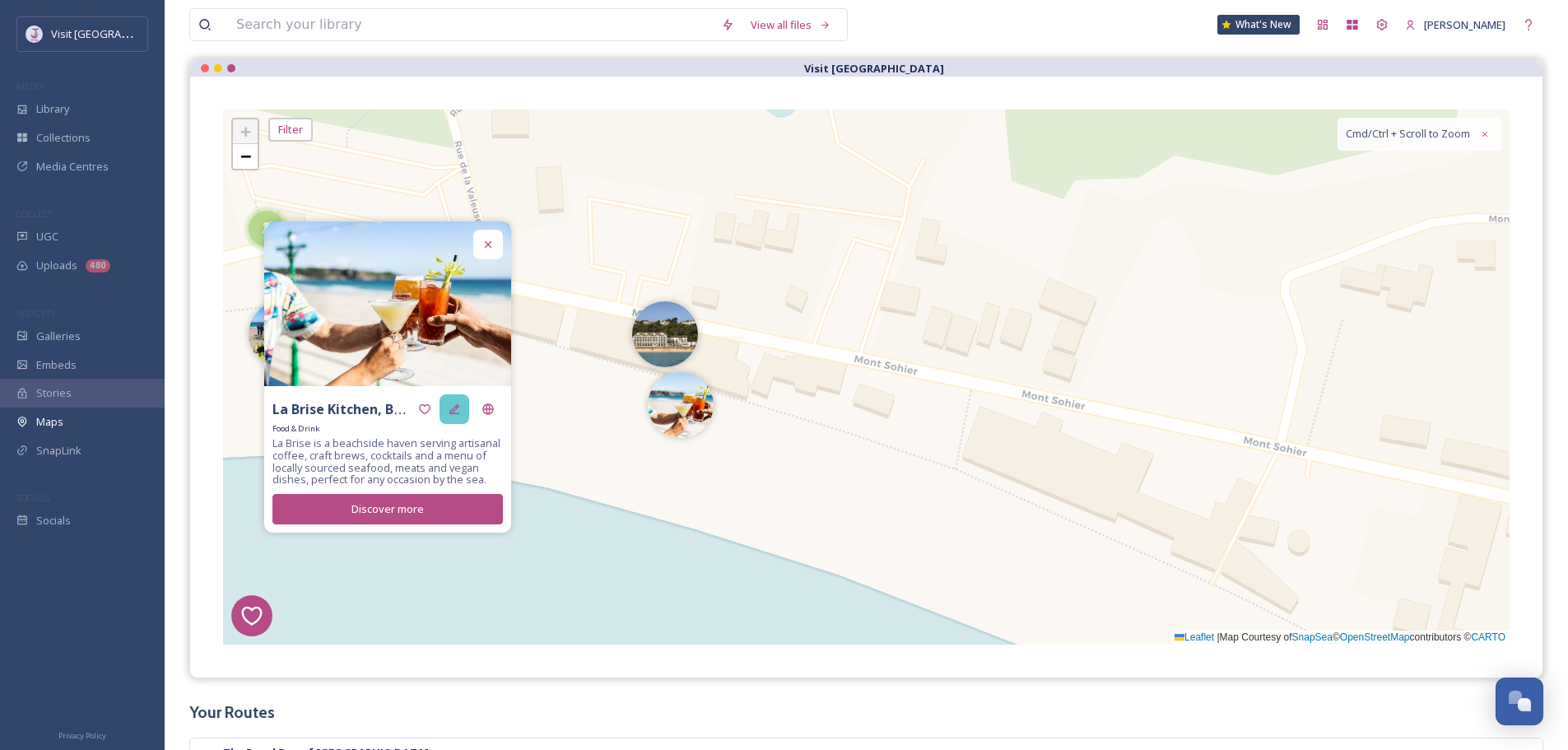
click at [446, 402] on div at bounding box center [454, 409] width 29 height 29
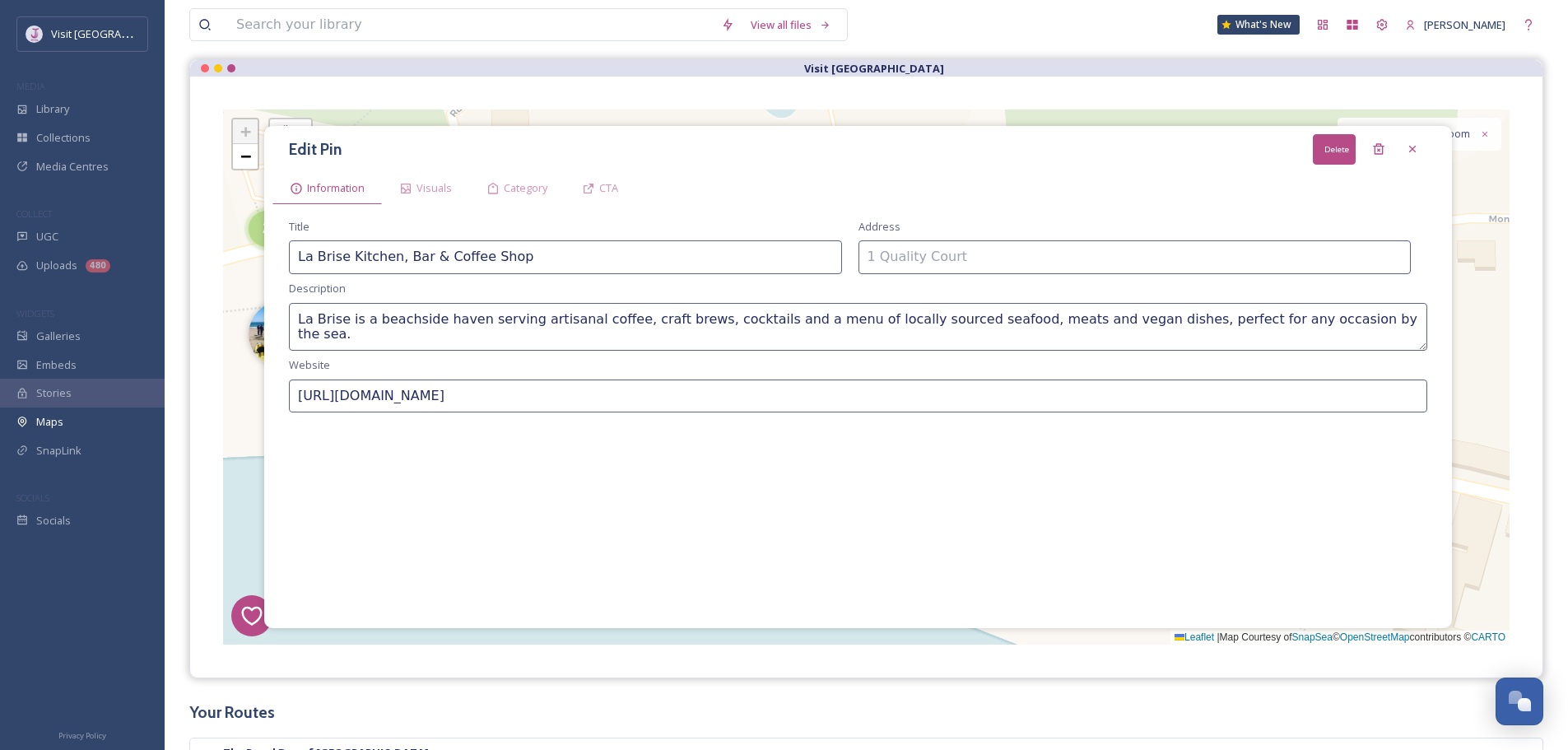
drag, startPoint x: 1377, startPoint y: 138, endPoint x: 1191, endPoint y: 174, distance: 189.5
click at [1376, 140] on div "Delete" at bounding box center [1379, 149] width 29 height 29
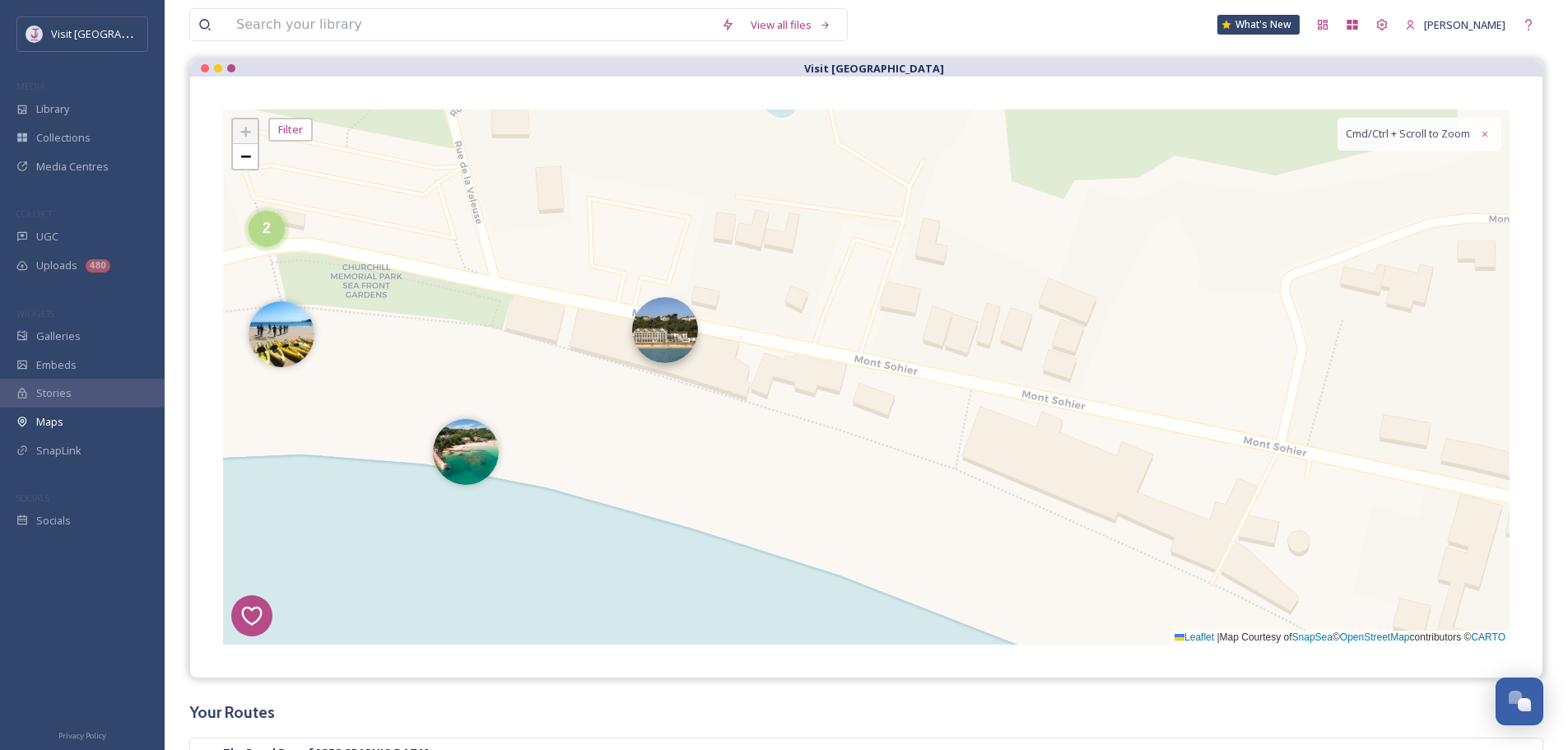
click at [650, 329] on img at bounding box center [665, 330] width 66 height 66
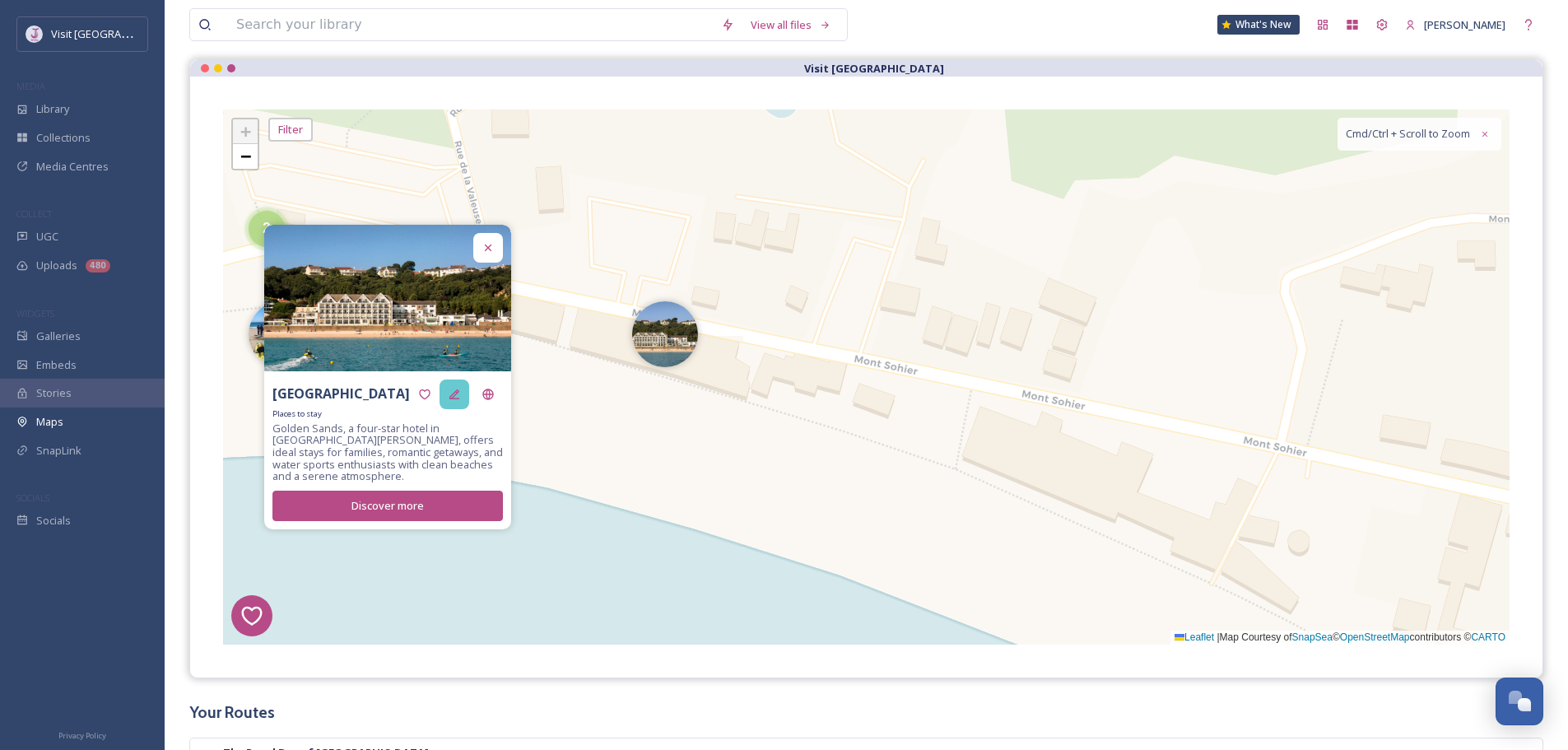
click at [449, 400] on icon at bounding box center [454, 394] width 13 height 13
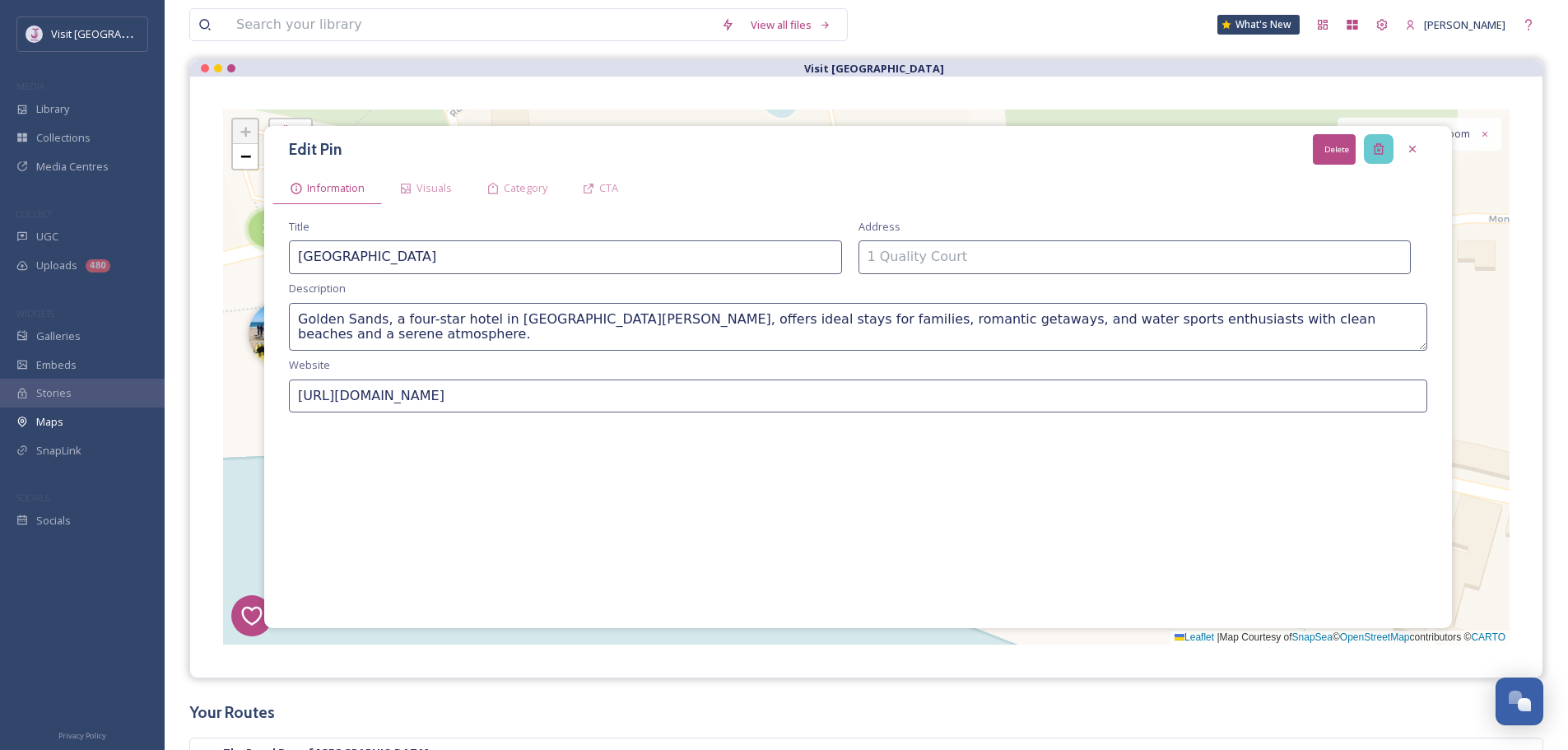
click at [1384, 146] on icon at bounding box center [1378, 149] width 11 height 11
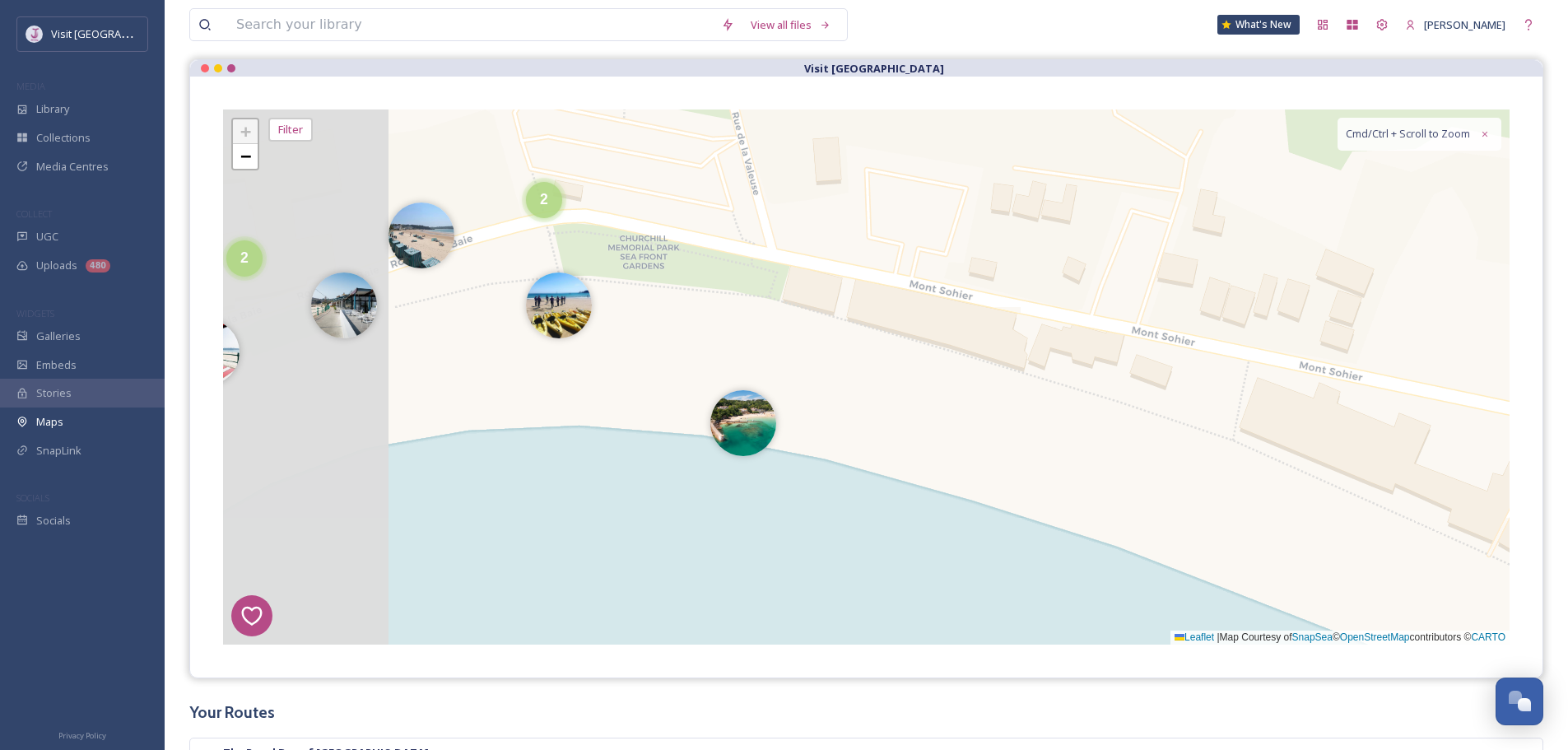
drag, startPoint x: 548, startPoint y: 462, endPoint x: 832, endPoint y: 432, distance: 285.6
click at [832, 432] on div "7 8 6 1 4 3 2 5 6 2 2 + − Leaflet | Map Courtesy of SnapSea © OpenStreetMap con…" at bounding box center [866, 377] width 1287 height 535
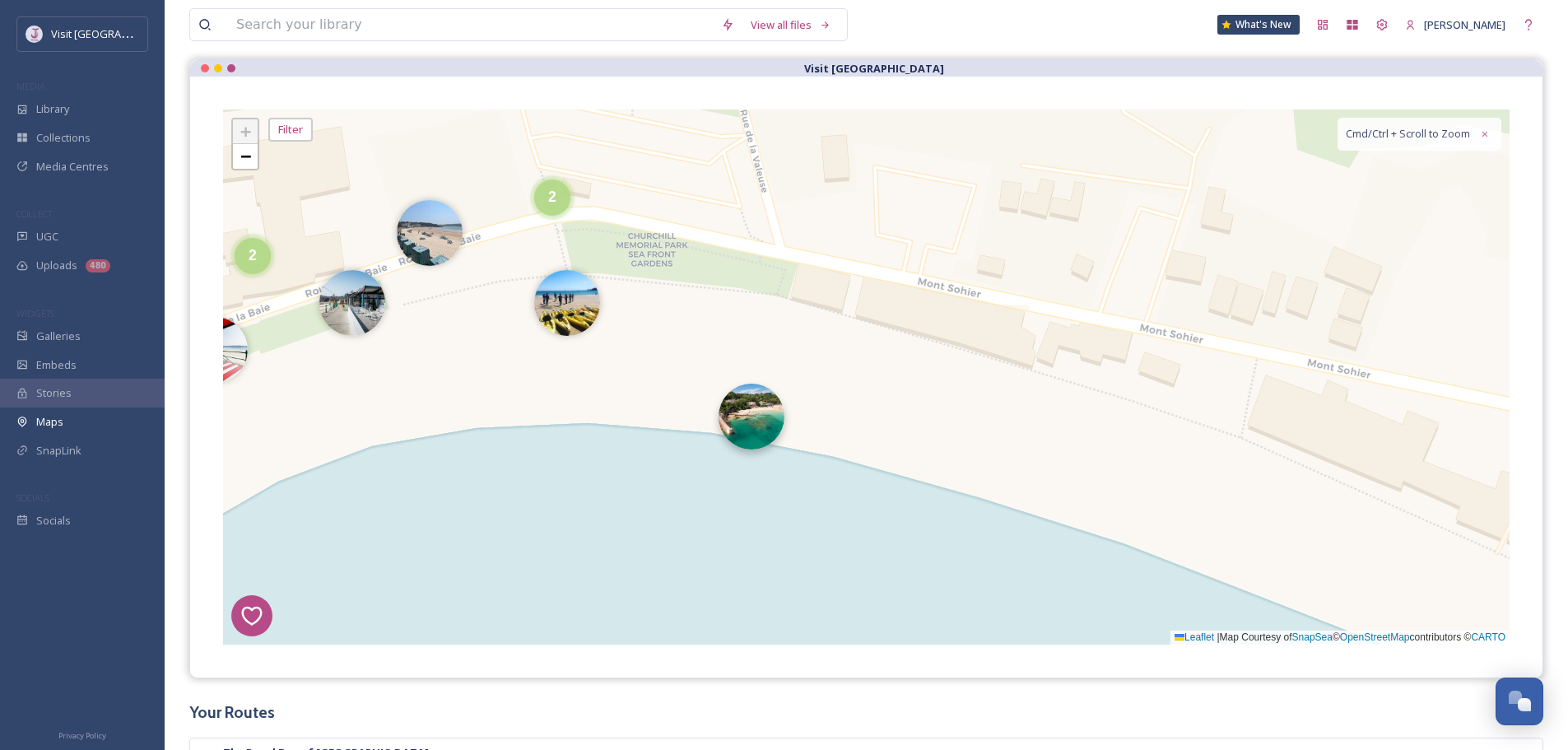
click at [769, 422] on img at bounding box center [751, 416] width 66 height 66
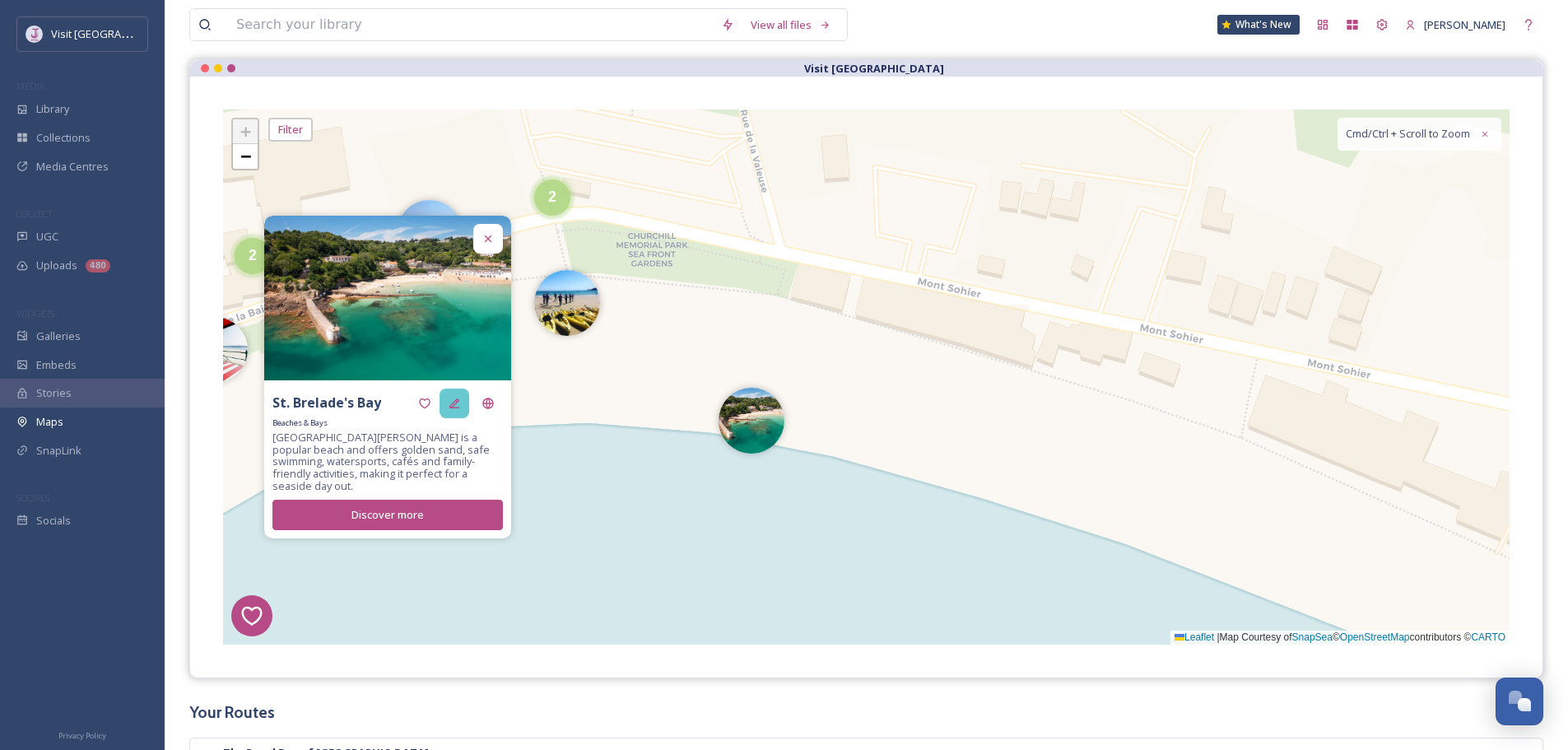
click at [453, 409] on icon at bounding box center [454, 404] width 13 height 13
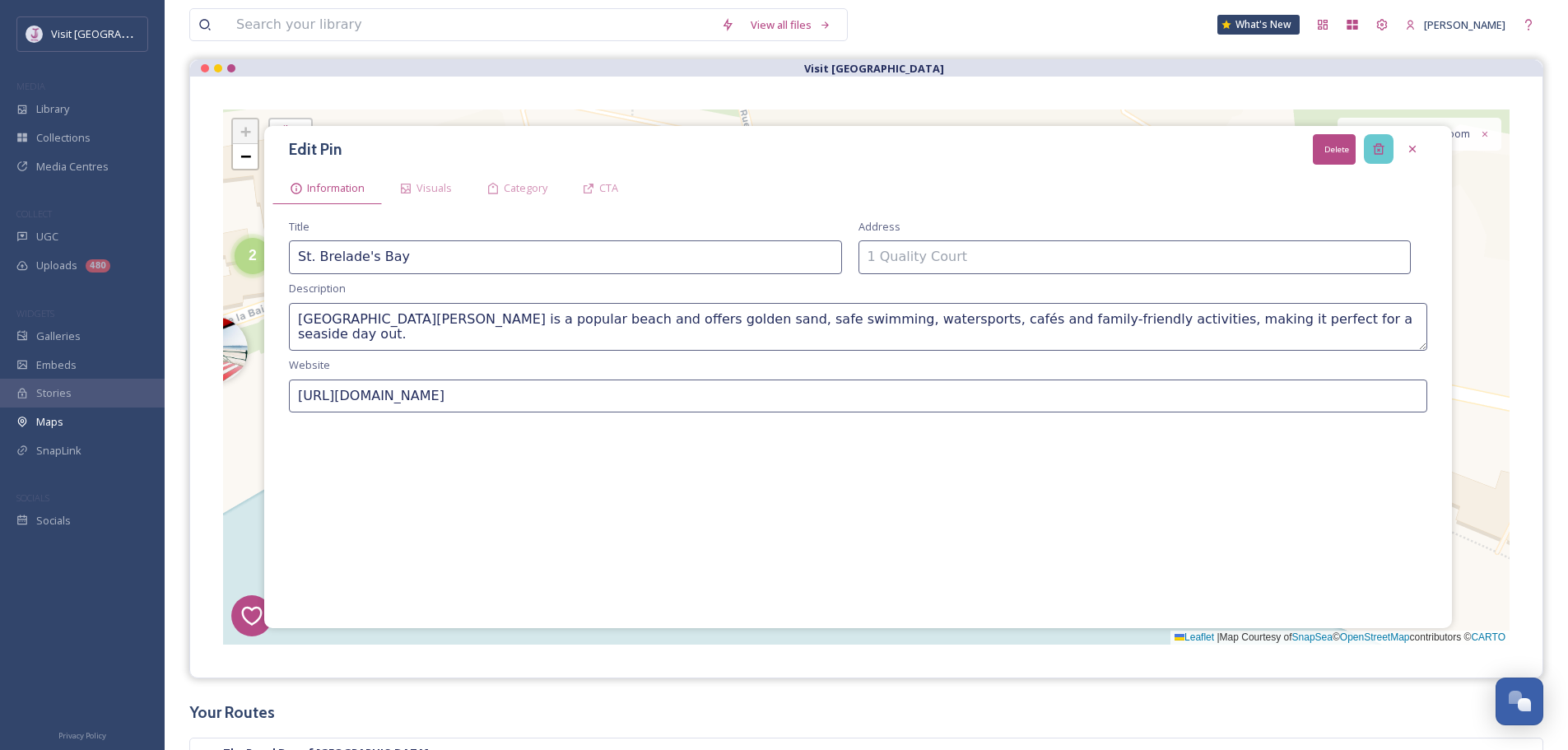
click at [1380, 137] on div "Delete" at bounding box center [1379, 149] width 29 height 29
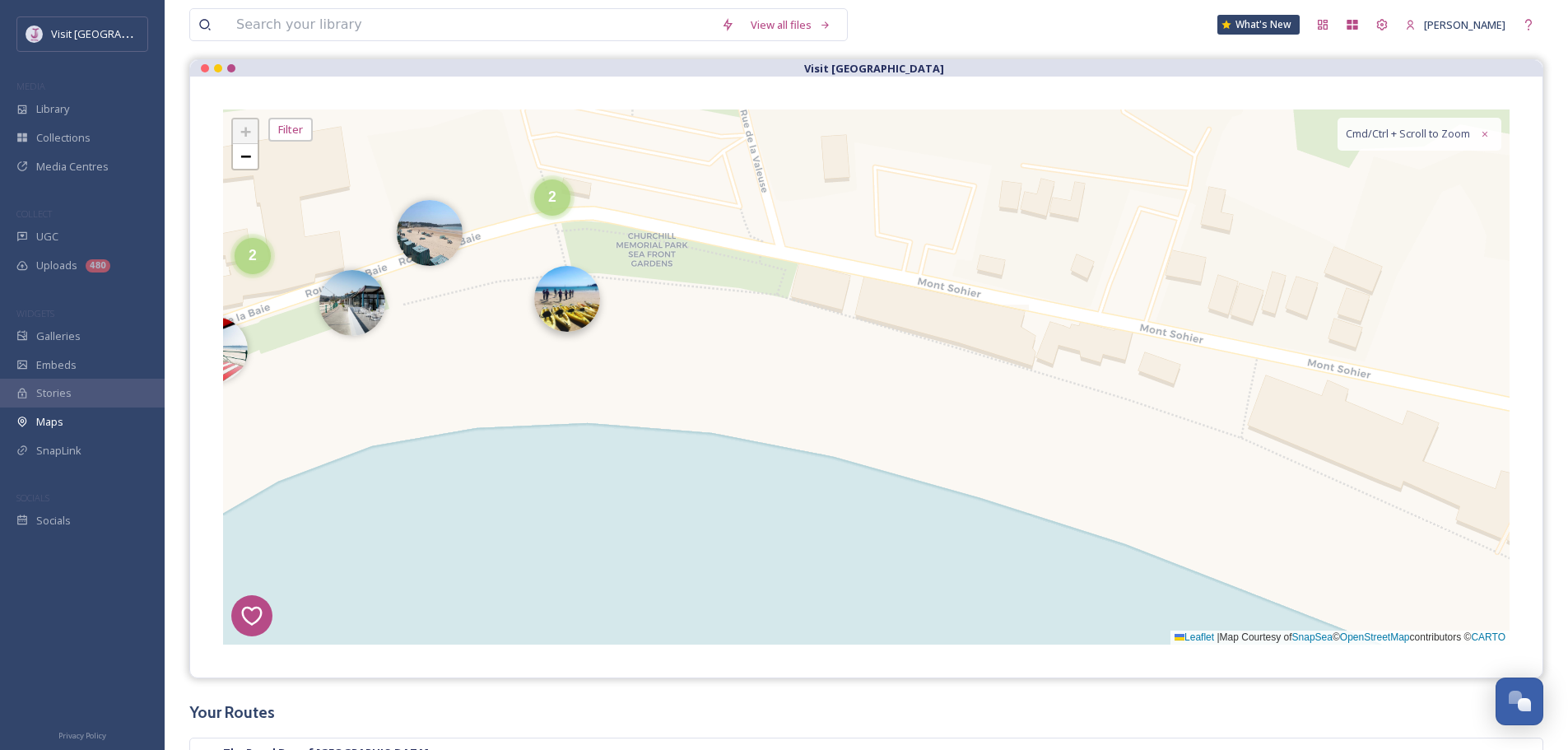
click at [576, 314] on img at bounding box center [567, 298] width 66 height 66
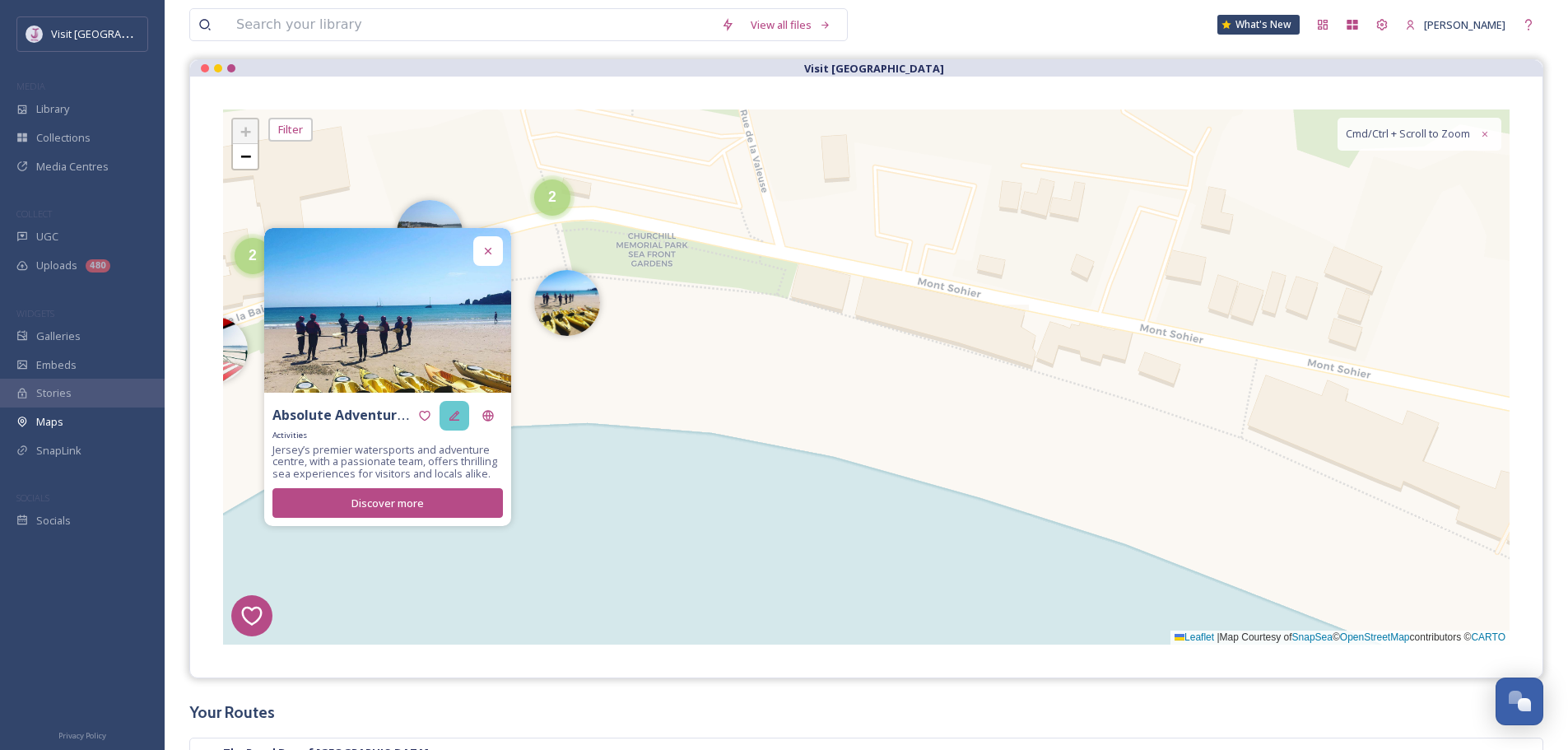
click at [457, 405] on div at bounding box center [454, 415] width 29 height 29
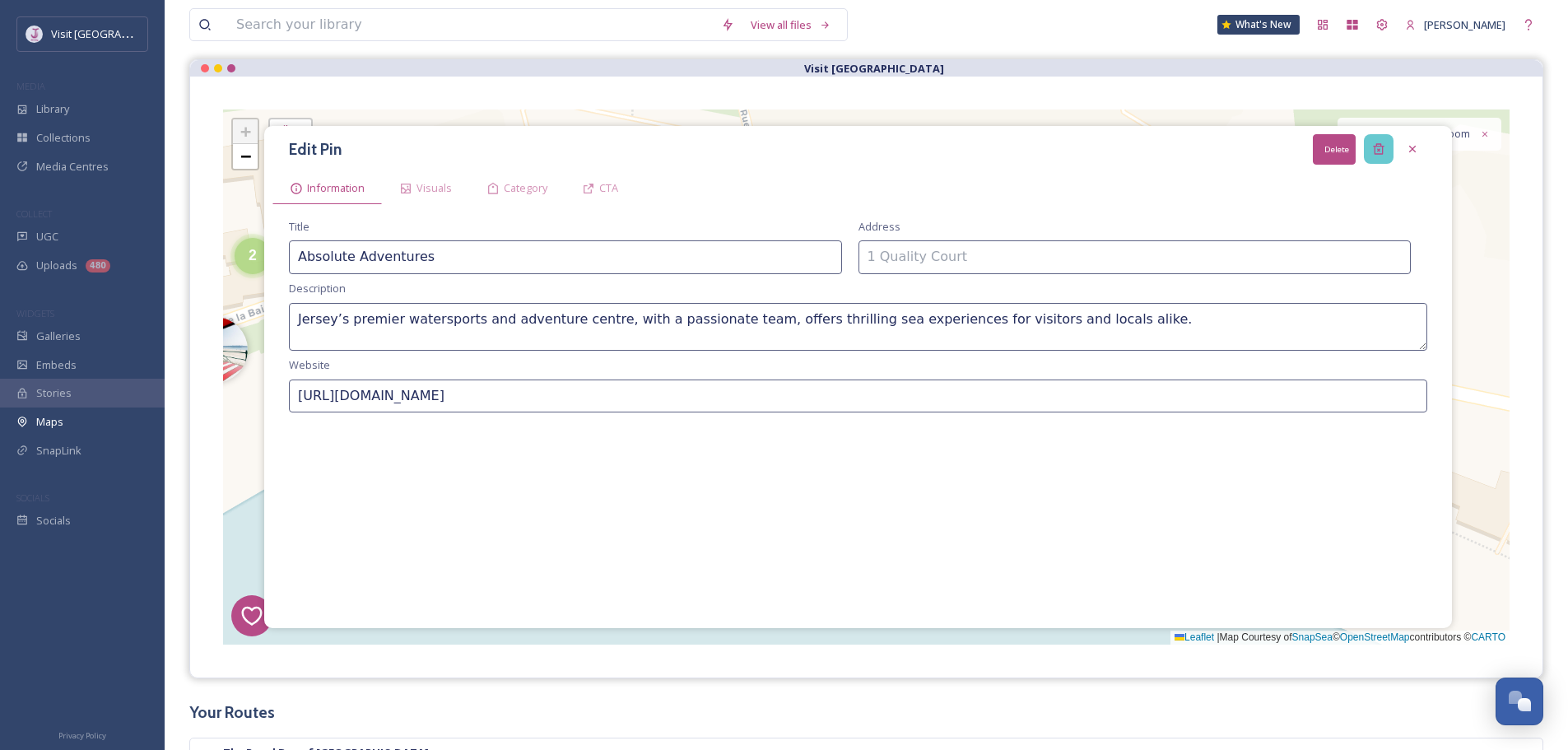
click at [1375, 151] on icon at bounding box center [1378, 149] width 11 height 11
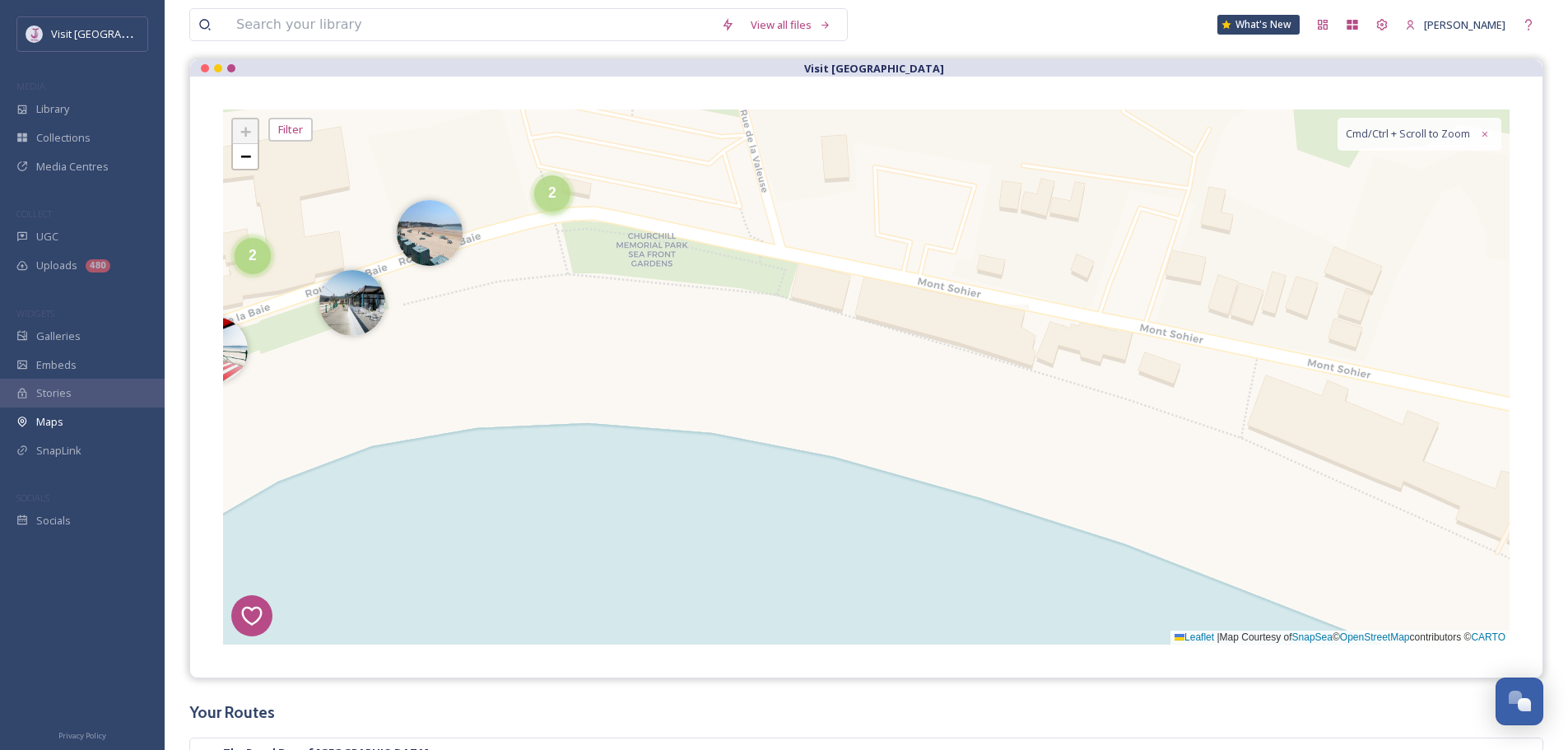
click at [566, 200] on div "2" at bounding box center [552, 193] width 36 height 36
click at [580, 194] on img at bounding box center [581, 202] width 66 height 66
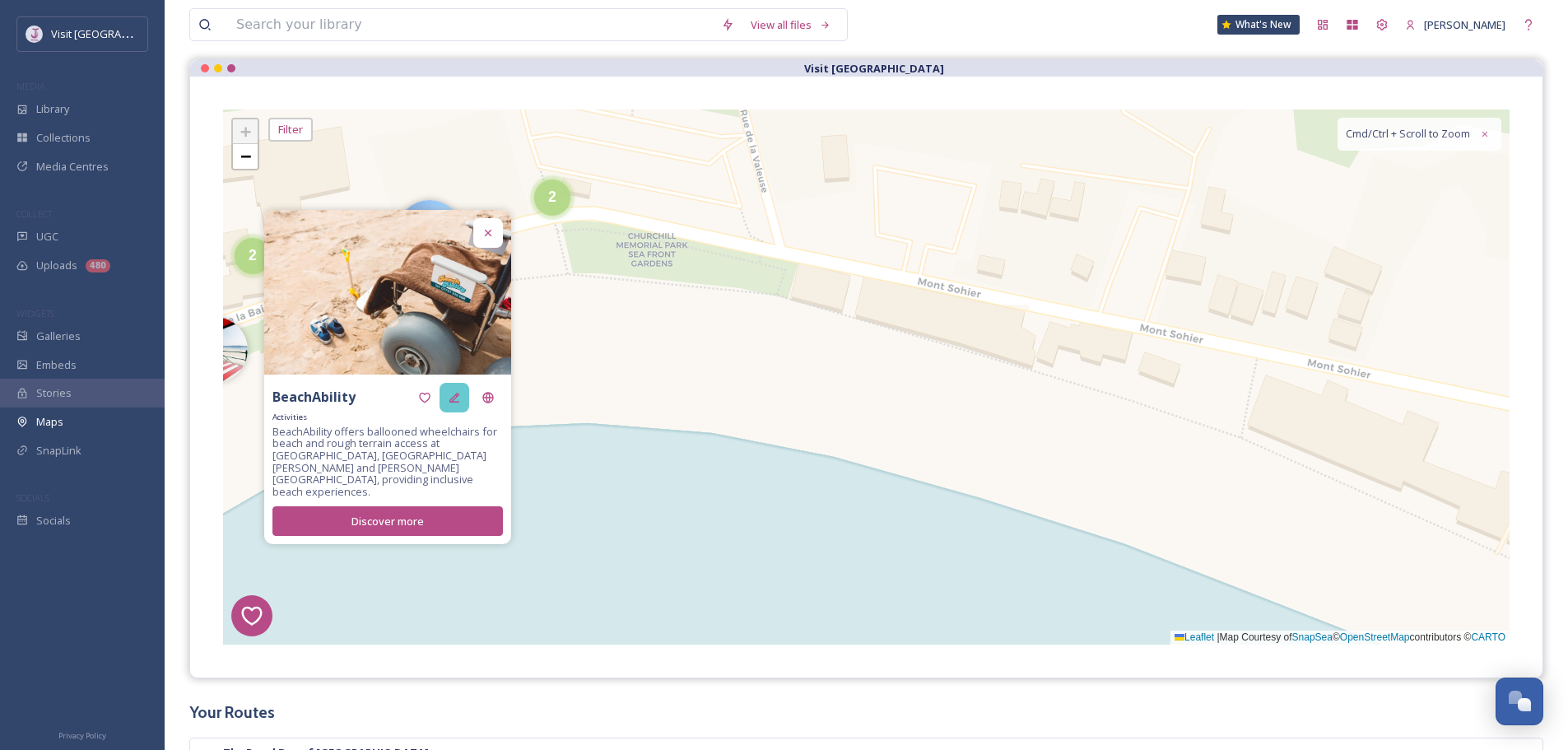
click at [459, 404] on icon at bounding box center [454, 398] width 13 height 13
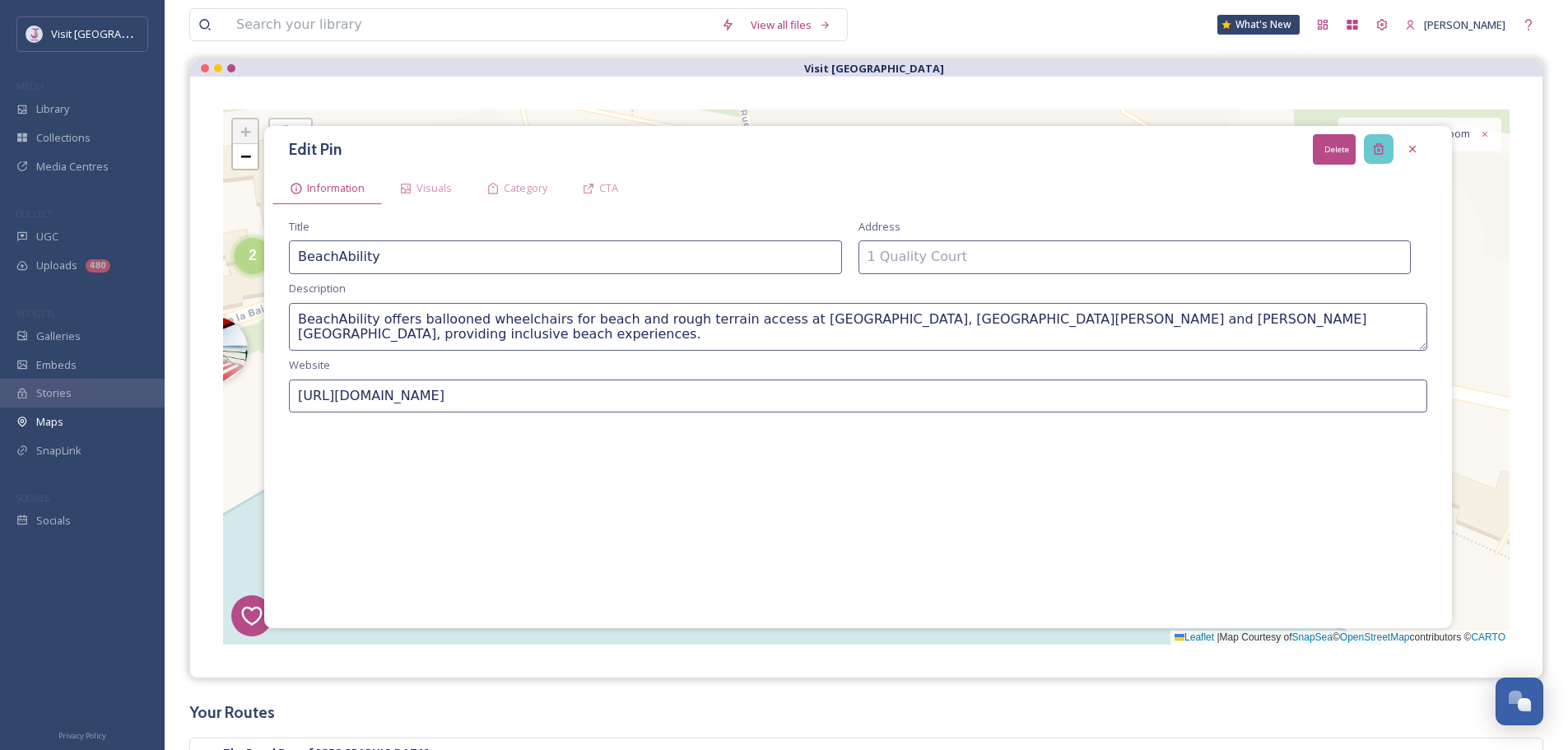
drag, startPoint x: 1390, startPoint y: 143, endPoint x: 1364, endPoint y: 148, distance: 26.5
click at [1389, 143] on div "Delete" at bounding box center [1379, 149] width 29 height 29
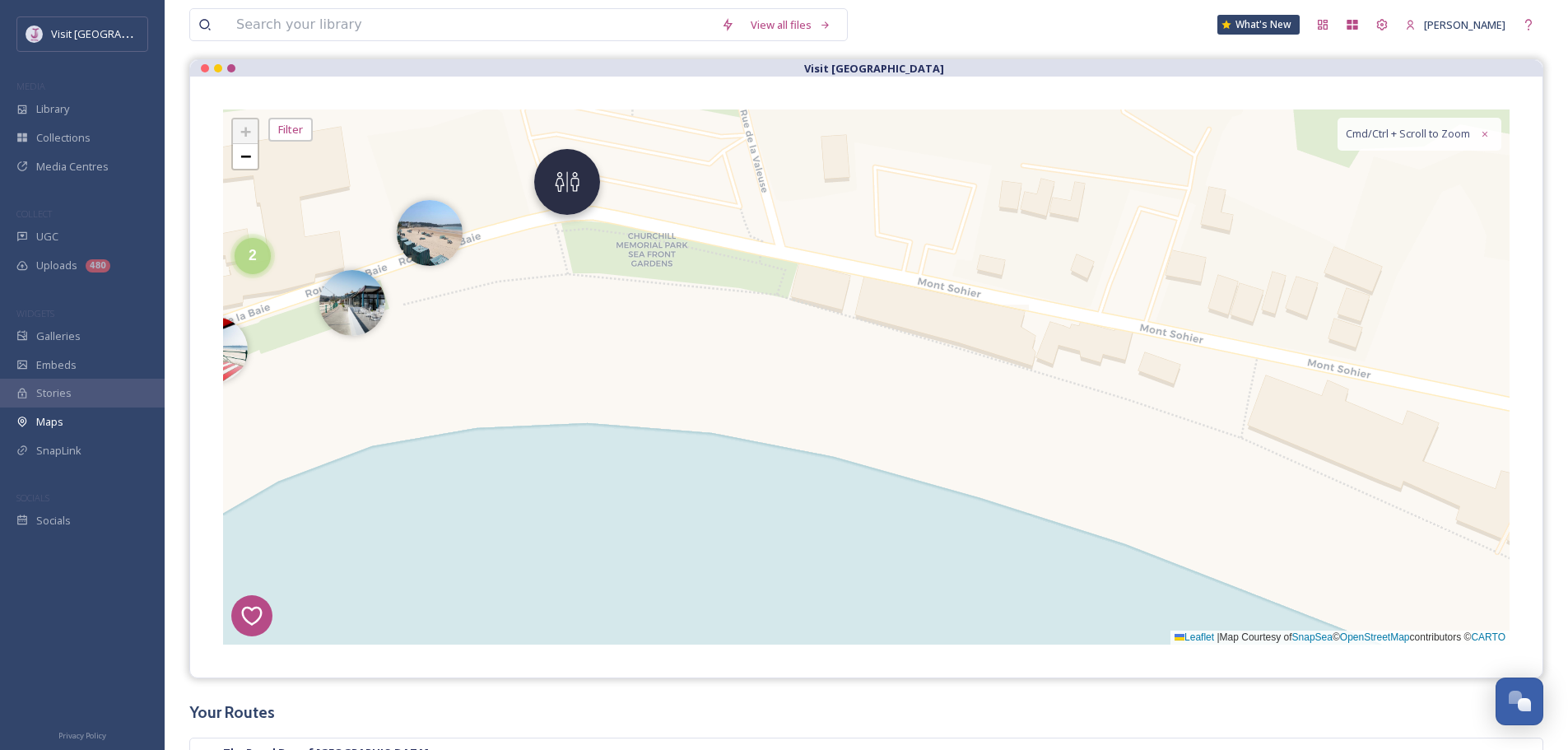
click at [565, 209] on img at bounding box center [567, 182] width 66 height 66
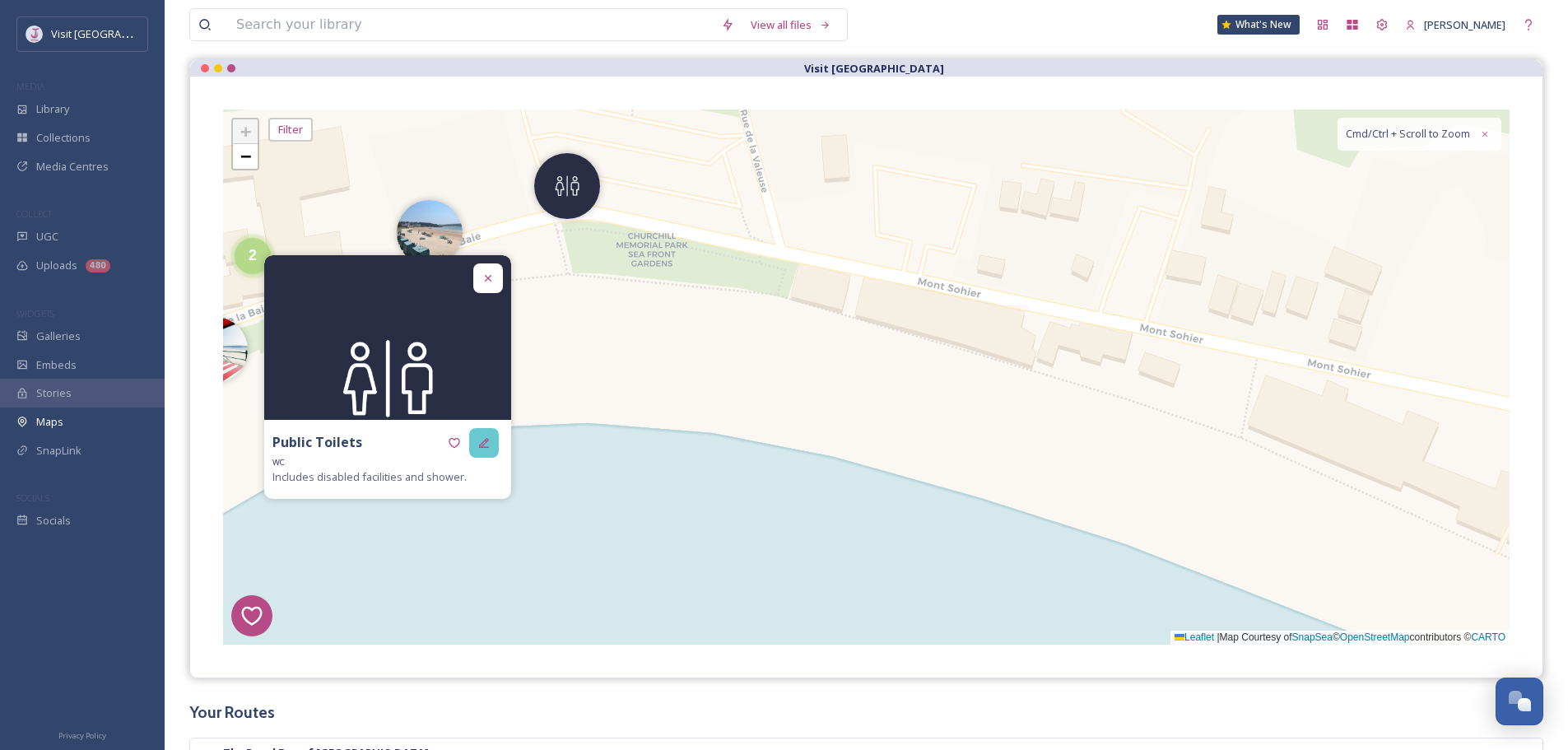
click at [481, 449] on div at bounding box center [484, 442] width 29 height 29
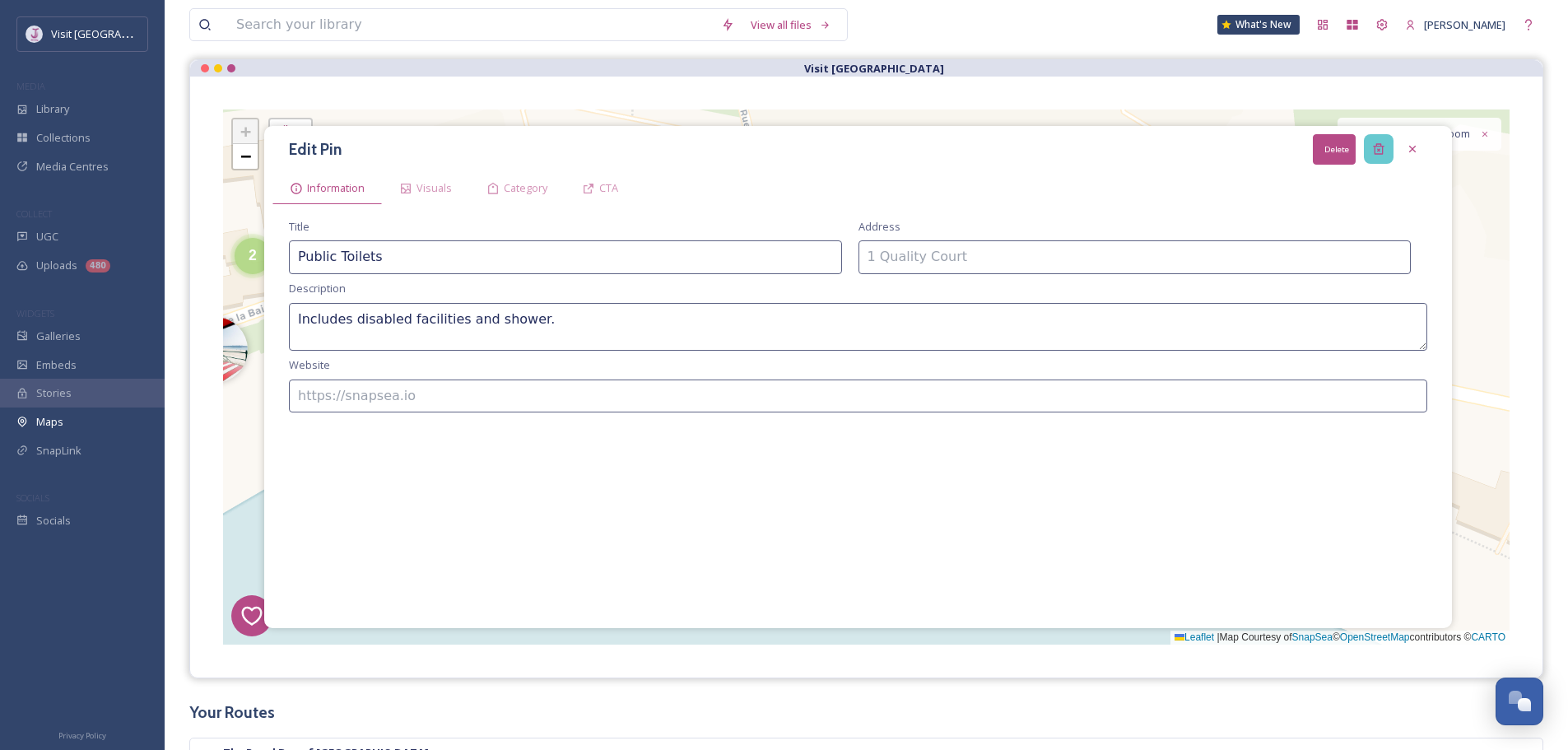
click at [1385, 141] on div "Delete" at bounding box center [1379, 149] width 29 height 29
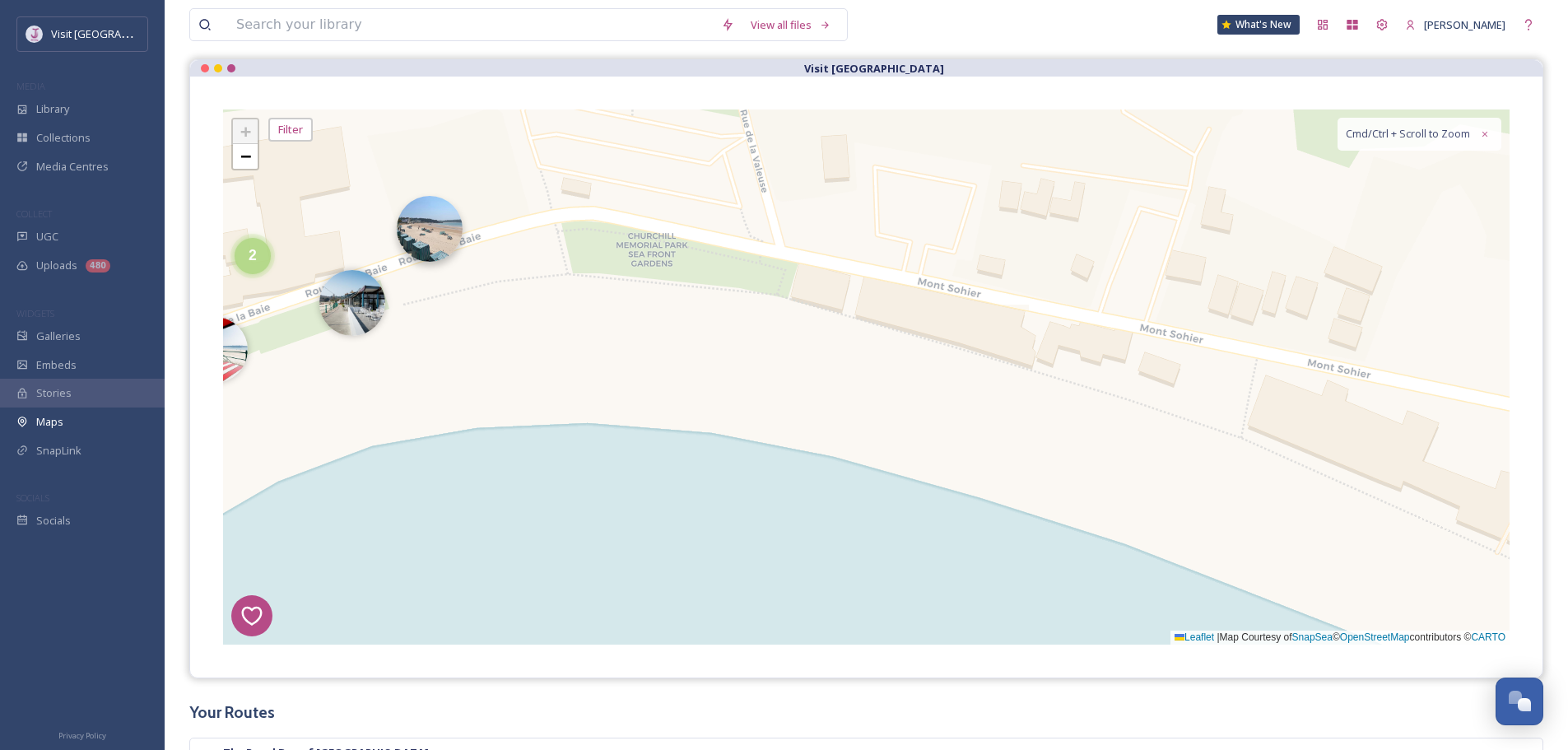
click at [453, 221] on img at bounding box center [430, 229] width 66 height 66
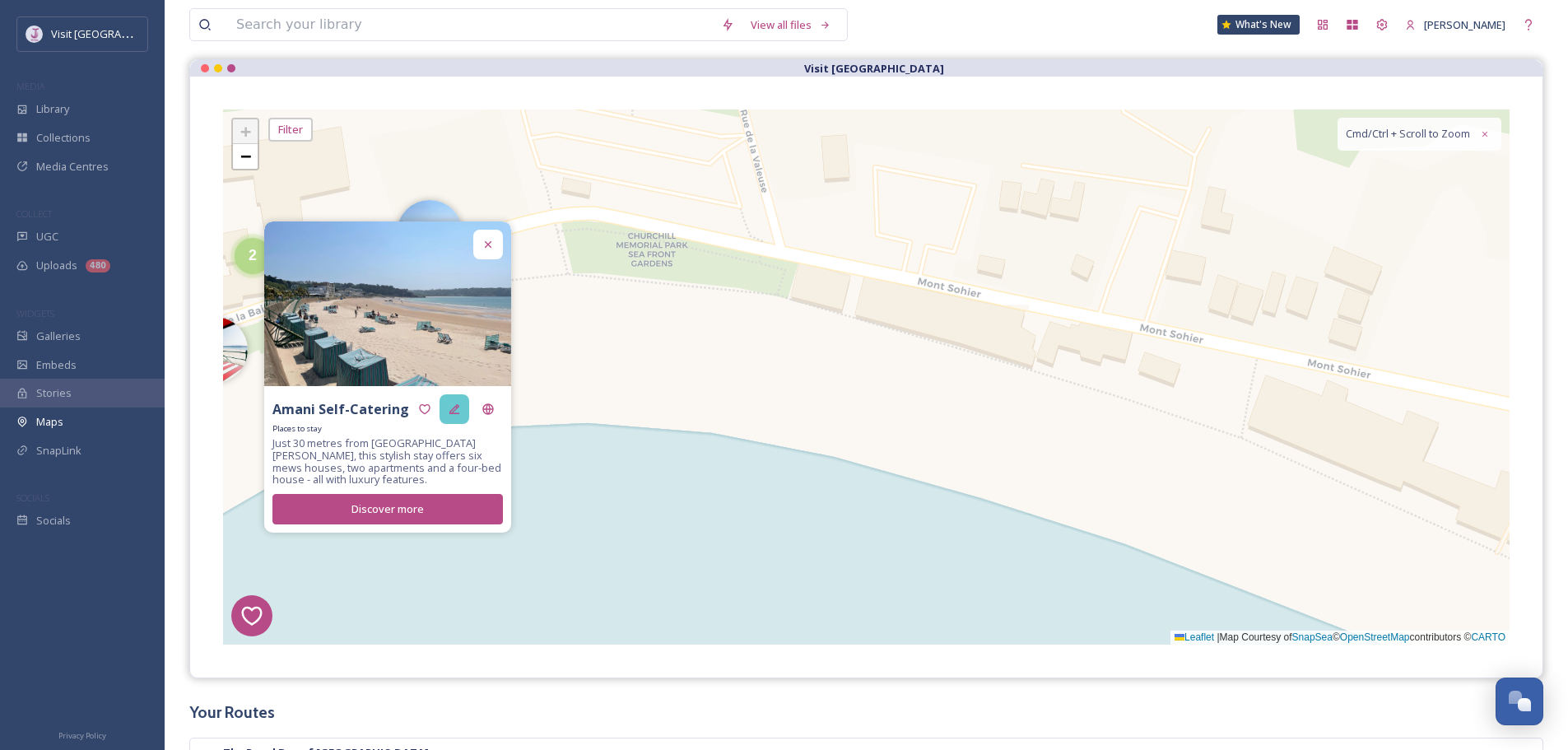
click at [454, 404] on icon at bounding box center [454, 409] width 13 height 13
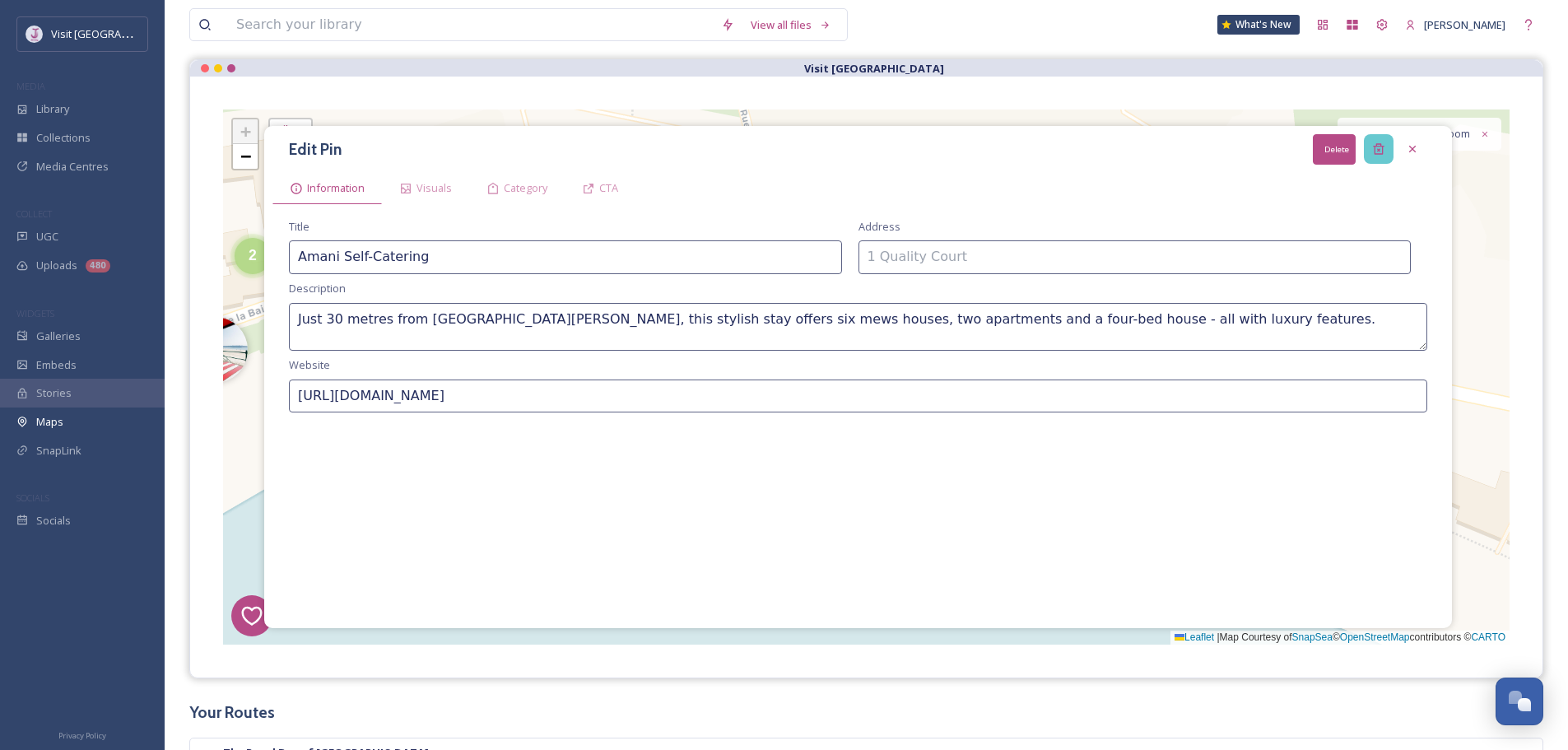
click at [1379, 142] on icon at bounding box center [1380, 149] width 13 height 13
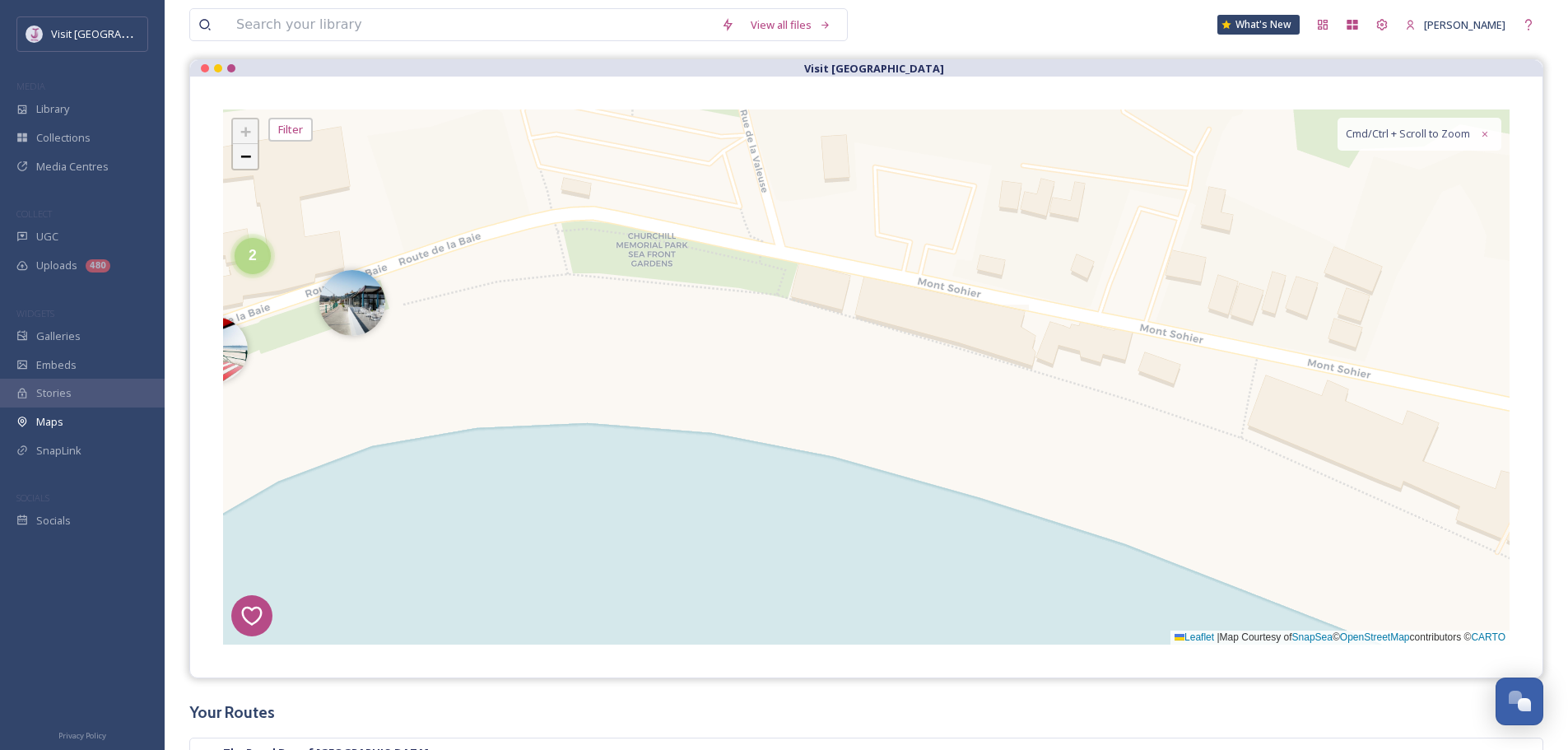
click at [248, 156] on span "−" at bounding box center [246, 156] width 11 height 20
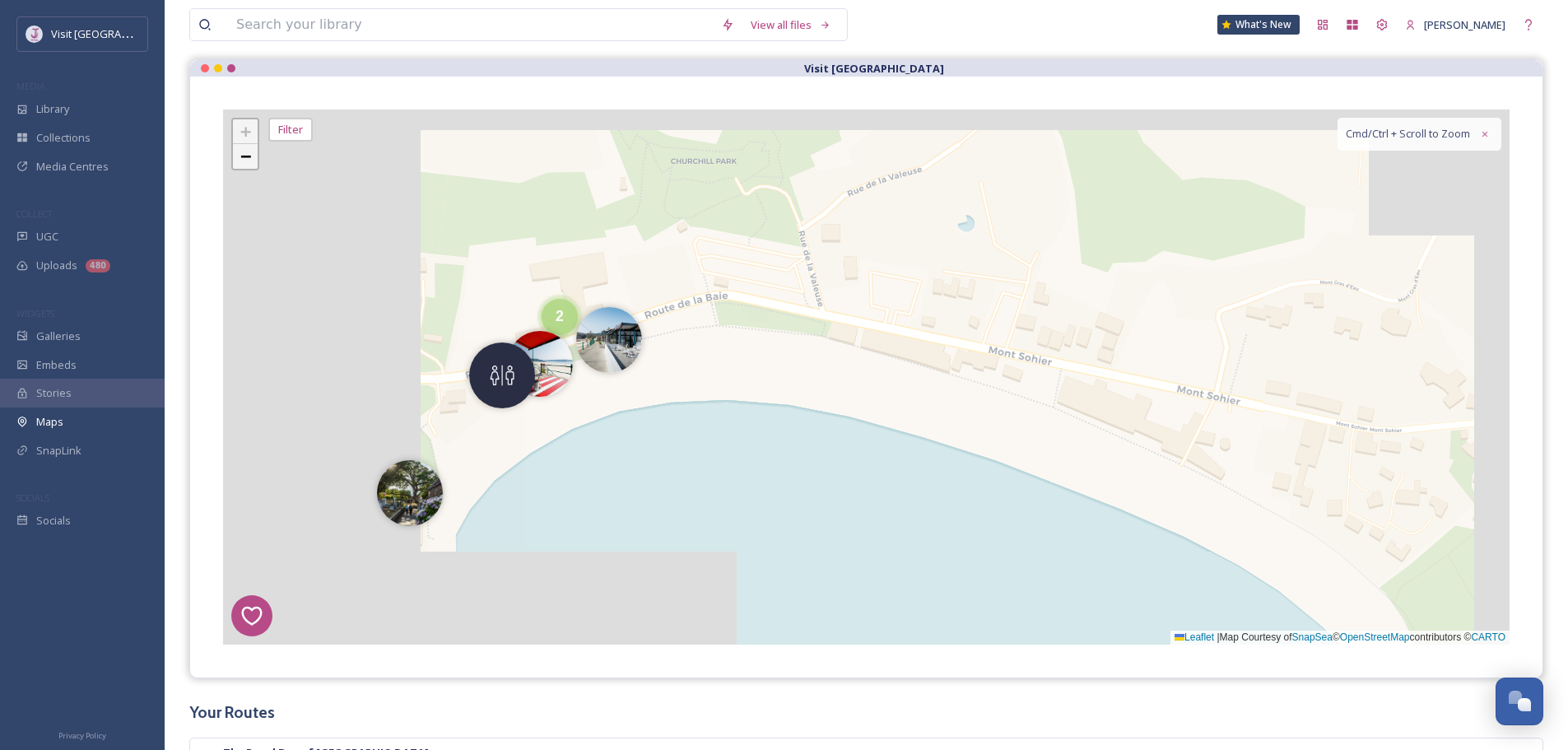
click at [248, 156] on span "−" at bounding box center [246, 156] width 11 height 20
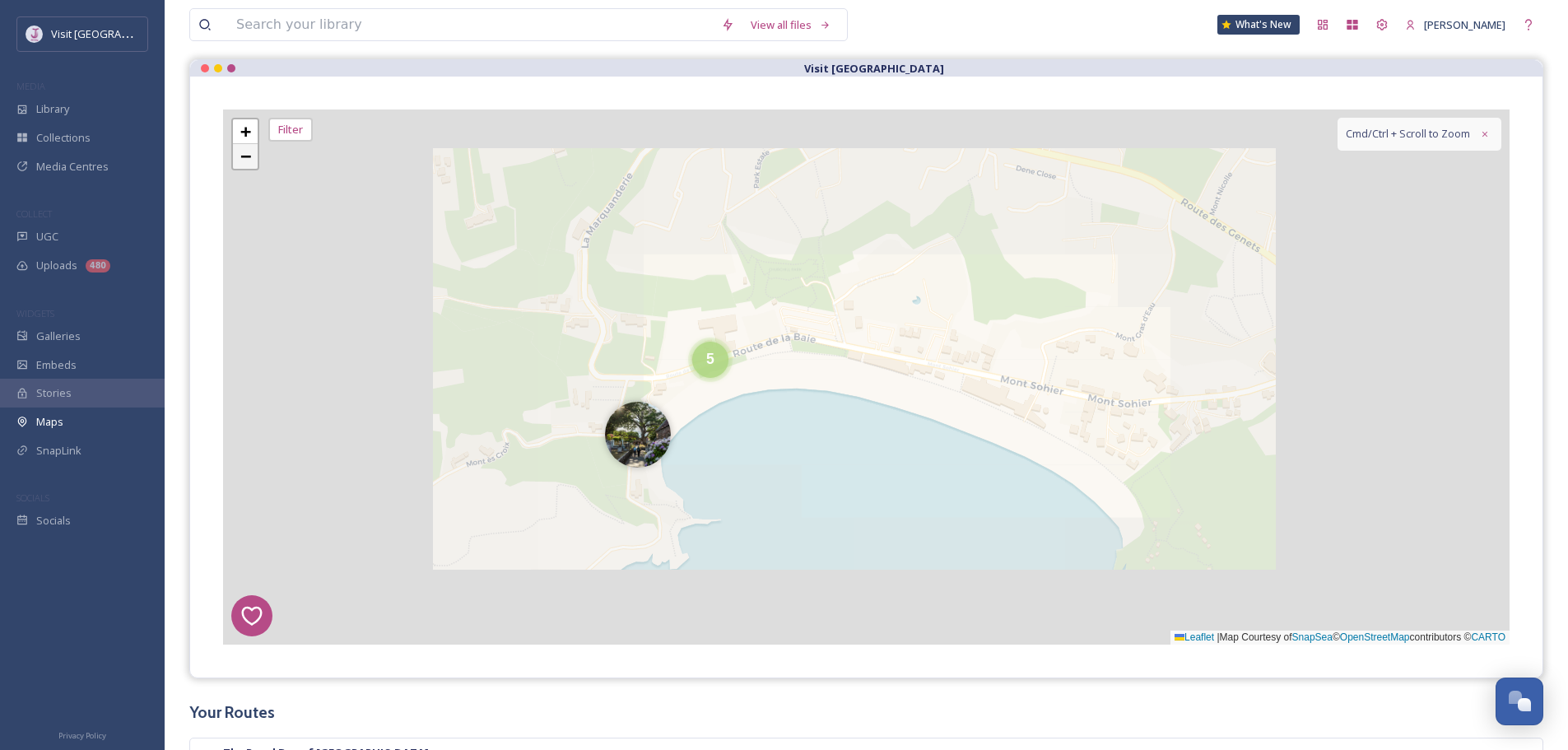
click at [248, 156] on span "−" at bounding box center [246, 156] width 11 height 20
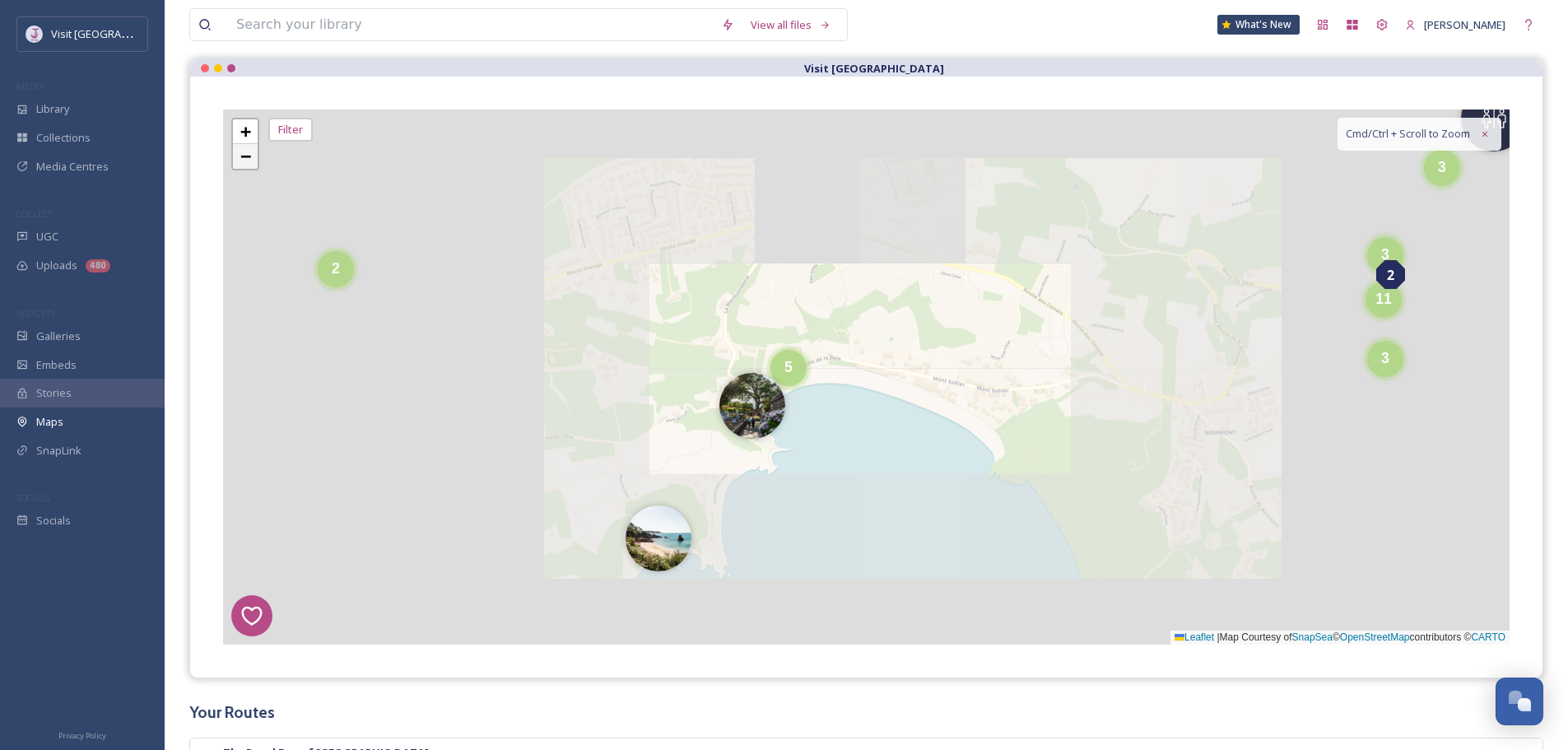
click at [247, 156] on span "−" at bounding box center [246, 156] width 11 height 20
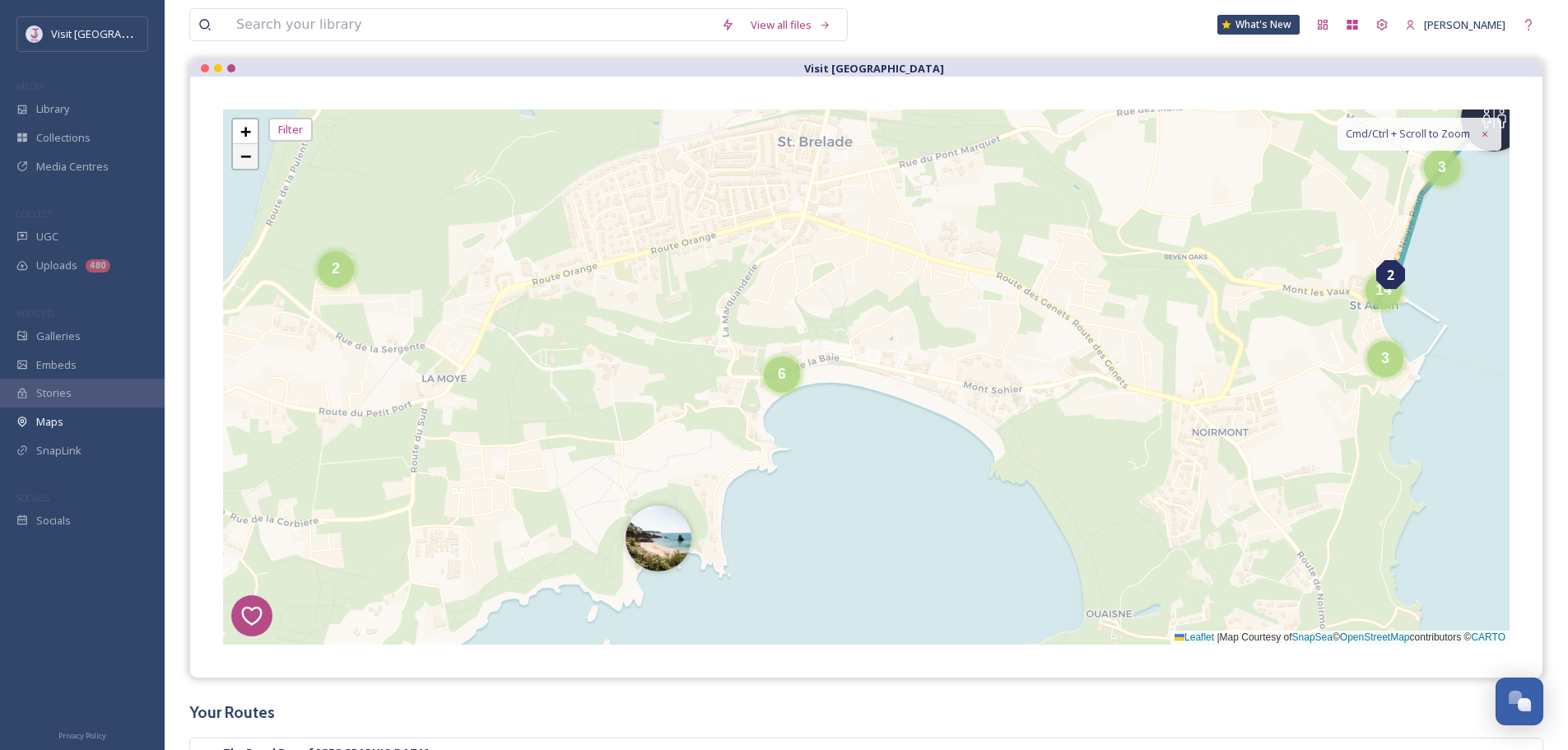
click at [247, 156] on span "−" at bounding box center [246, 156] width 11 height 20
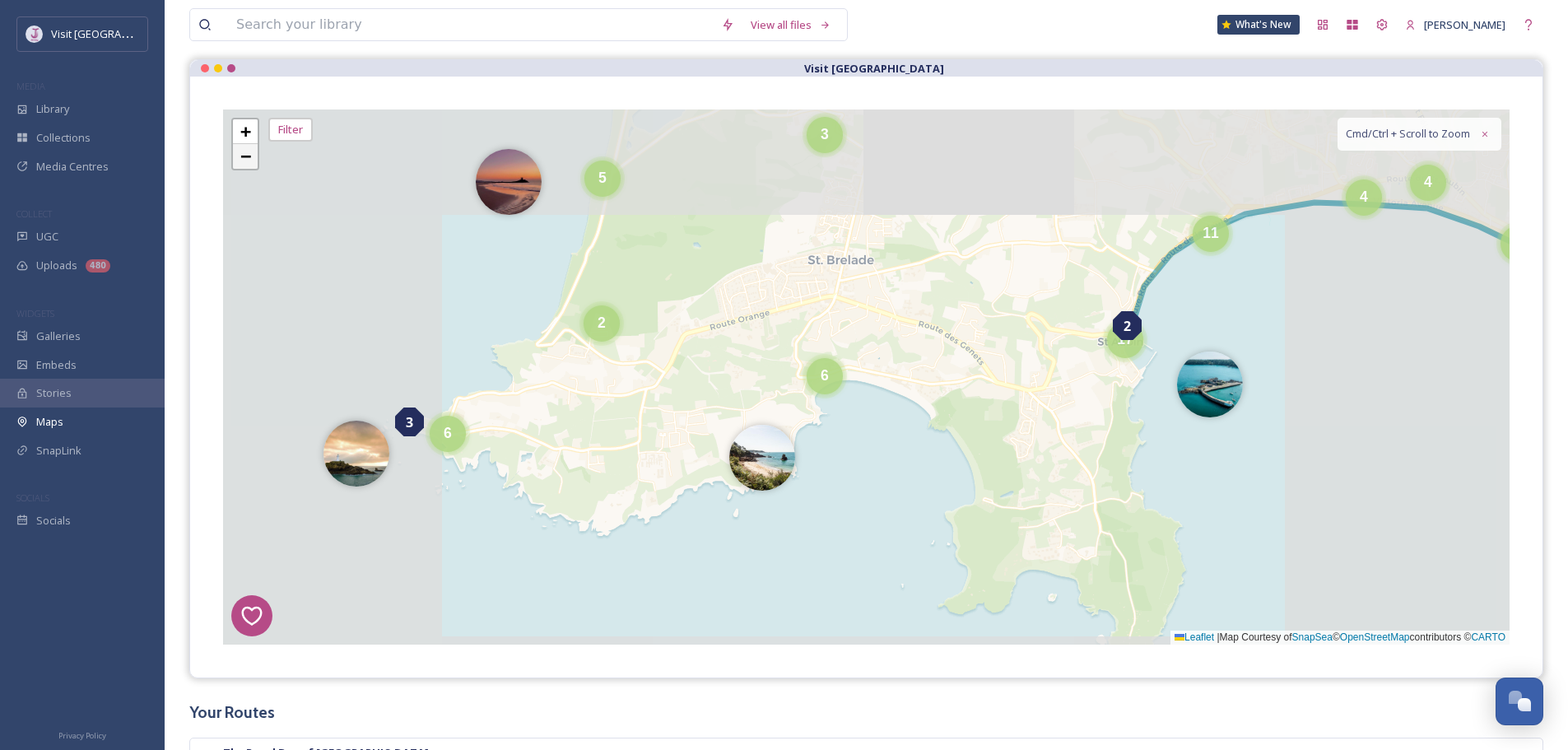
click at [247, 156] on span "−" at bounding box center [246, 156] width 11 height 20
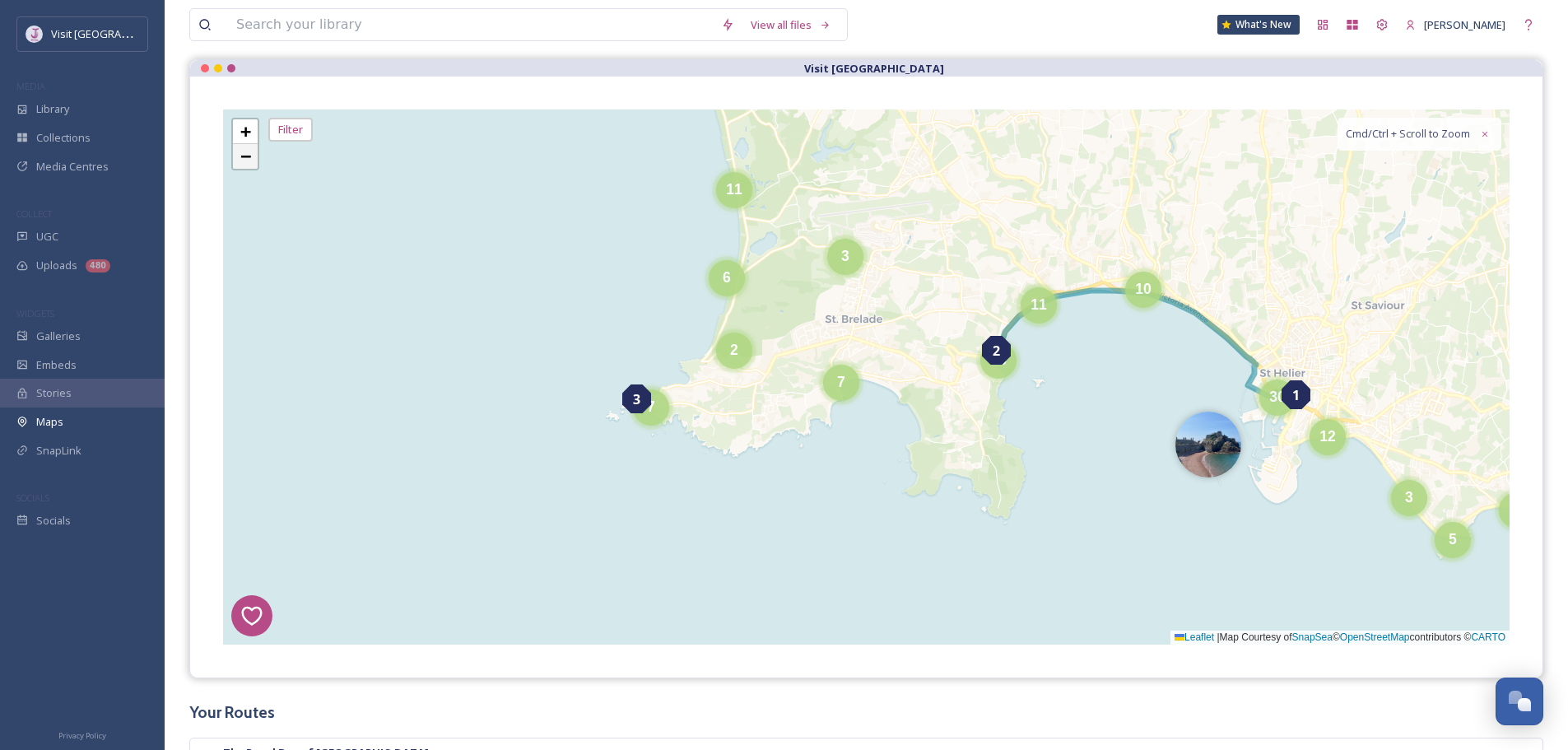
click at [247, 156] on span "−" at bounding box center [246, 156] width 11 height 20
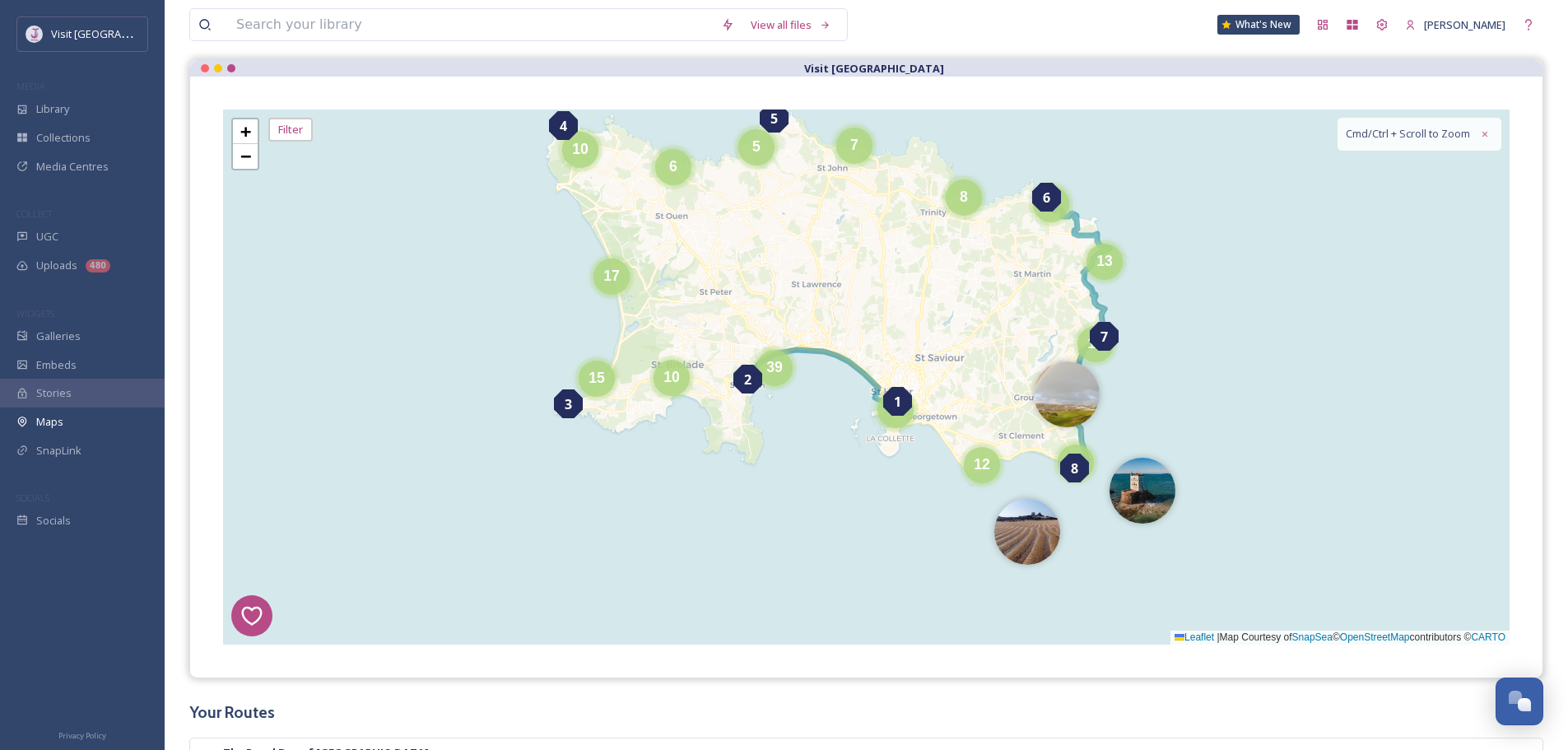
drag, startPoint x: 808, startPoint y: 338, endPoint x: 755, endPoint y: 254, distance: 99.3
click at [755, 254] on div "7 8 6 1 4 3 2 5 6 8 7 6 19 13 5 6 10 17 15 10 12 9 39 43 + − Leaflet | Map Cour…" at bounding box center [866, 377] width 1287 height 535
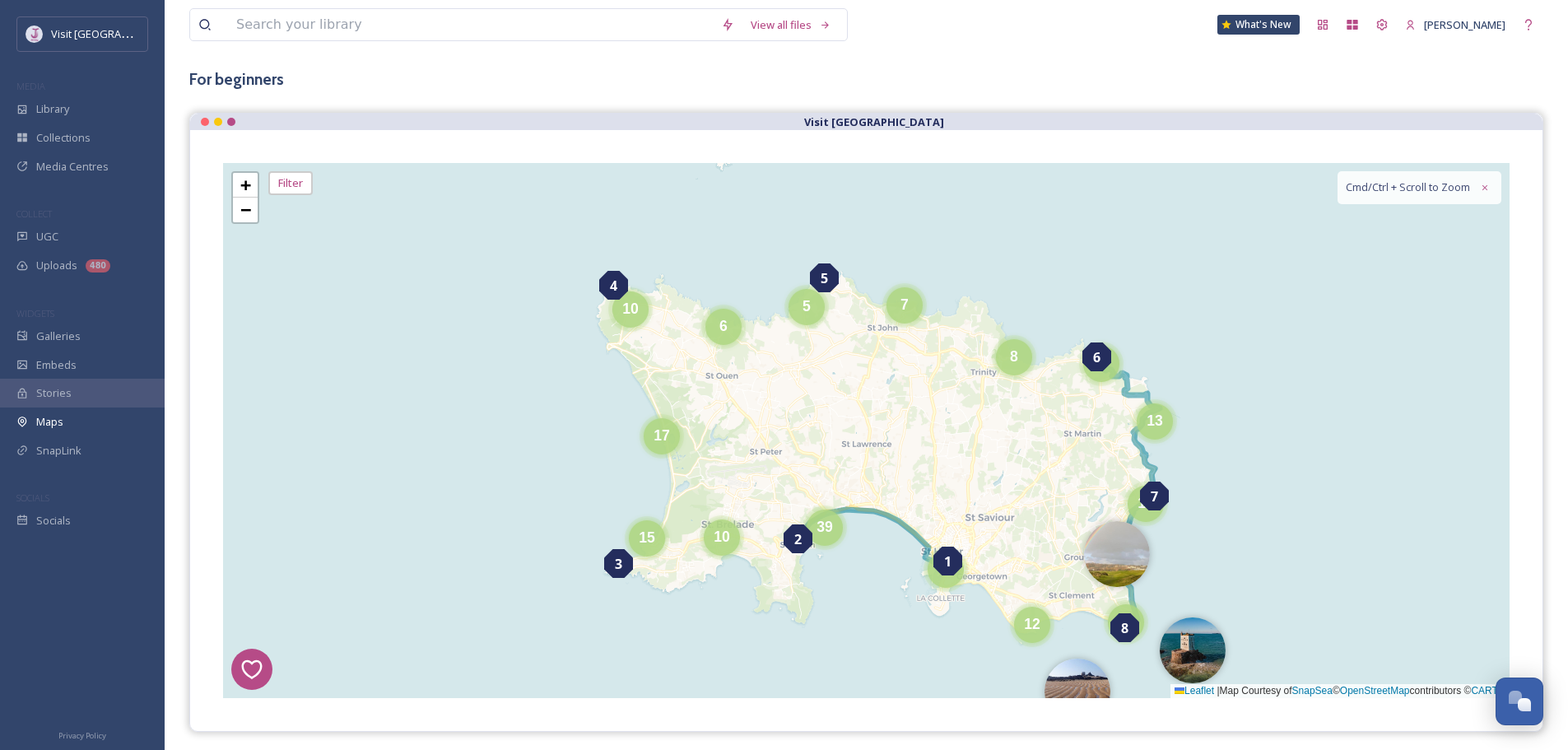
scroll to position [0, 0]
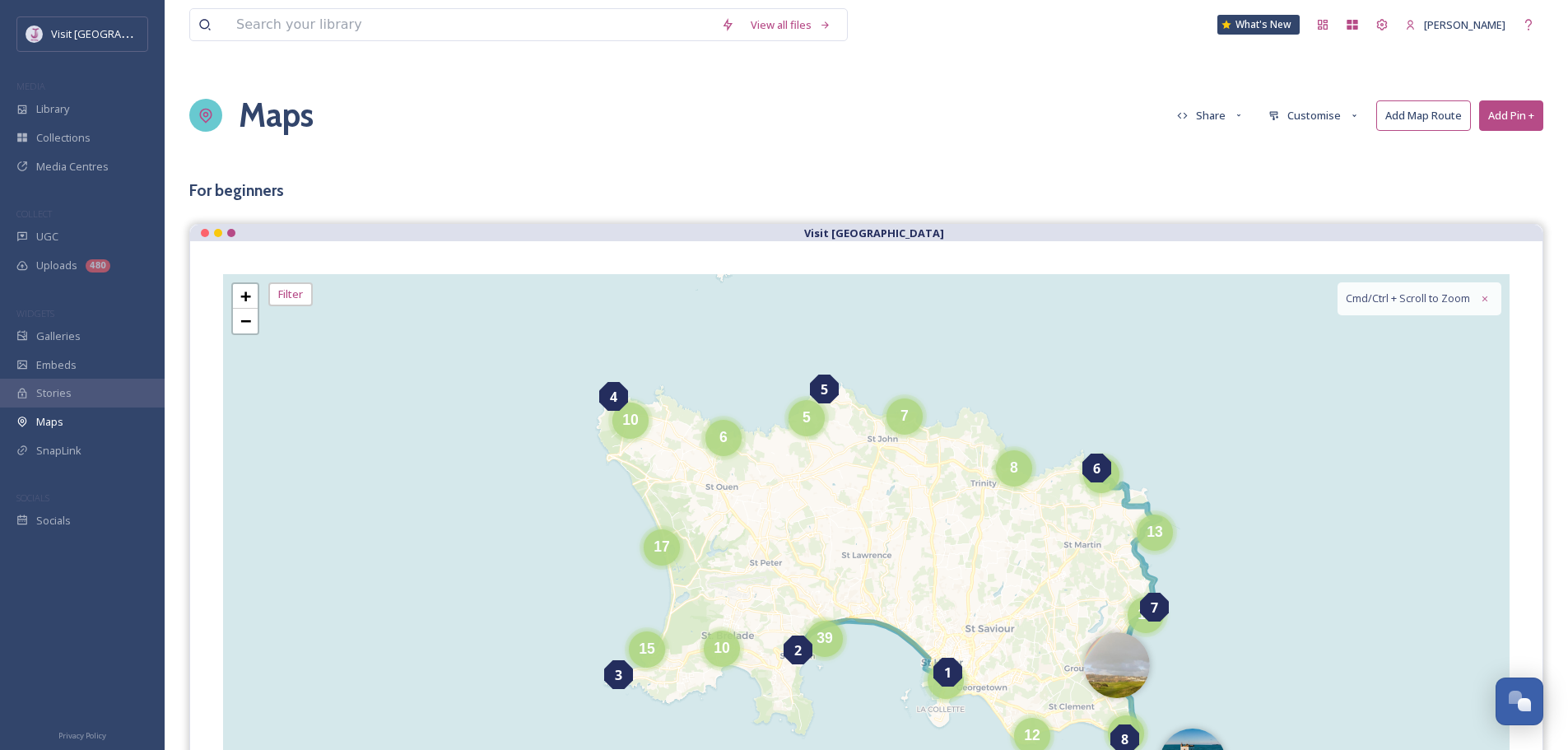
click at [1360, 174] on div "View all files What's New [PERSON_NAME] Maps Share Customise Add Map Route Add …" at bounding box center [866, 631] width 1404 height 1264
click at [1200, 106] on button "Share" at bounding box center [1211, 115] width 84 height 29
click at [1210, 175] on span "Embed Map" at bounding box center [1207, 177] width 58 height 13
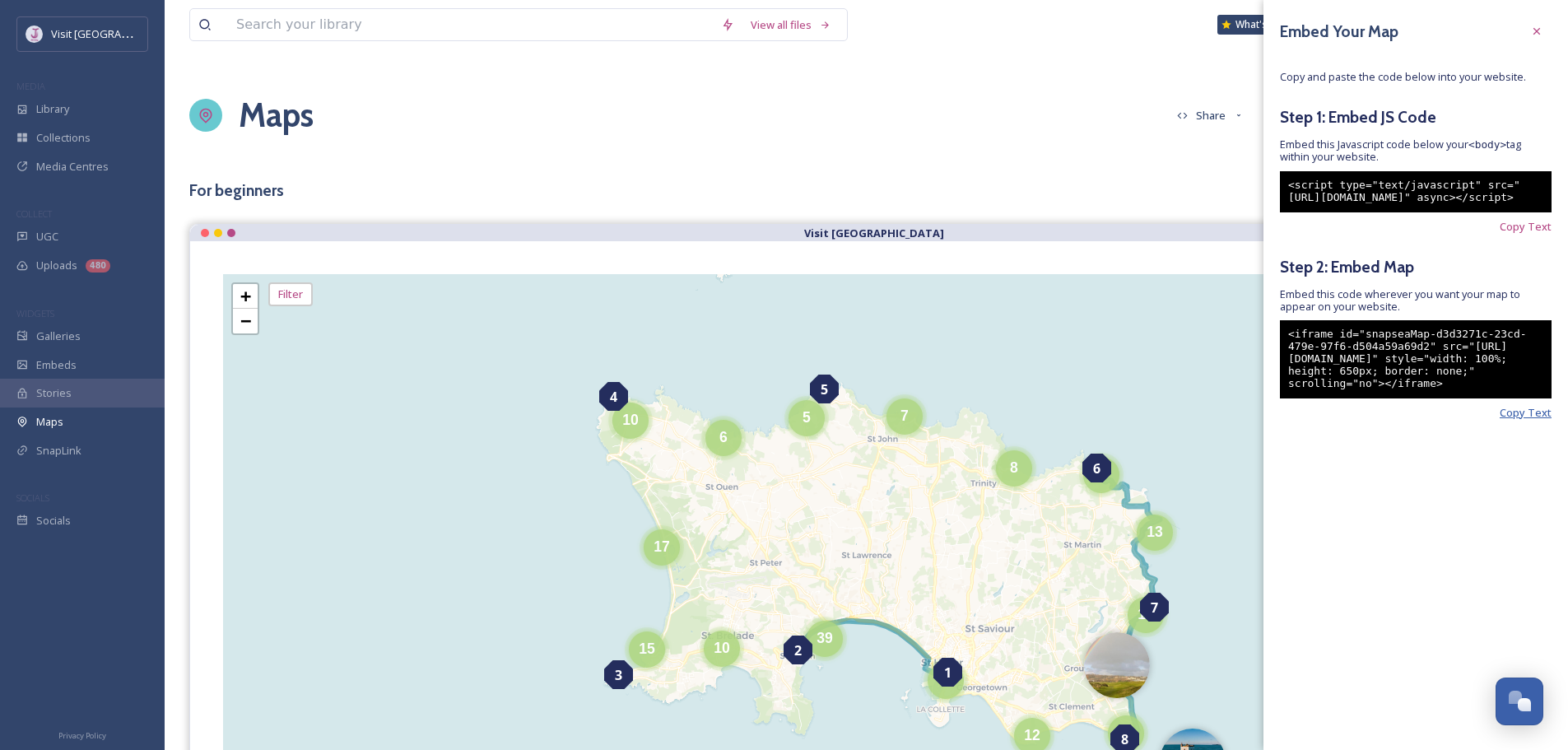
click at [1546, 419] on span "Copy Text" at bounding box center [1526, 412] width 52 height 13
click at [1522, 419] on span "Copy Text" at bounding box center [1526, 412] width 52 height 13
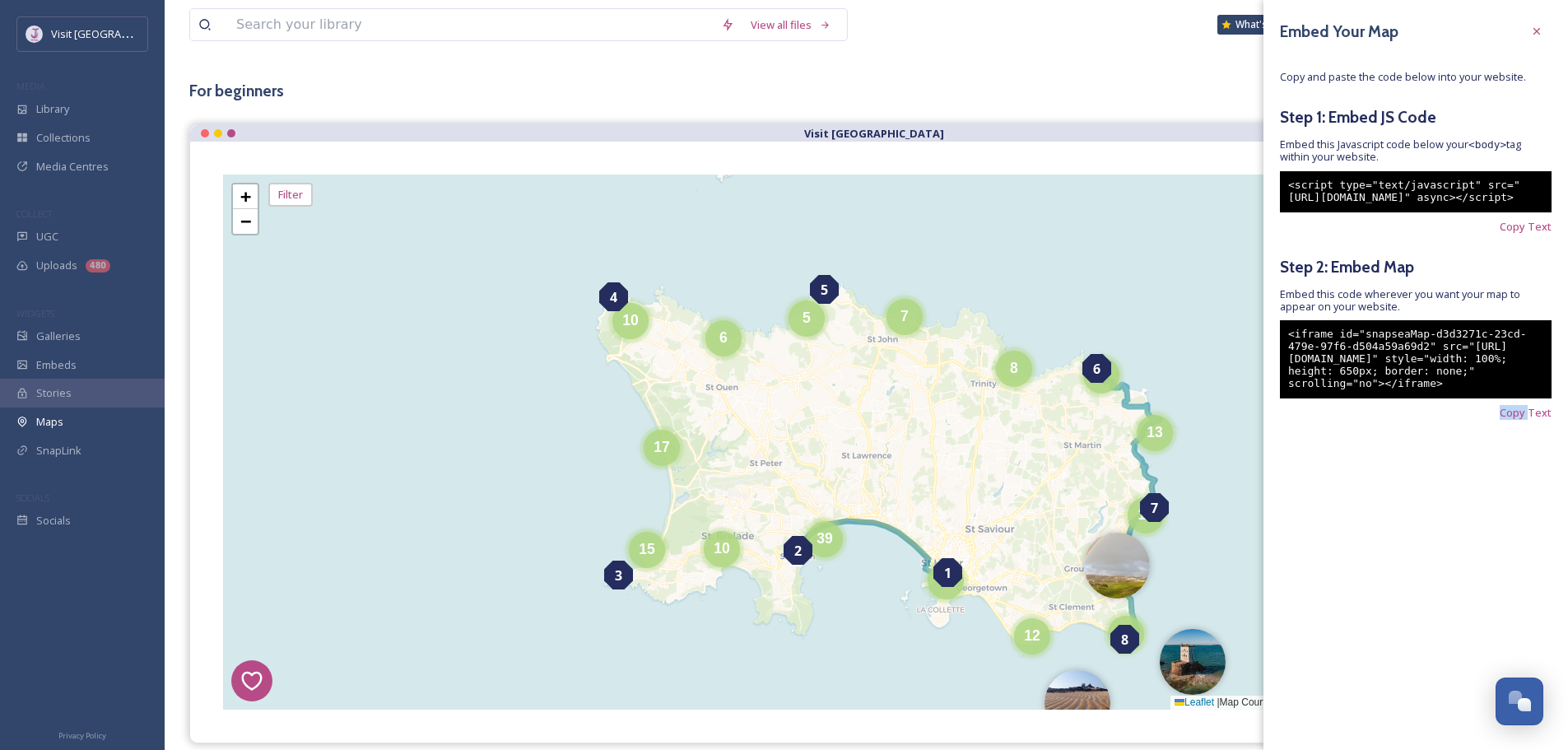
scroll to position [82, 0]
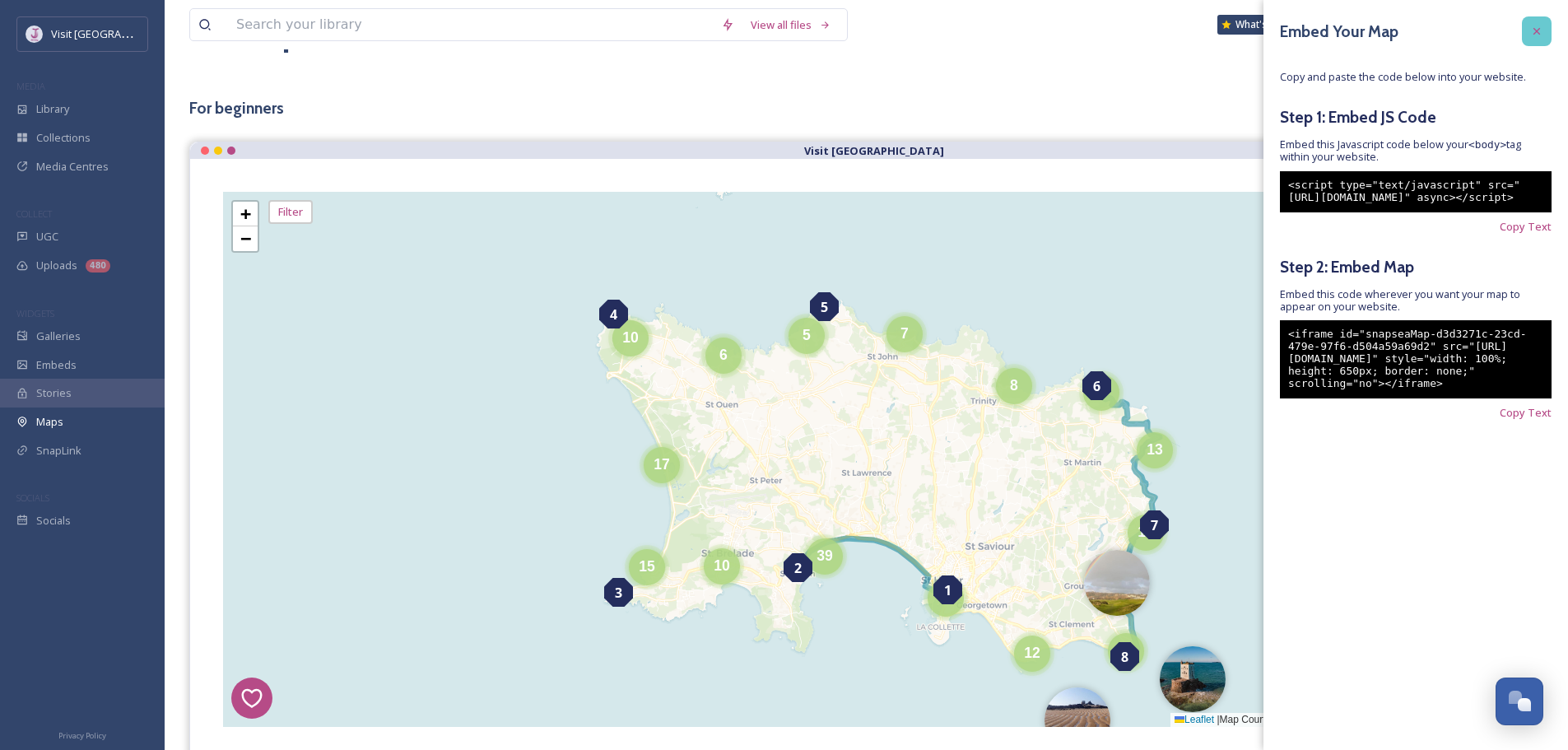
click at [1539, 36] on icon at bounding box center [1537, 31] width 13 height 13
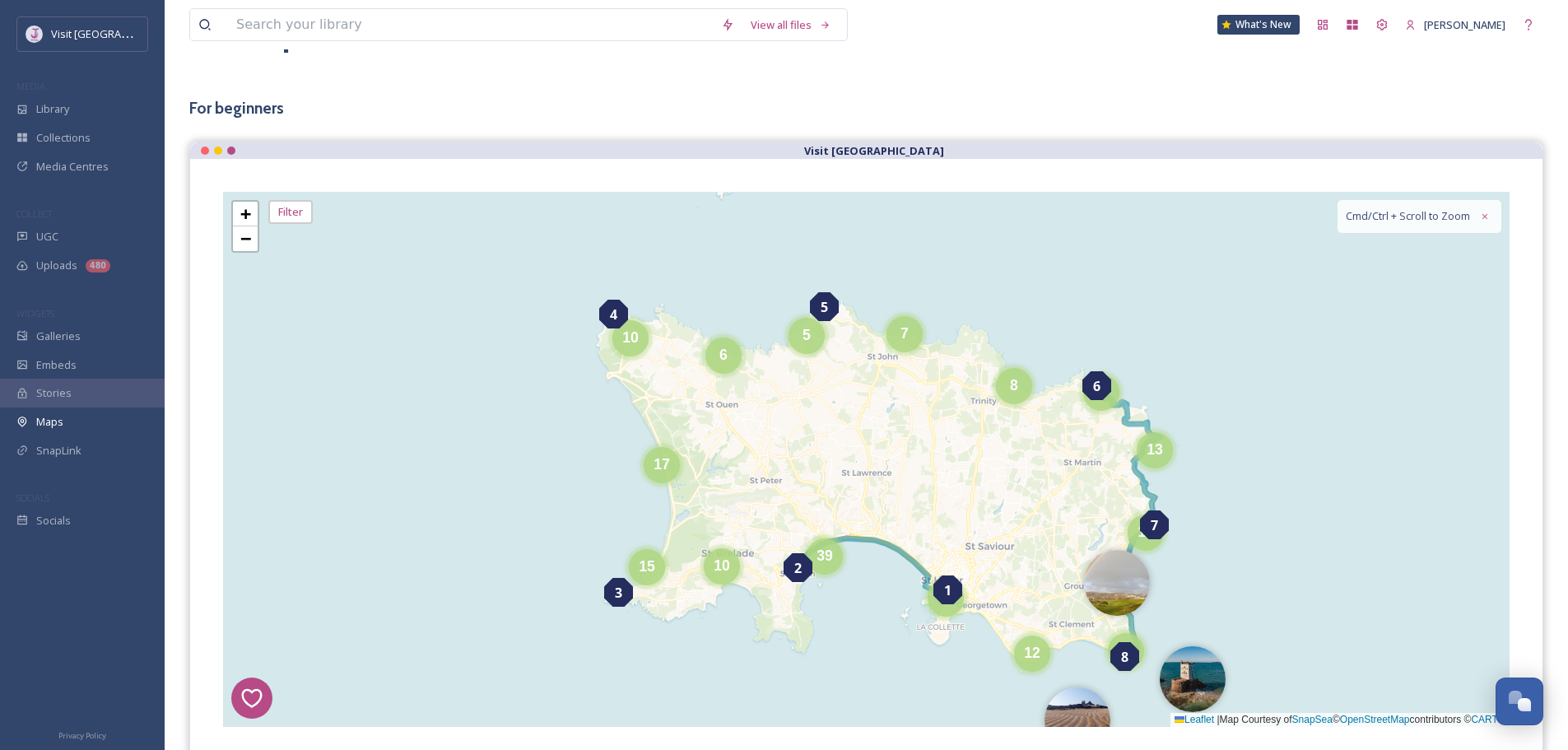
scroll to position [0, 0]
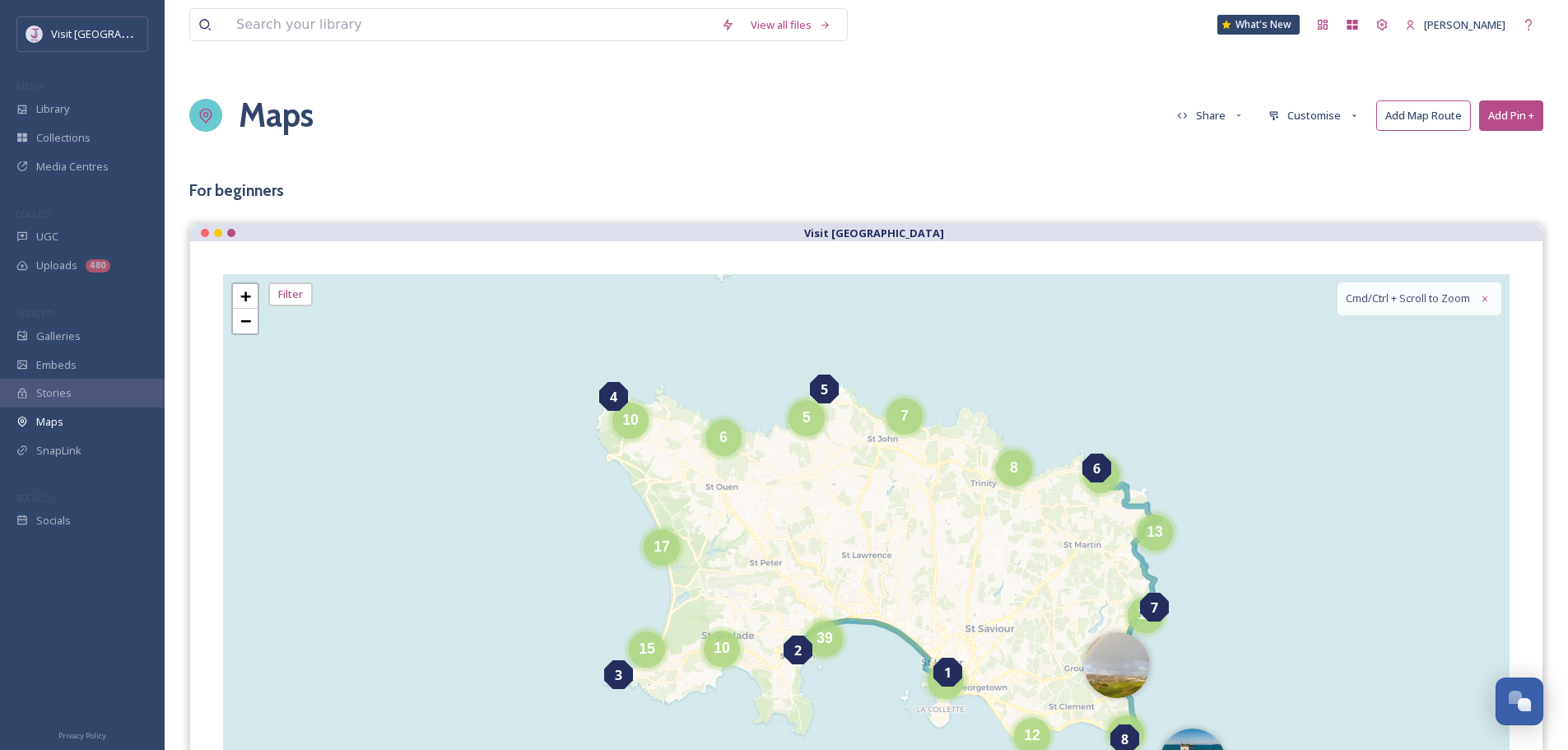
click at [1307, 115] on button "Customise" at bounding box center [1314, 115] width 108 height 29
click at [1223, 114] on button "Share" at bounding box center [1211, 115] width 84 height 29
click at [1226, 178] on span "Embed Map" at bounding box center [1207, 177] width 58 height 13
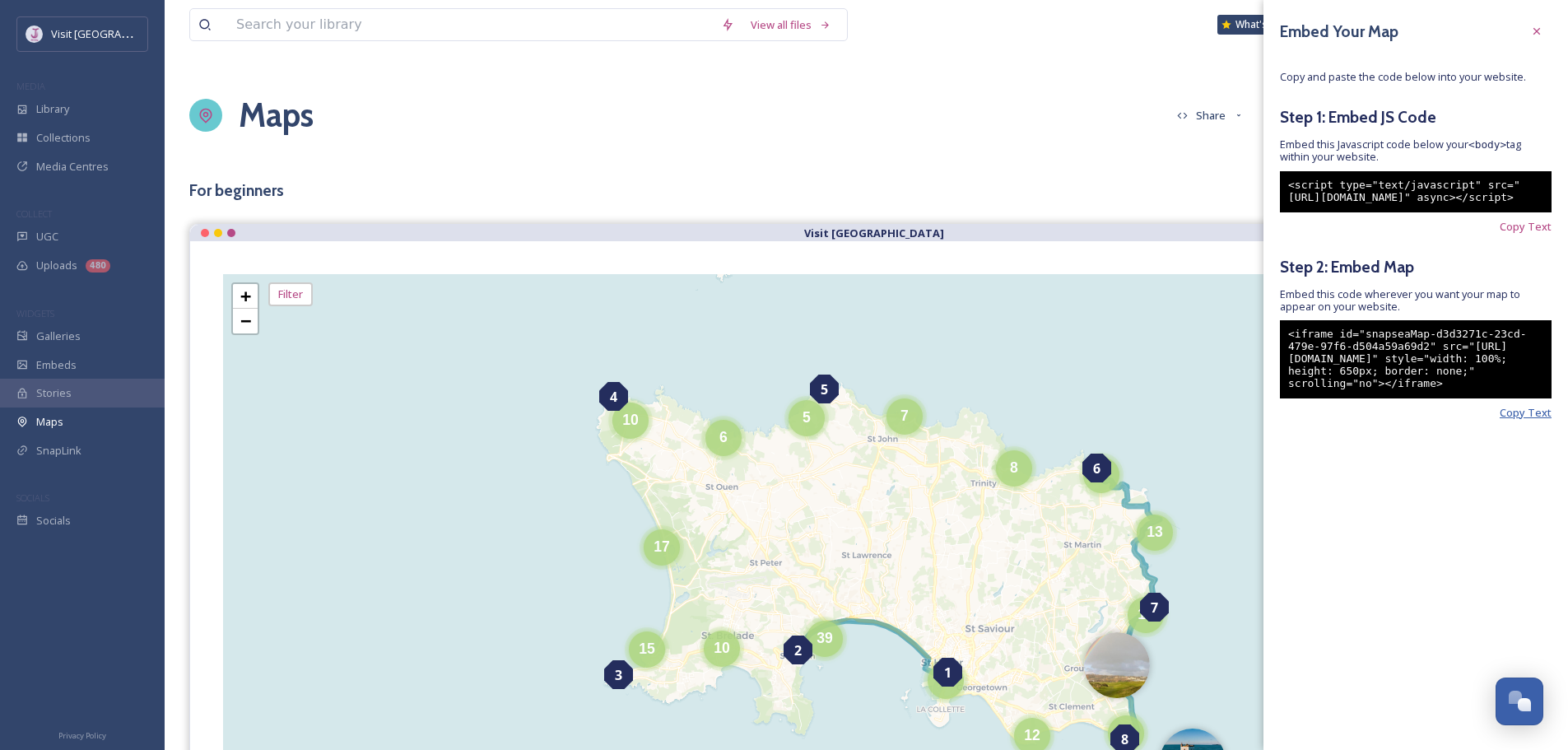
click at [1520, 419] on span "Copy Text" at bounding box center [1526, 412] width 52 height 13
click at [1519, 419] on span "Copy Text" at bounding box center [1526, 412] width 52 height 13
click at [1544, 419] on span "Copy Text" at bounding box center [1526, 412] width 52 height 13
click at [1529, 419] on span "Copy Text" at bounding box center [1526, 412] width 52 height 13
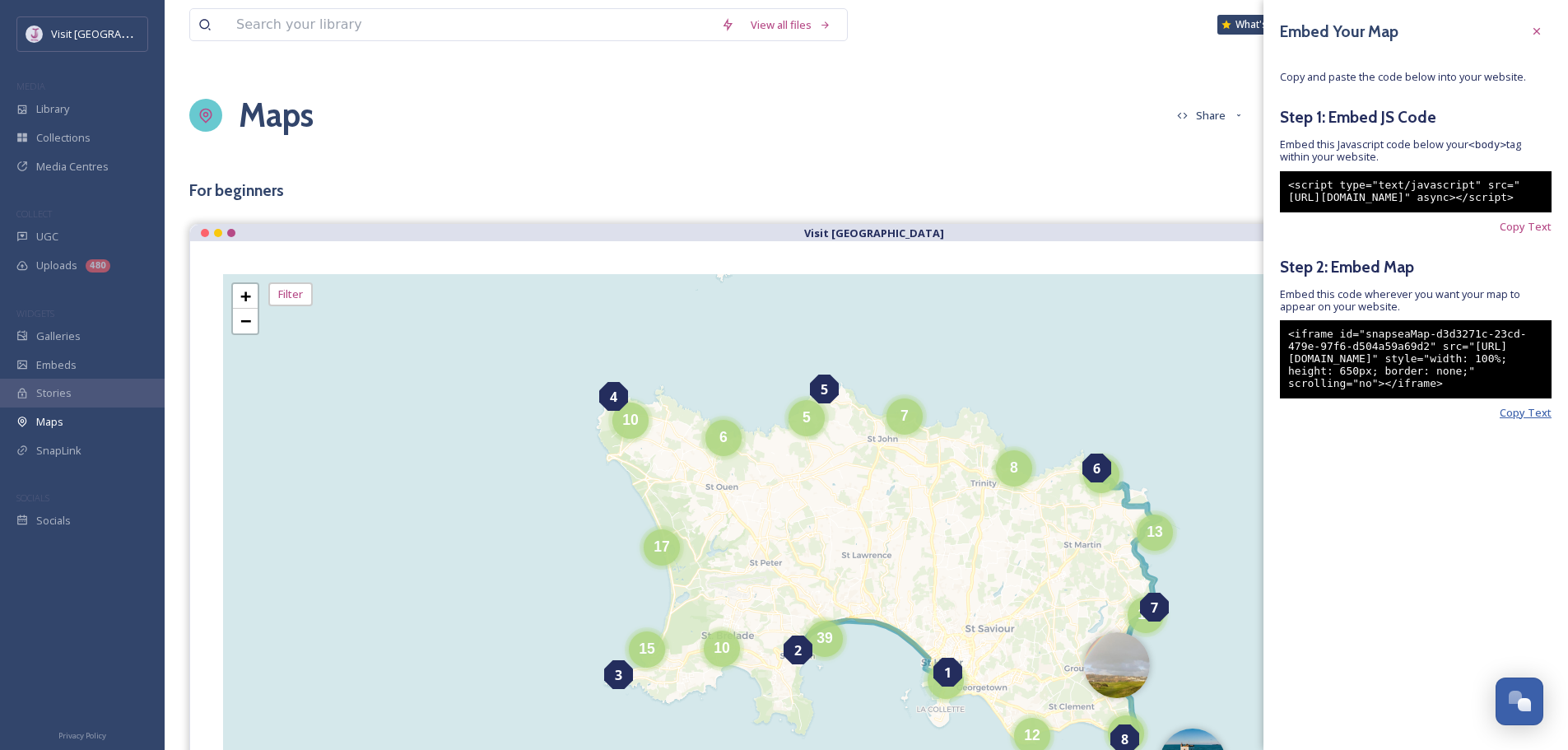
click at [1528, 419] on span "Copy Text" at bounding box center [1526, 412] width 52 height 13
click at [1471, 419] on div "Copy Text" at bounding box center [1416, 412] width 272 height 13
click at [1504, 419] on span "Copy Text" at bounding box center [1526, 412] width 52 height 13
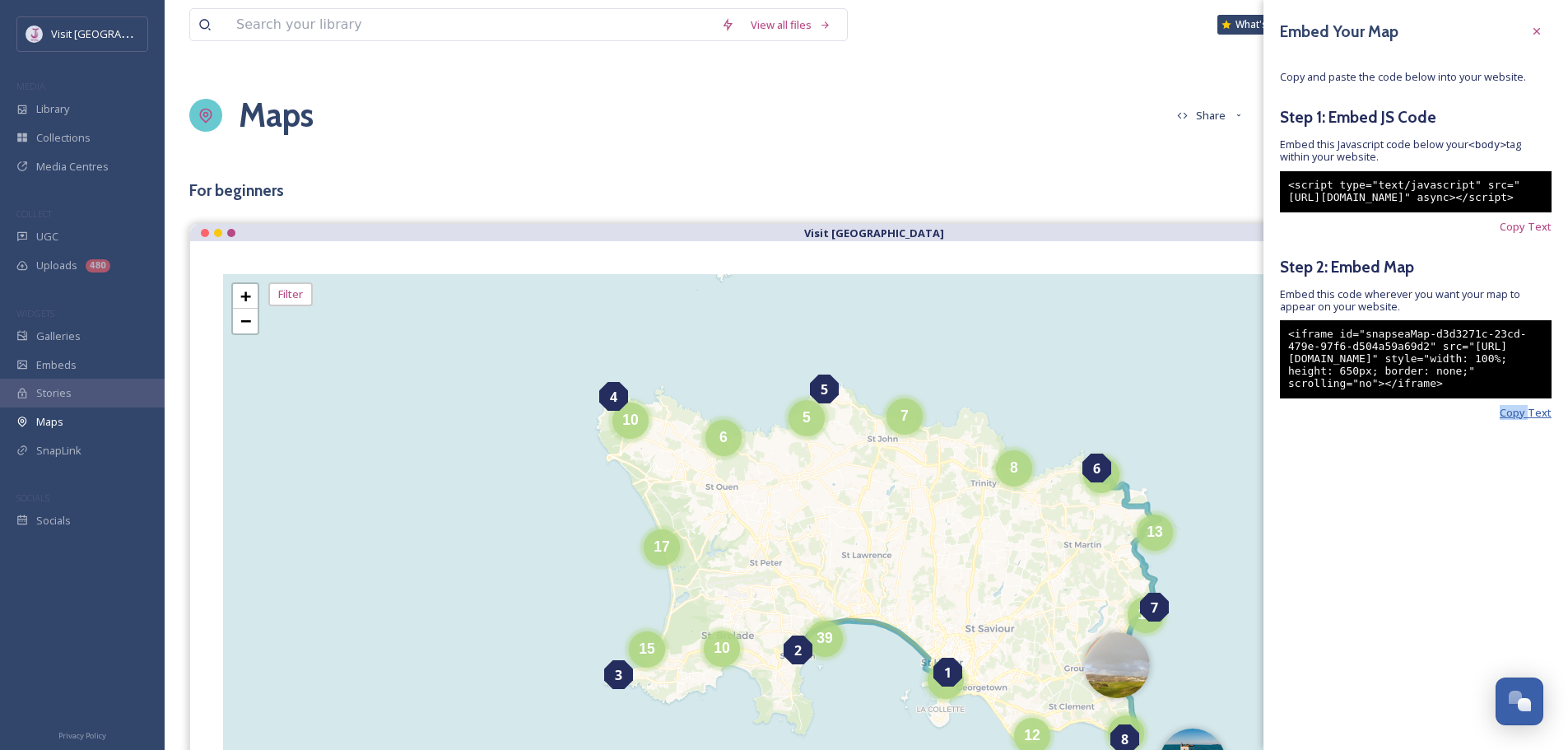
click at [1504, 419] on span "Copy Text" at bounding box center [1526, 412] width 52 height 13
click at [1497, 484] on div "Embed Your Map Copy and paste the code below into your website. Step 1: Embed J…" at bounding box center [1416, 242] width 305 height 484
click at [1534, 419] on span "Copy Text" at bounding box center [1526, 412] width 52 height 13
click at [1528, 419] on span "Copy Text" at bounding box center [1526, 412] width 52 height 13
